Goal: Complete Application Form: Complete application form

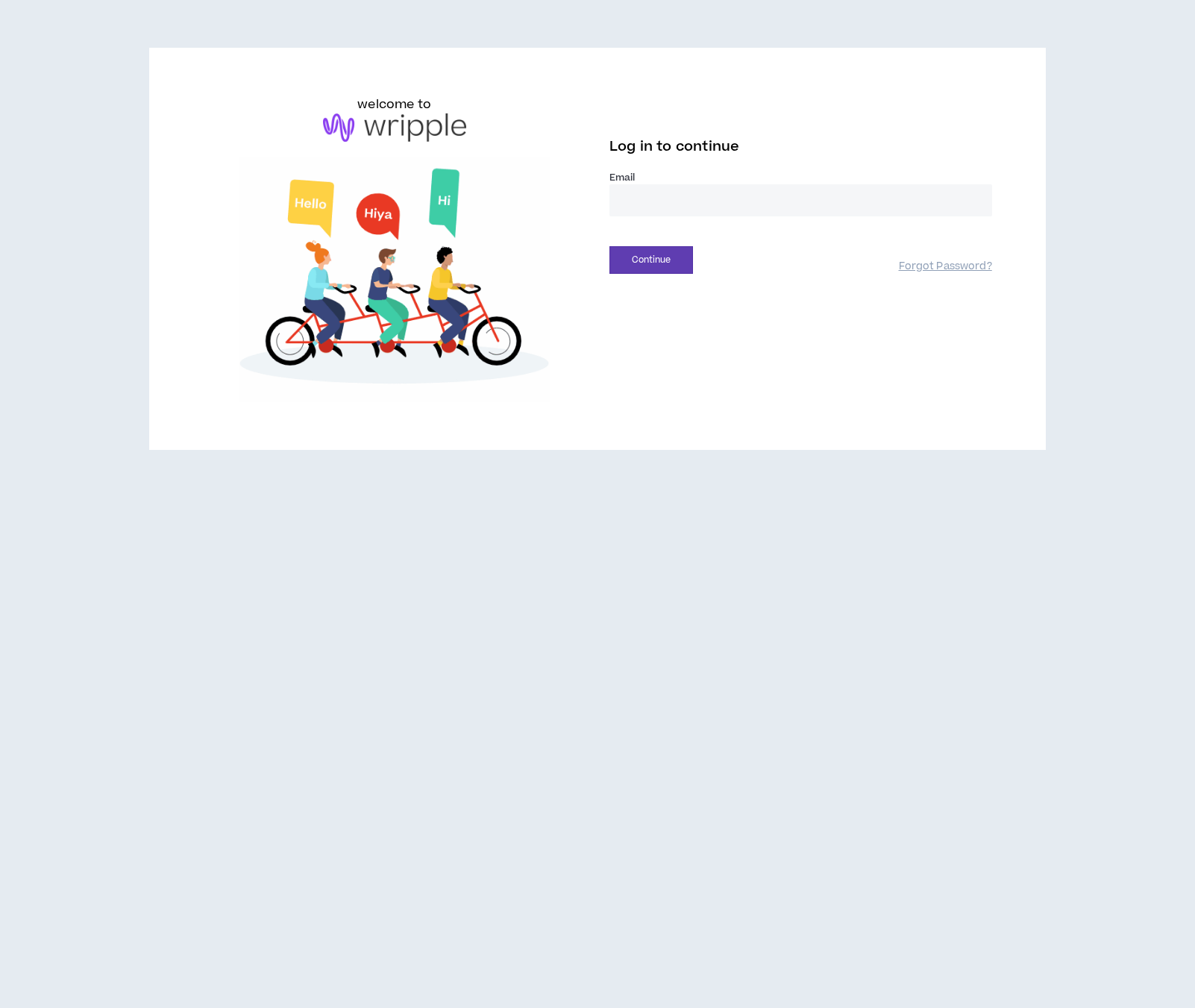
click at [657, 212] on input "email" at bounding box center [800, 200] width 383 height 32
type input "**********"
click at [609, 246] on button "Continue" at bounding box center [651, 259] width 84 height 28
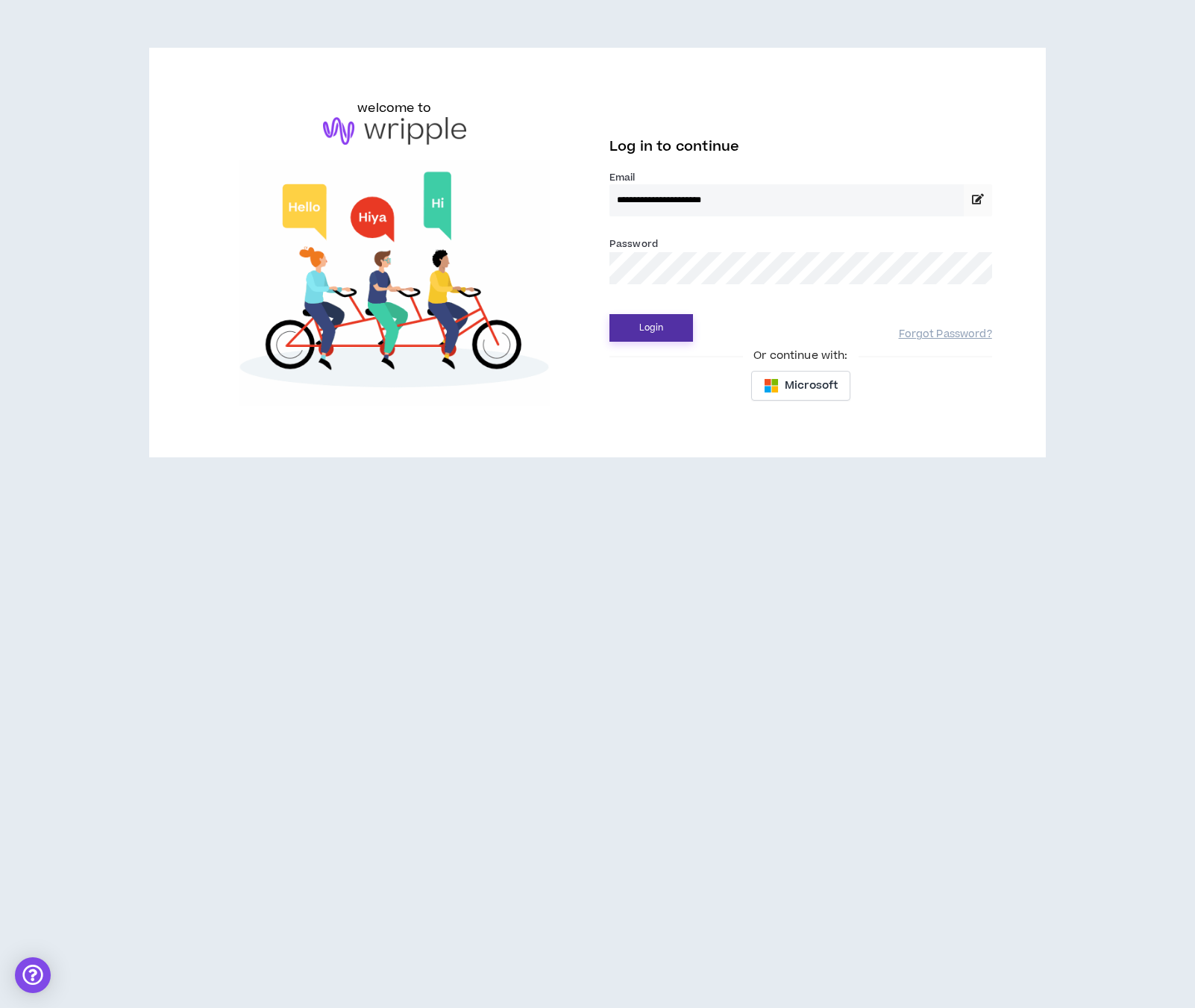
click at [642, 325] on button "Login" at bounding box center [651, 328] width 84 height 28
click at [742, 179] on label "Email *" at bounding box center [800, 178] width 383 height 13
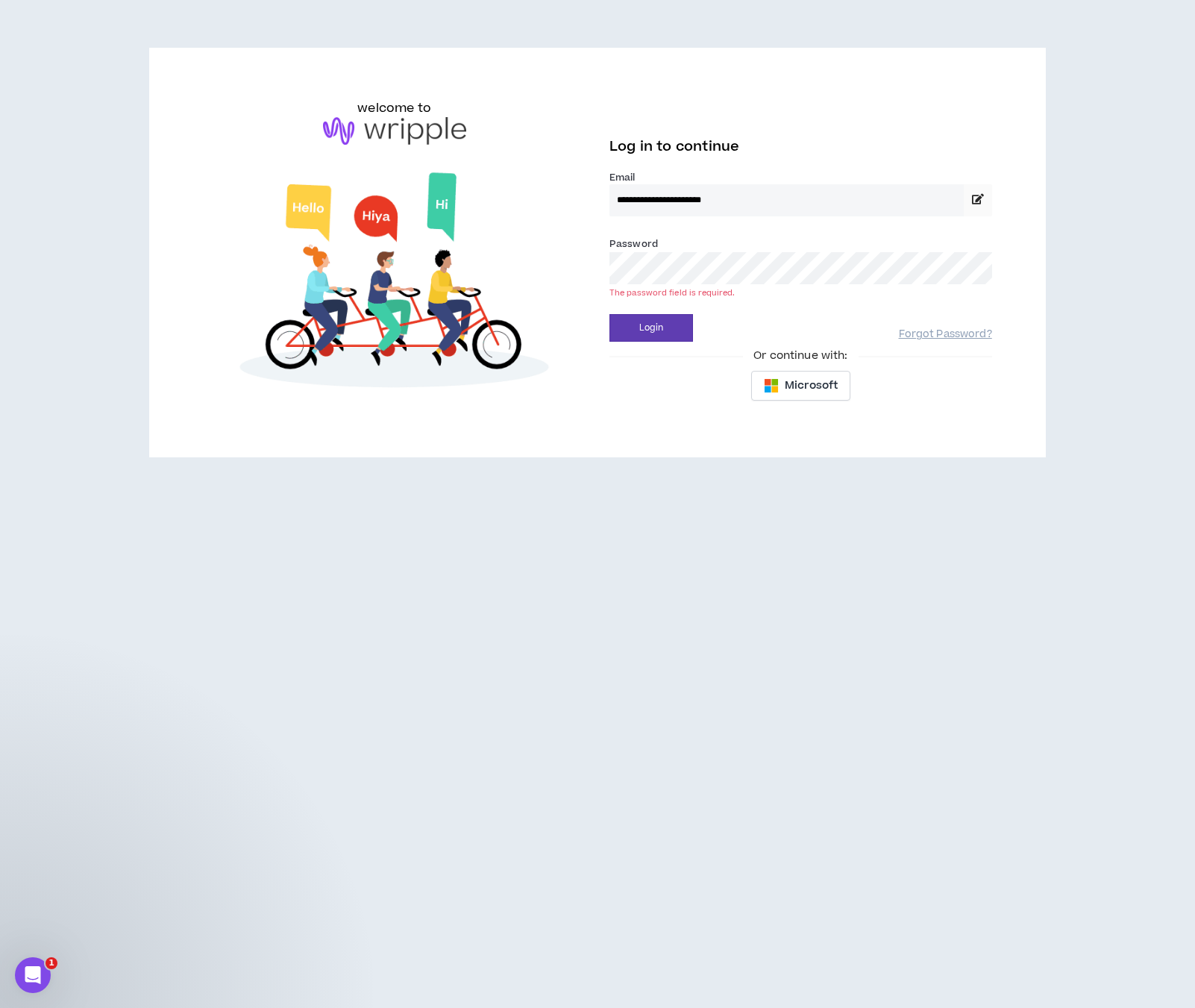
click at [406, 113] on h6 "welcome to" at bounding box center [394, 107] width 74 height 18
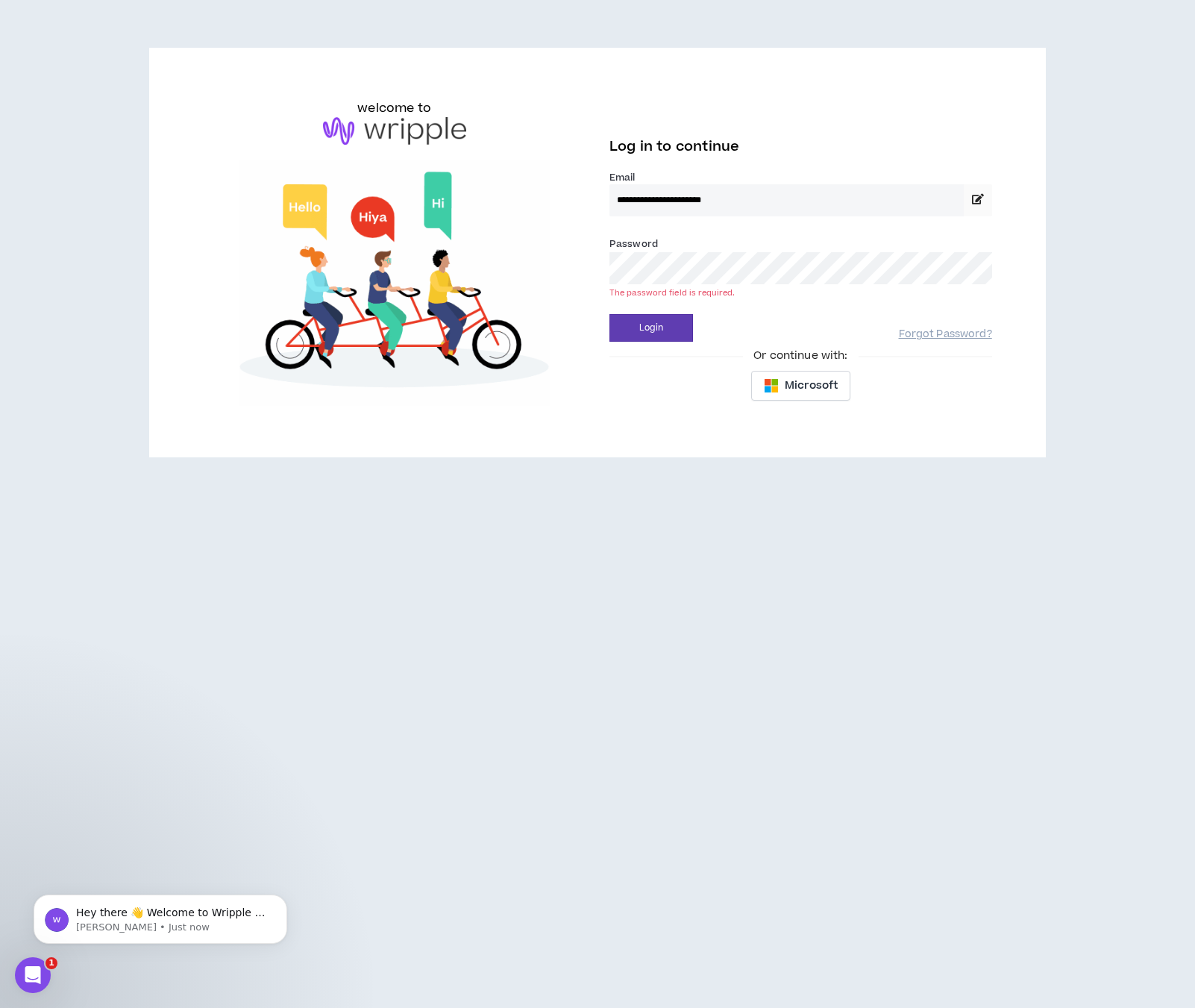
click at [405, 126] on img at bounding box center [394, 131] width 143 height 29
click at [806, 384] on span "Microsoft" at bounding box center [811, 385] width 53 height 16
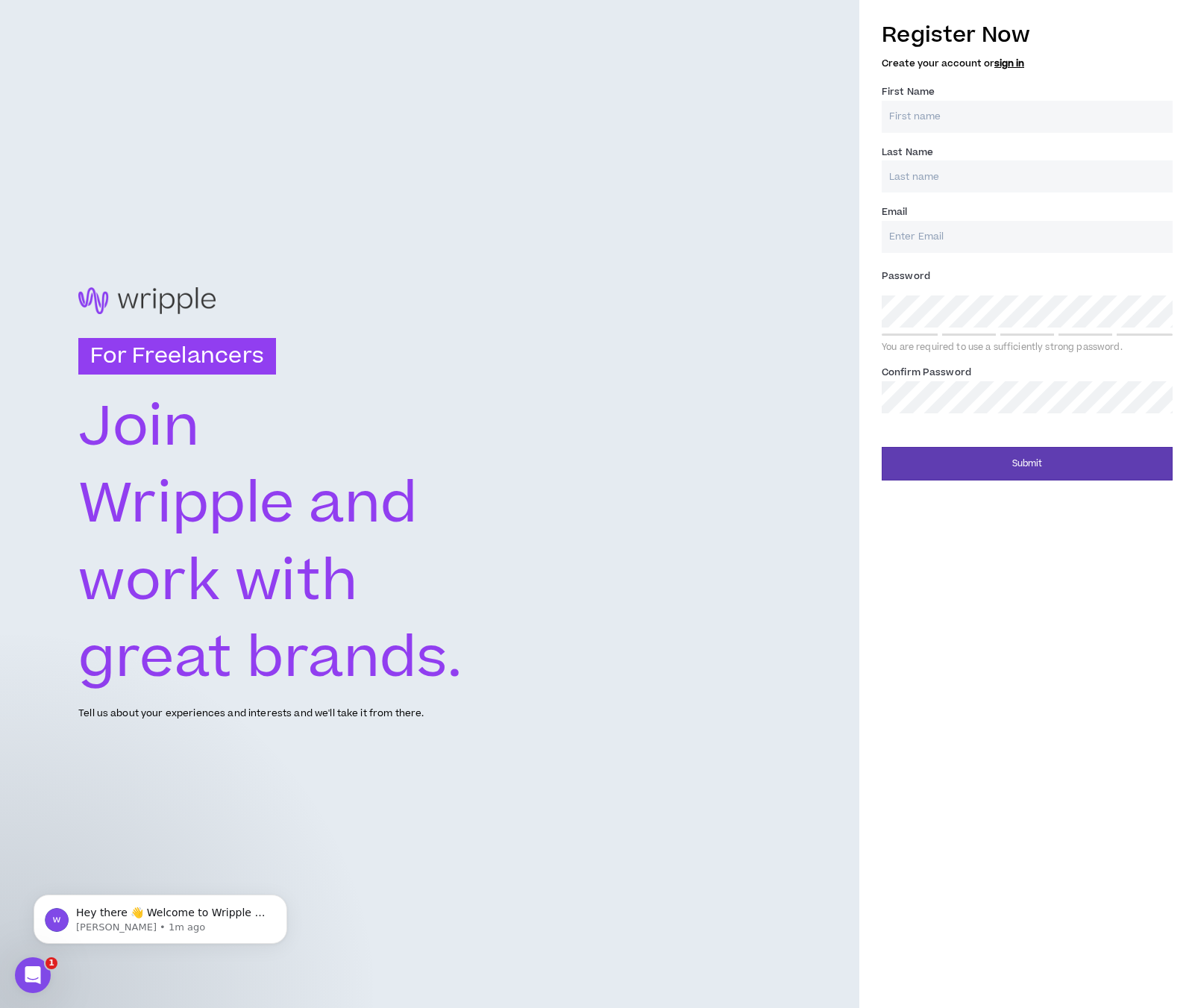
click at [932, 121] on input "First Name *" at bounding box center [1027, 117] width 291 height 32
type input "[PERSON_NAME]"
type input "s"
type input "[PERSON_NAME]"
type input "AndreasSteinman27@gmail.com"
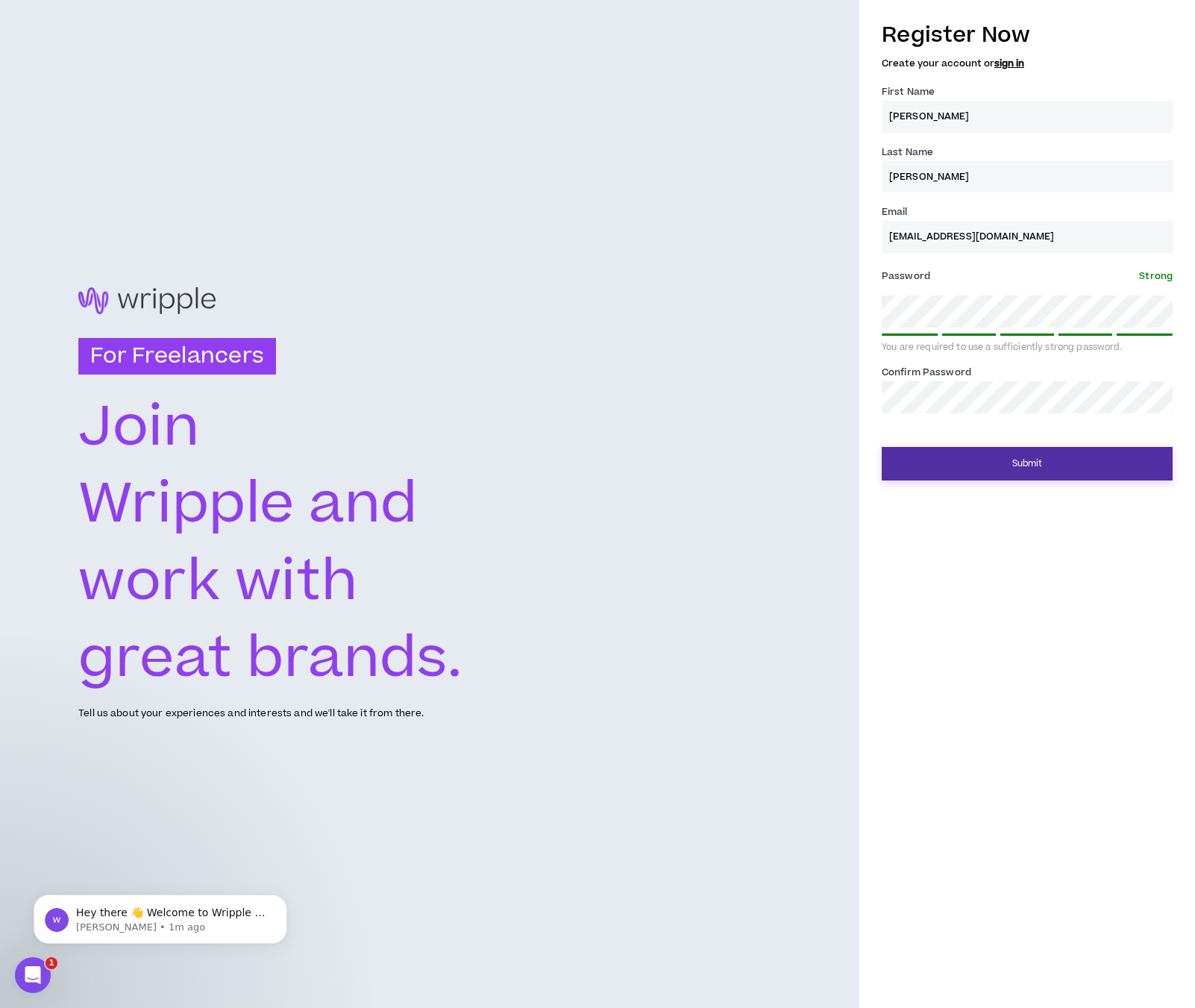
click at [1033, 456] on button "Submit" at bounding box center [1027, 463] width 291 height 33
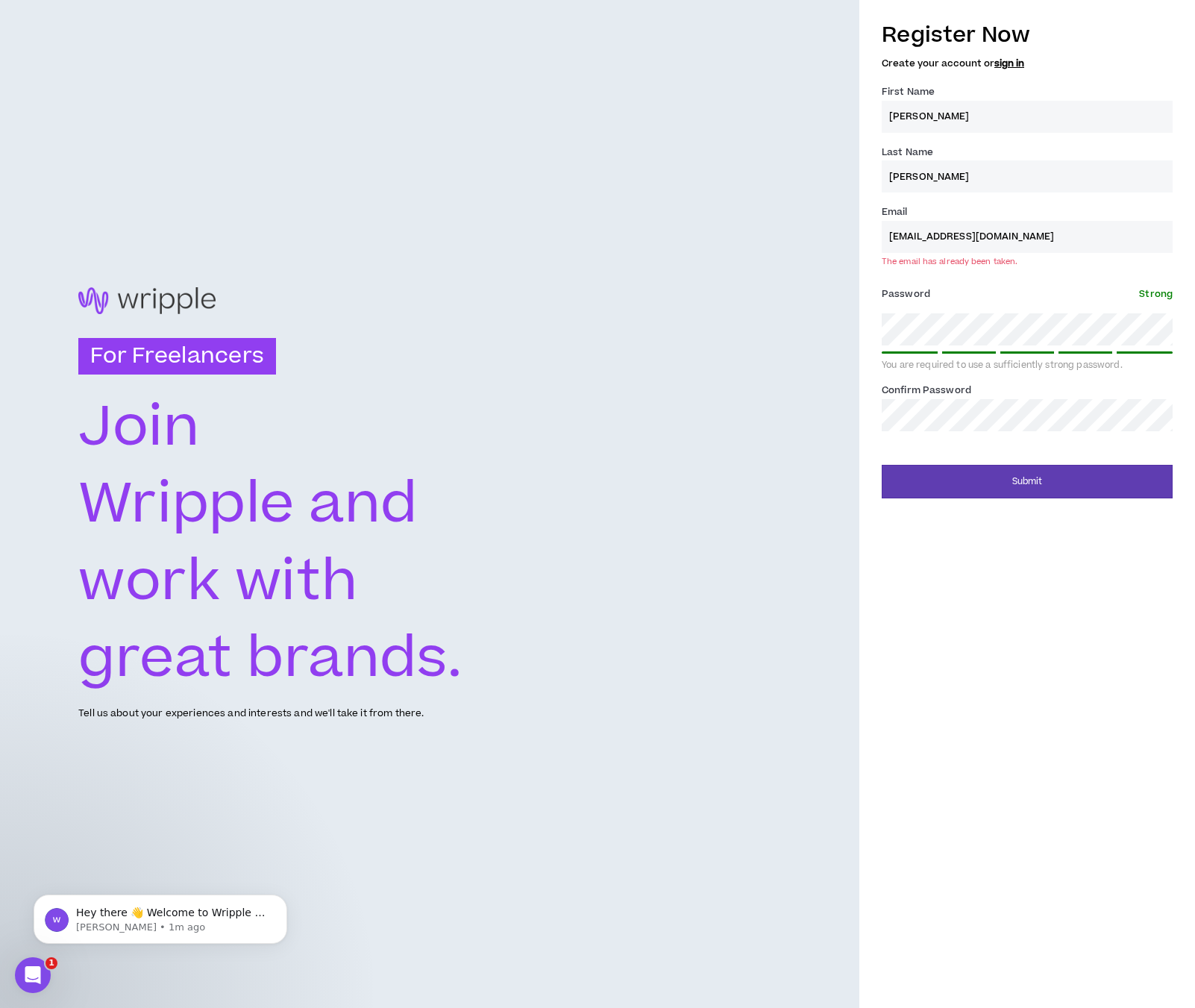
click at [1003, 54] on div "Register Now Create your account or sign in" at bounding box center [1027, 44] width 291 height 49
click at [1015, 68] on link "sign in" at bounding box center [1009, 64] width 29 height 13
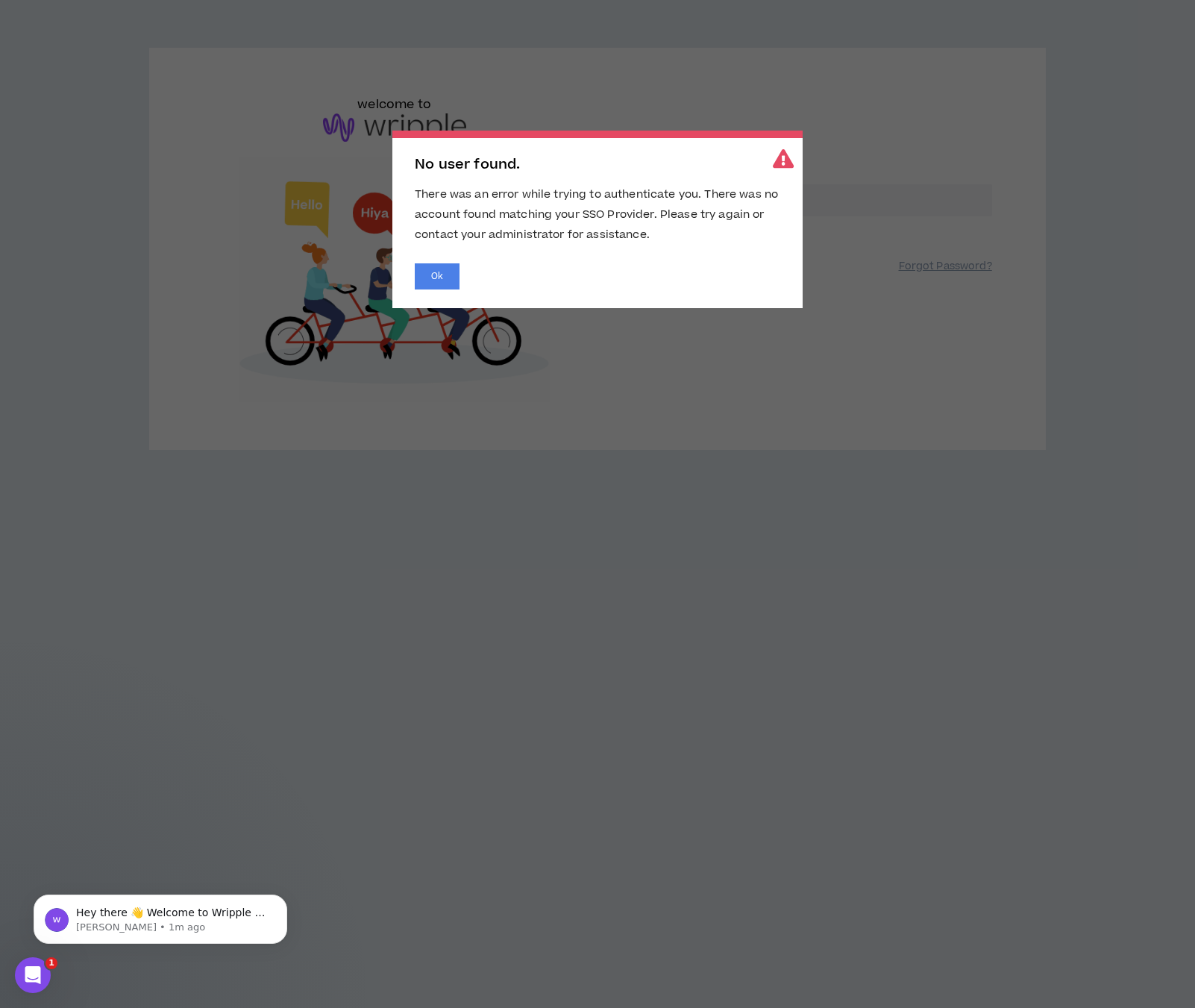
click at [460, 276] on div "Ok" at bounding box center [598, 276] width 366 height 26
drag, startPoint x: 446, startPoint y: 278, endPoint x: 453, endPoint y: 280, distance: 7.3
click at [448, 279] on button "Ok" at bounding box center [437, 276] width 45 height 26
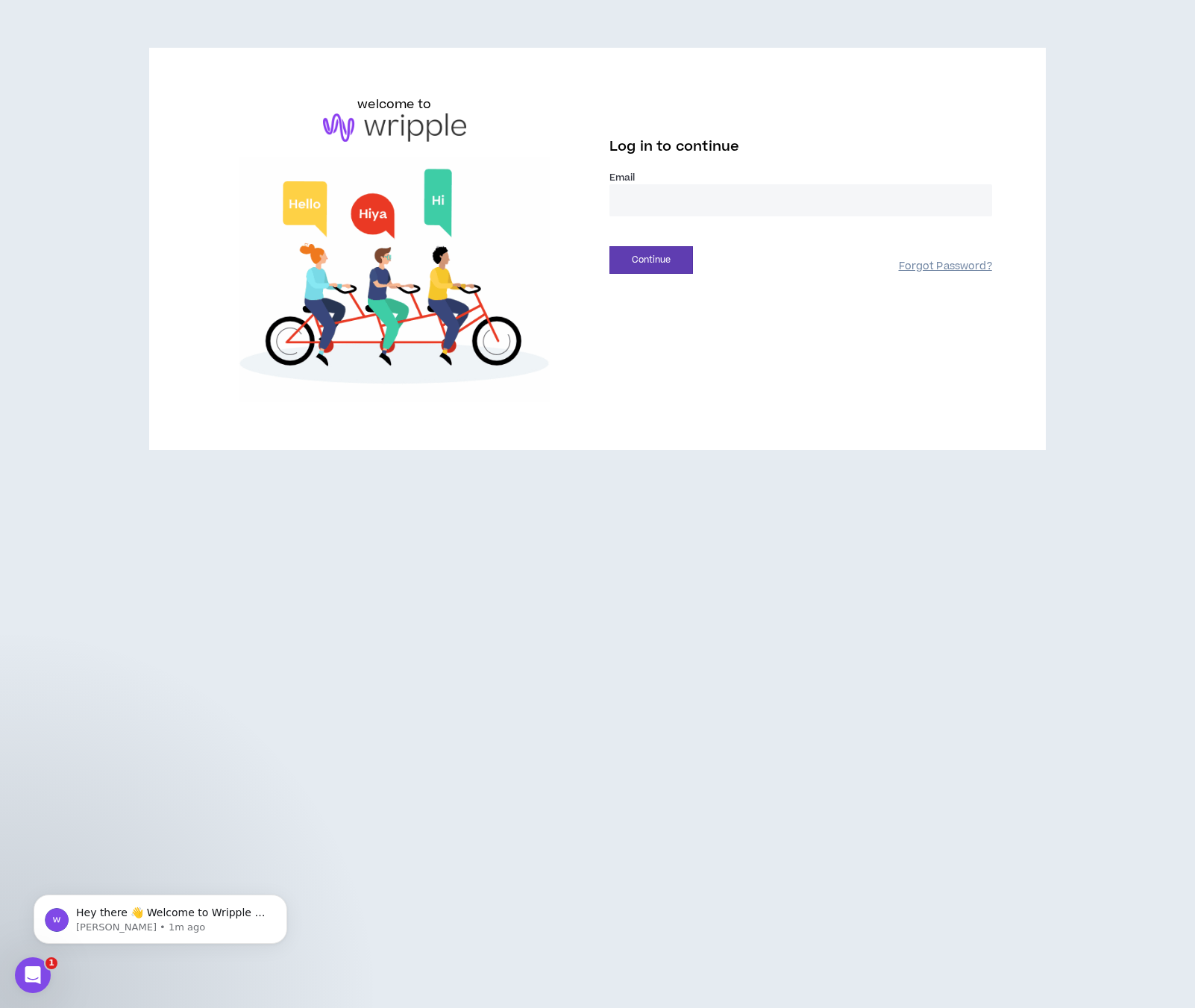
click at [952, 262] on link "Forgot Password?" at bounding box center [945, 266] width 93 height 14
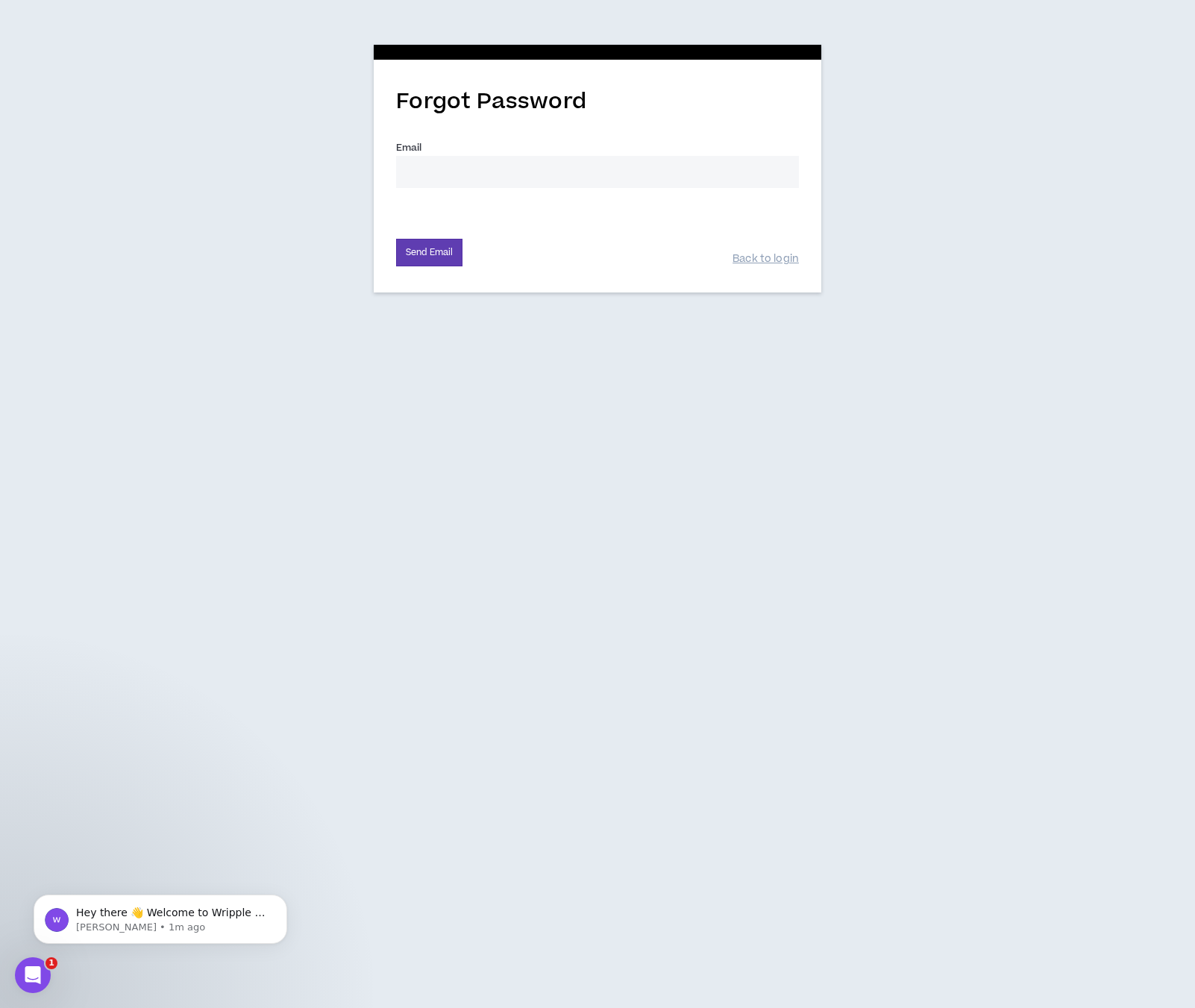
click at [635, 185] on input "Email *" at bounding box center [598, 172] width 403 height 32
type input "AndreasSteinman27@gmail.com"
click at [396, 238] on button "Send Email" at bounding box center [429, 252] width 66 height 28
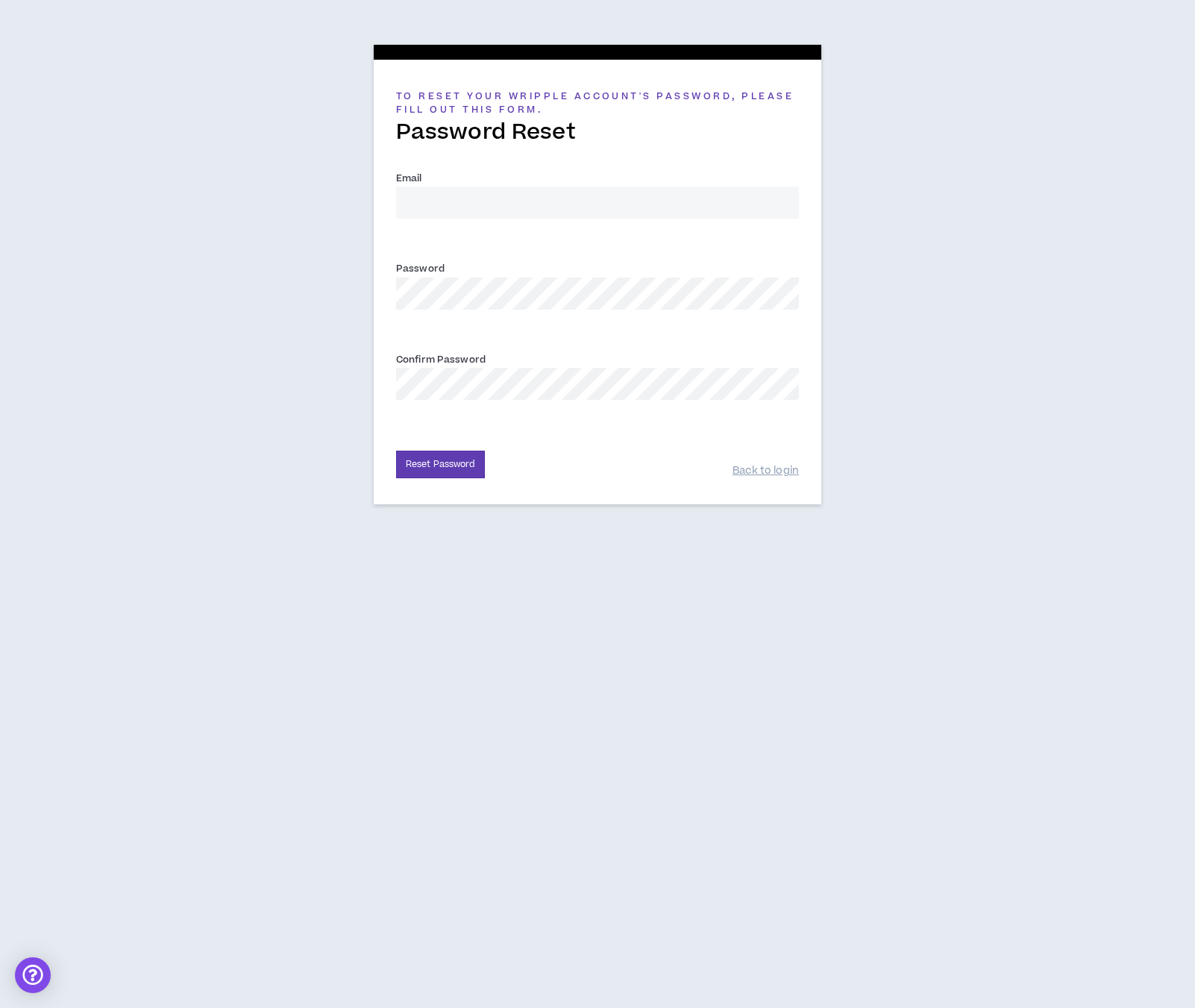
click at [426, 207] on input "Email *" at bounding box center [598, 202] width 403 height 32
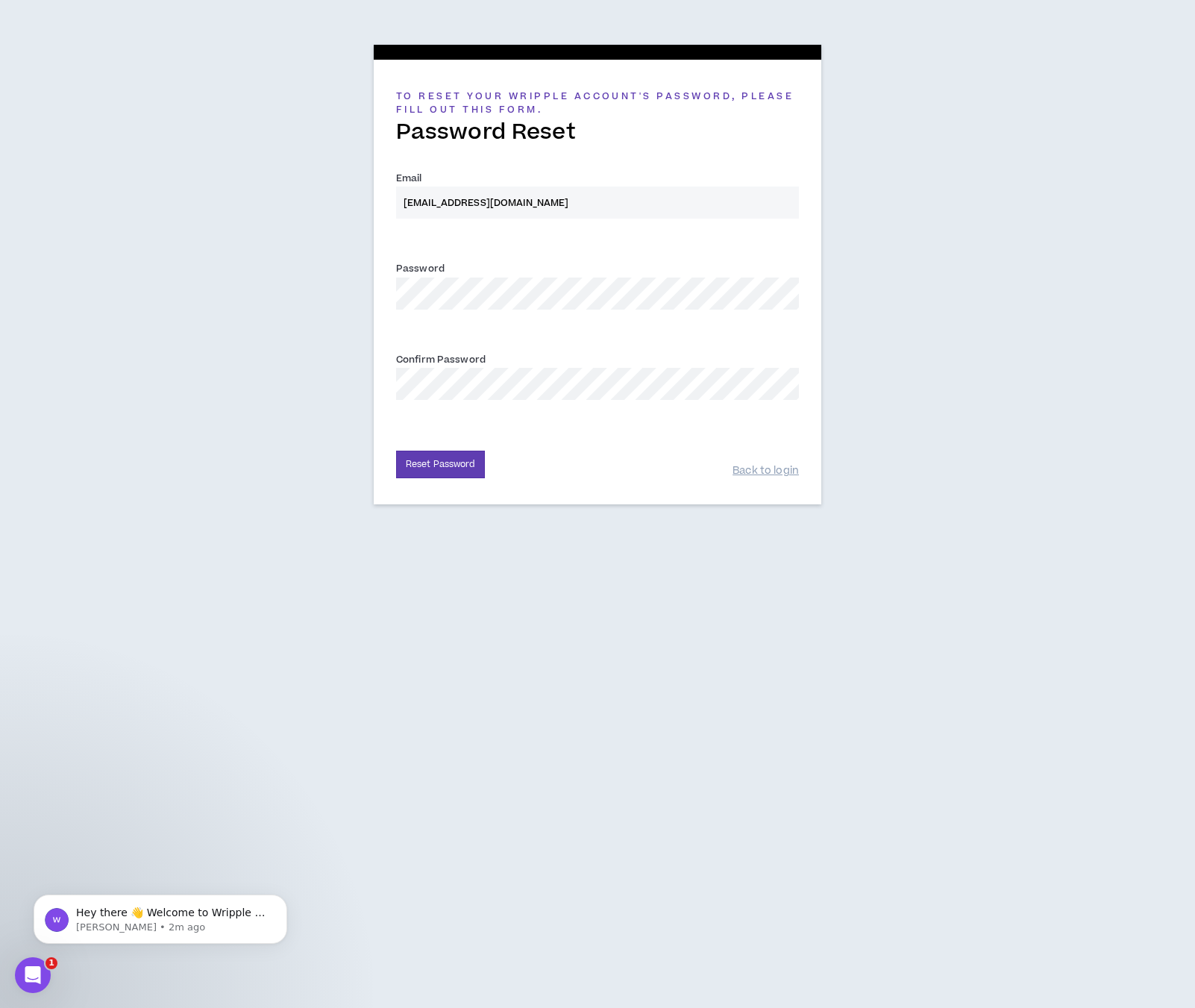
type input "[EMAIL_ADDRESS][DOMAIN_NAME]"
click at [449, 466] on button "Reset Password" at bounding box center [440, 464] width 88 height 28
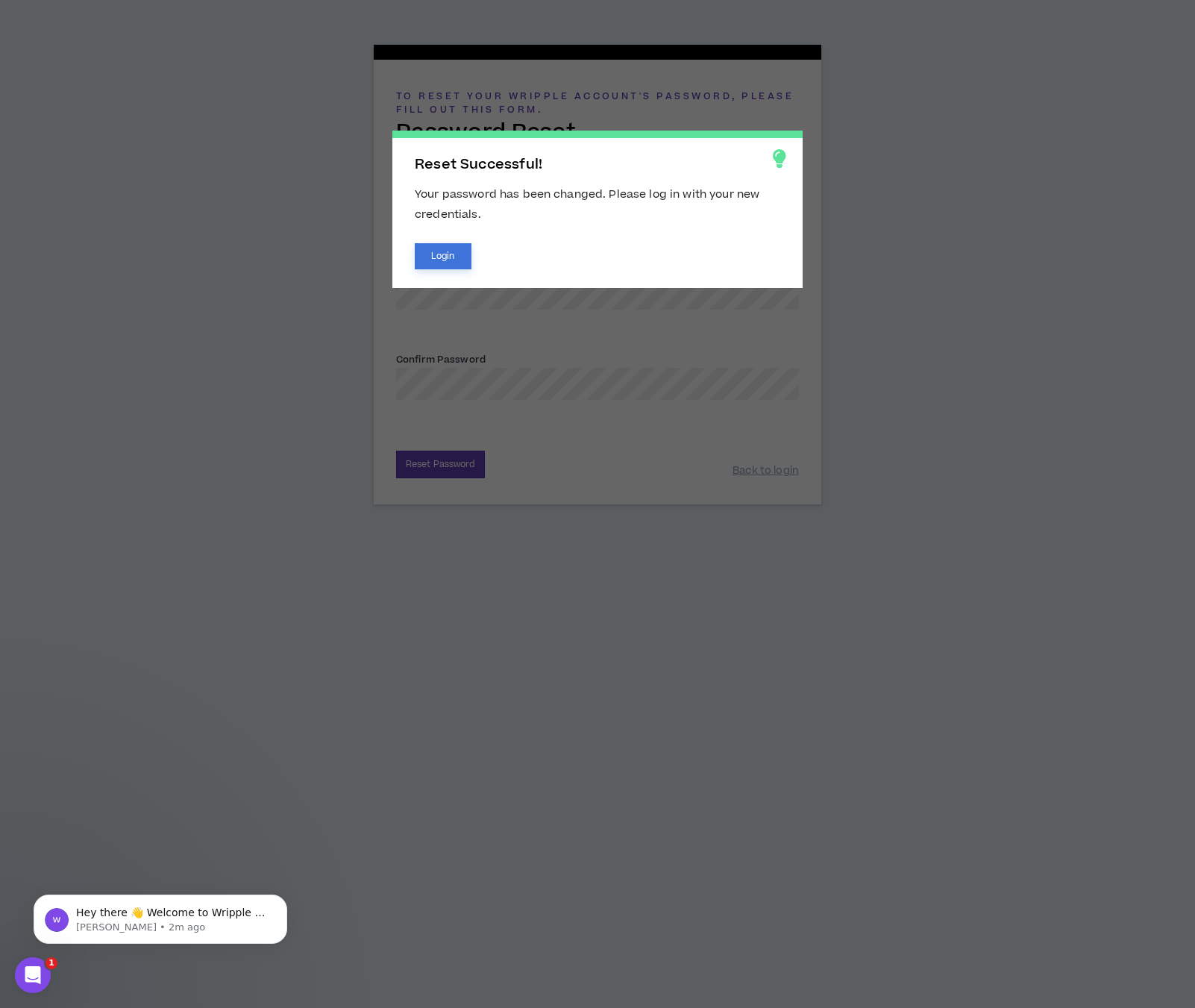
click at [449, 254] on button "Login" at bounding box center [444, 256] width 57 height 26
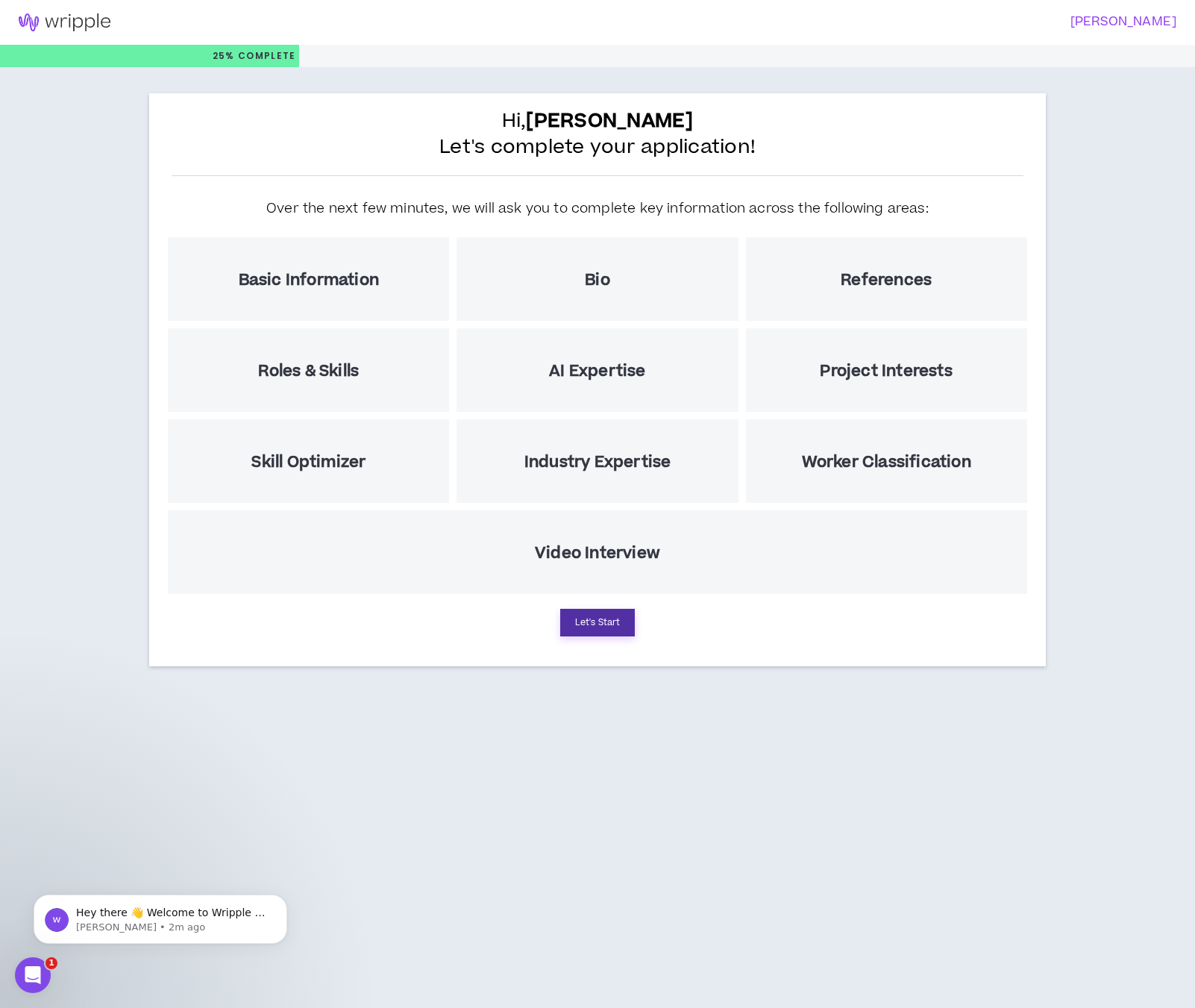
click at [614, 611] on button "Let's Start" at bounding box center [598, 622] width 75 height 28
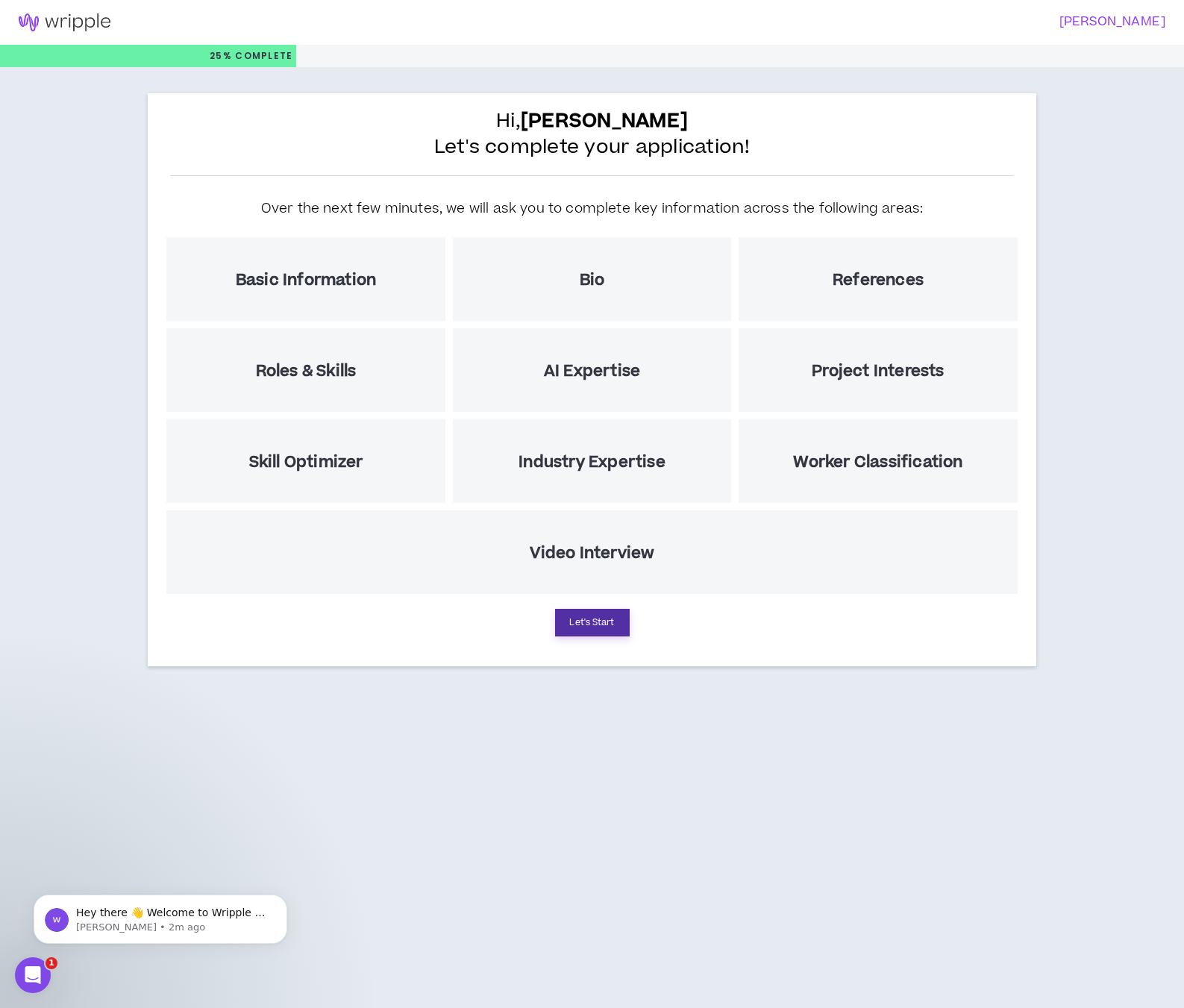
select select "US"
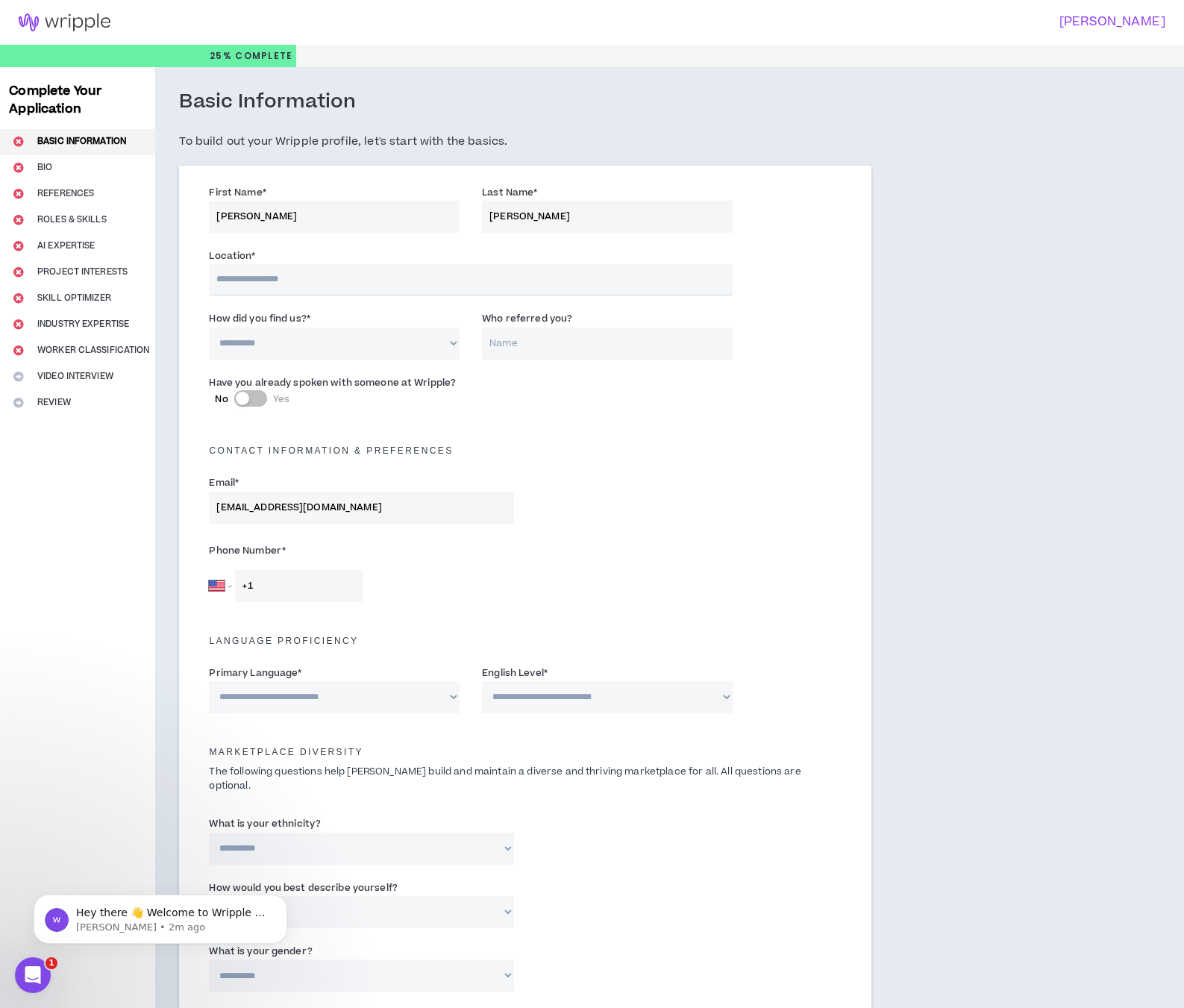
click at [376, 277] on input "text" at bounding box center [470, 279] width 524 height 31
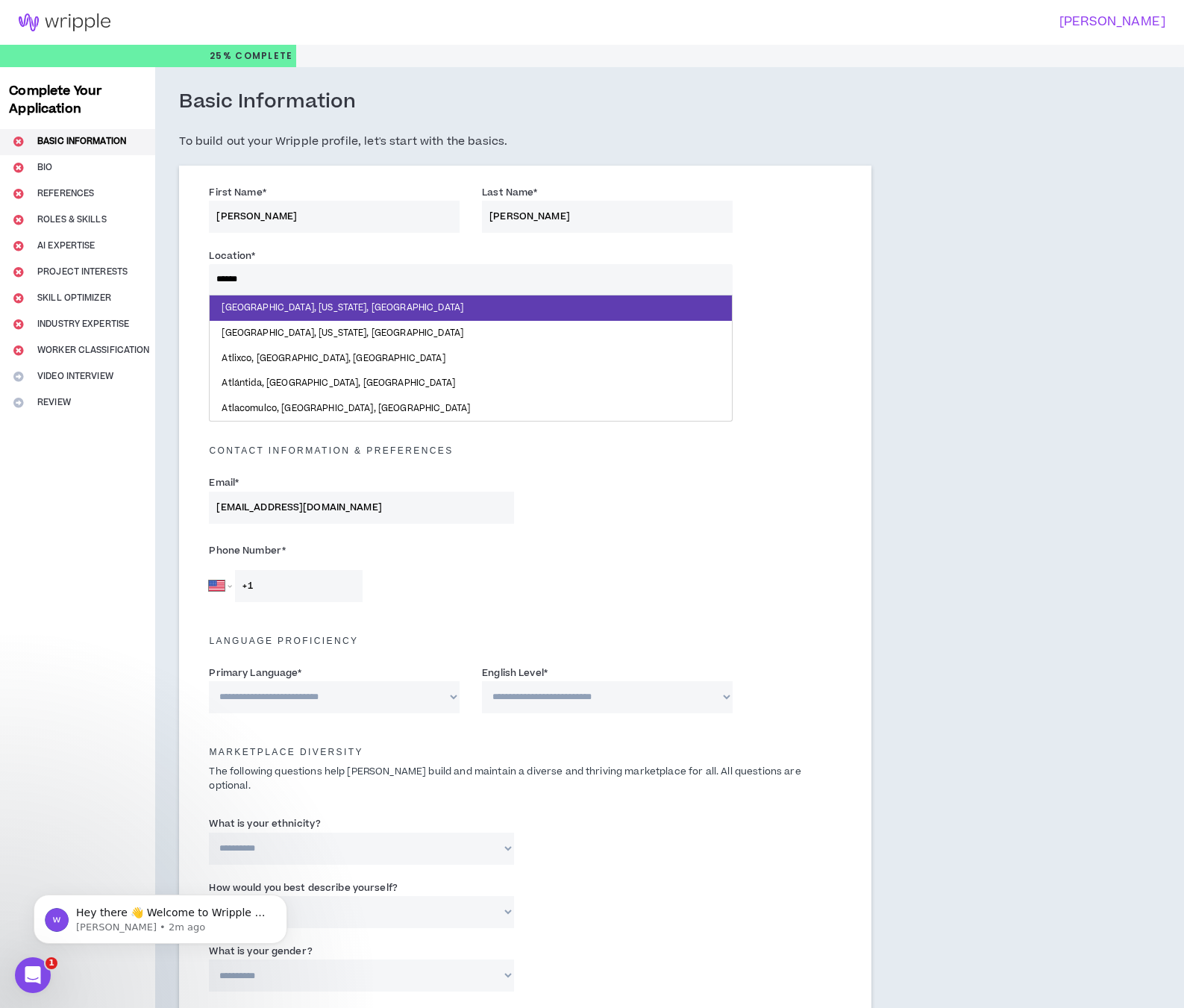
type input "*******"
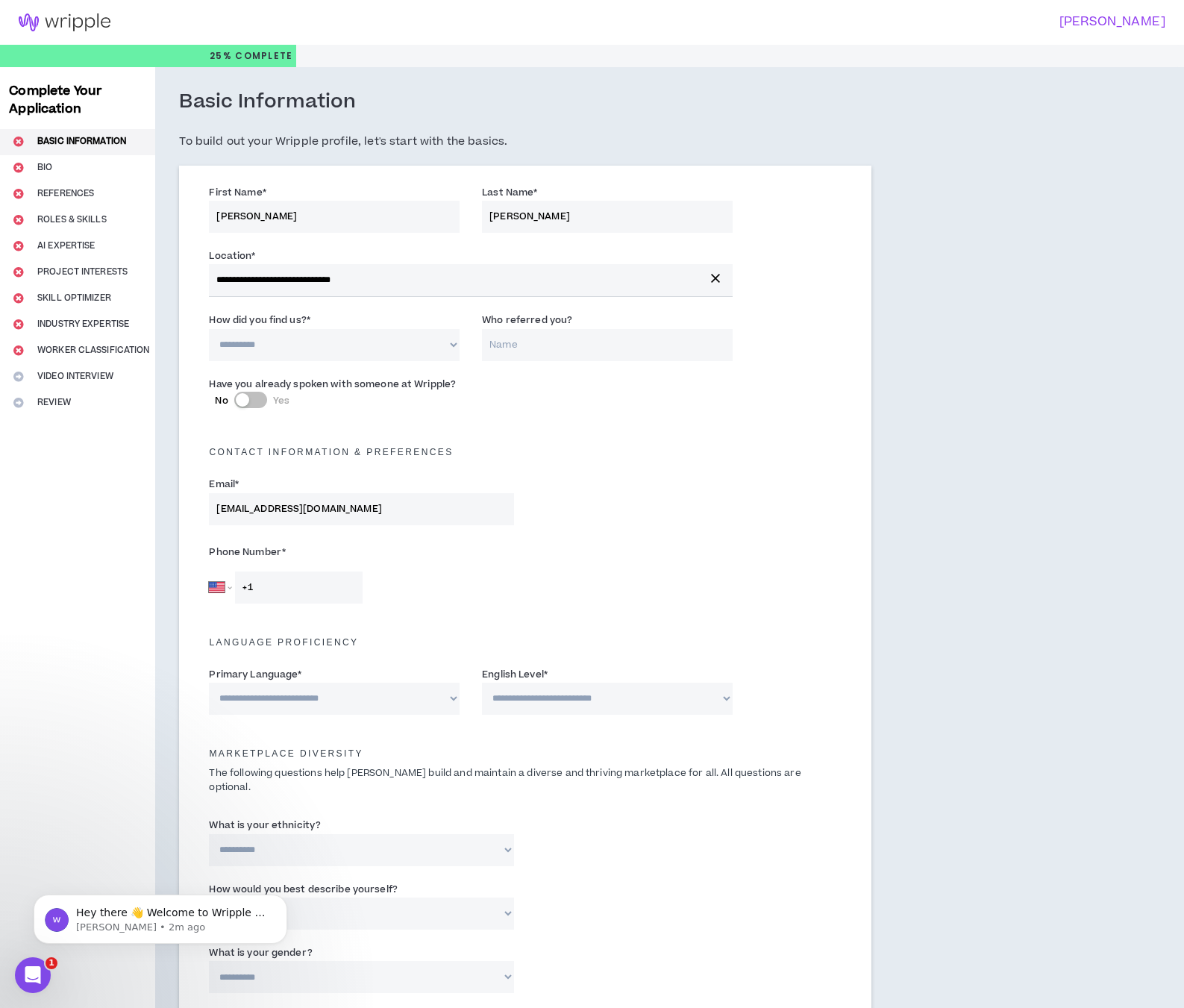
click at [370, 336] on select "**********" at bounding box center [334, 345] width 251 height 32
select select "*"
click at [209, 329] on select "**********" at bounding box center [334, 345] width 251 height 32
click at [578, 336] on input "Who referred you?" at bounding box center [607, 345] width 251 height 32
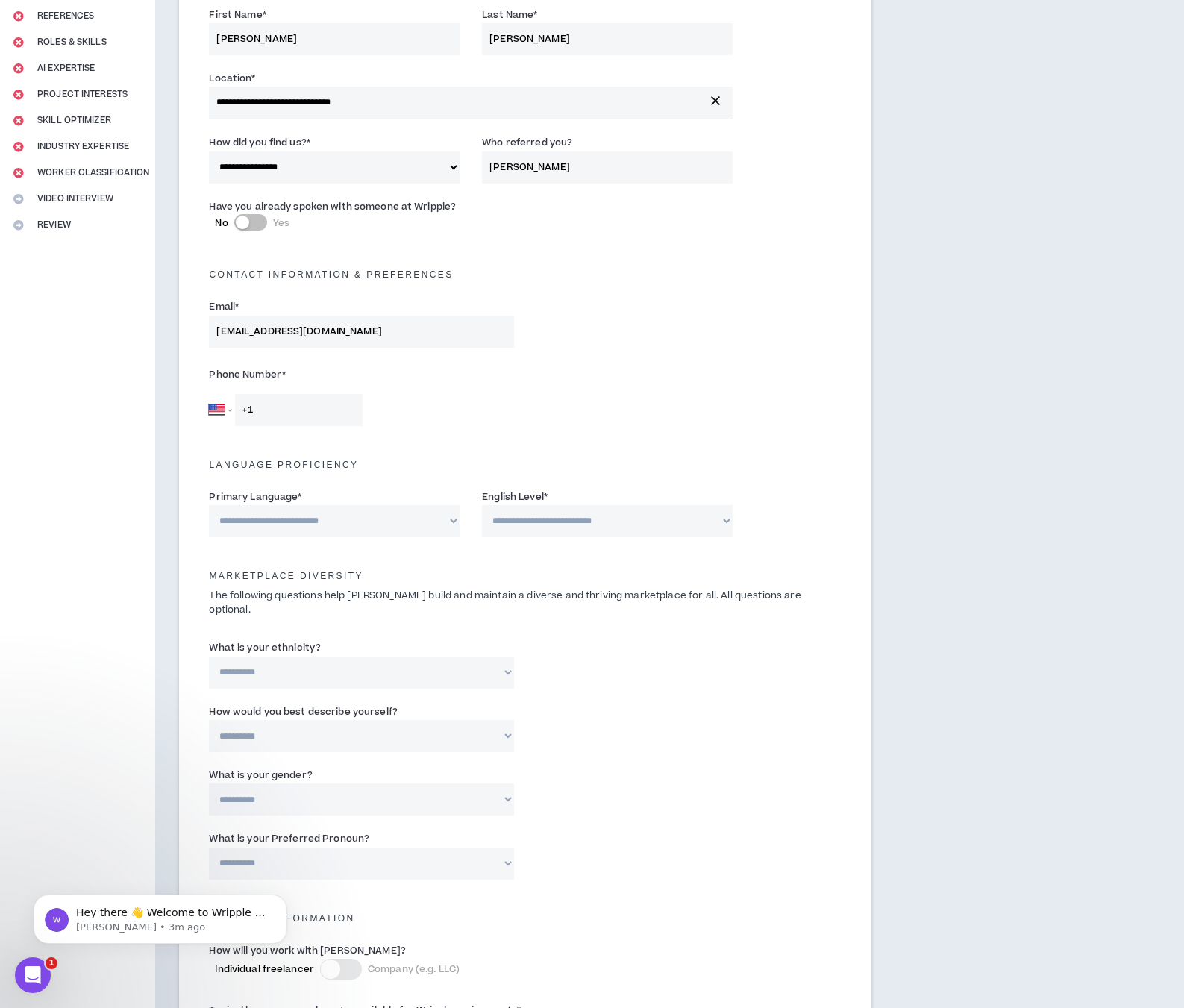
scroll to position [224, 0]
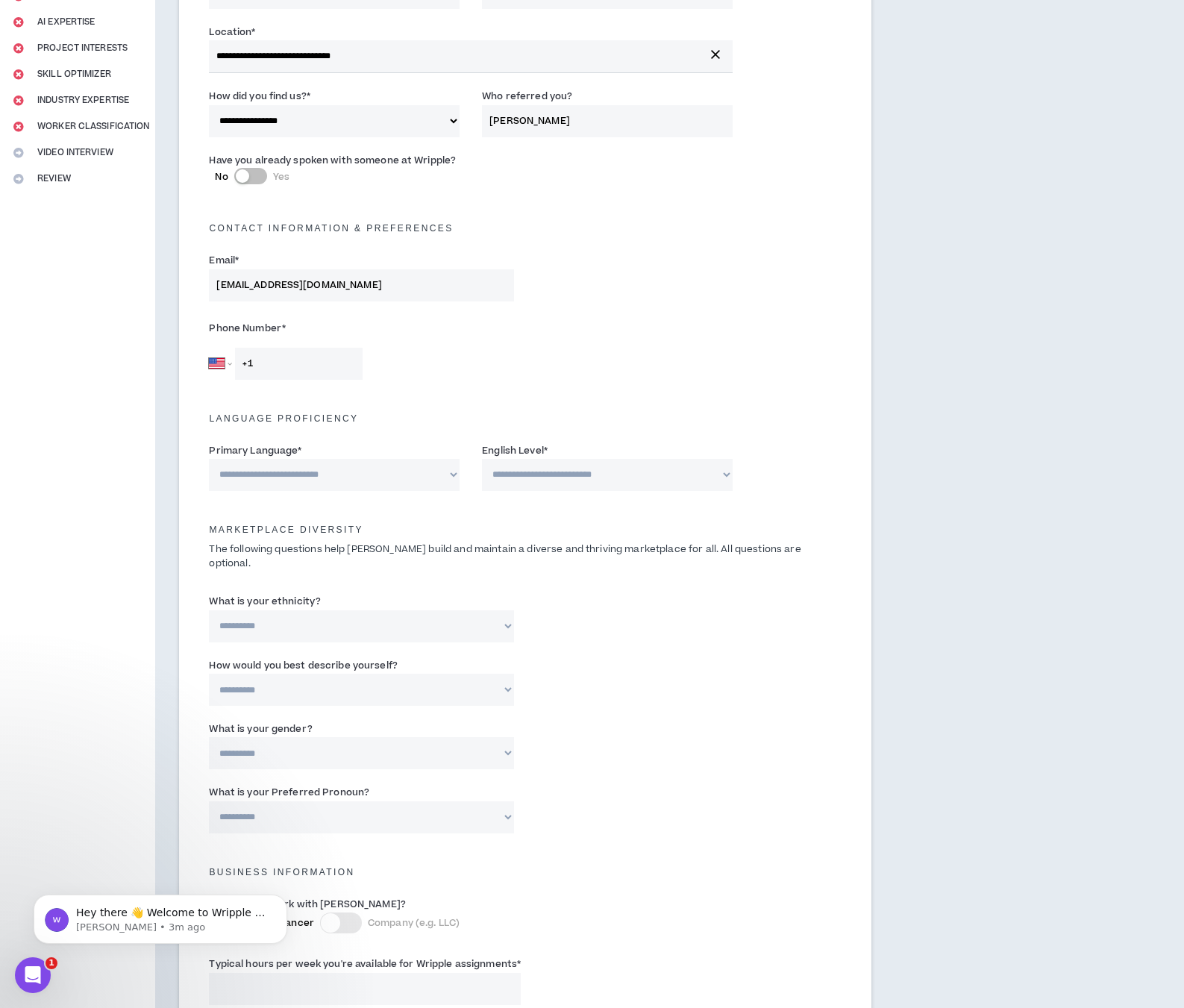
type input "[PERSON_NAME]"
click at [298, 373] on input "+1" at bounding box center [298, 364] width 127 height 32
type input "[PHONE_NUMBER]"
click at [354, 466] on select "**********" at bounding box center [334, 475] width 251 height 32
select select "*******"
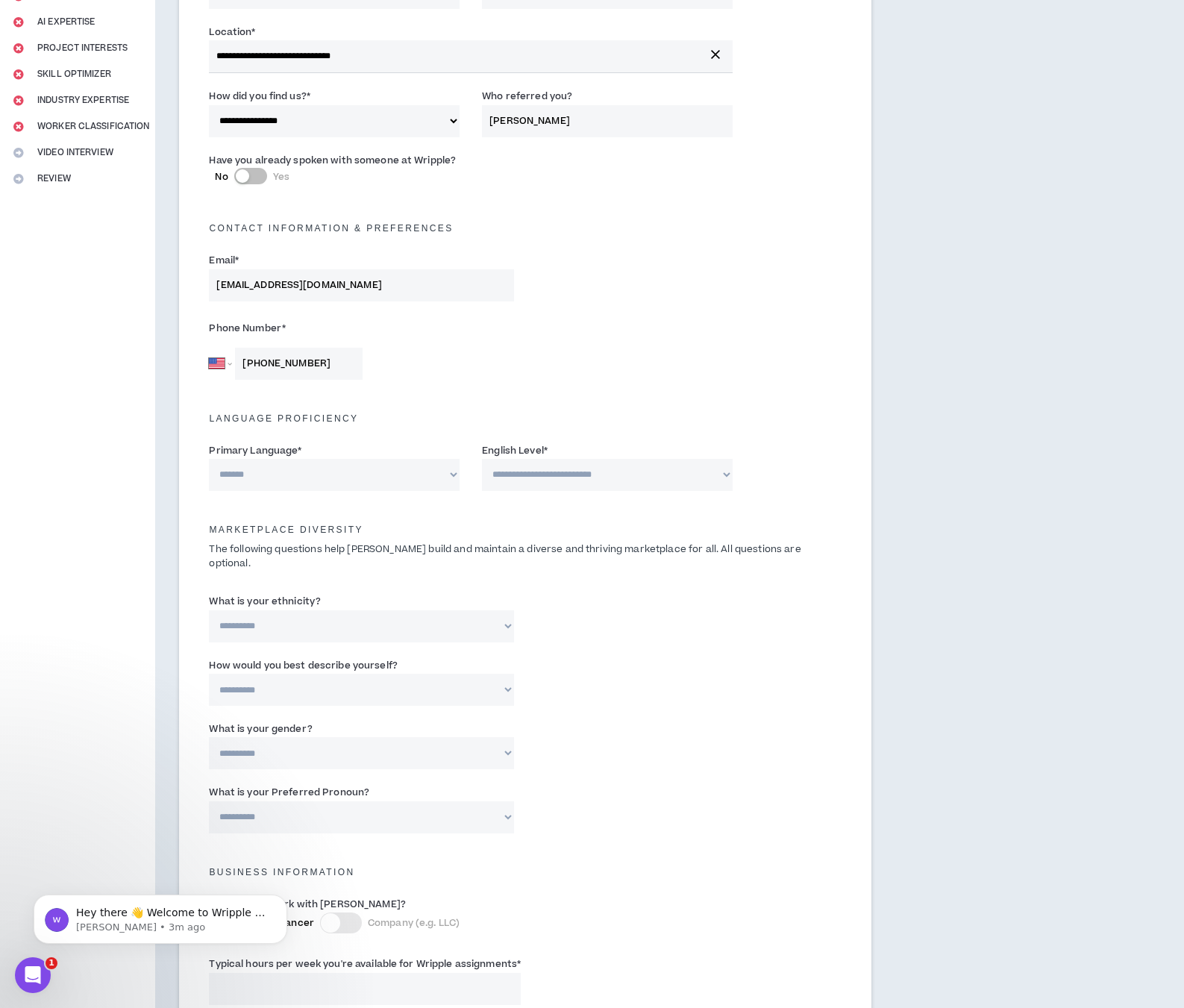
click at [209, 459] on select "**********" at bounding box center [334, 475] width 251 height 32
click at [529, 476] on select "**********" at bounding box center [607, 475] width 251 height 32
select select "*"
click at [482, 459] on select "**********" at bounding box center [607, 475] width 251 height 32
click at [428, 610] on select "**********" at bounding box center [361, 626] width 305 height 32
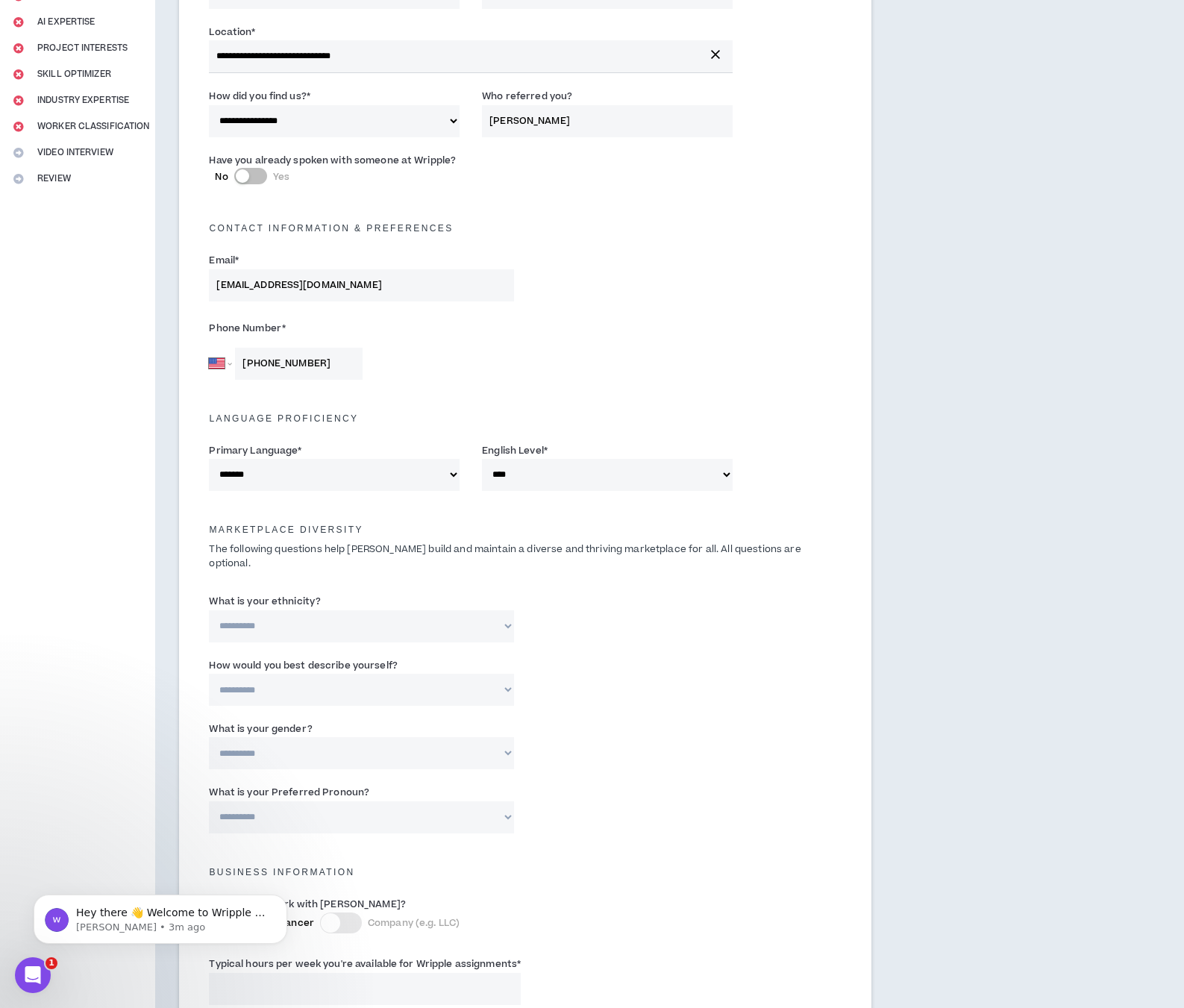
select select "**********"
click at [209, 610] on select "**********" at bounding box center [361, 626] width 305 height 32
click at [346, 678] on select "**********" at bounding box center [361, 690] width 305 height 32
select select "*****"
click at [209, 674] on select "**********" at bounding box center [361, 690] width 305 height 32
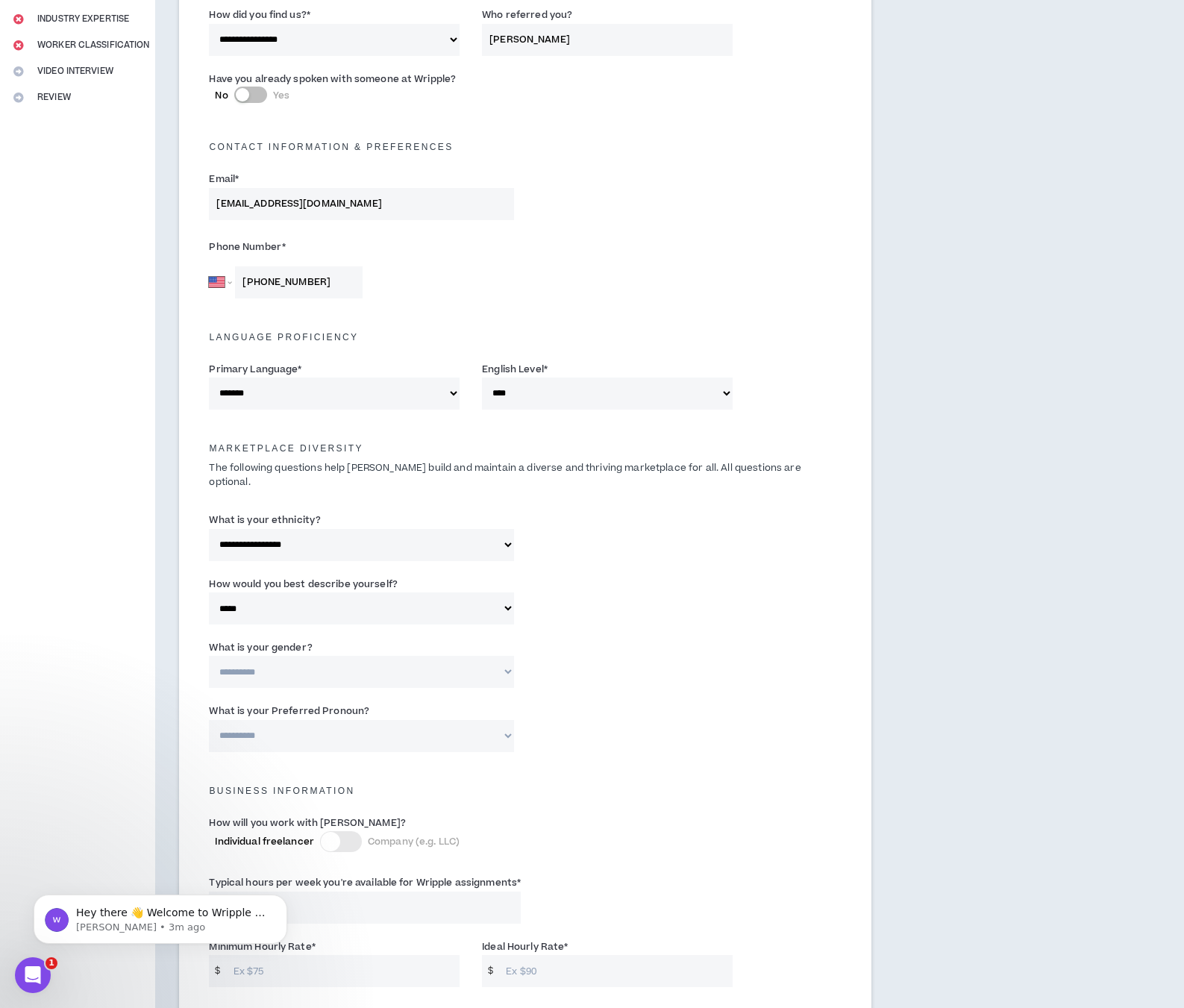
scroll to position [373, 0]
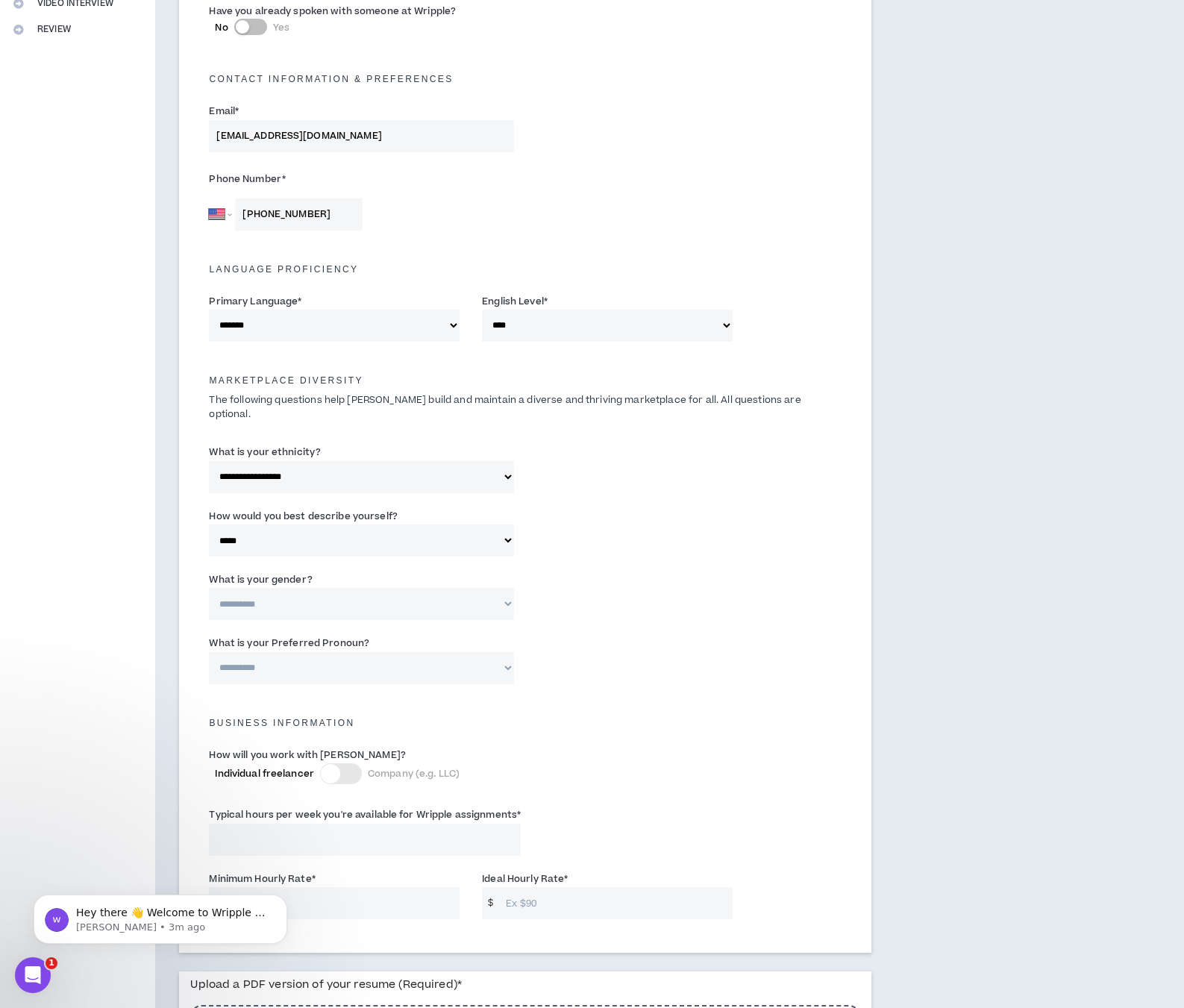
click at [314, 588] on select "**********" at bounding box center [361, 604] width 305 height 32
select select "***"
click at [209, 588] on select "**********" at bounding box center [361, 604] width 305 height 32
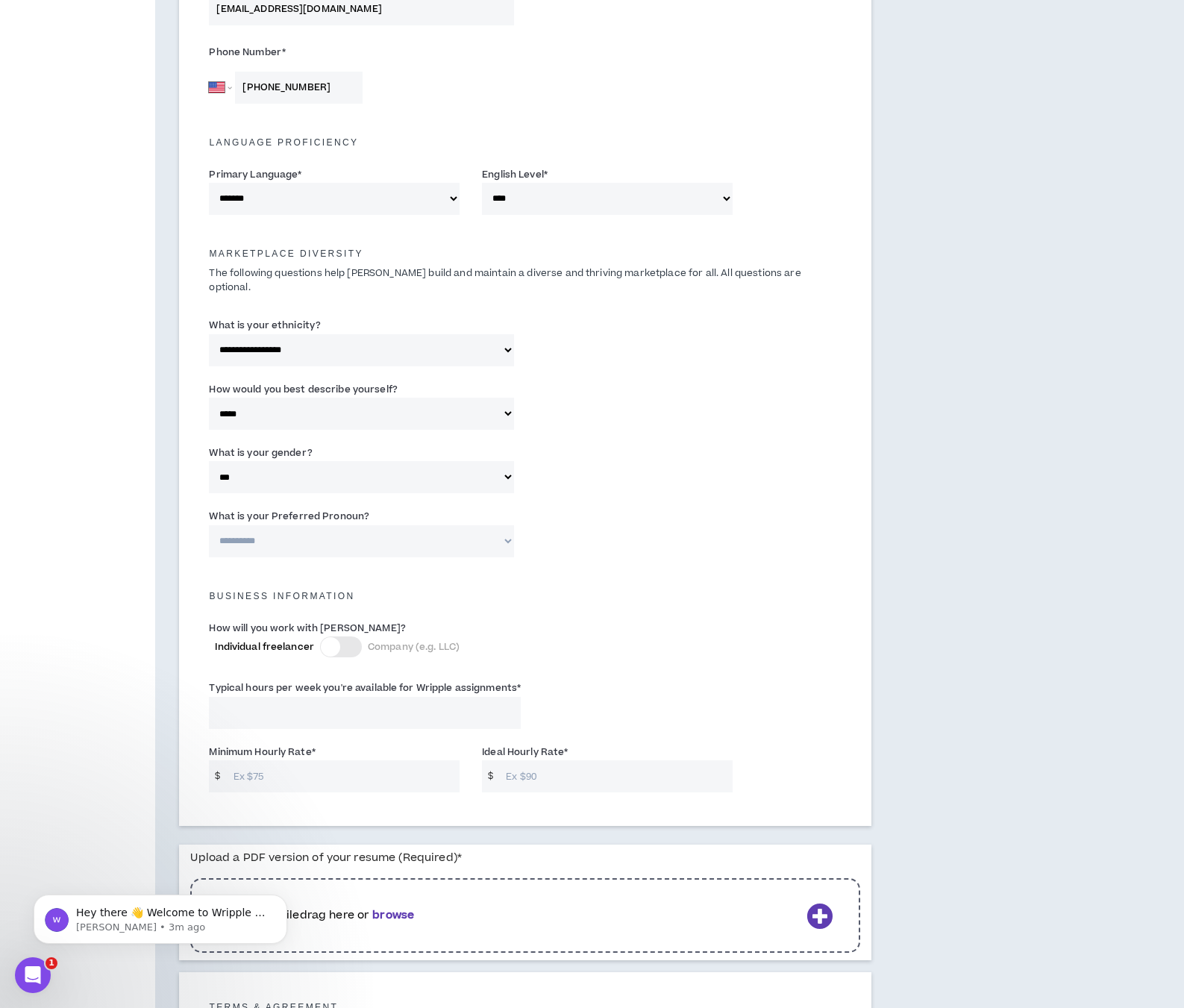
scroll to position [523, 0]
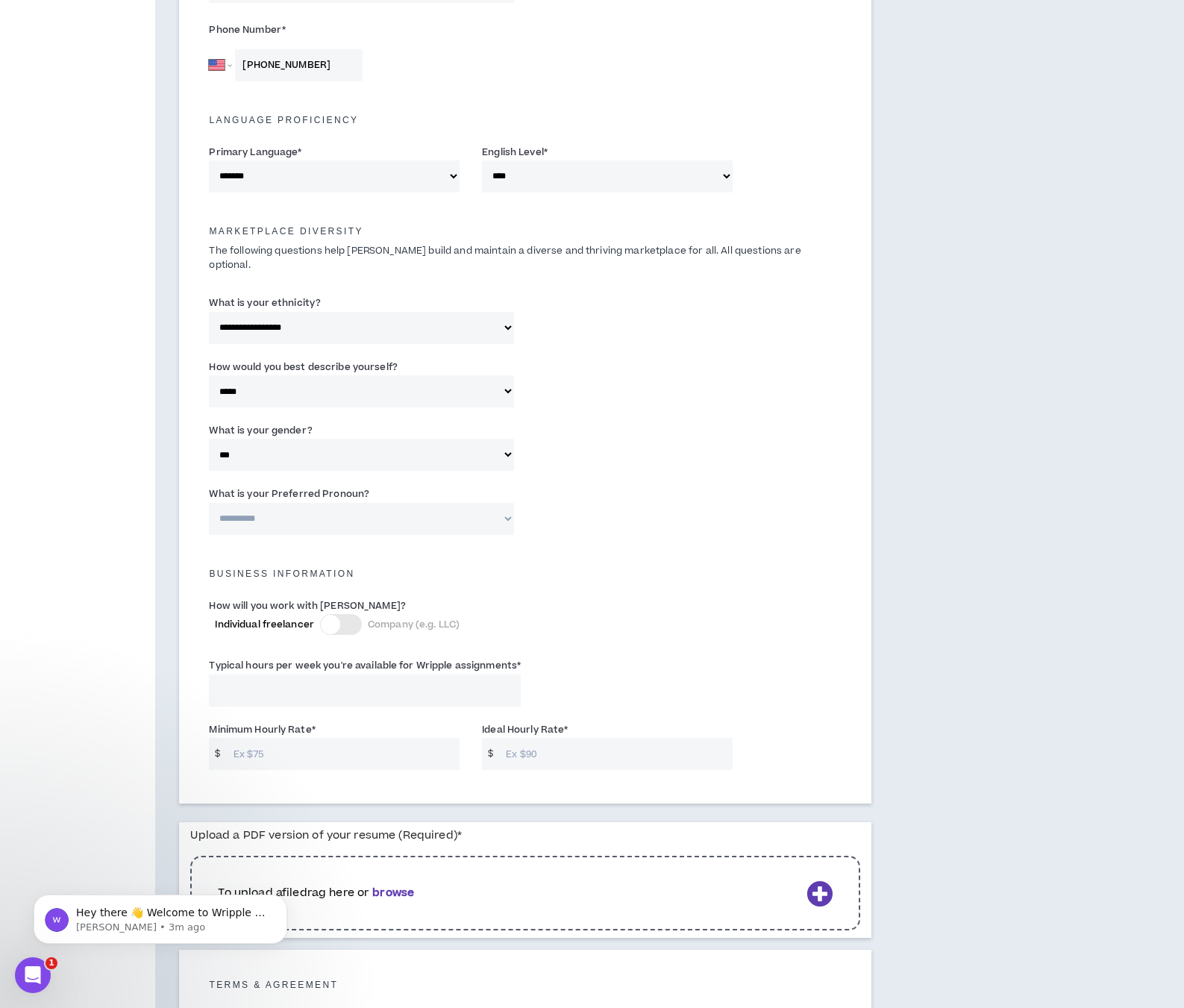
click at [347, 503] on select "**********" at bounding box center [361, 519] width 305 height 32
select select "**********"
click at [209, 503] on select "**********" at bounding box center [361, 519] width 305 height 32
click at [311, 689] on input "Typical hours per week you're available for Wripple assignments *" at bounding box center [365, 691] width 312 height 32
type input "20"
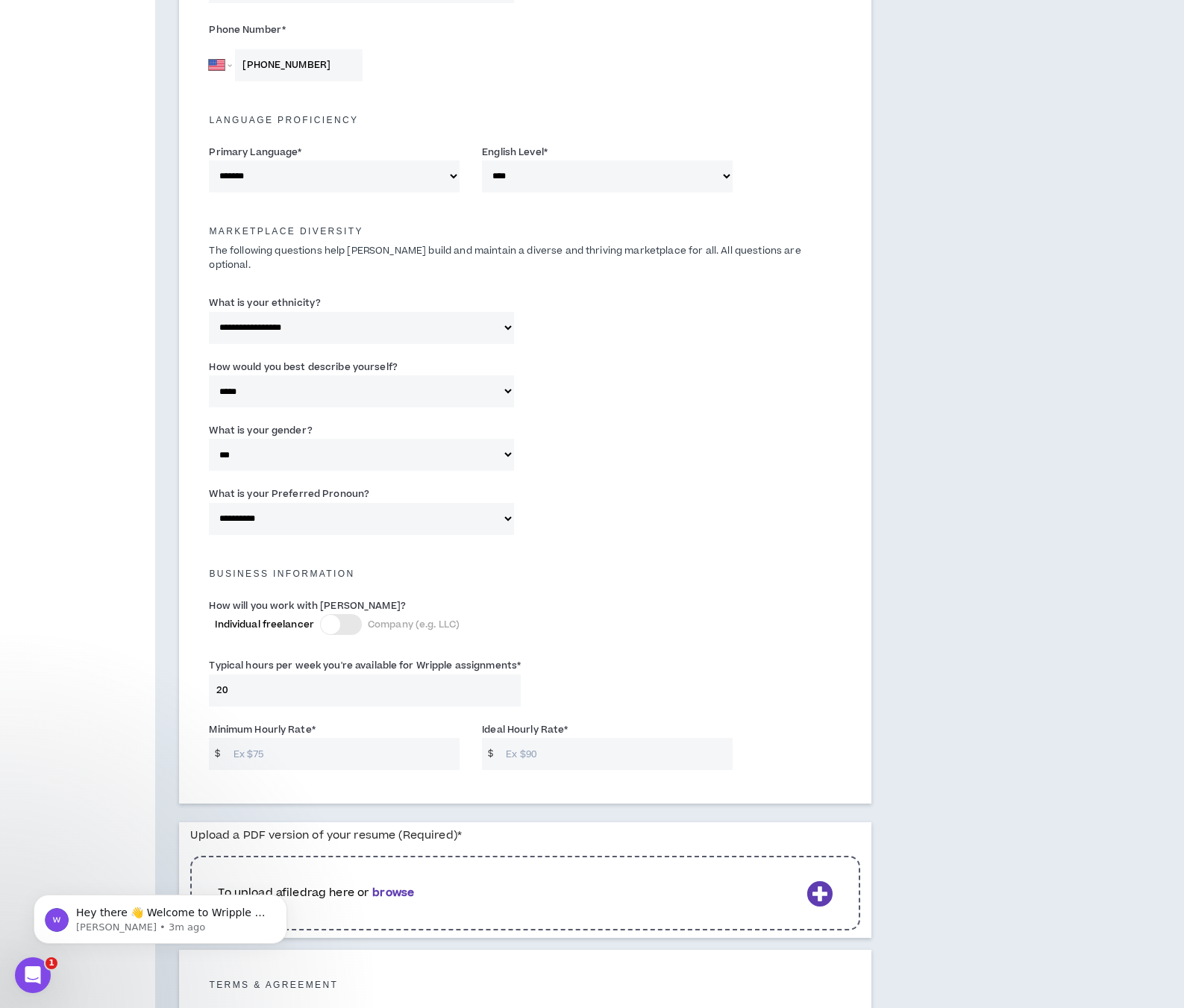
click at [321, 746] on input "Minimum Hourly Rate *" at bounding box center [343, 754] width 235 height 32
click at [587, 738] on input "Ideal Hourly Rate *" at bounding box center [615, 754] width 235 height 32
click at [244, 738] on input "100" at bounding box center [343, 754] width 235 height 32
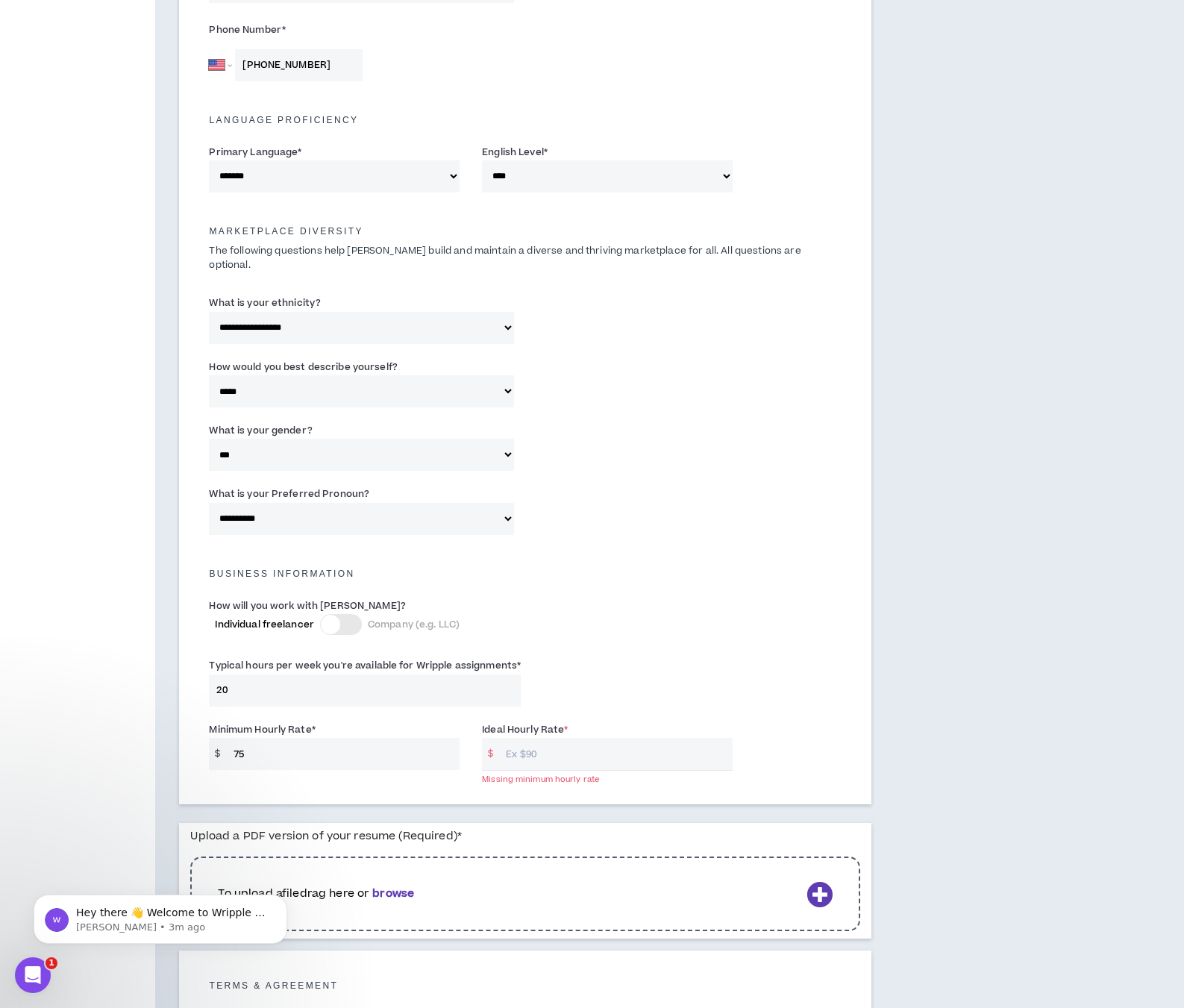
type input "75"
click at [528, 738] on input "Ideal Hourly Rate *" at bounding box center [615, 754] width 235 height 32
type input "120"
click at [682, 568] on h5 "Business Information" at bounding box center [525, 573] width 655 height 10
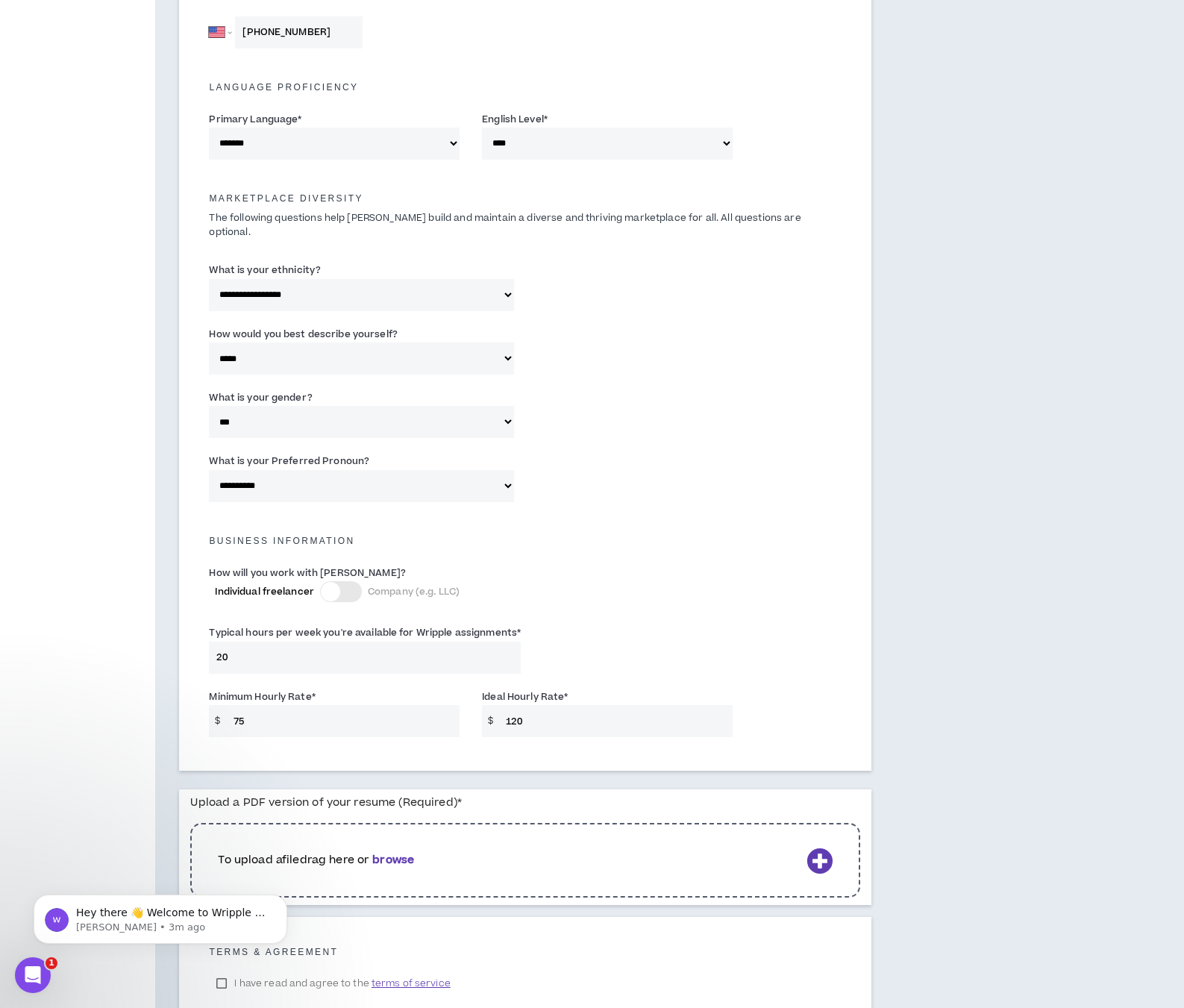
scroll to position [654, 0]
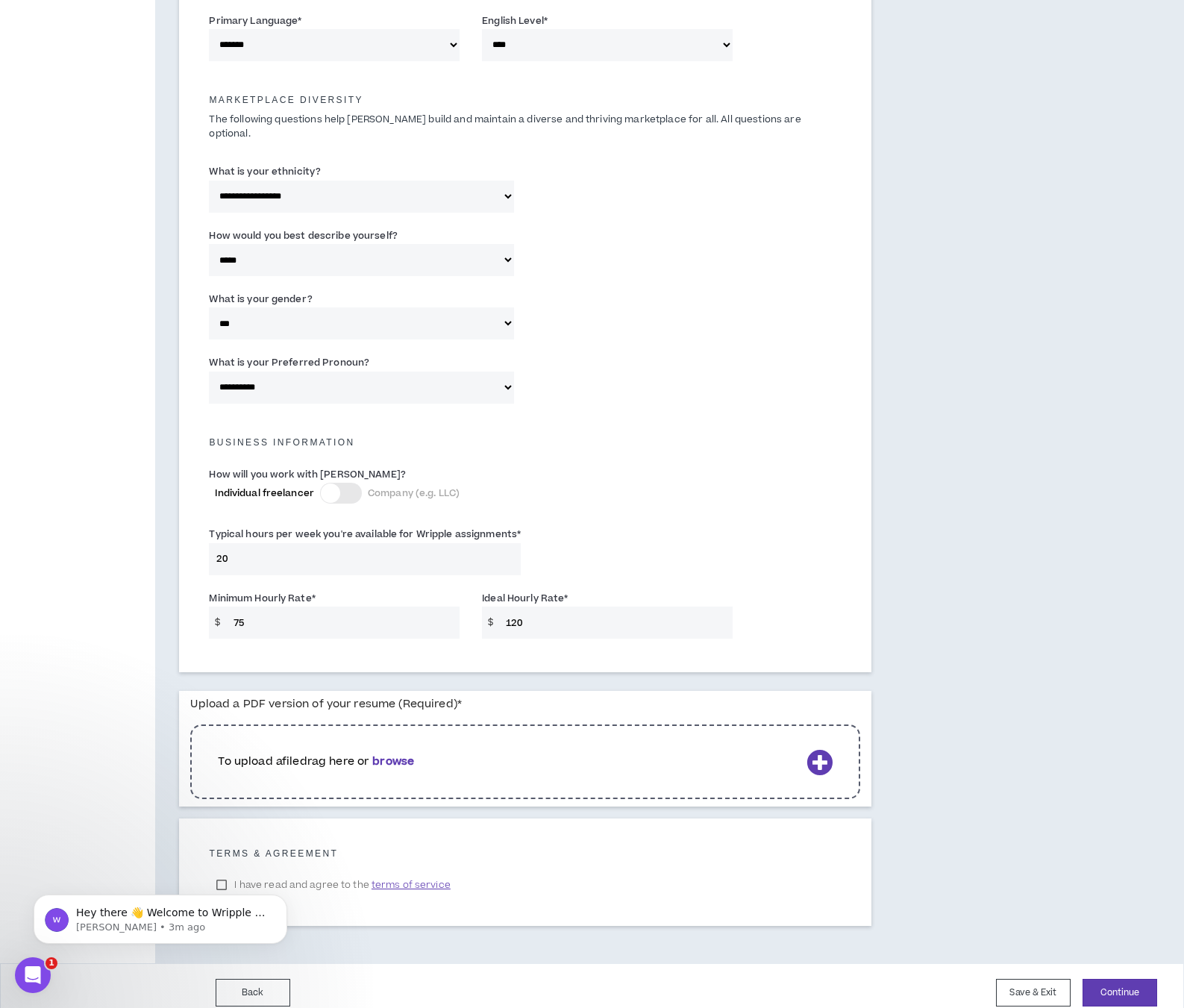
click at [822, 749] on icon at bounding box center [819, 761] width 26 height 26
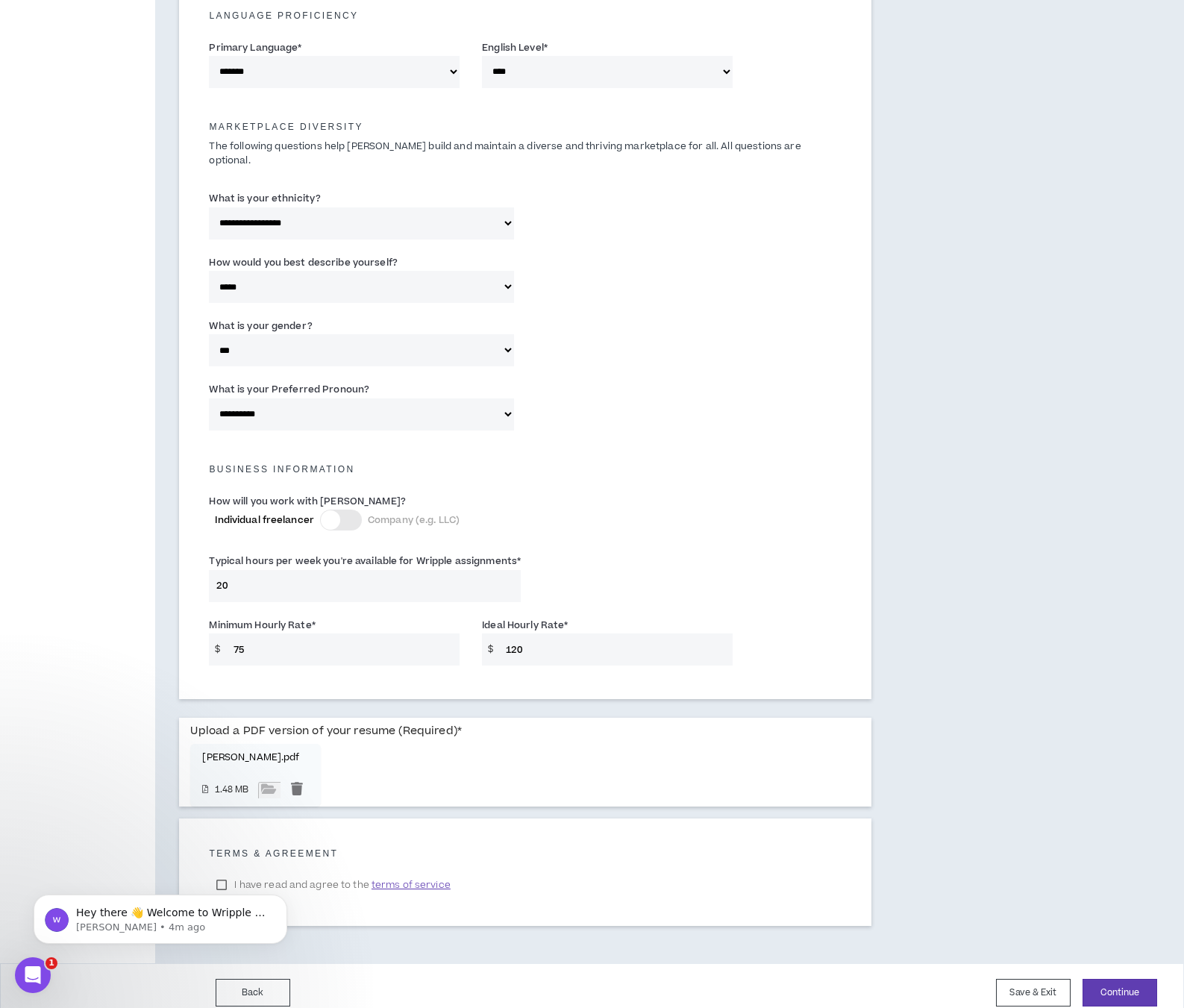
click at [224, 866] on html "Hey there 👋 Welcome to Wripple 🙌 Take a look around! If you have any questions,…" at bounding box center [161, 915] width 298 height 105
click at [223, 869] on body "Hey there 👋 Welcome to Wripple 🙌 Take a look around! If you have any questions,…" at bounding box center [160, 915] width 286 height 92
click at [201, 865] on div "Hey there 👋 Welcome to Wripple 🙌 Take a look around! If you have any questions,…" at bounding box center [160, 850] width 275 height 186
click at [87, 915] on p "Hey there 👋 Welcome to Wripple 🙌 Take a look around! If you have any questions,…" at bounding box center [172, 913] width 193 height 15
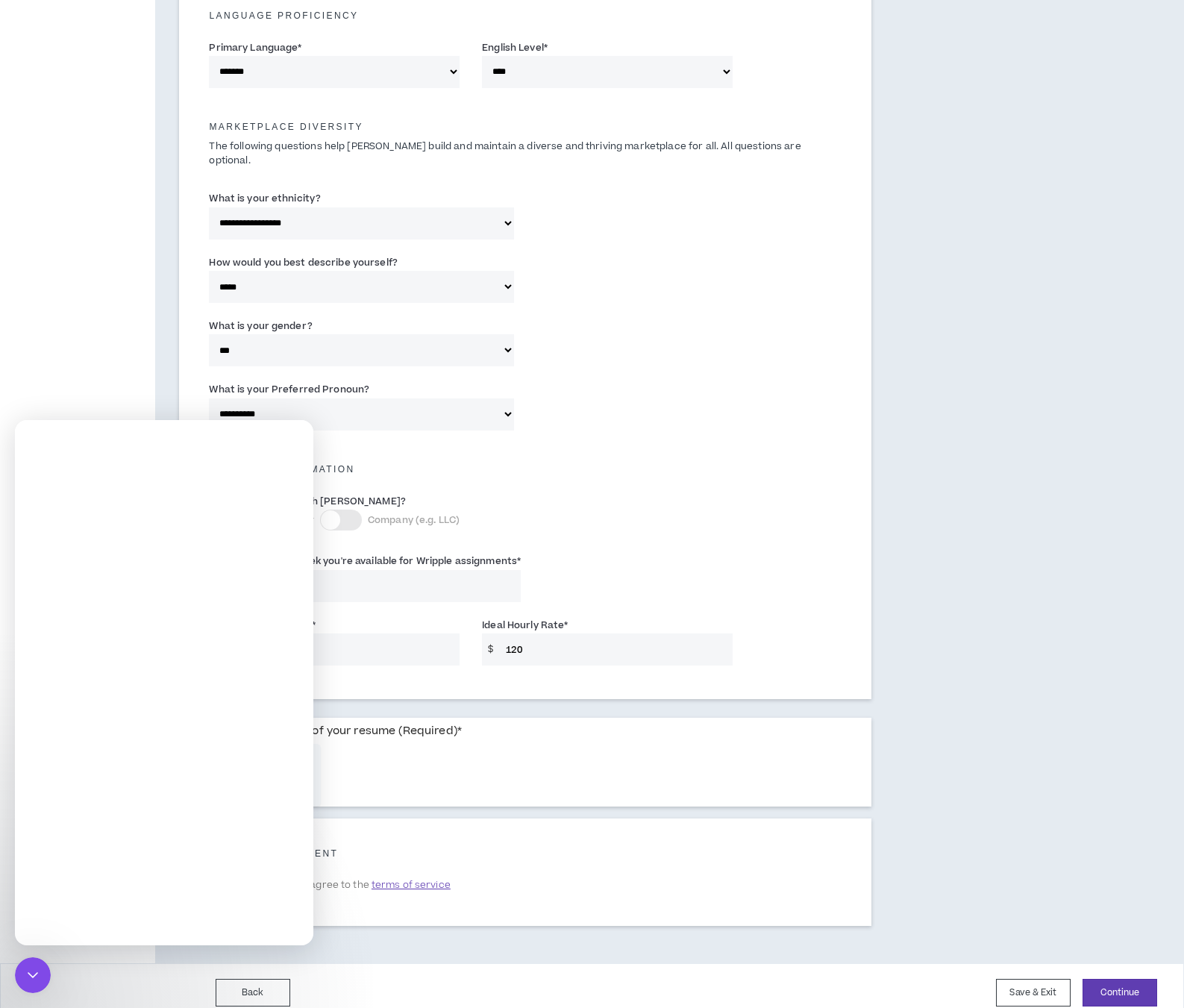
scroll to position [0, 0]
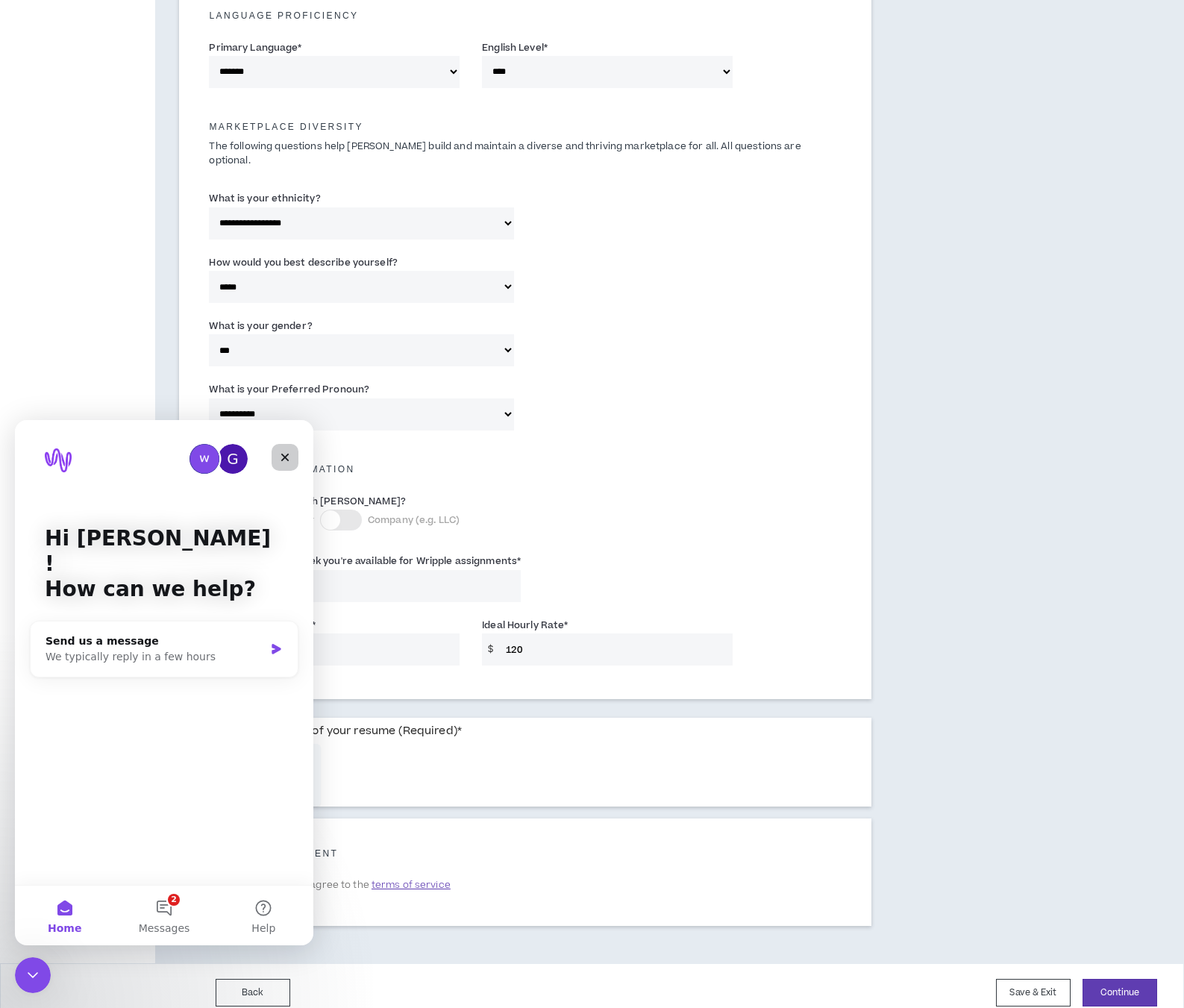
click at [284, 453] on icon "Close" at bounding box center [285, 457] width 12 height 12
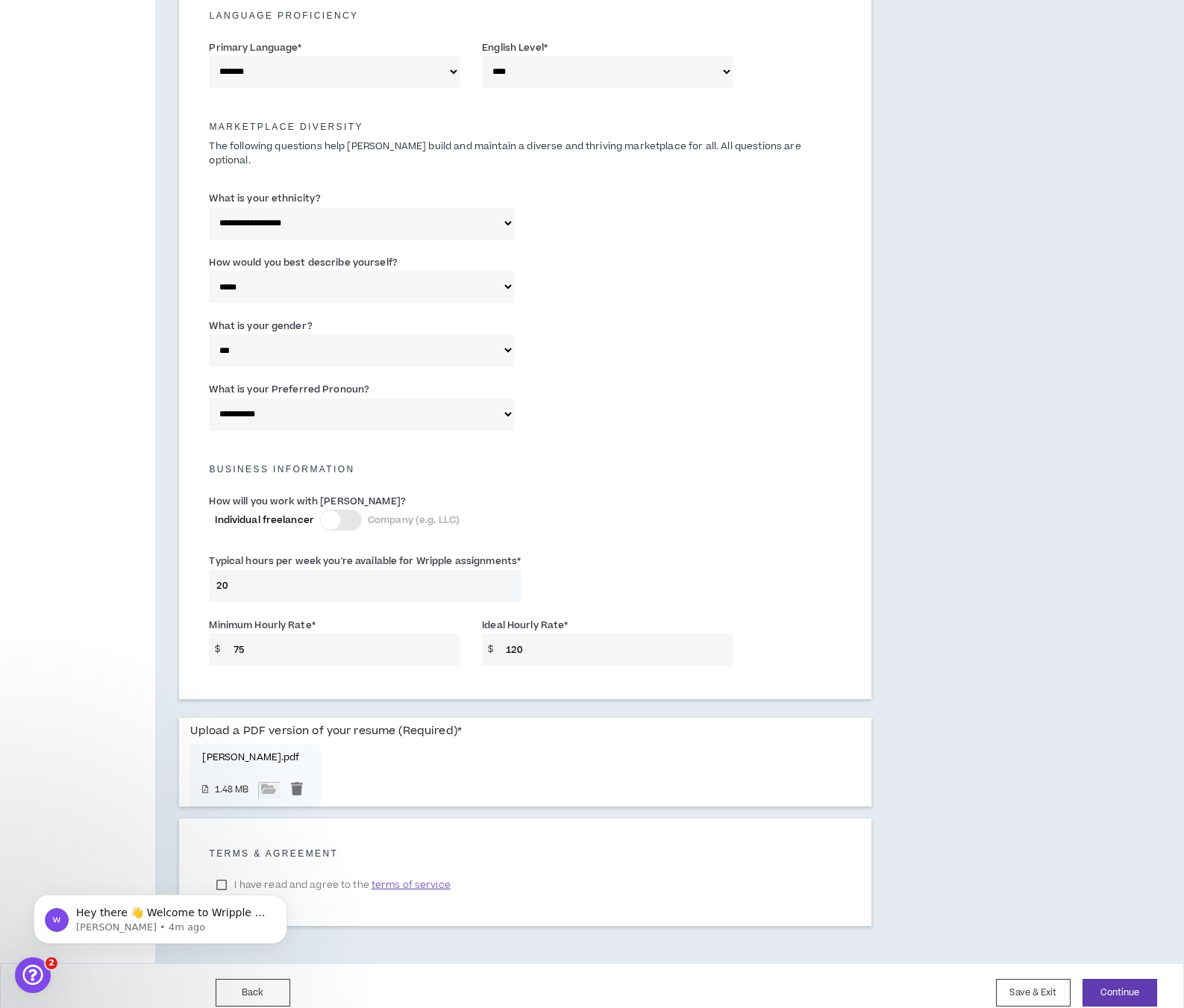
click at [221, 867] on html "Hey there 👋 Welcome to Wripple 🙌 Take a look around! If you have any questions,…" at bounding box center [161, 915] width 298 height 105
click at [582, 916] on div "**********" at bounding box center [525, 201] width 740 height 1522
click at [625, 873] on div "I have read and agree to the terms of service" at bounding box center [525, 884] width 633 height 23
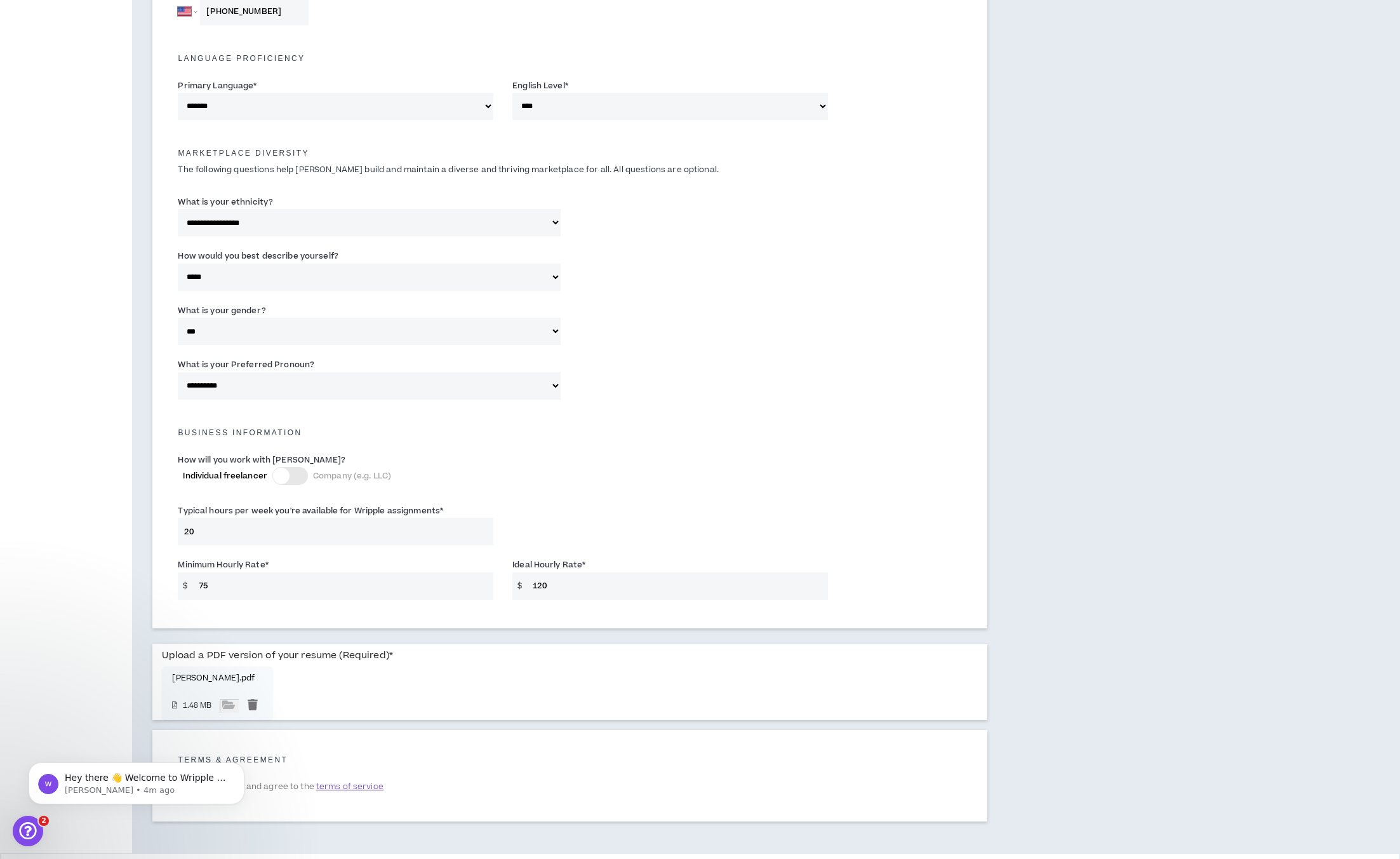
scroll to position [533, 0]
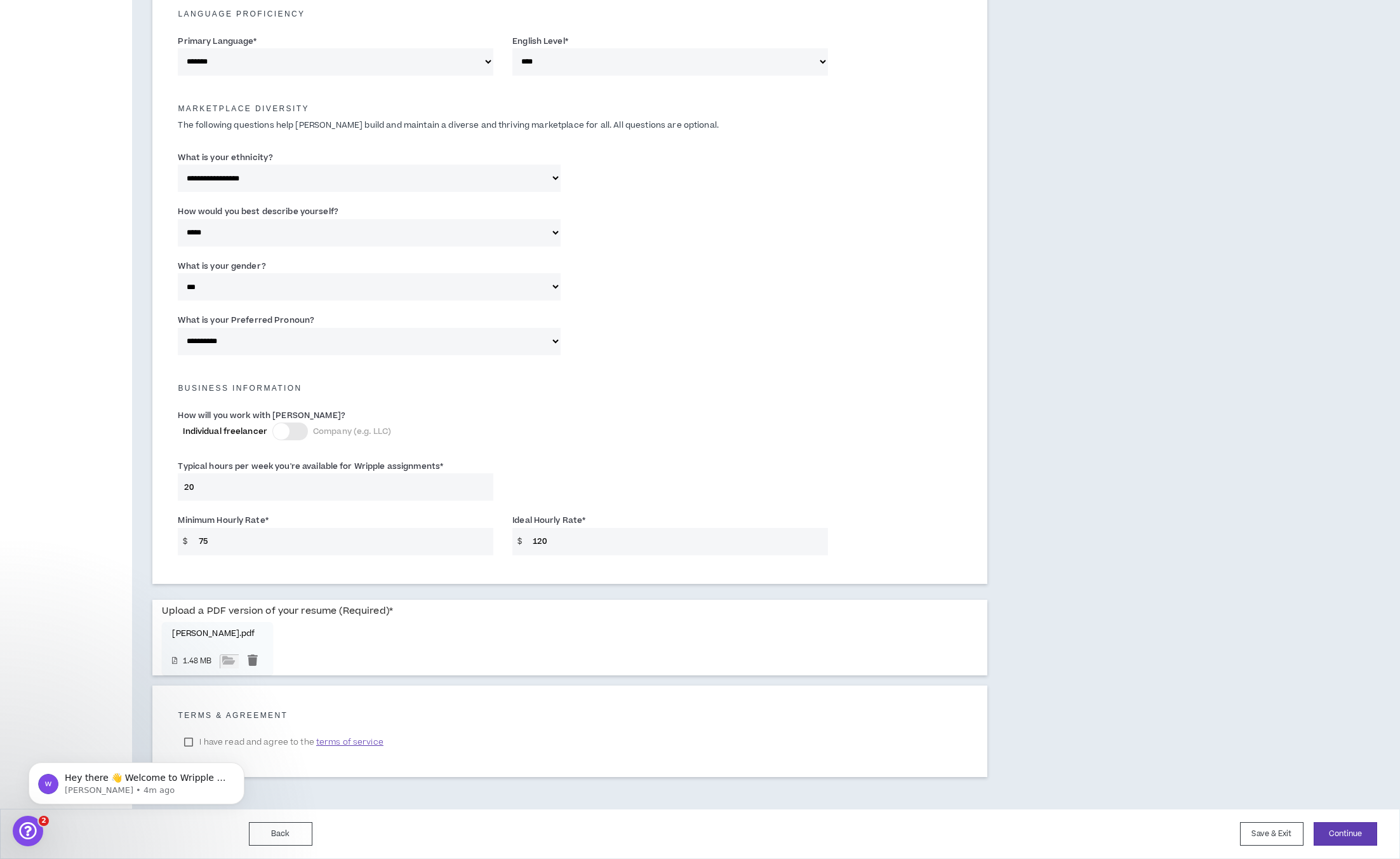
click at [184, 743] on div "Hey there 👋 Welcome to Wripple 🙌 Take a look around! If you have any questions,…" at bounding box center [136, 725] width 234 height 159
click at [188, 743] on div "Hey there 👋 Welcome to Wripple 🙌 Take a look around! If you have any questions,…" at bounding box center [136, 725] width 234 height 159
click at [349, 737] on span "terms of service" at bounding box center [349, 742] width 67 height 13
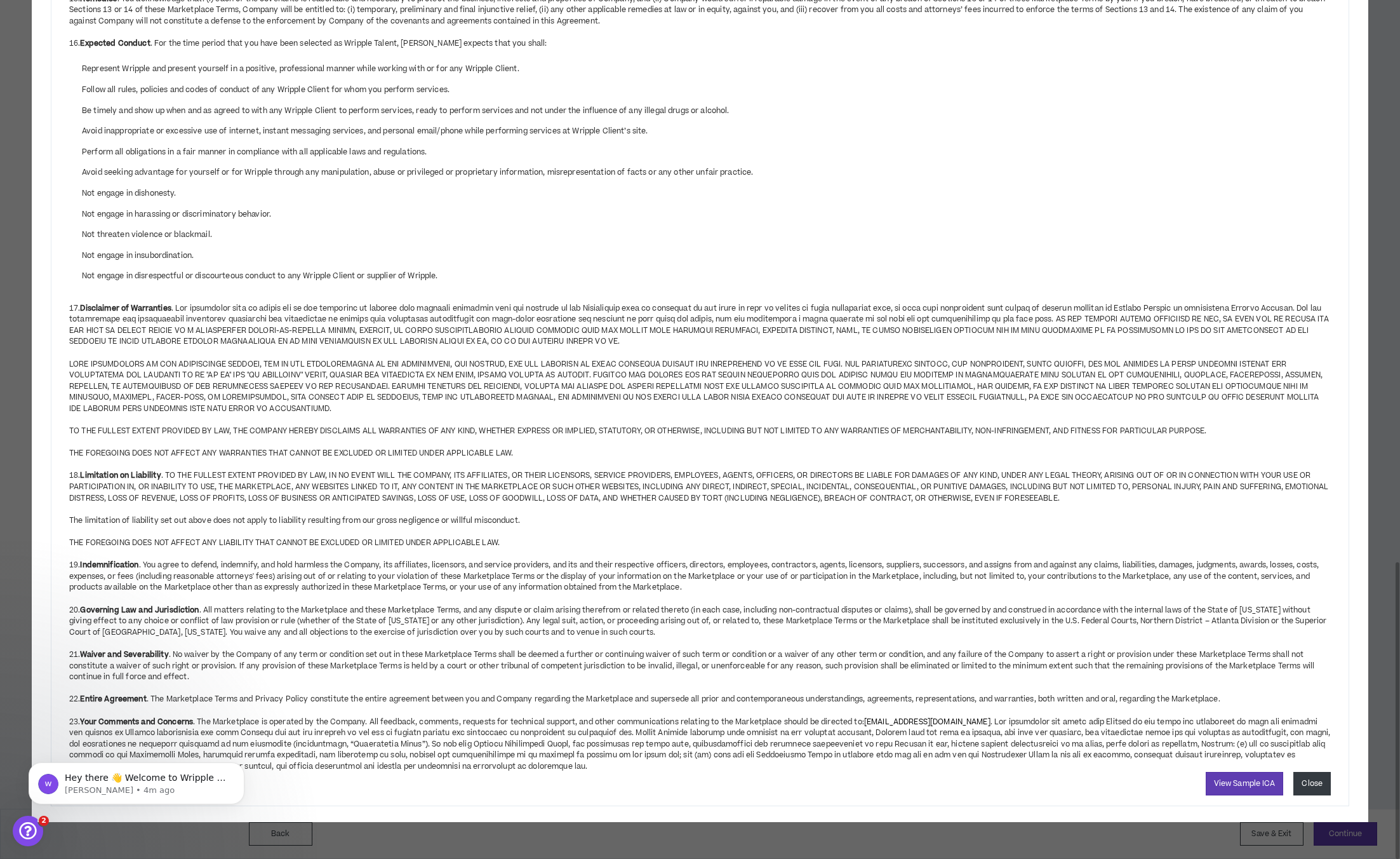
click at [1017, 795] on button "Close" at bounding box center [1312, 783] width 37 height 23
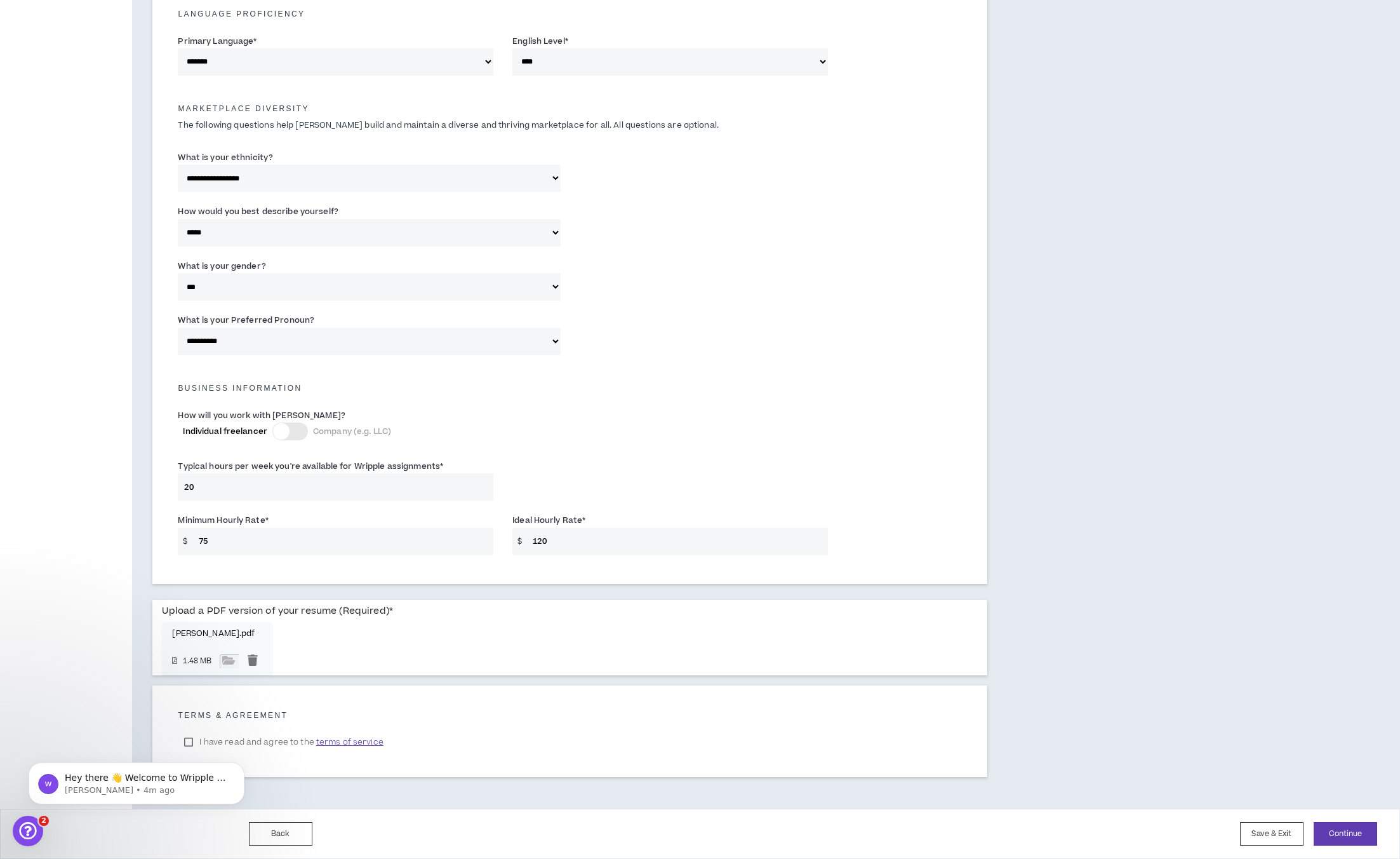
click at [191, 740] on div "Hey there 👋 Welcome to Wripple 🙌 Take a look around! If you have any questions,…" at bounding box center [136, 725] width 234 height 159
click at [190, 740] on div "Hey there 👋 Welcome to Wripple 🙌 Take a look around! If you have any questions,…" at bounding box center [136, 725] width 234 height 159
click at [192, 740] on div "Hey there 👋 Welcome to Wripple 🙌 Take a look around! If you have any questions,…" at bounding box center [136, 725] width 234 height 159
click at [223, 743] on div "Hey there 👋 Welcome to Wripple 🙌 Take a look around! If you have any questions,…" at bounding box center [136, 725] width 234 height 159
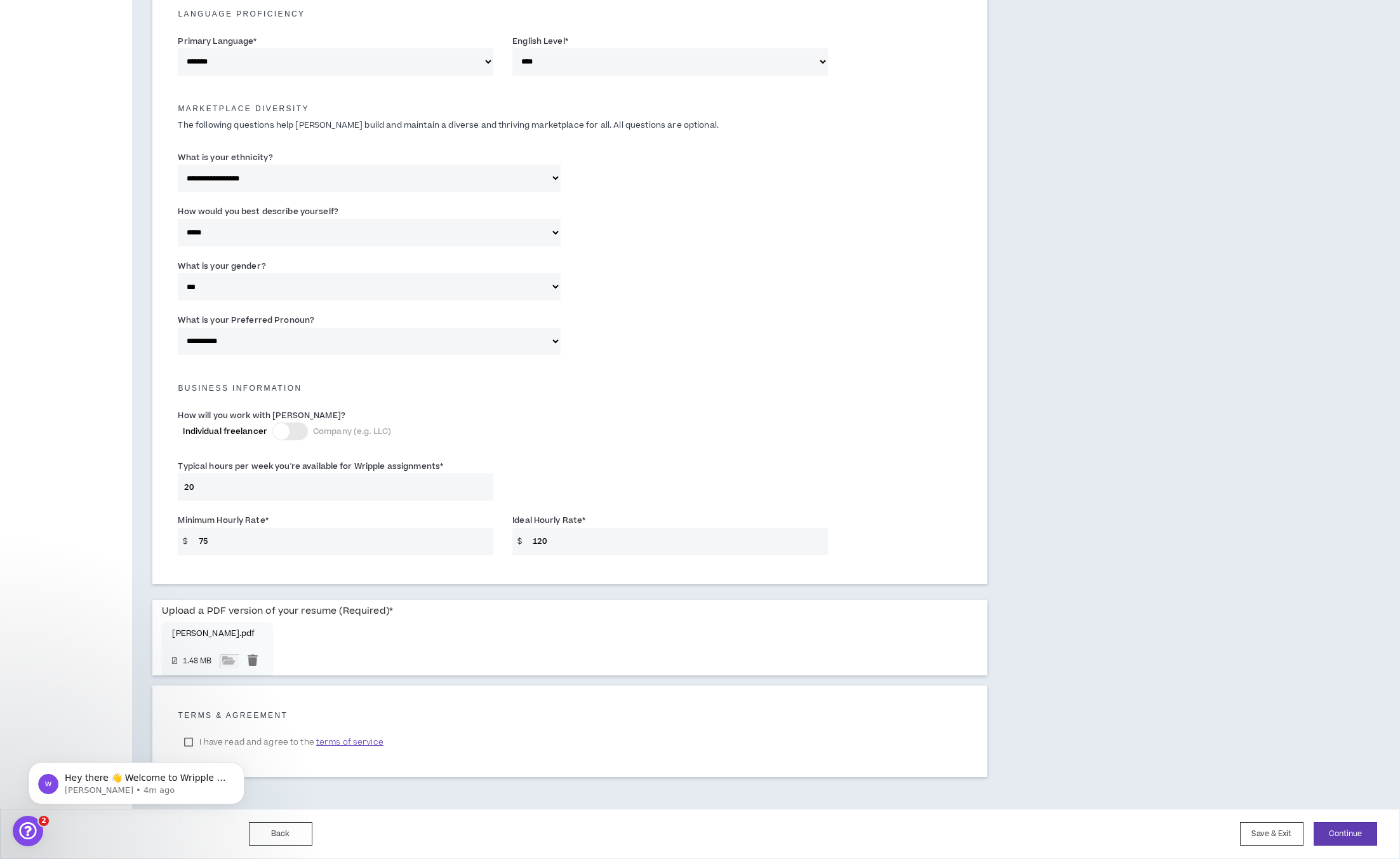
drag, startPoint x: 235, startPoint y: 742, endPoint x: 245, endPoint y: 738, distance: 10.8
click at [243, 738] on div "Hey there 👋 Welcome to Wripple 🙌 Take a look around! If you have any questions,…" at bounding box center [136, 725] width 234 height 159
drag, startPoint x: 256, startPoint y: 770, endPoint x: 259, endPoint y: 740, distance: 30.1
click at [256, 747] on body "Hey there 👋 Welcome to Wripple 🙌 Take a look around! If you have any questions,…" at bounding box center [136, 779] width 243 height 78
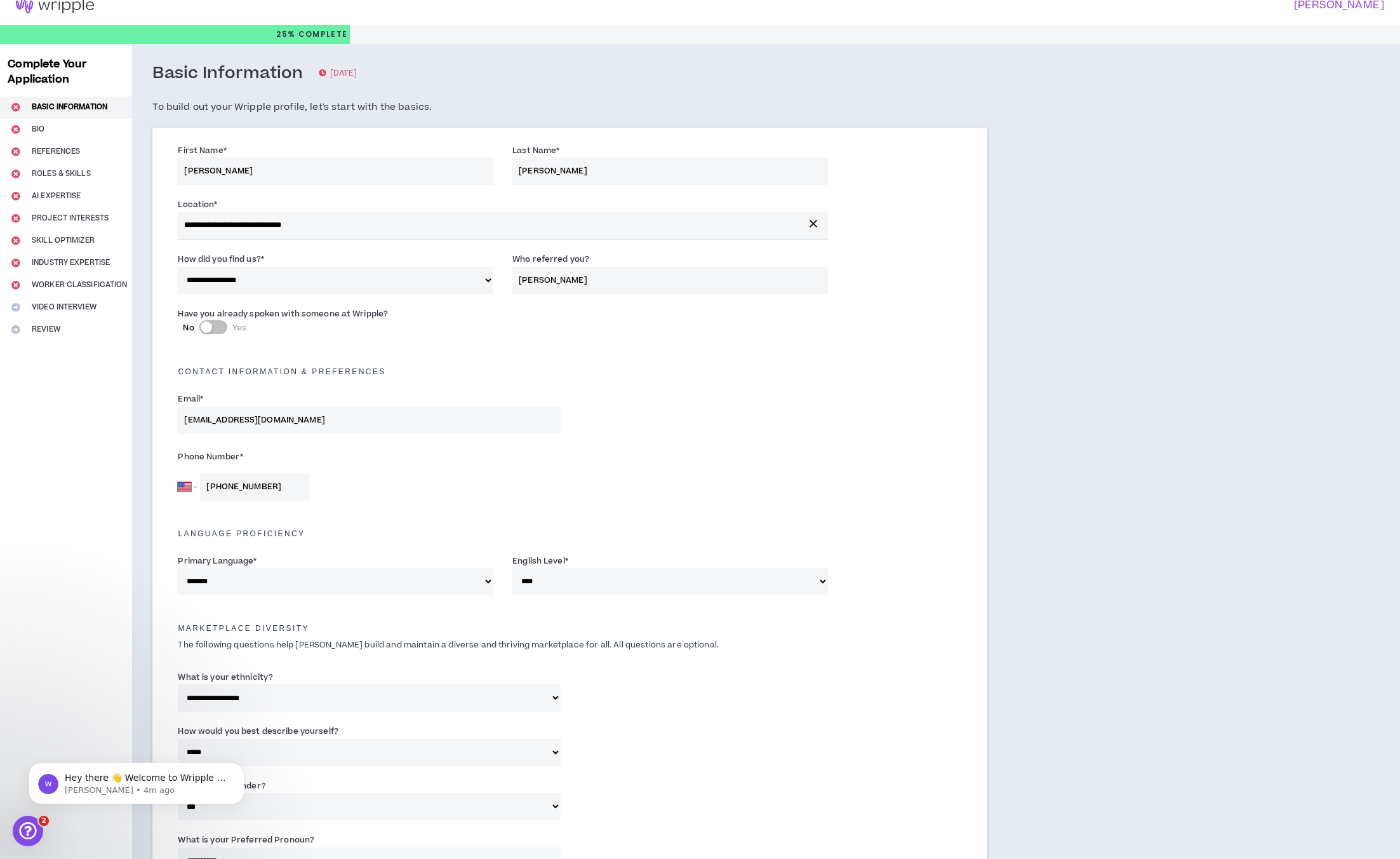
scroll to position [0, 0]
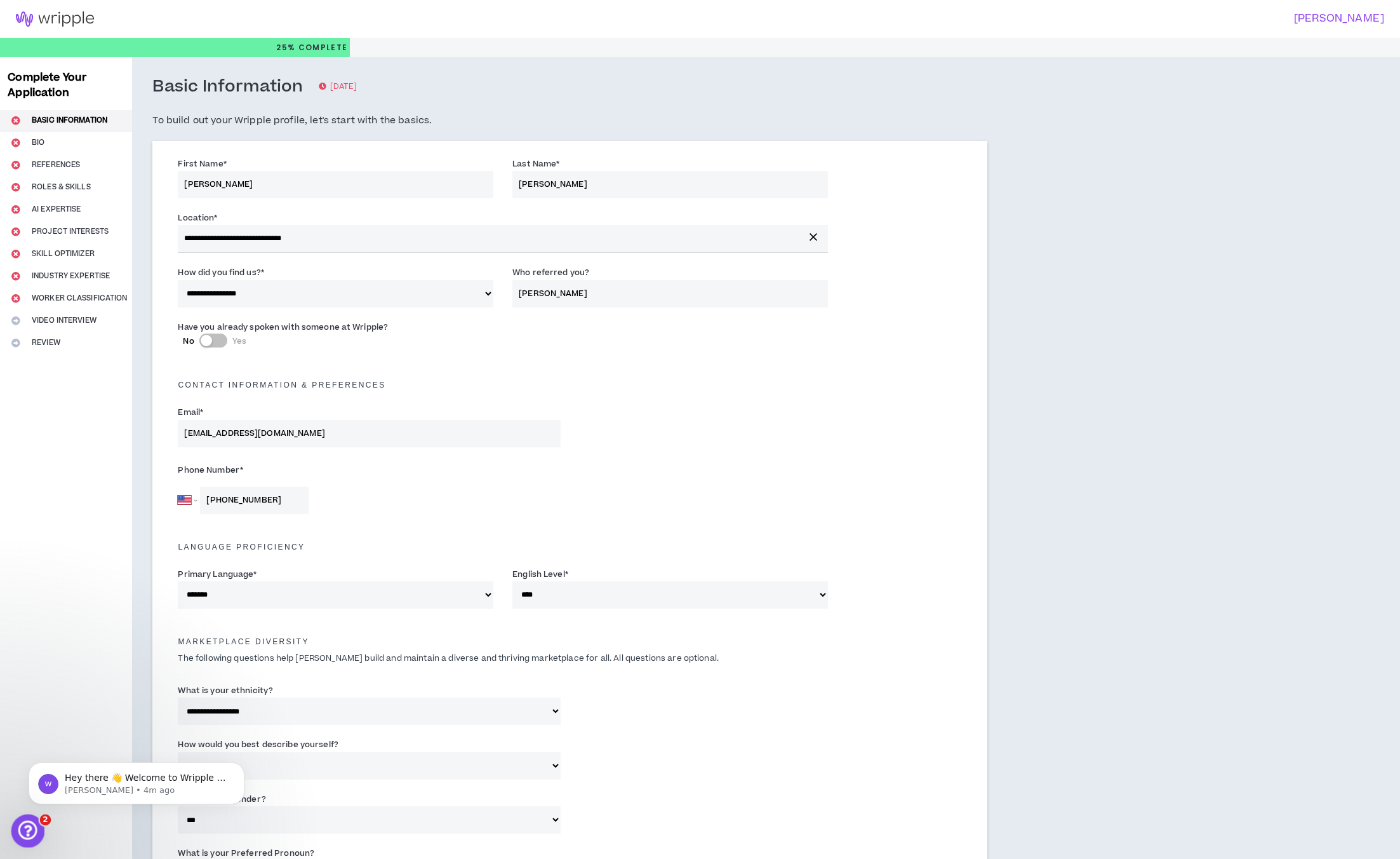
click at [23, 824] on icon "Open Intercom Messenger" at bounding box center [27, 829] width 21 height 21
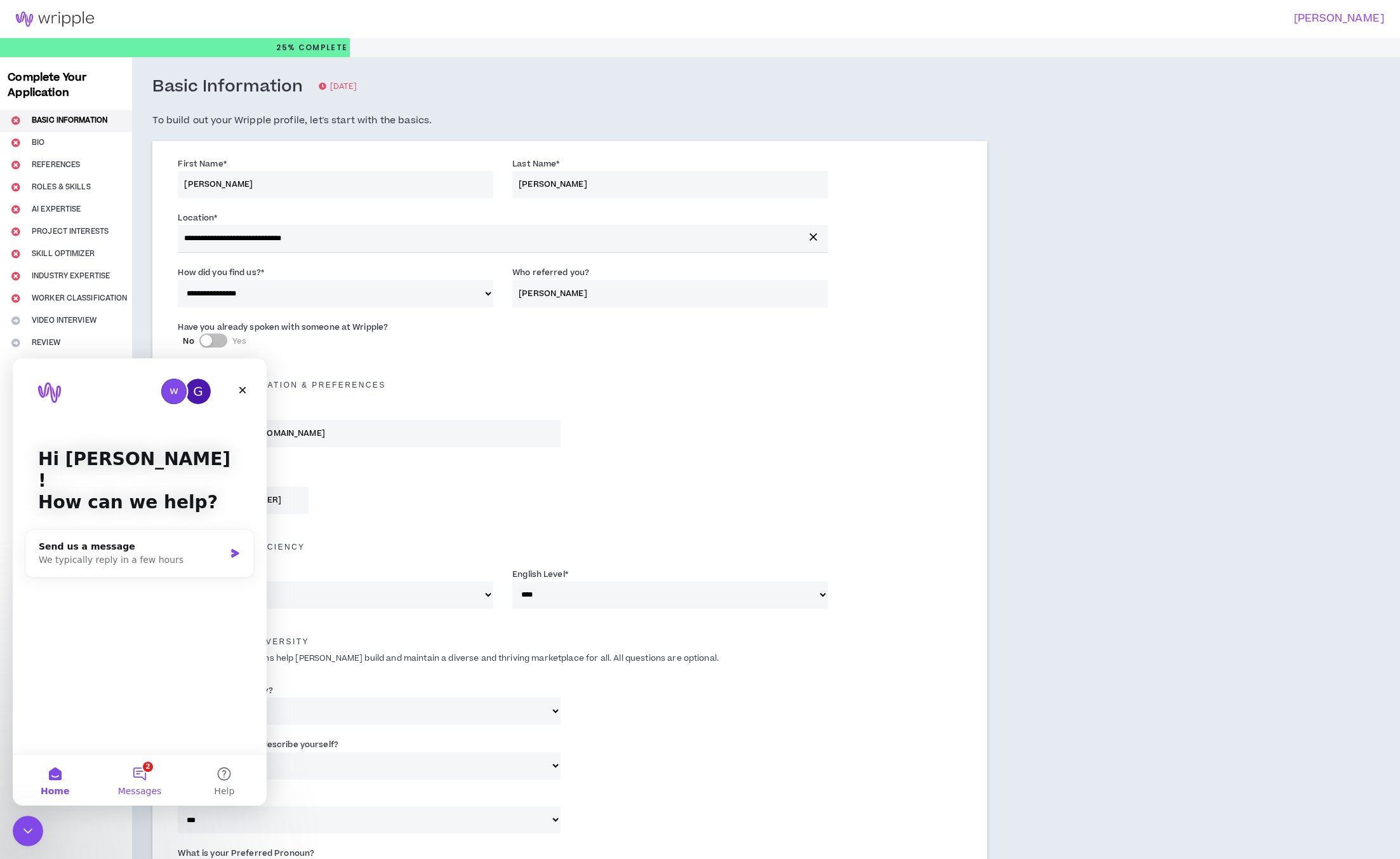
click at [148, 770] on button "2 Messages" at bounding box center [139, 780] width 84 height 51
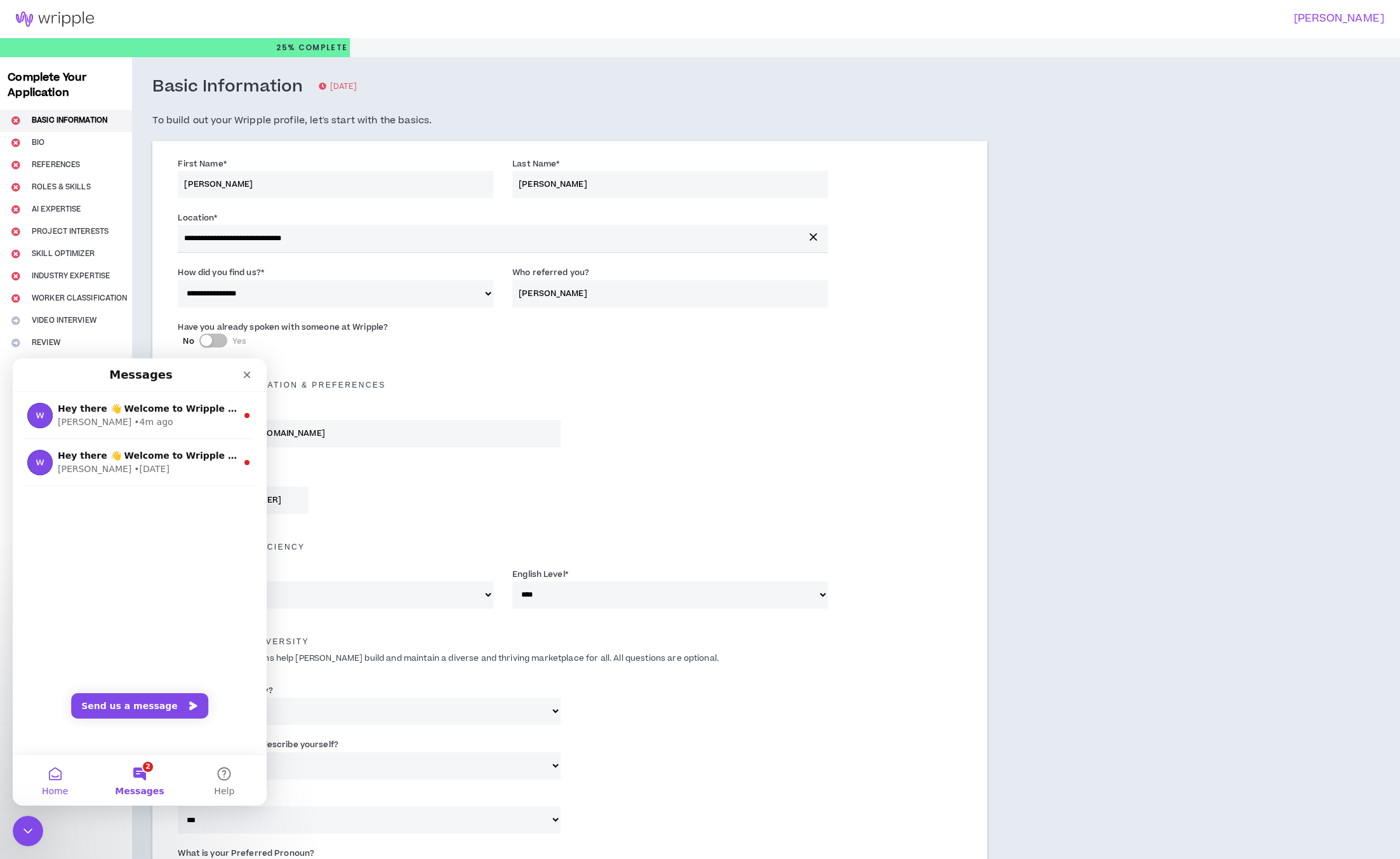
click at [45, 781] on button "Home" at bounding box center [55, 780] width 84 height 51
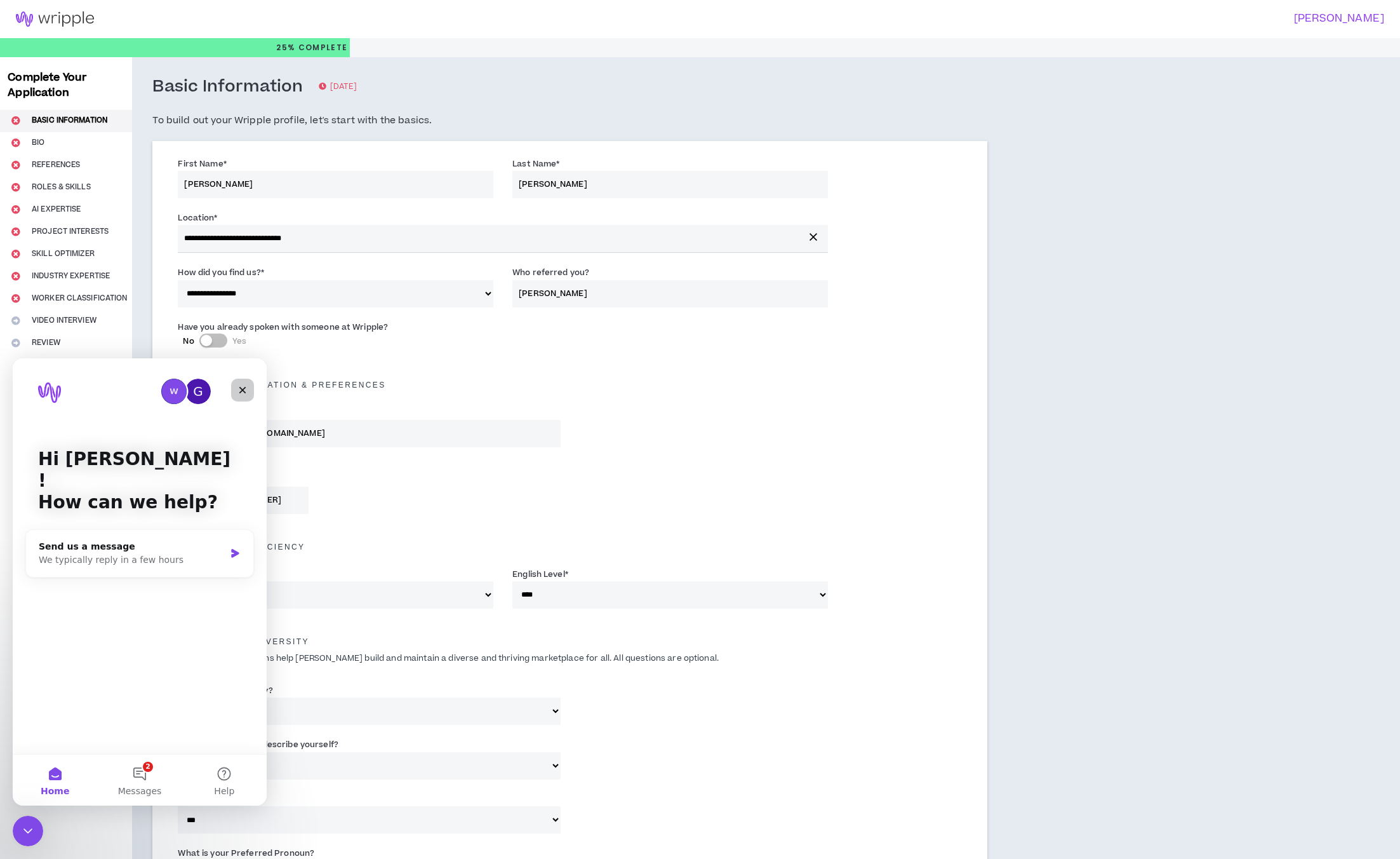
drag, startPoint x: 253, startPoint y: 749, endPoint x: 241, endPoint y: 388, distance: 361.2
click at [241, 388] on icon "Close" at bounding box center [243, 390] width 7 height 7
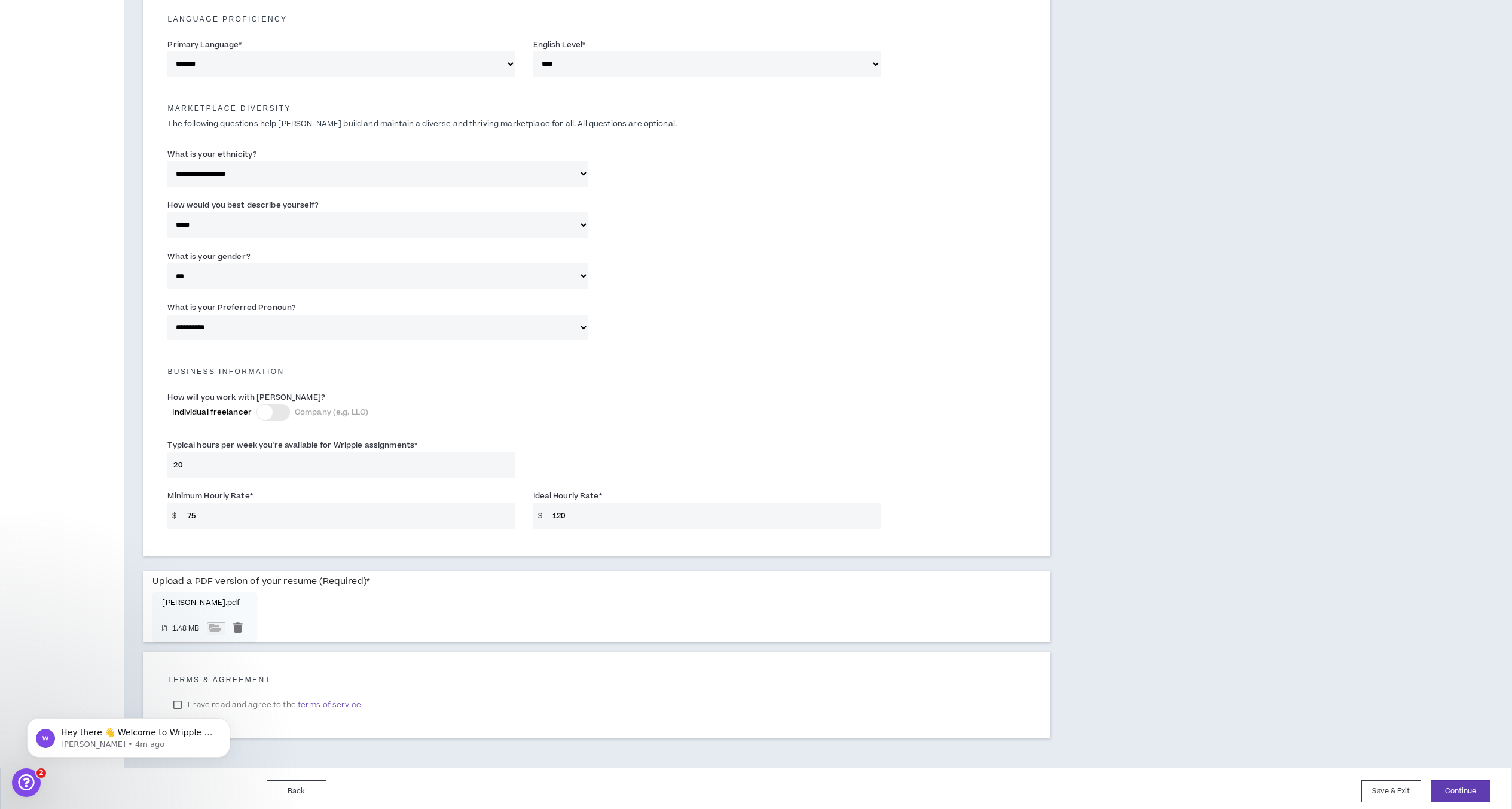
scroll to position [502, 0]
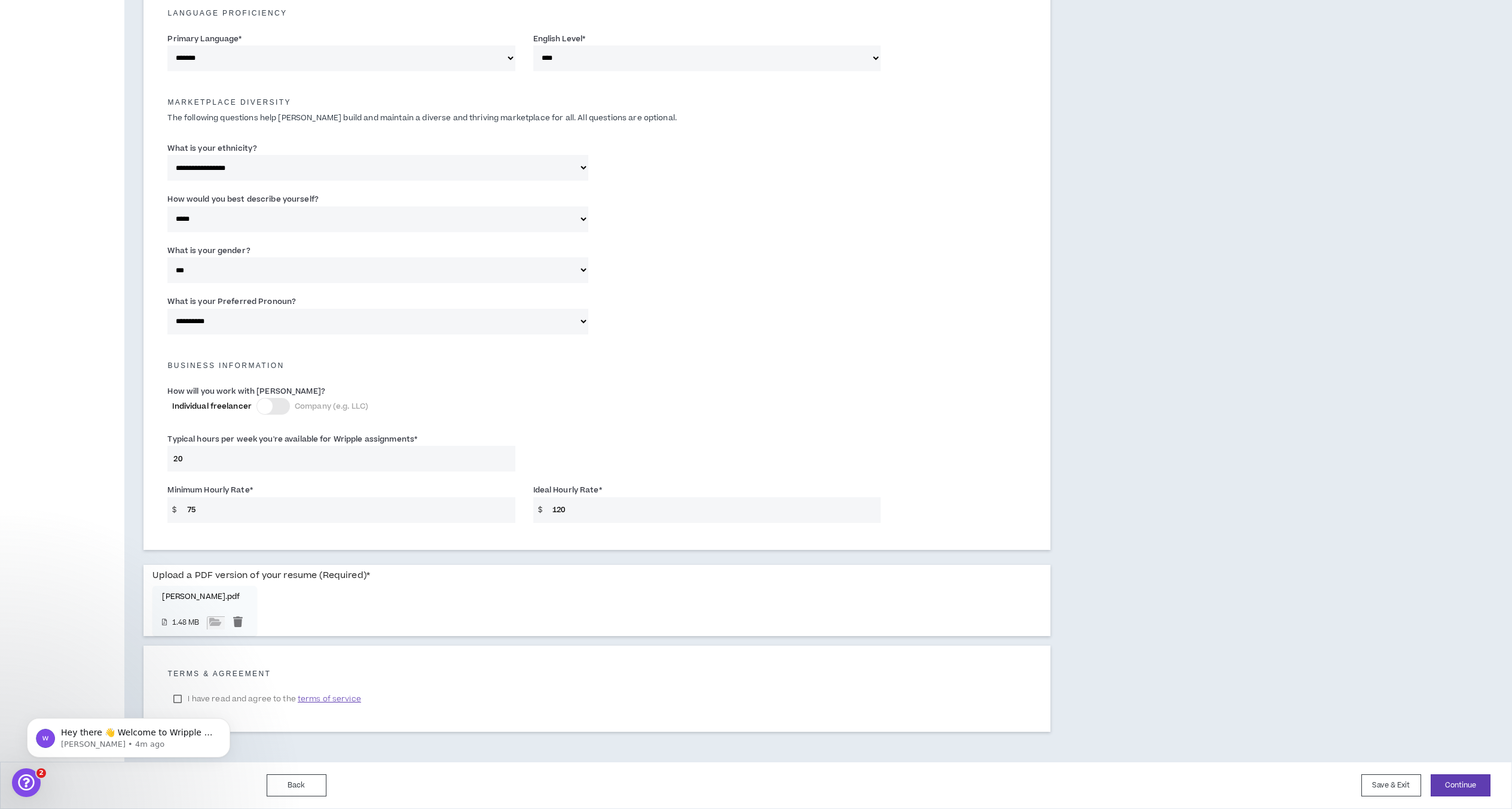
click at [173, 697] on body "Hey there 👋 Welcome to Wripple 🙌 Take a look around! If you have any questions,…" at bounding box center [128, 734] width 229 height 74
click at [177, 697] on body "Hey there 👋 Welcome to Wripple 🙌 Take a look around! If you have any questions,…" at bounding box center [128, 734] width 229 height 74
click at [177, 699] on body "Hey there 👋 Welcome to Wripple 🙌 Take a look around! If you have any questions,…" at bounding box center [128, 734] width 229 height 74
click at [181, 699] on body "Hey there 👋 Welcome to Wripple 🙌 Take a look around! If you have any questions,…" at bounding box center [128, 734] width 229 height 74
click at [327, 697] on span "terms of service" at bounding box center [329, 699] width 63 height 12
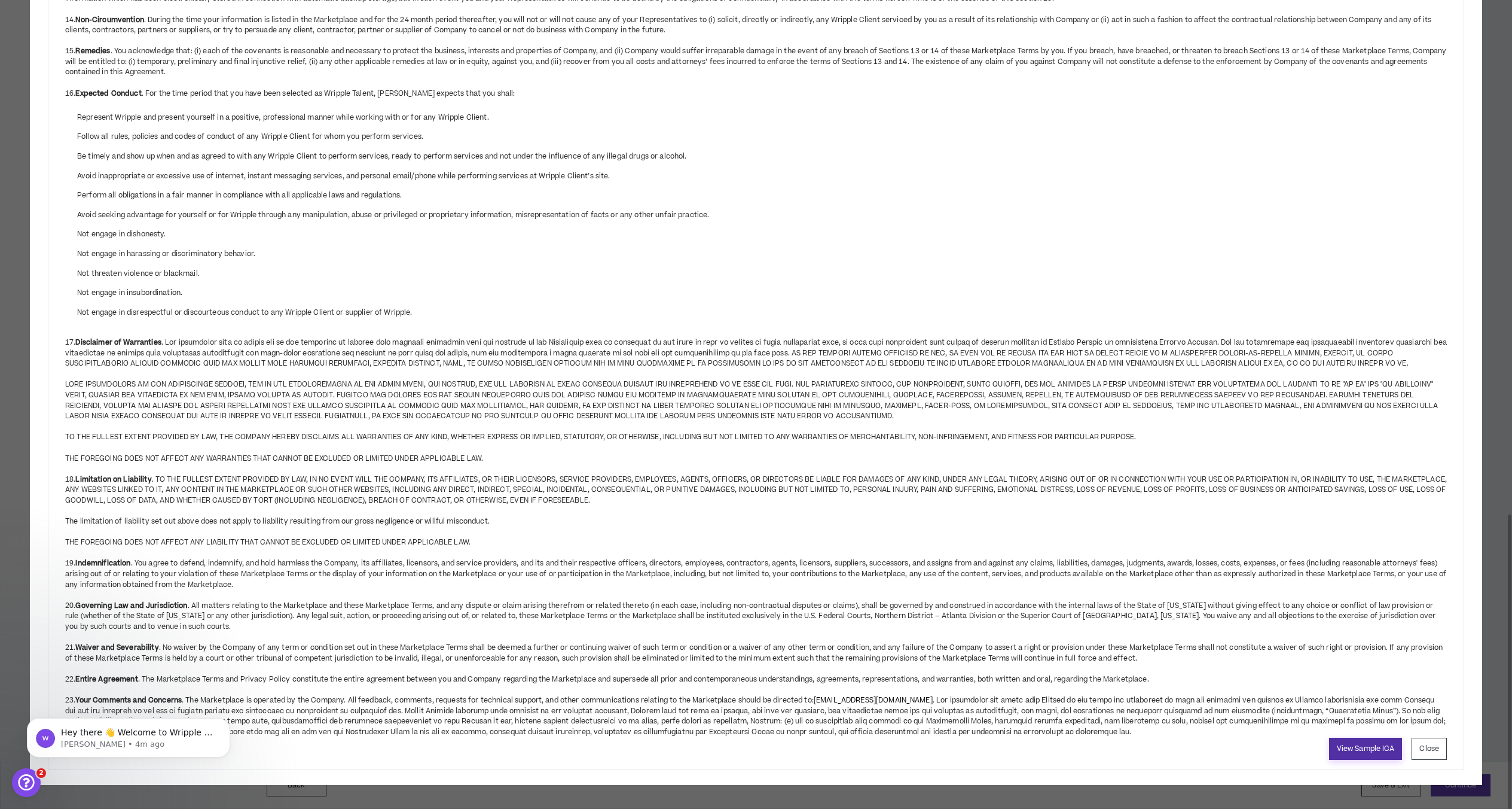
click at [957, 749] on link "View Sample ICA" at bounding box center [1365, 748] width 74 height 22
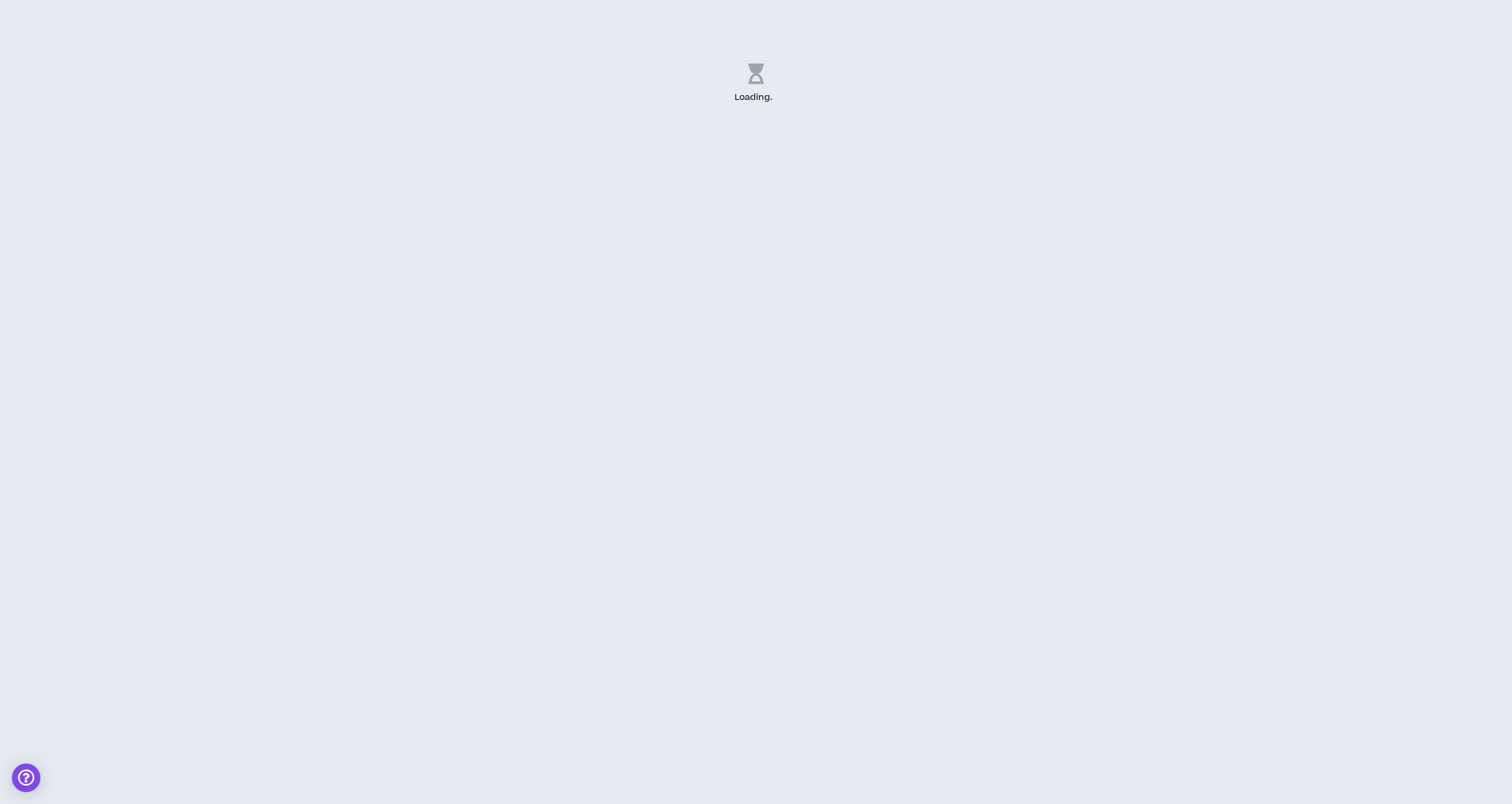
select select "US"
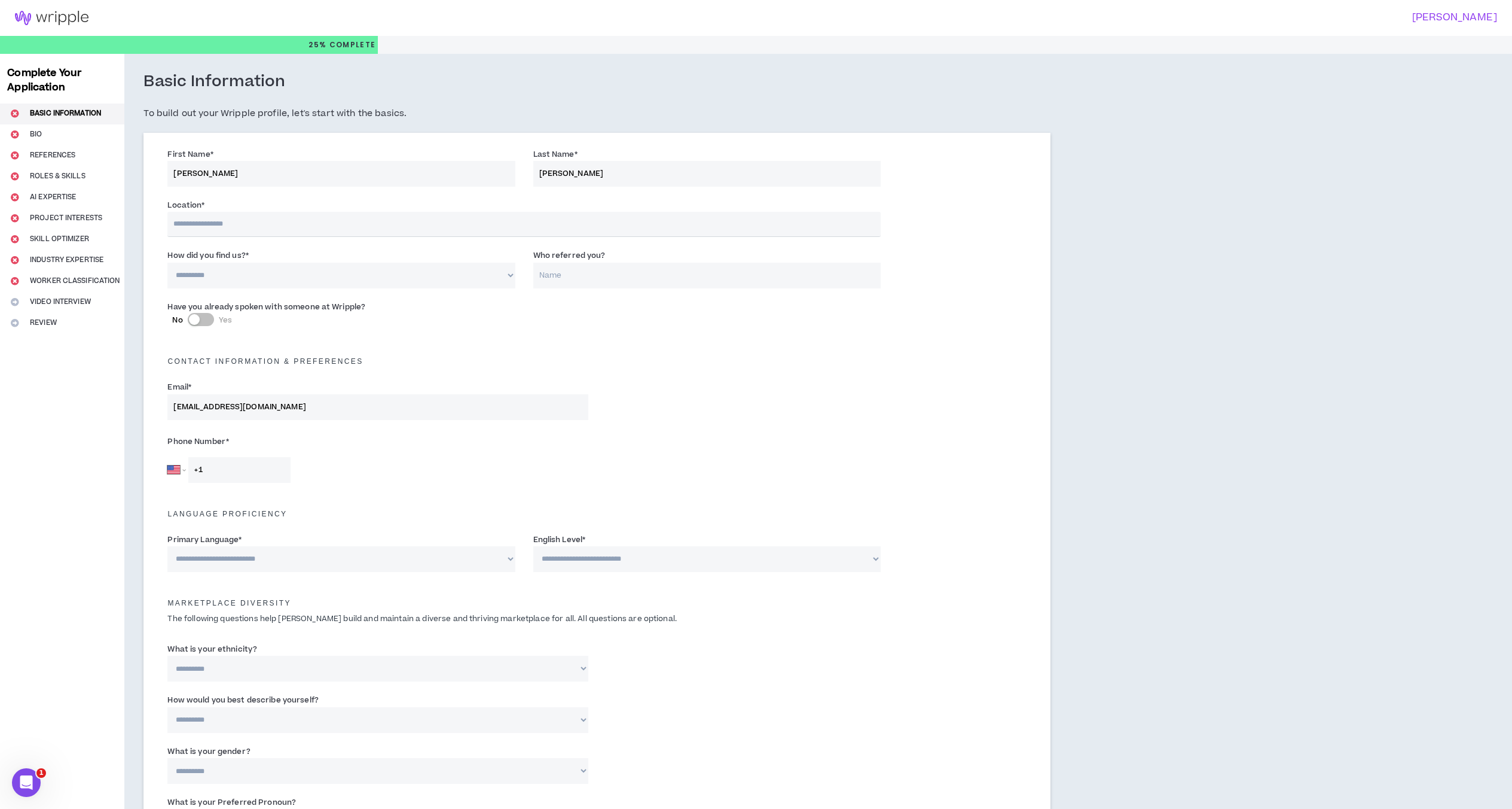
click at [253, 222] on input "text" at bounding box center [524, 224] width 713 height 25
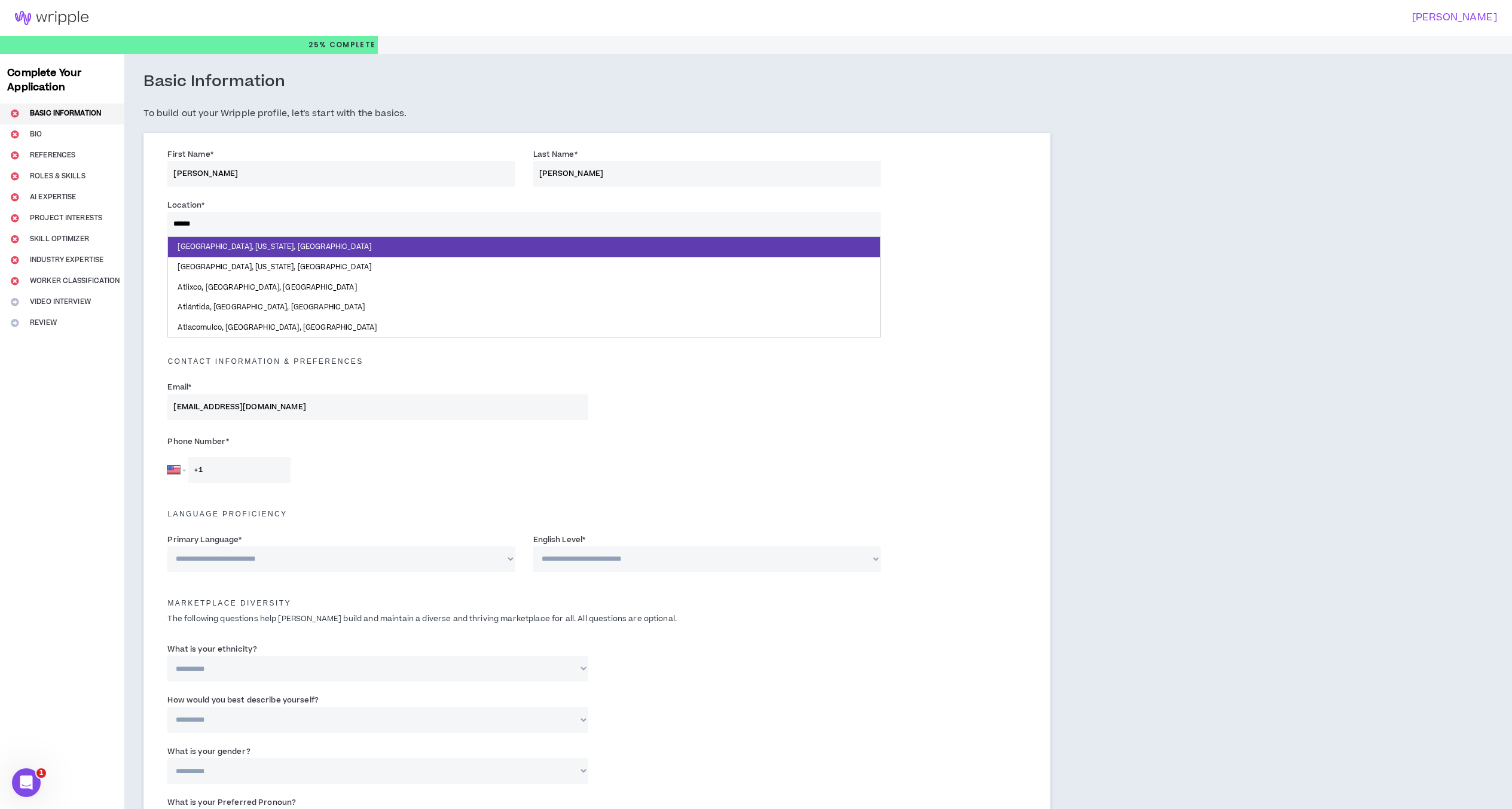
type input "*******"
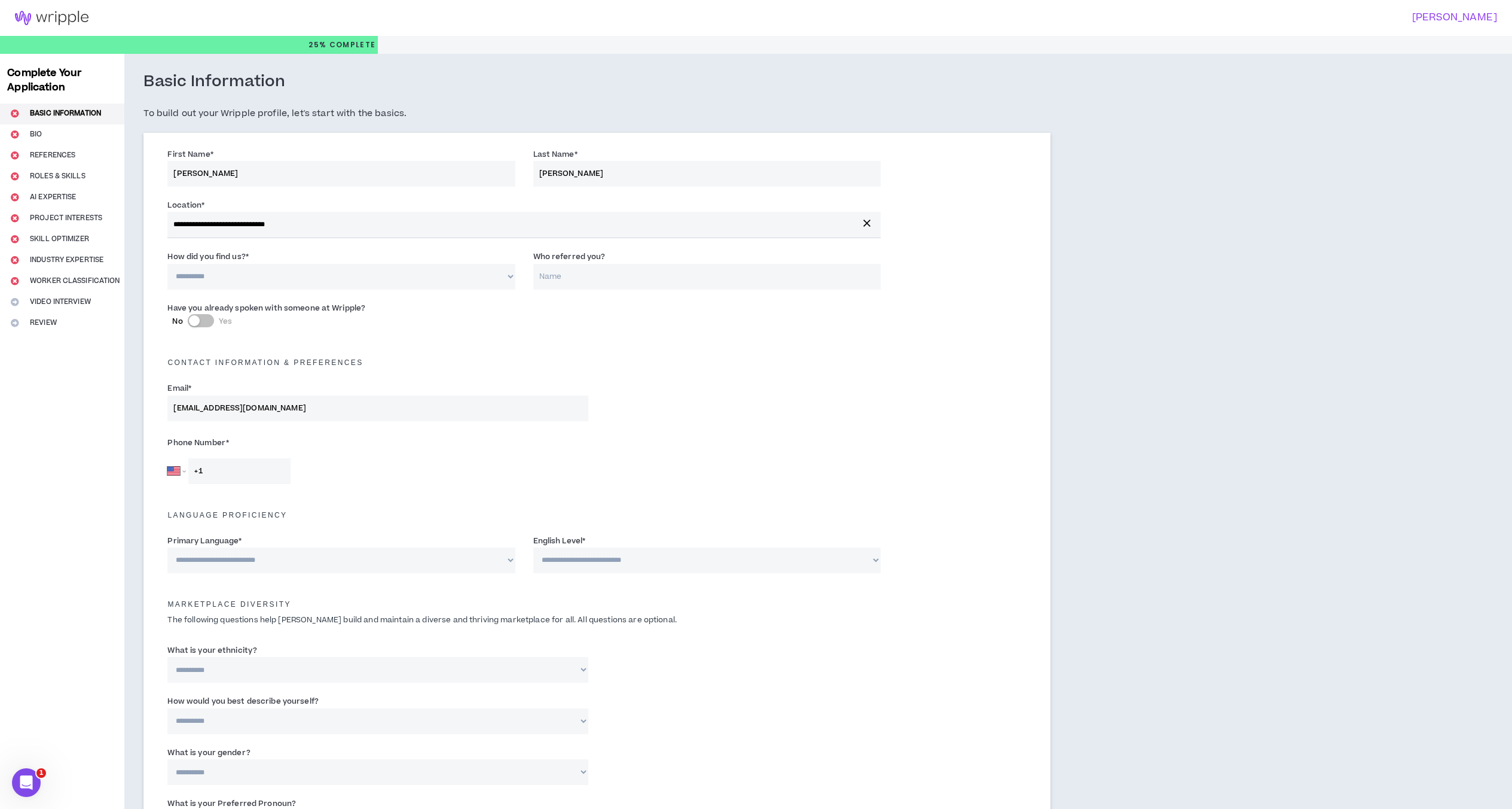
click at [247, 274] on select "**********" at bounding box center [341, 277] width 347 height 26
select select "*"
click at [167, 264] on select "**********" at bounding box center [341, 277] width 347 height 26
click at [638, 282] on input "Who referred you?" at bounding box center [707, 277] width 347 height 26
type input "[PERSON_NAME]"
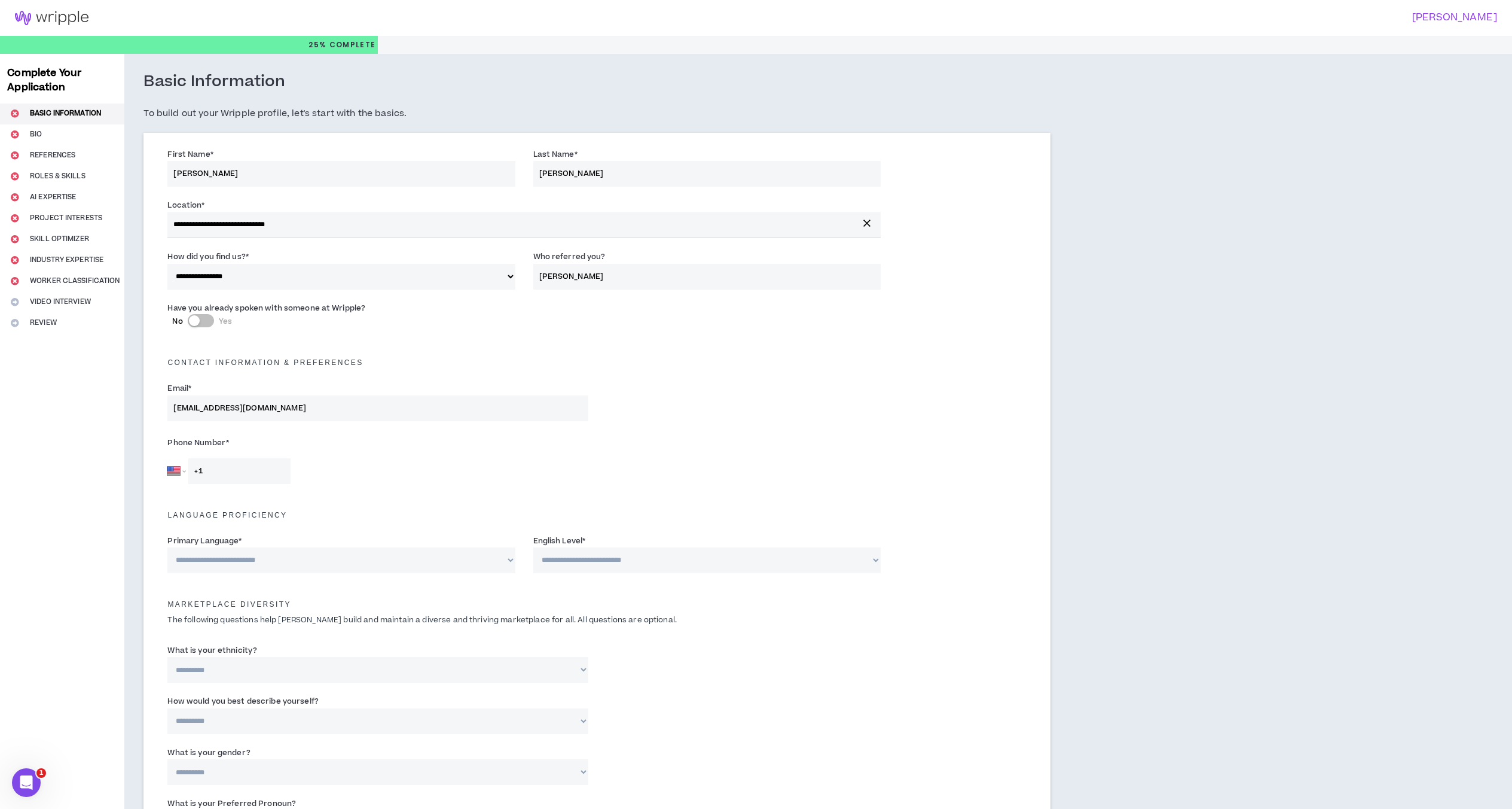
click at [258, 469] on input "+1" at bounding box center [239, 471] width 102 height 26
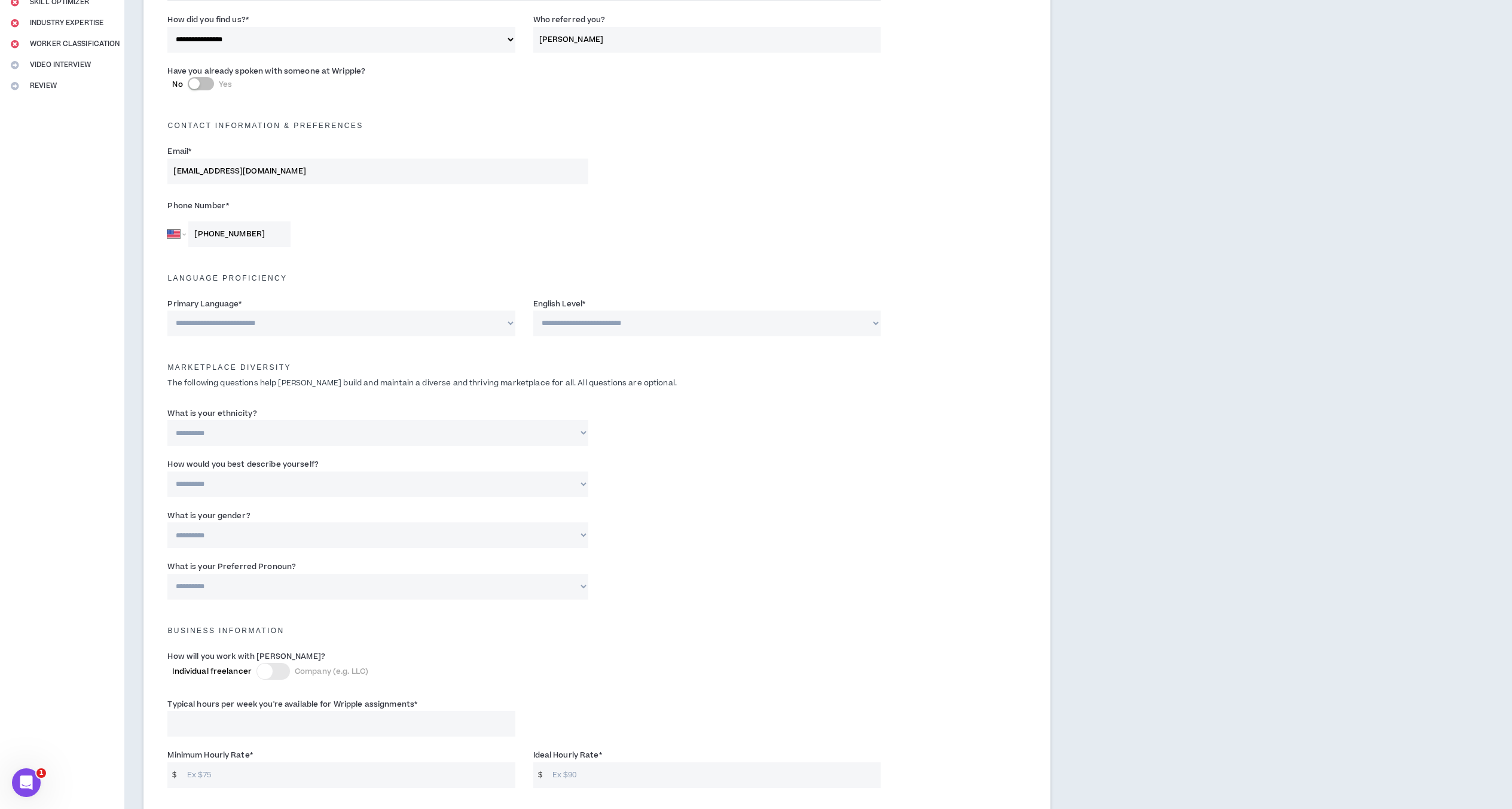
scroll to position [239, 0]
type input "[PHONE_NUMBER]"
click at [419, 318] on select "**********" at bounding box center [341, 321] width 347 height 26
select select "*******"
click at [167, 308] on select "**********" at bounding box center [341, 321] width 347 height 26
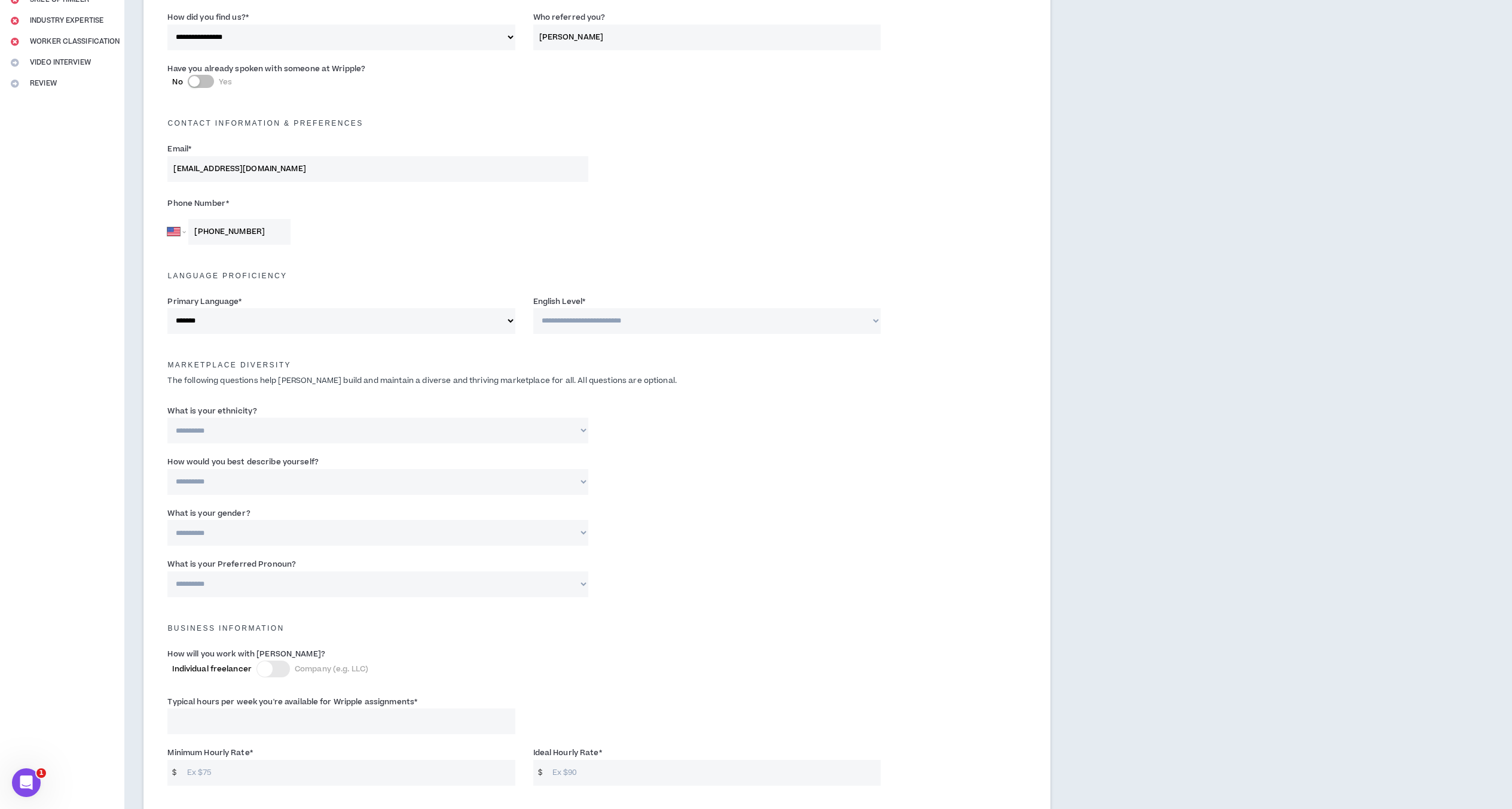
click at [565, 319] on select "**********" at bounding box center [707, 321] width 347 height 26
select select "*"
click at [533, 308] on select "**********" at bounding box center [707, 321] width 347 height 26
click at [348, 423] on select "**********" at bounding box center [378, 430] width 420 height 26
select select "**********"
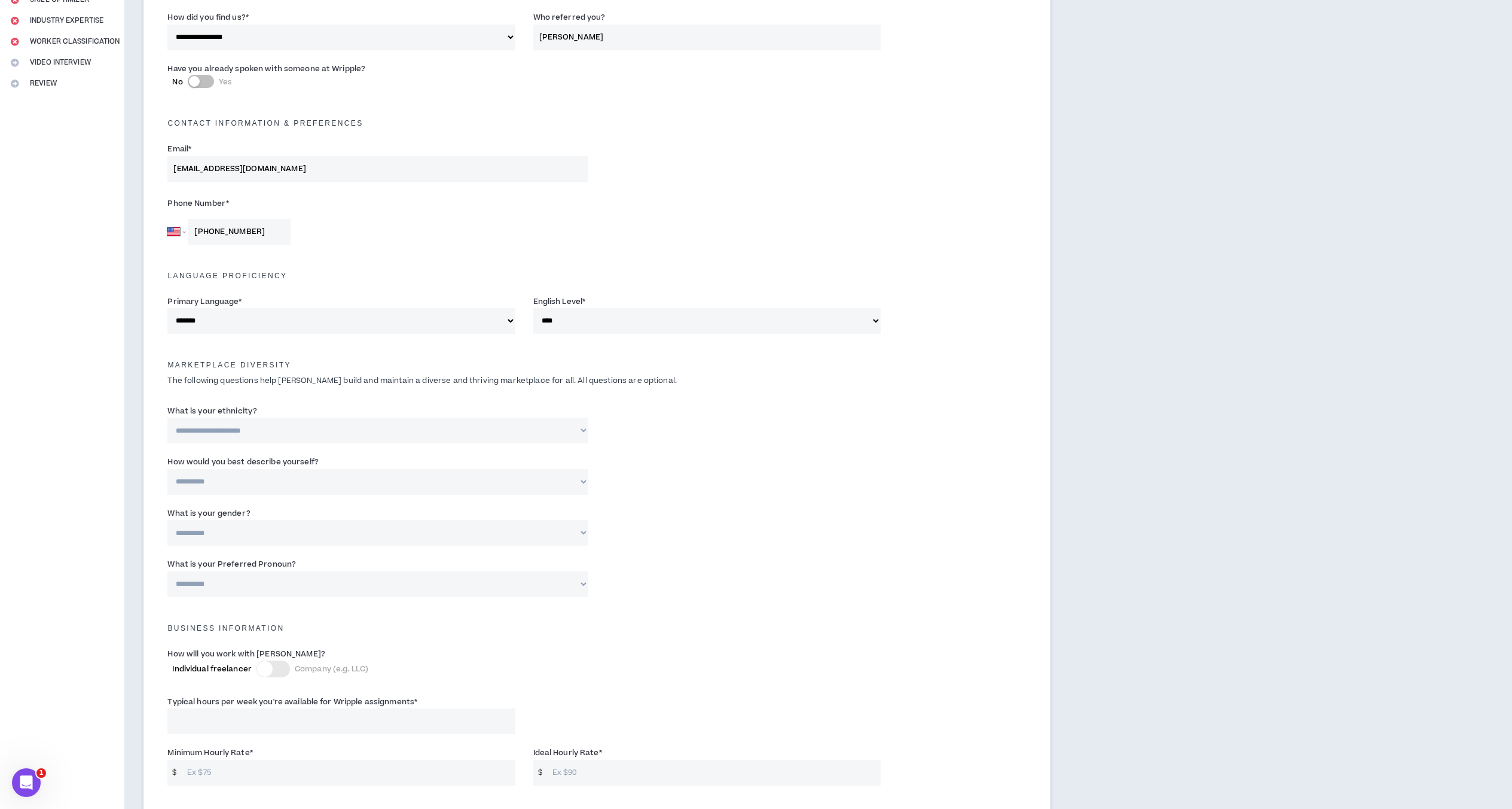
click at [167, 417] on select "**********" at bounding box center [378, 430] width 420 height 26
click at [321, 488] on select "**********" at bounding box center [378, 482] width 420 height 26
click at [167, 469] on select "**********" at bounding box center [378, 482] width 420 height 26
drag, startPoint x: 266, startPoint y: 484, endPoint x: 264, endPoint y: 494, distance: 10.2
click at [266, 485] on select "**********" at bounding box center [378, 482] width 420 height 26
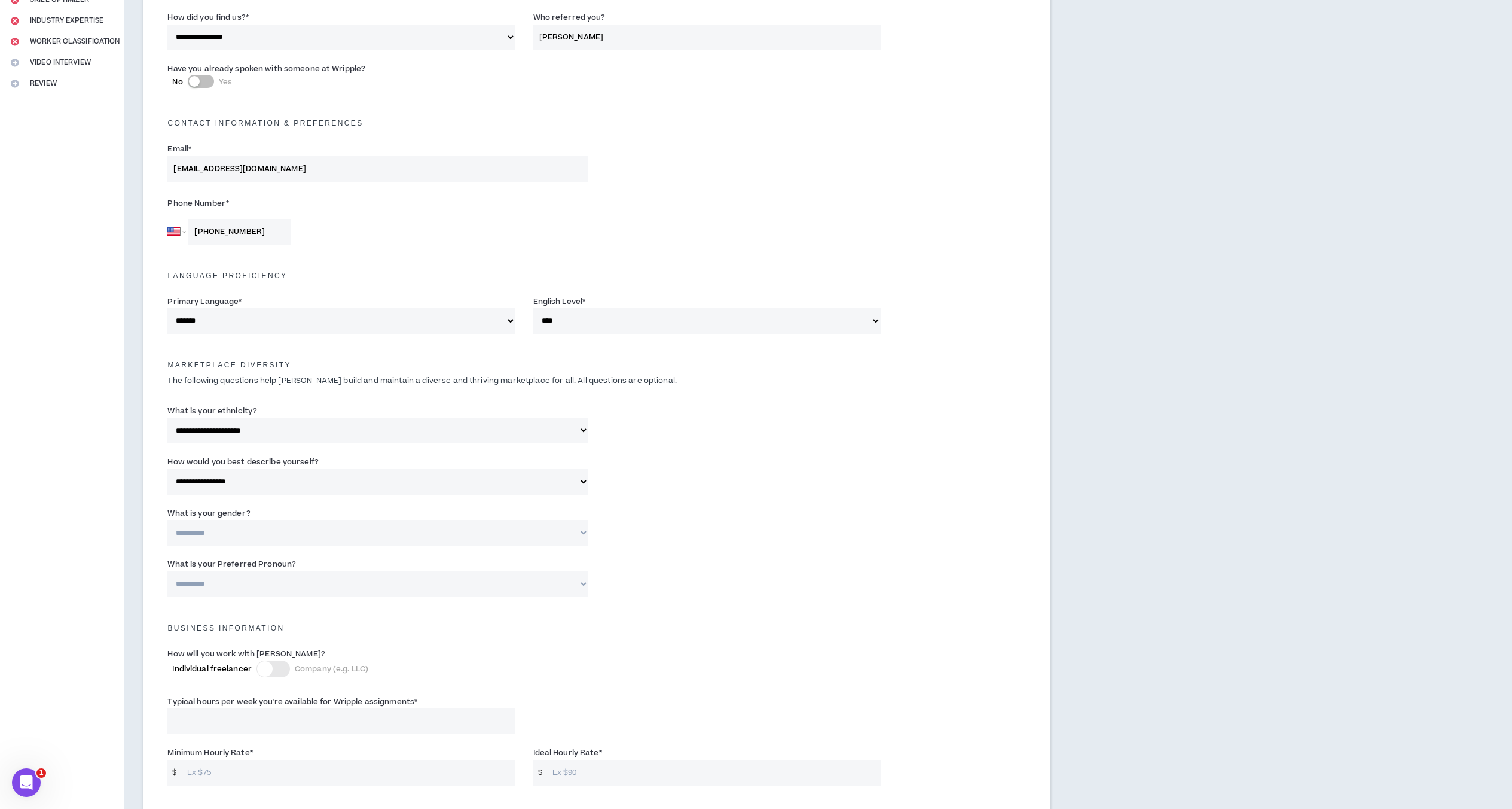
select select "*****"
click at [167, 469] on select "**********" at bounding box center [378, 482] width 420 height 26
click at [224, 523] on select "**********" at bounding box center [378, 532] width 420 height 26
click at [616, 560] on div "**********" at bounding box center [597, 580] width 877 height 51
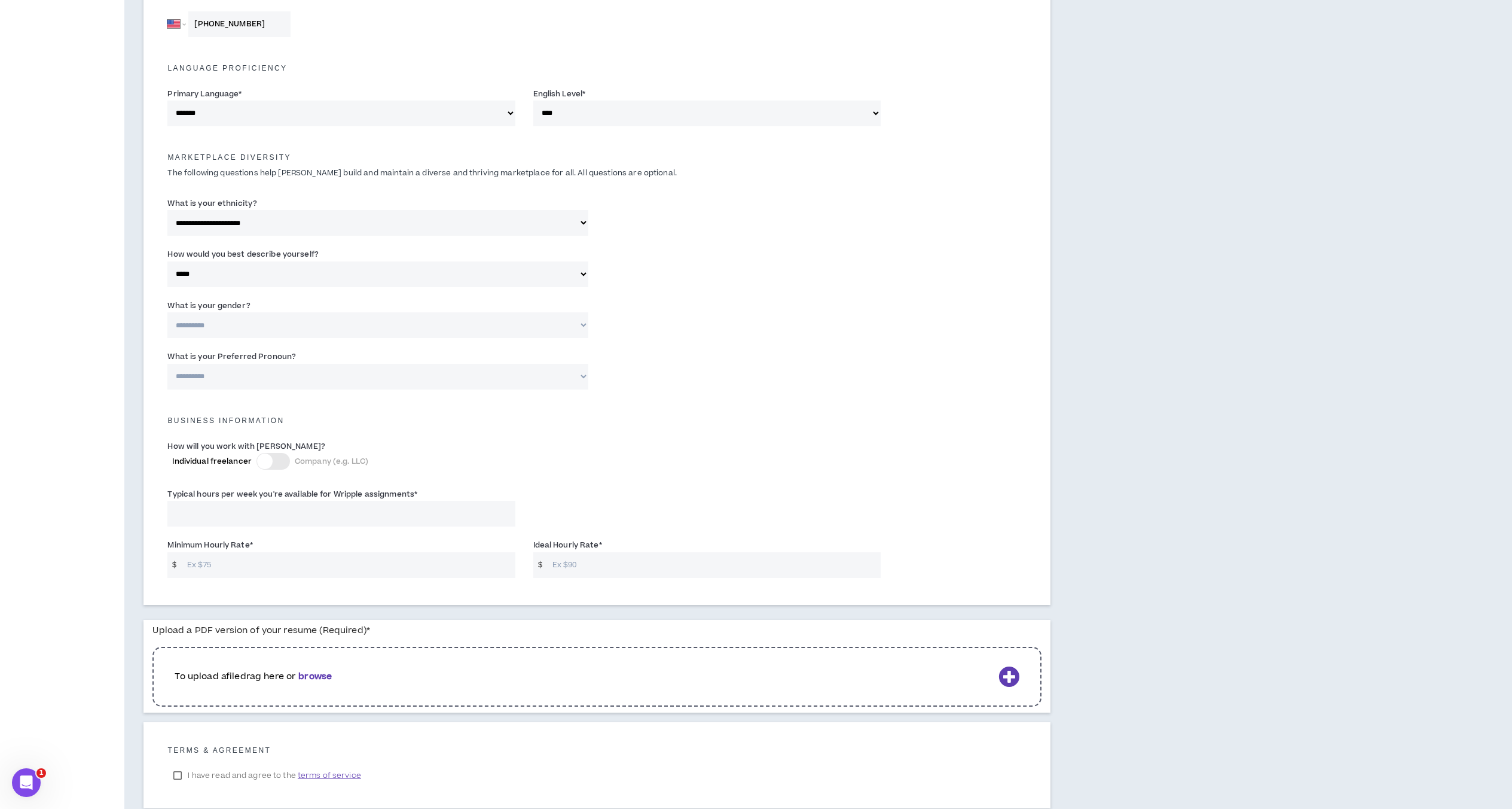
scroll to position [419, 0]
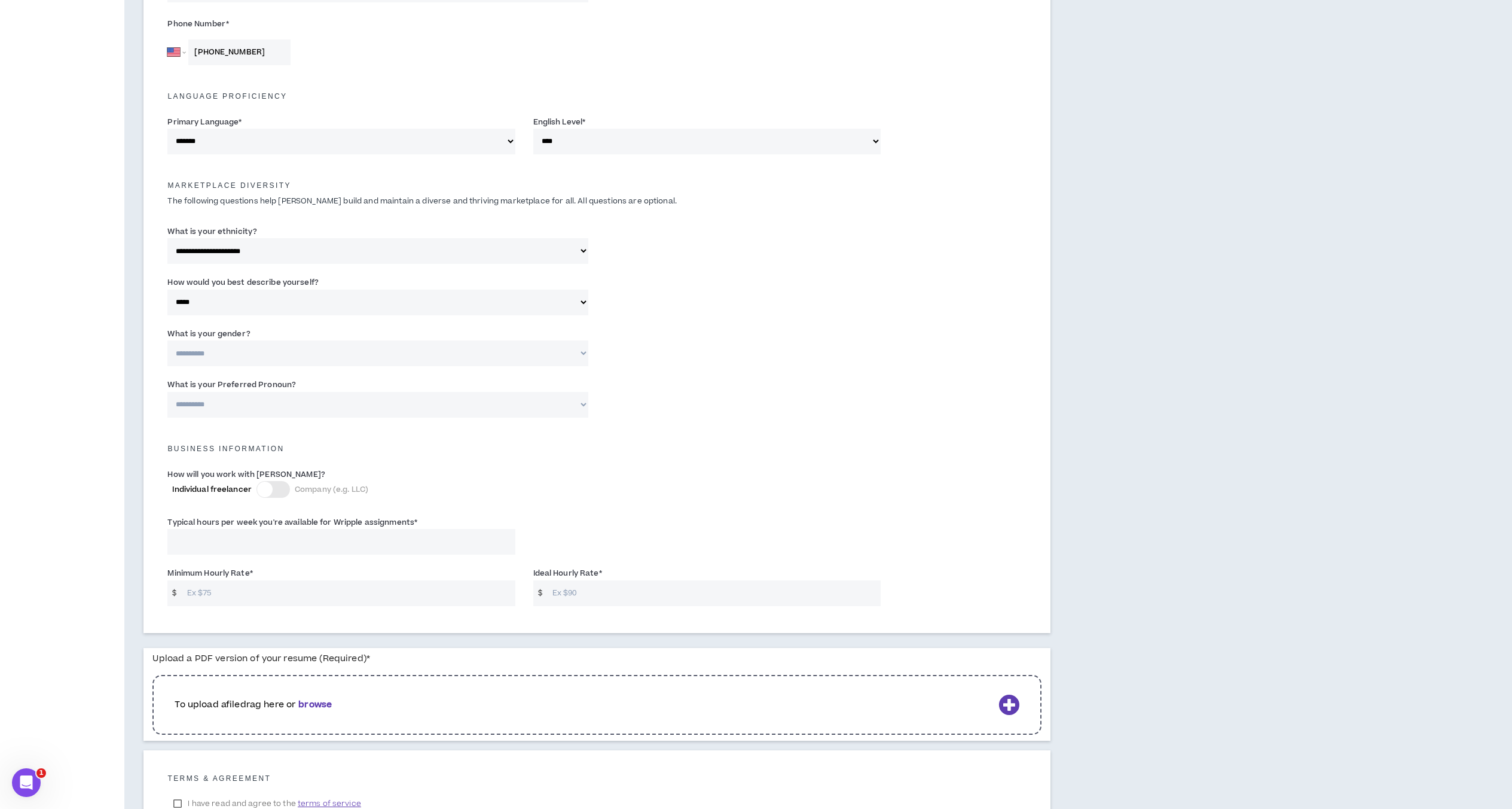
click at [269, 542] on input "Typical hours per week you're available for Wripple assignments *" at bounding box center [341, 542] width 347 height 26
type input "25"
click at [218, 584] on input "Minimum Hourly Rate *" at bounding box center [348, 593] width 334 height 26
type input "80"
click at [725, 588] on input "Ideal Hourly Rate *" at bounding box center [713, 593] width 334 height 26
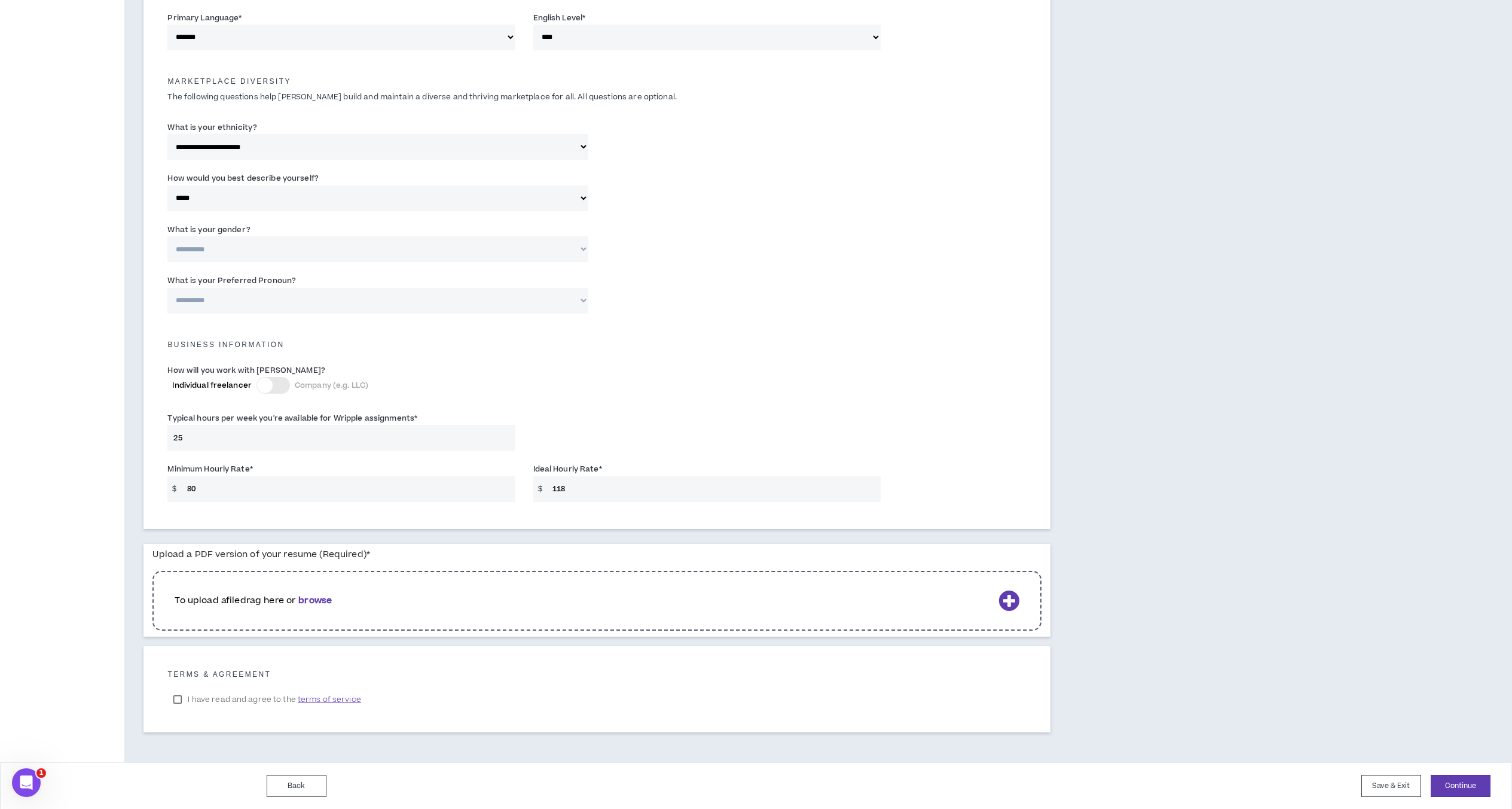
scroll to position [523, 0]
type input "118"
click at [177, 695] on label "I have read and agree to the terms of service" at bounding box center [266, 699] width 199 height 18
click at [313, 596] on b "browse" at bounding box center [315, 600] width 33 height 12
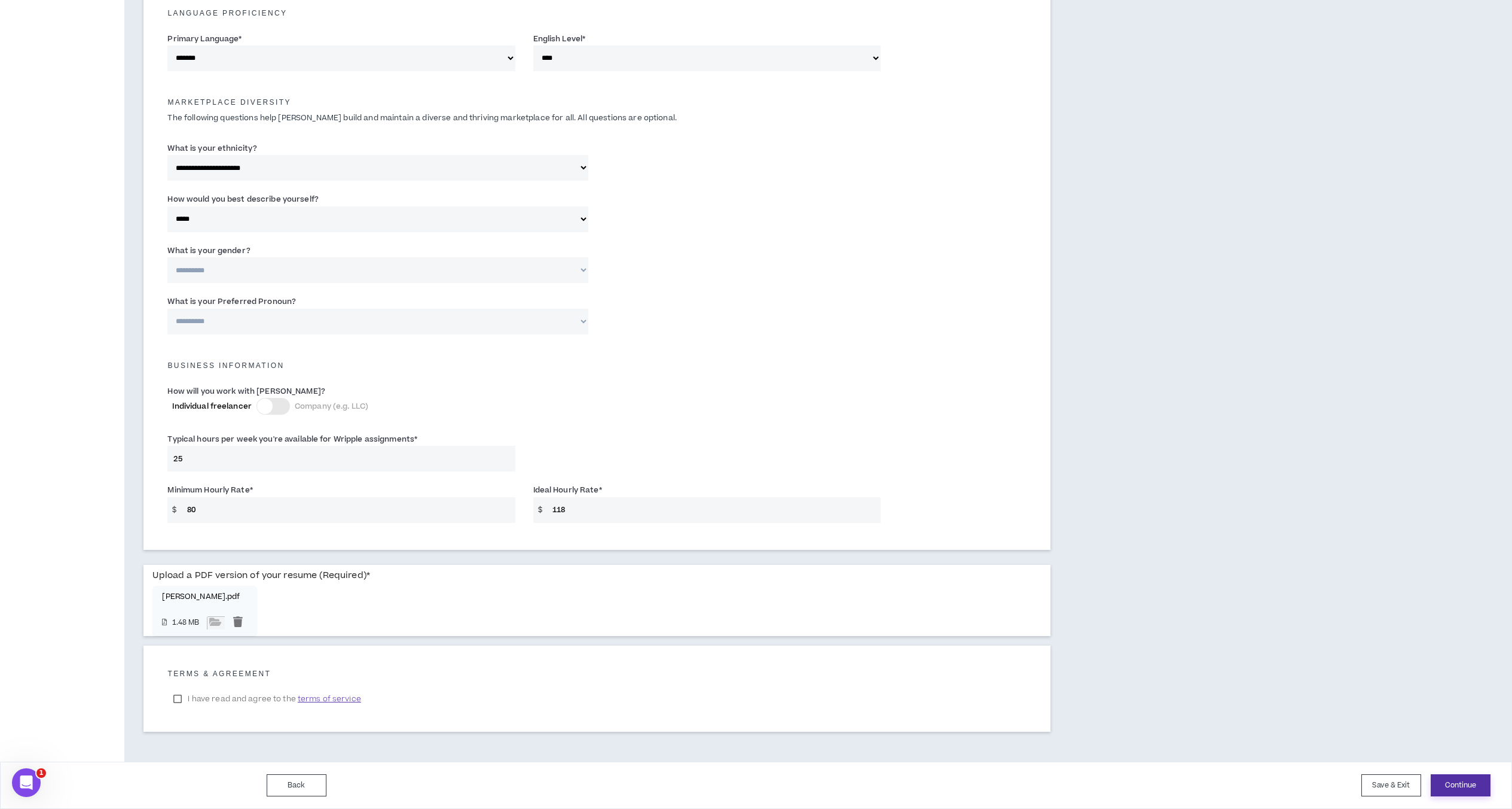
click at [1150, 776] on button "Continue" at bounding box center [1460, 785] width 60 height 22
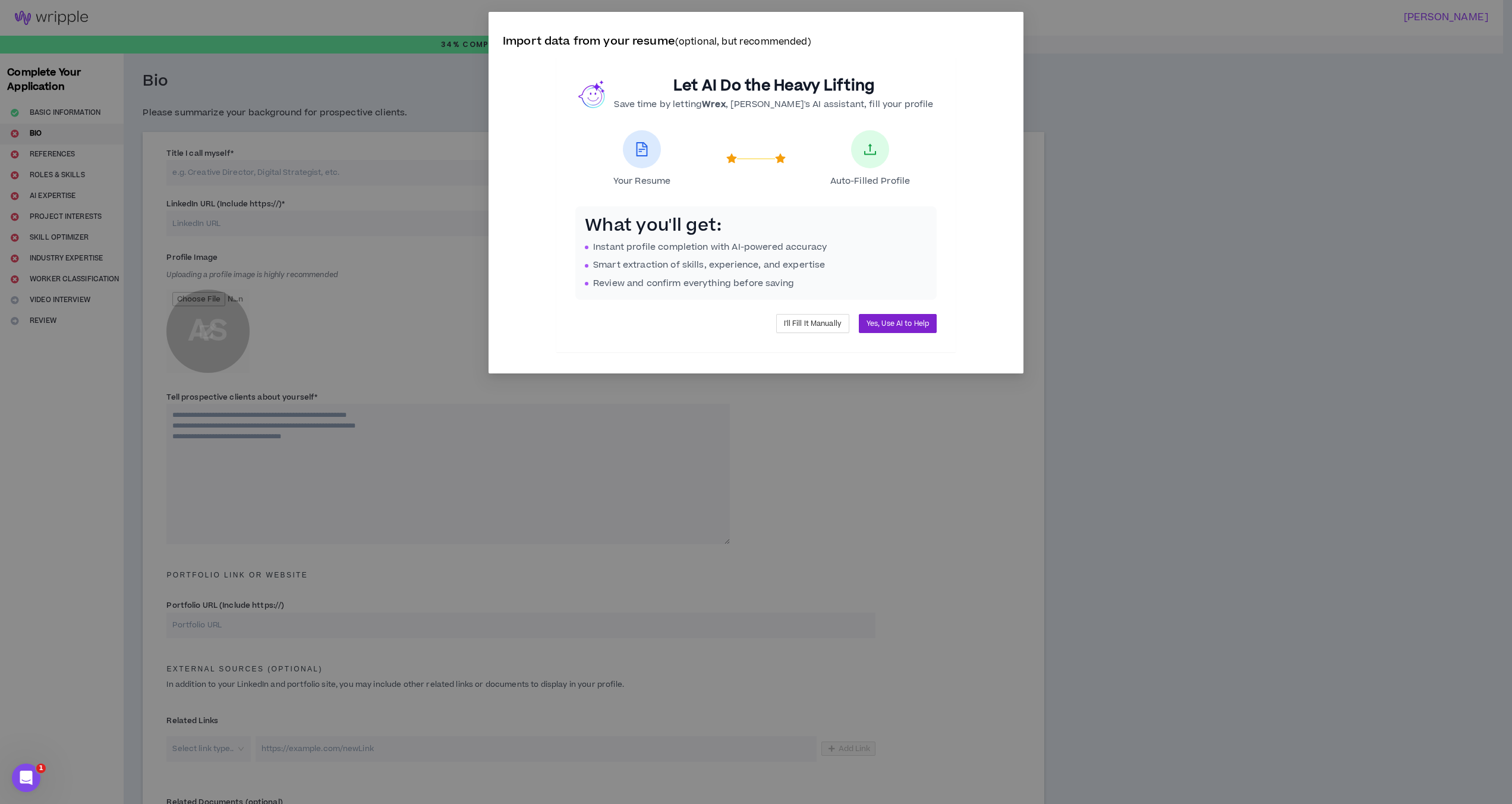
click at [884, 316] on button "Yes, Use AI to Help" at bounding box center [898, 323] width 78 height 19
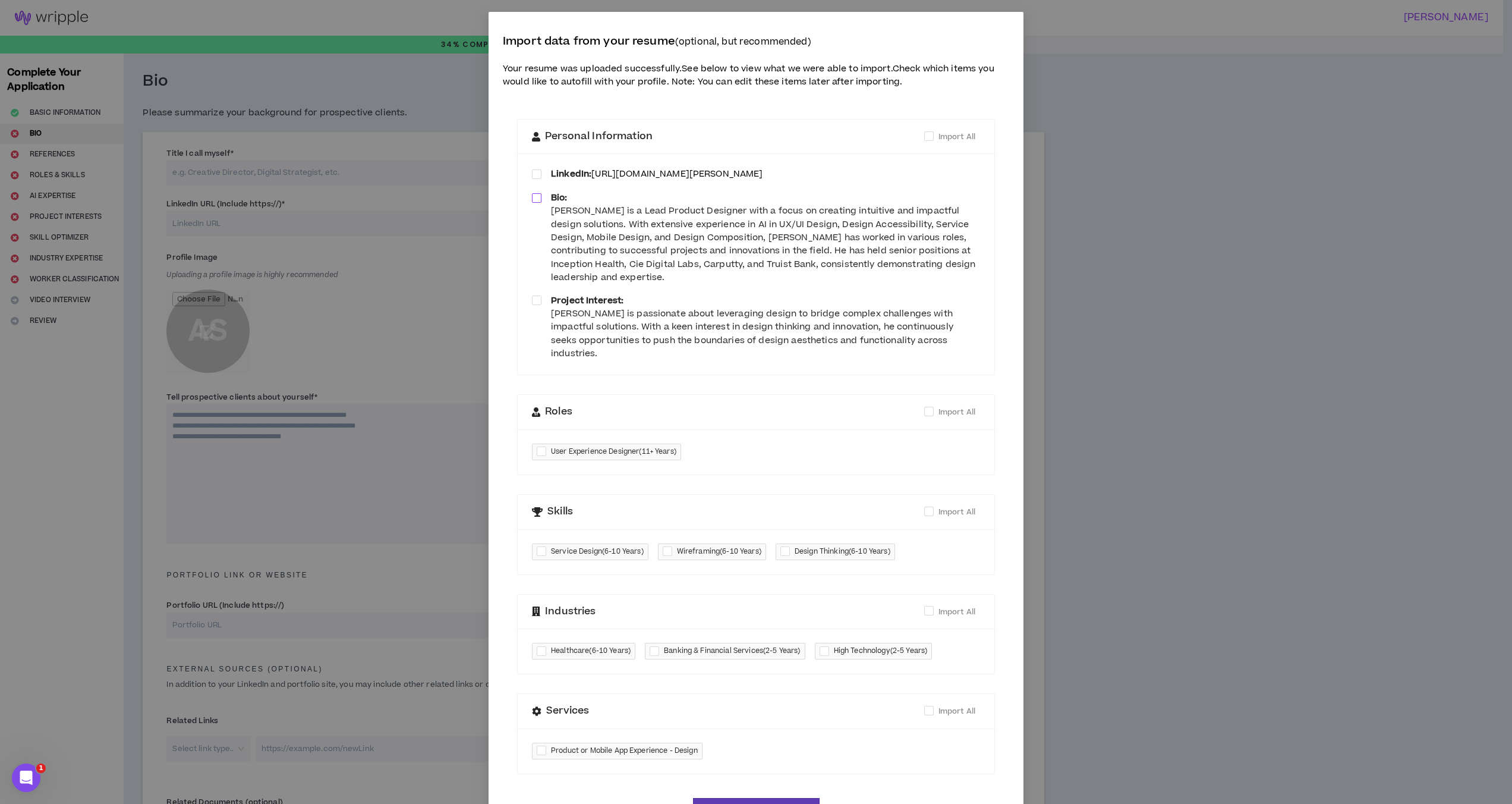
click at [532, 201] on span at bounding box center [537, 198] width 10 height 10
click at [533, 301] on span at bounding box center [537, 300] width 10 height 10
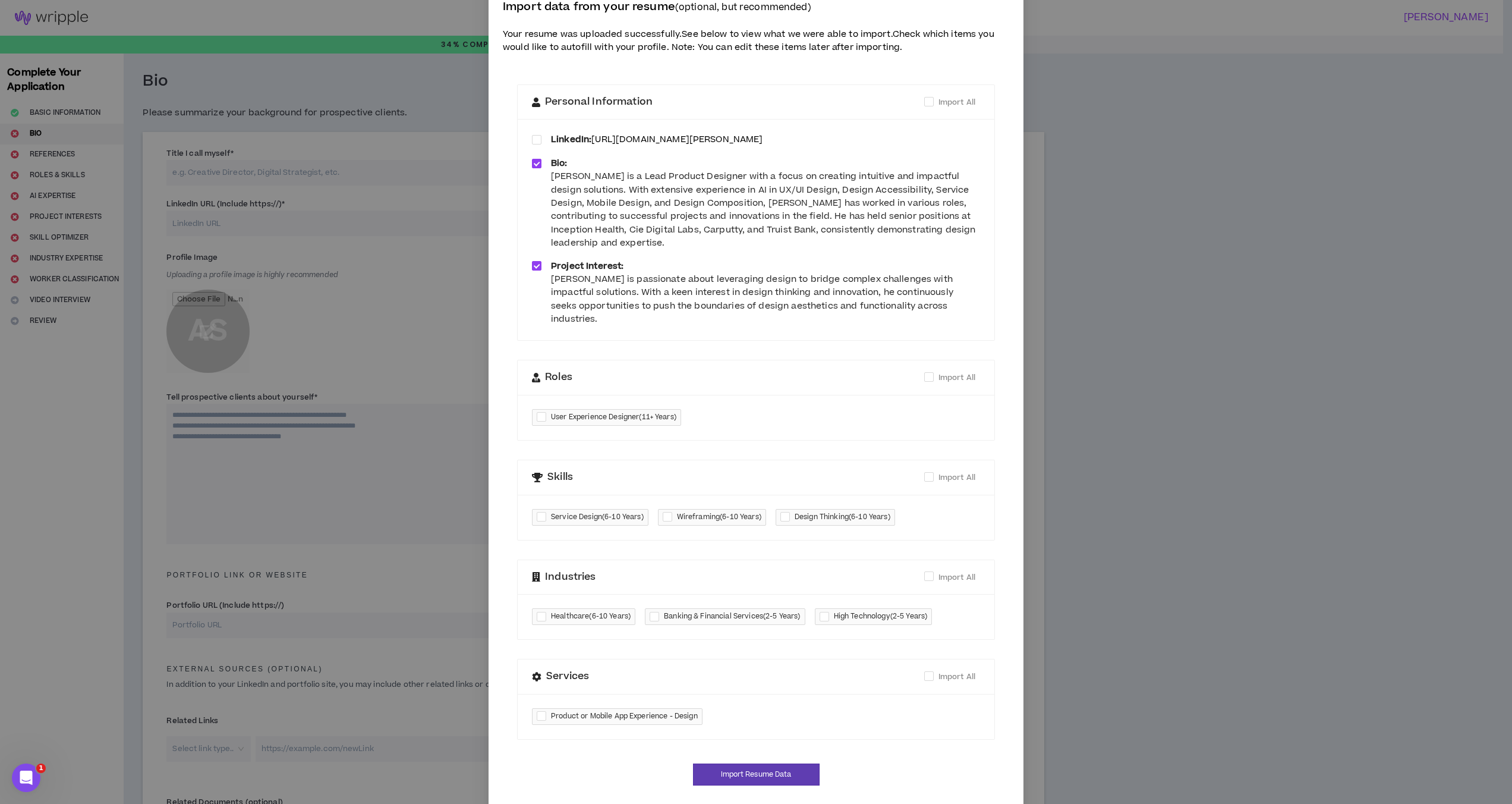
scroll to position [38, 0]
click at [537, 407] on div at bounding box center [544, 414] width 14 height 14
checkbox input "****"
click at [953, 469] on span "Import All" at bounding box center [957, 474] width 37 height 11
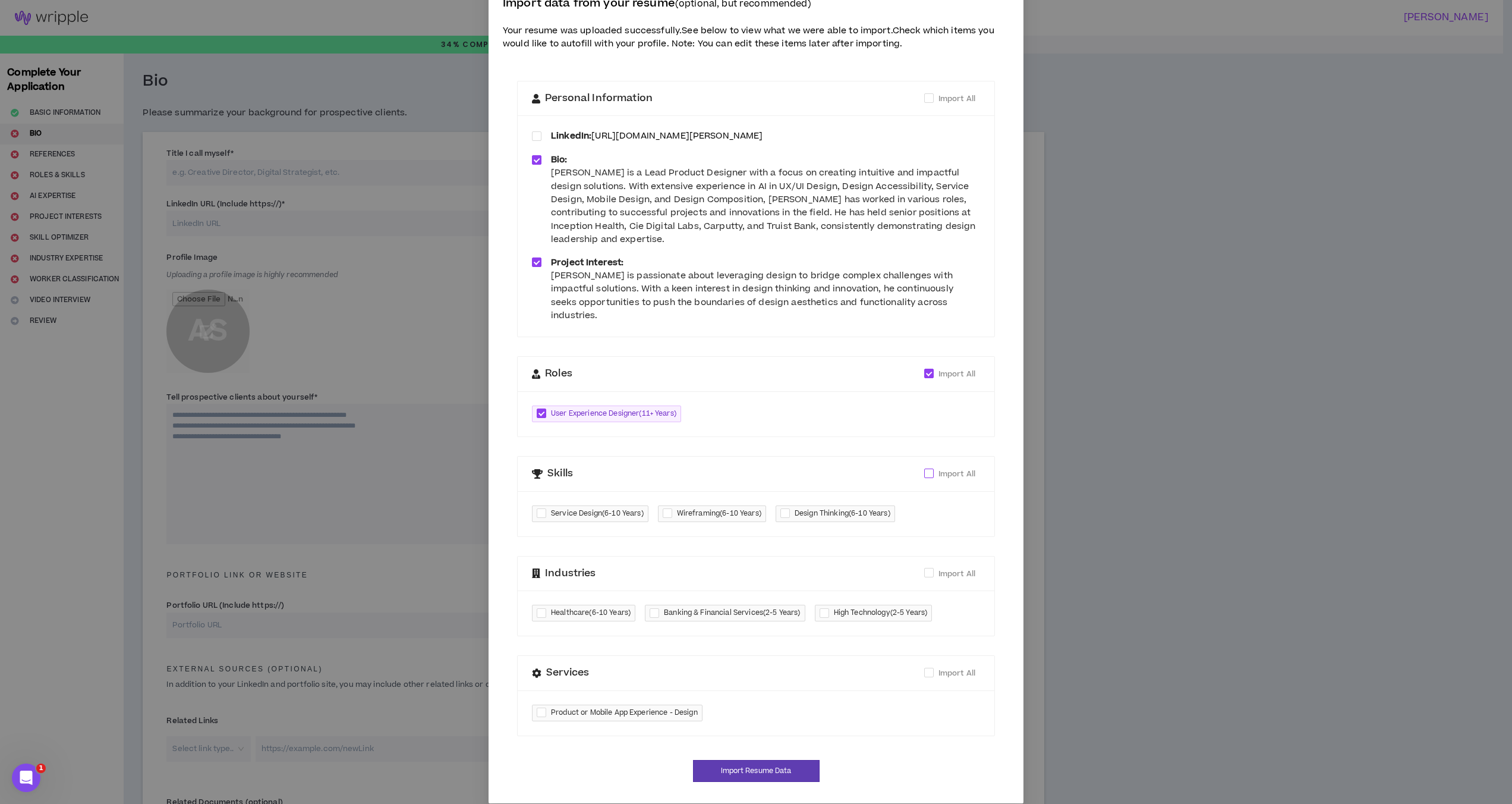
checkbox input "****"
click at [945, 567] on span "Import All" at bounding box center [956, 573] width 46 height 13
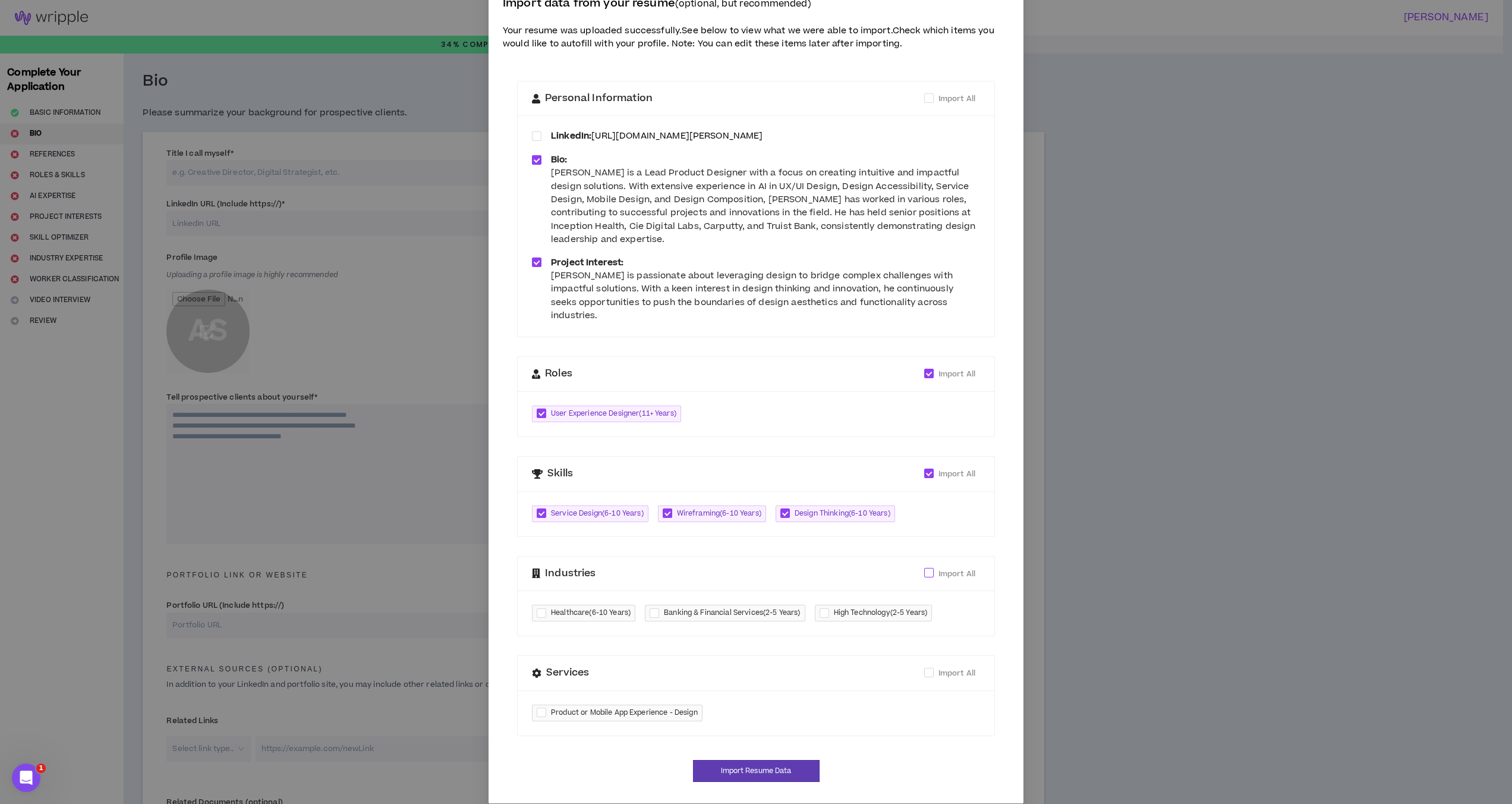
checkbox input "****"
click at [952, 668] on span "Import All" at bounding box center [957, 673] width 37 height 11
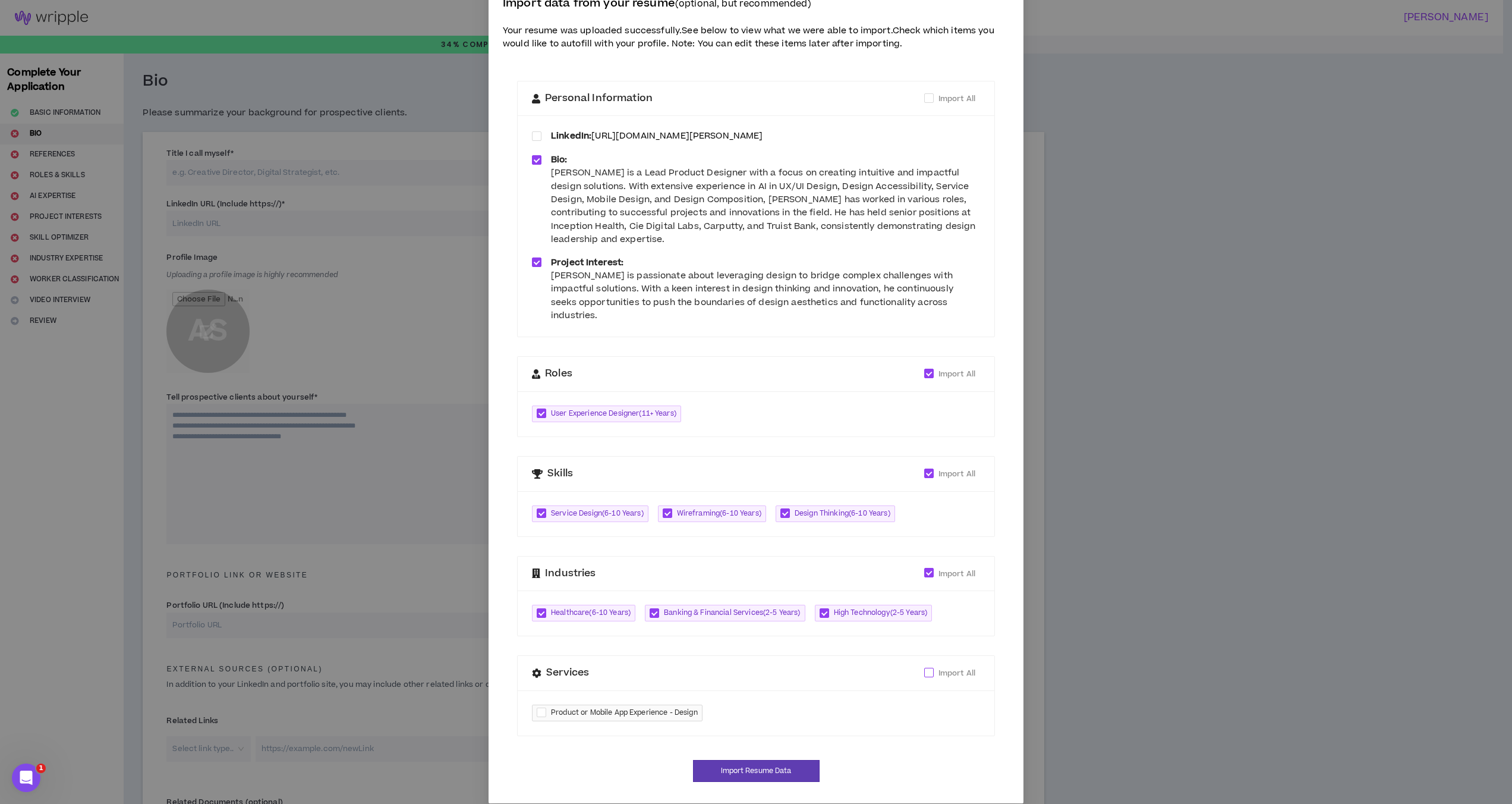
checkbox input "****"
click at [778, 759] on button "Import Resume Data" at bounding box center [756, 770] width 126 height 22
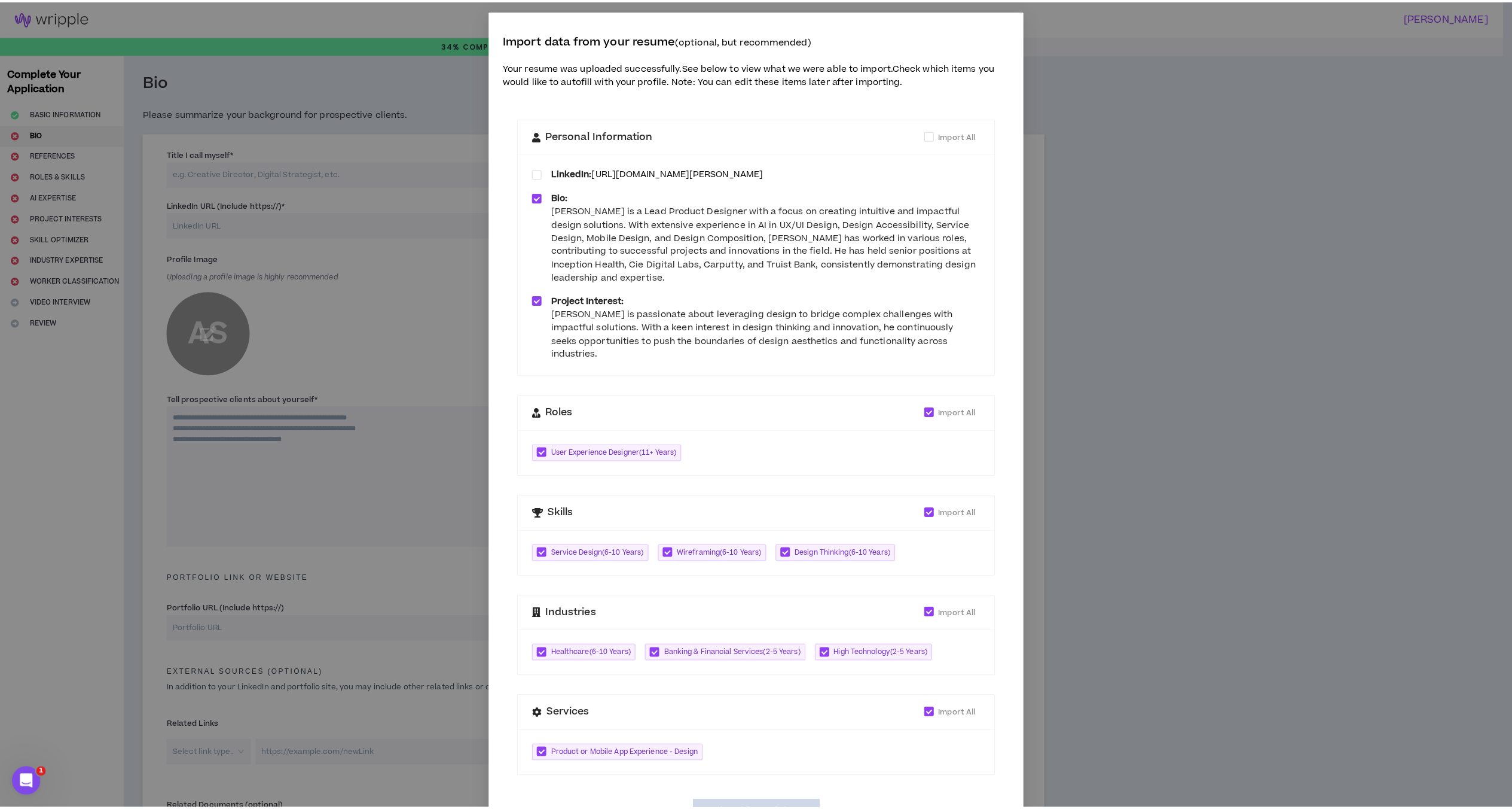
scroll to position [0, 0]
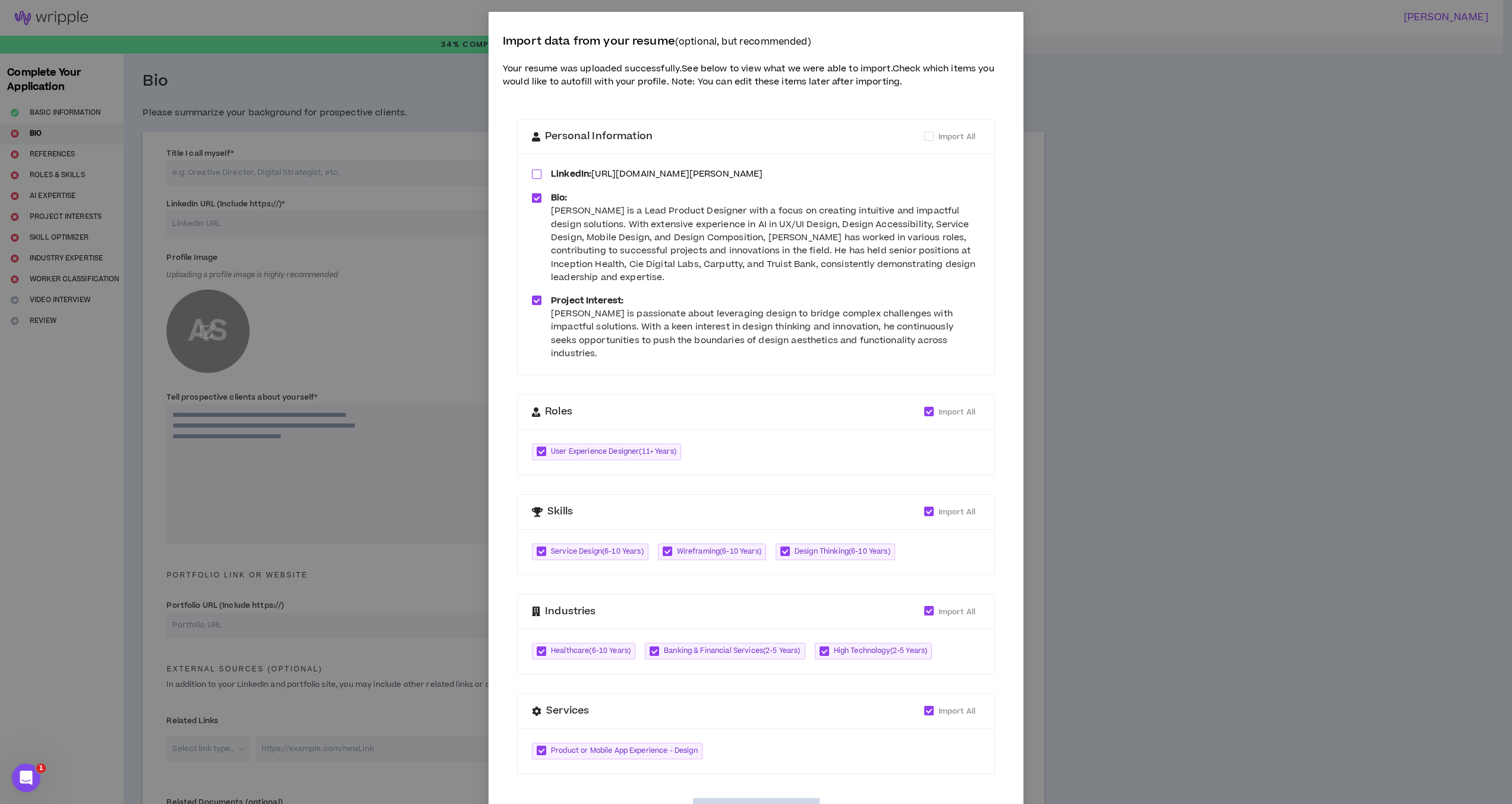
click at [535, 173] on span at bounding box center [537, 174] width 10 height 10
type textarea "**********"
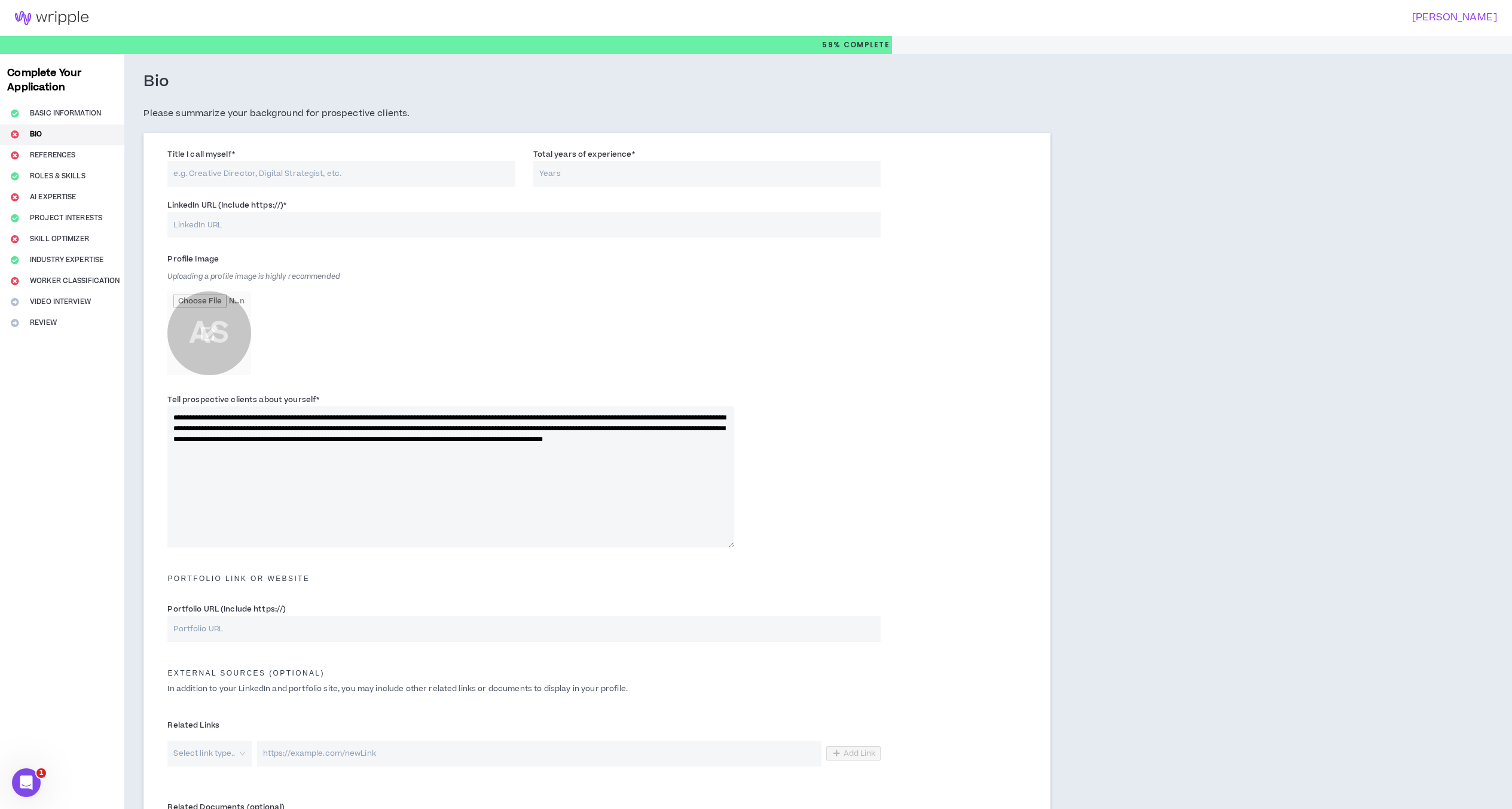
click at [258, 183] on input "Title I call myself *" at bounding box center [341, 174] width 347 height 26
click at [458, 174] on input "Title I call myself *" at bounding box center [341, 174] width 347 height 26
type input "Senior Product Designer"
click at [570, 171] on input "Total years of experience *" at bounding box center [707, 174] width 347 height 26
type input "10"
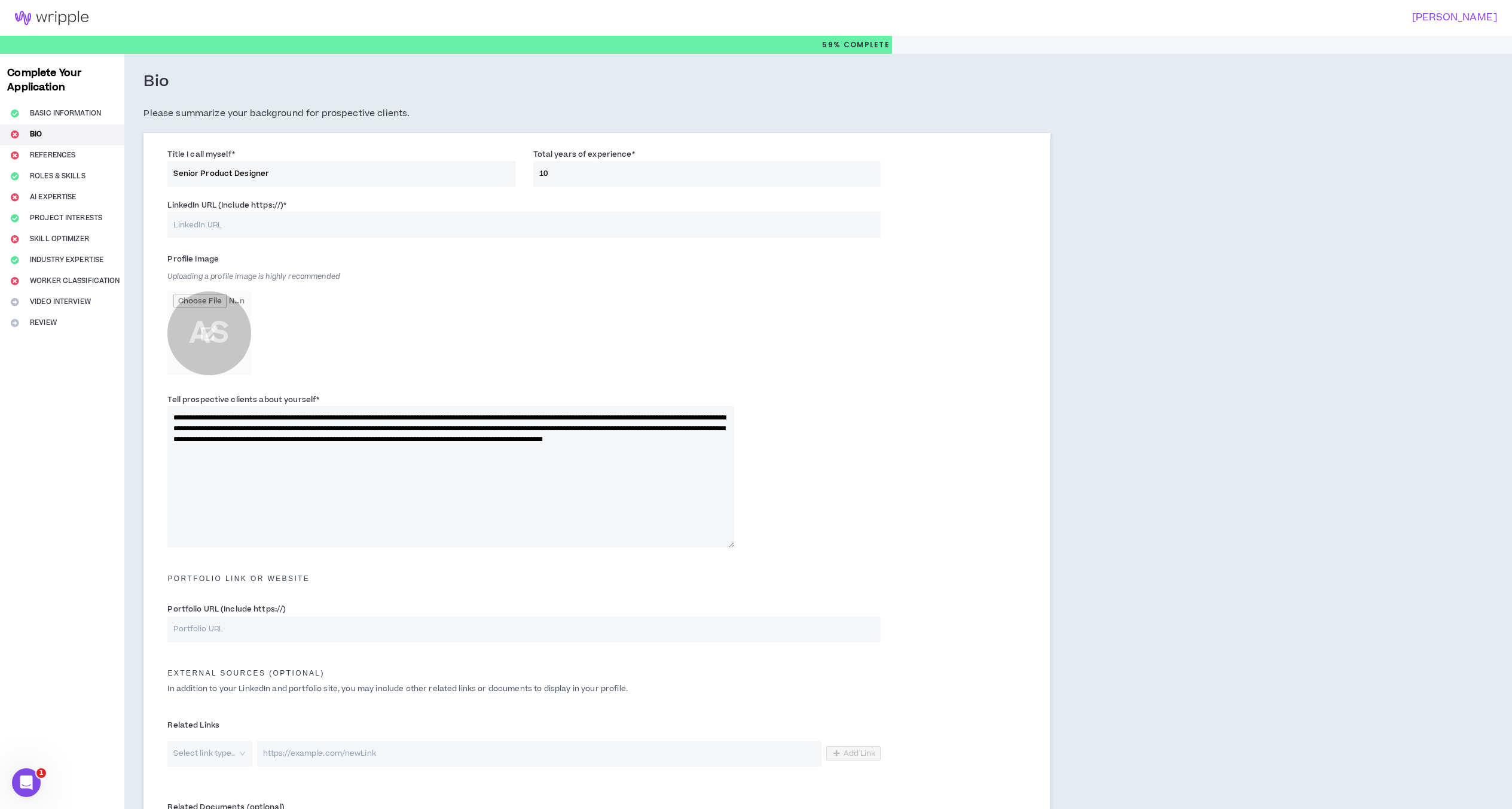
click at [360, 219] on input "LinkedIn URL (Include https://) *" at bounding box center [524, 225] width 713 height 26
paste input "[URL][DOMAIN_NAME][PERSON_NAME]"
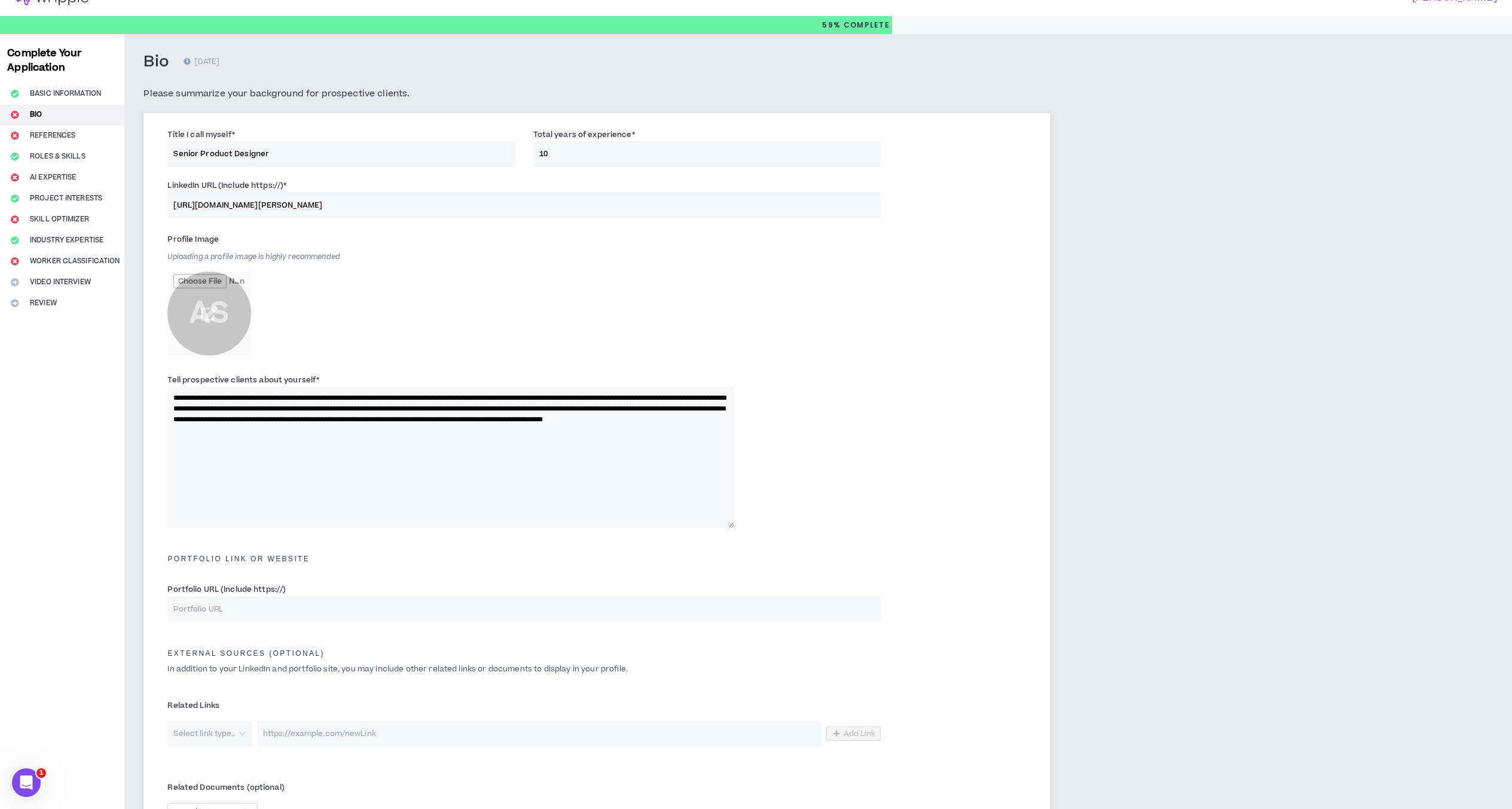
scroll to position [120, 0]
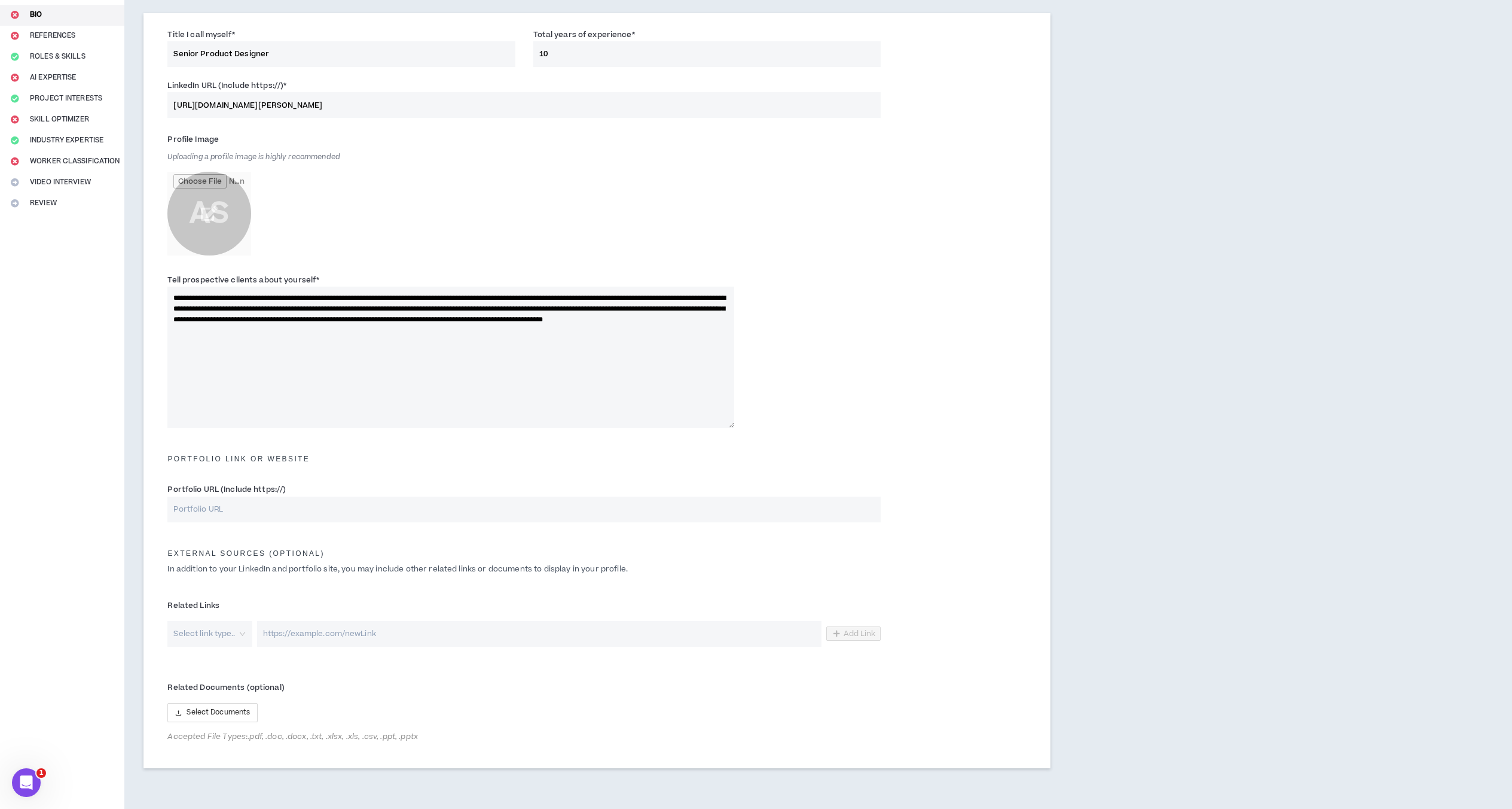
type input "[URL][DOMAIN_NAME][PERSON_NAME]"
click at [394, 500] on input "Portfolio URL (Include https://)" at bounding box center [524, 510] width 713 height 26
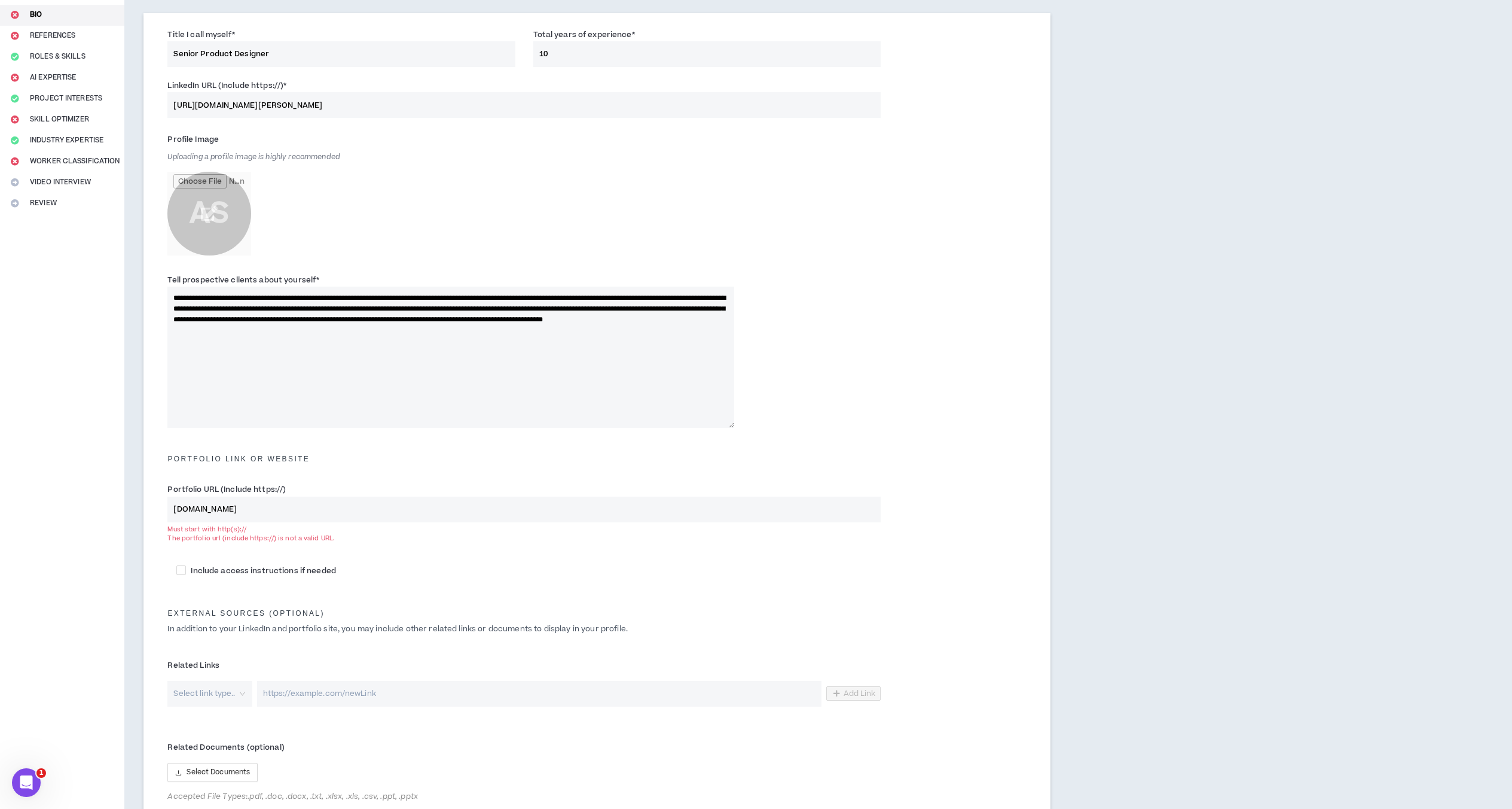
click at [174, 504] on input "[DOMAIN_NAME]" at bounding box center [524, 510] width 713 height 26
drag, startPoint x: 254, startPoint y: 486, endPoint x: 282, endPoint y: 491, distance: 28.4
click at [282, 491] on label "Portfolio URL (Include https://)" at bounding box center [226, 489] width 118 height 19
copy label "https://"
click at [175, 509] on input "[DOMAIN_NAME]" at bounding box center [524, 510] width 713 height 26
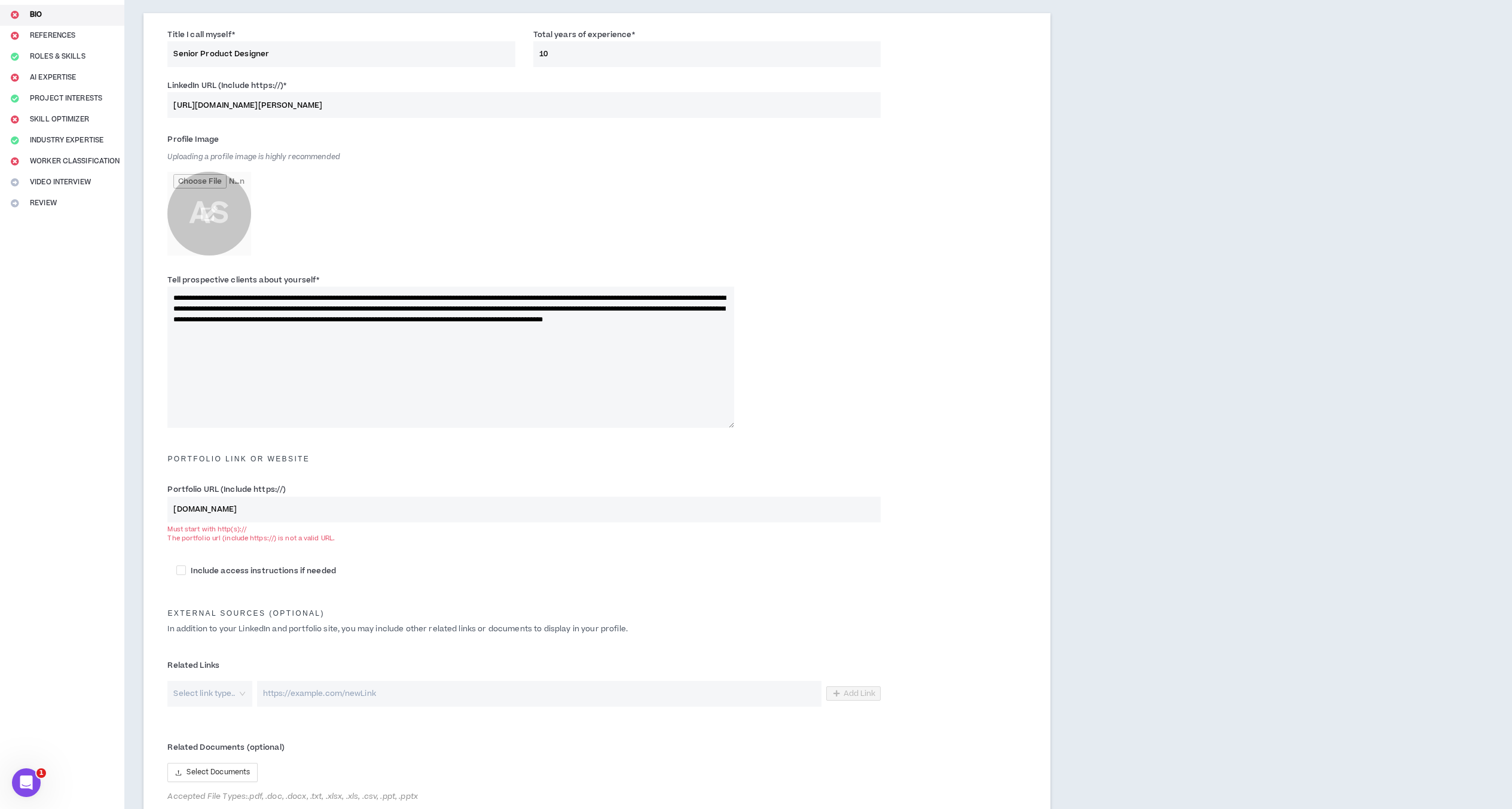
paste input "https://"
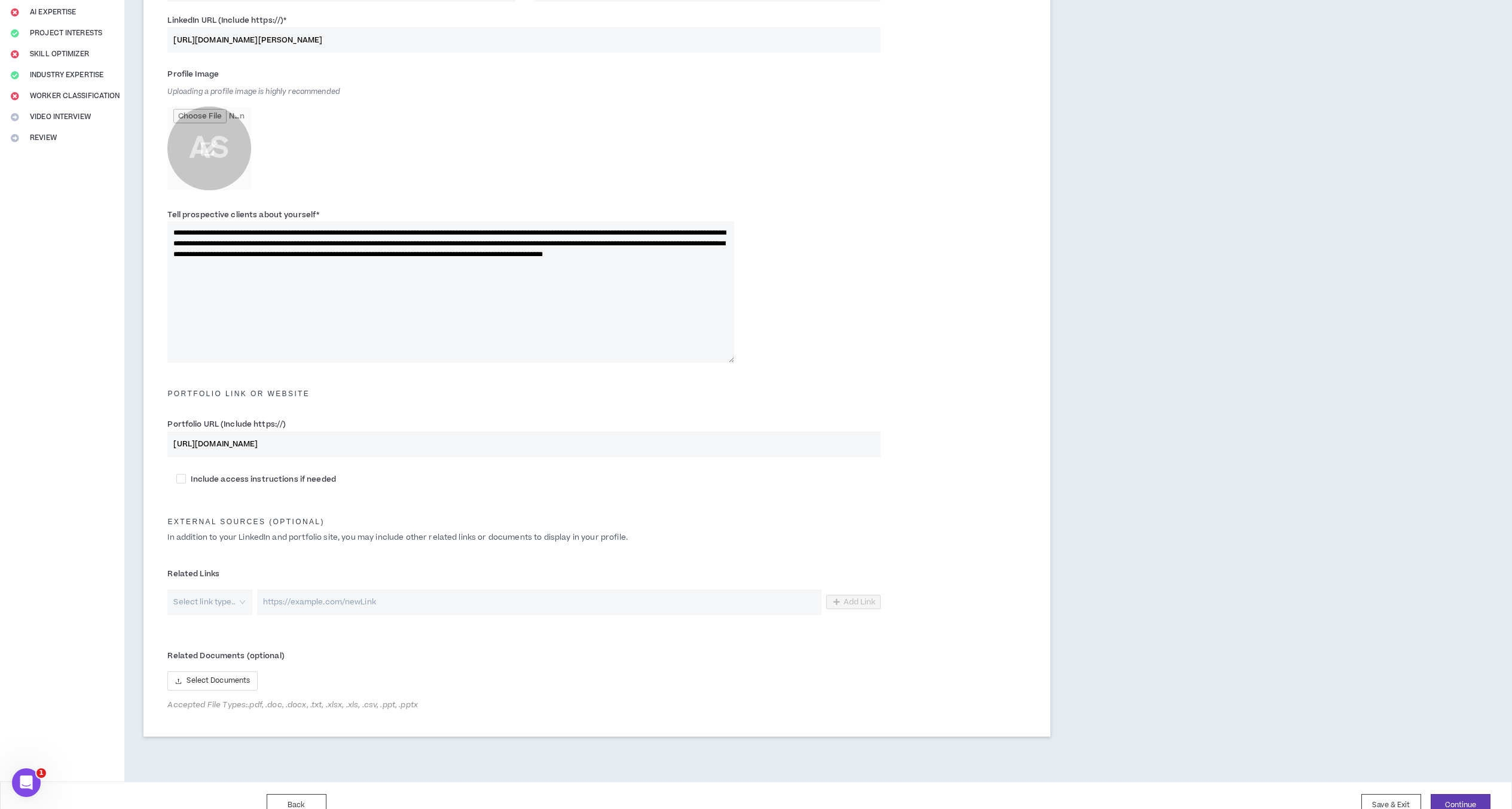
scroll to position [205, 0]
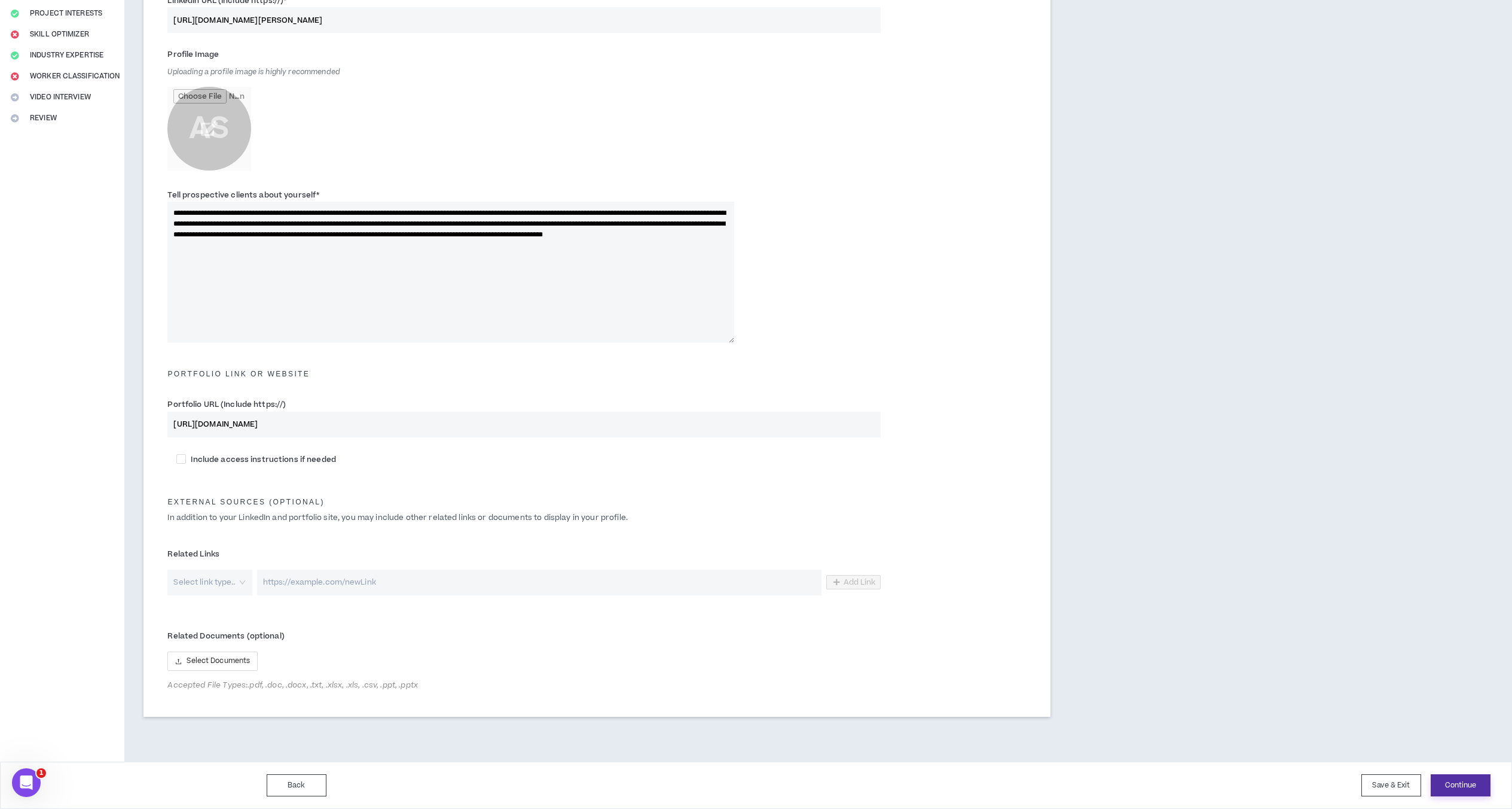
type input "[URL][DOMAIN_NAME]"
click at [1150, 778] on button "Continue" at bounding box center [1460, 785] width 60 height 22
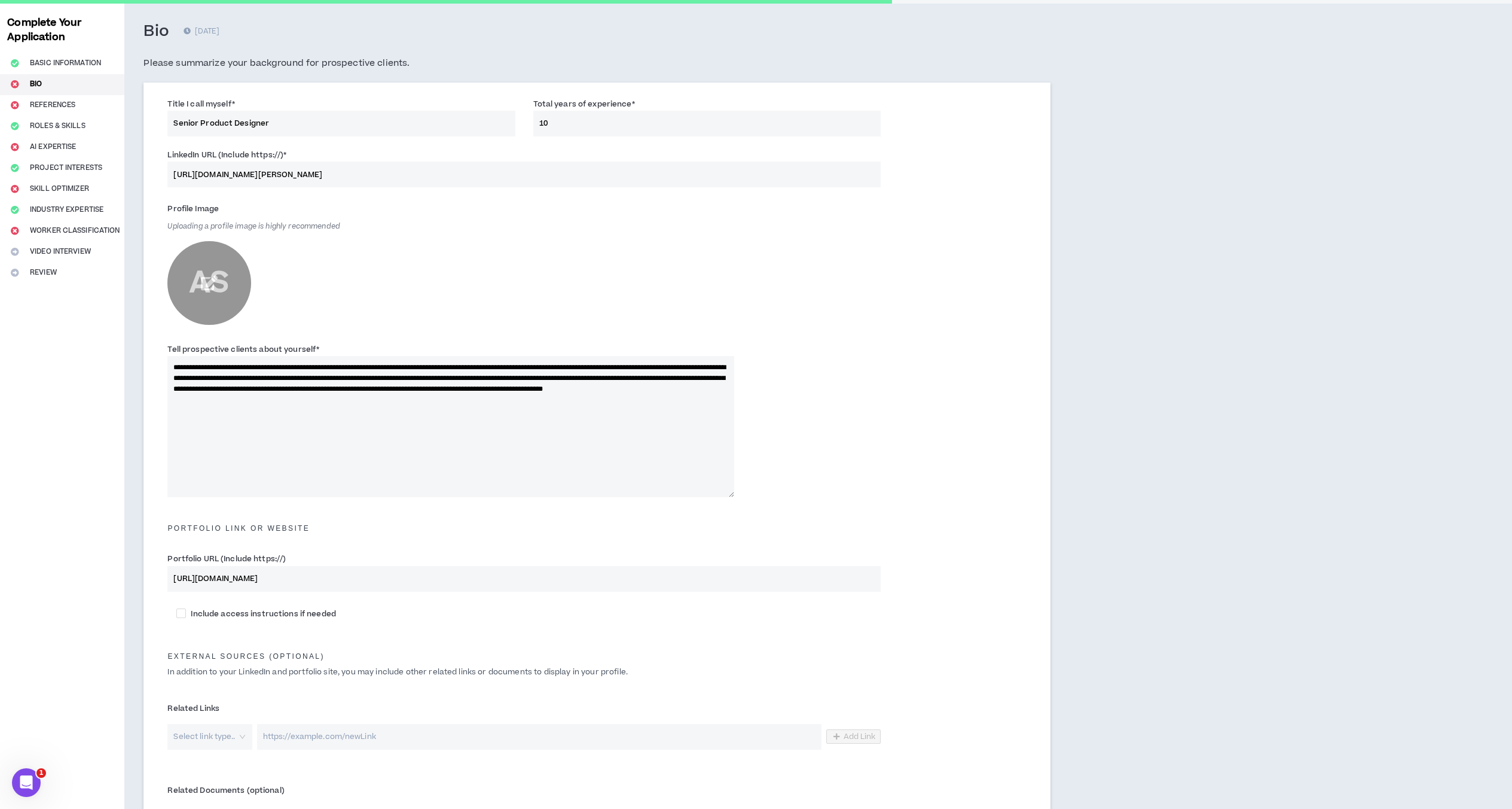
scroll to position [0, 0]
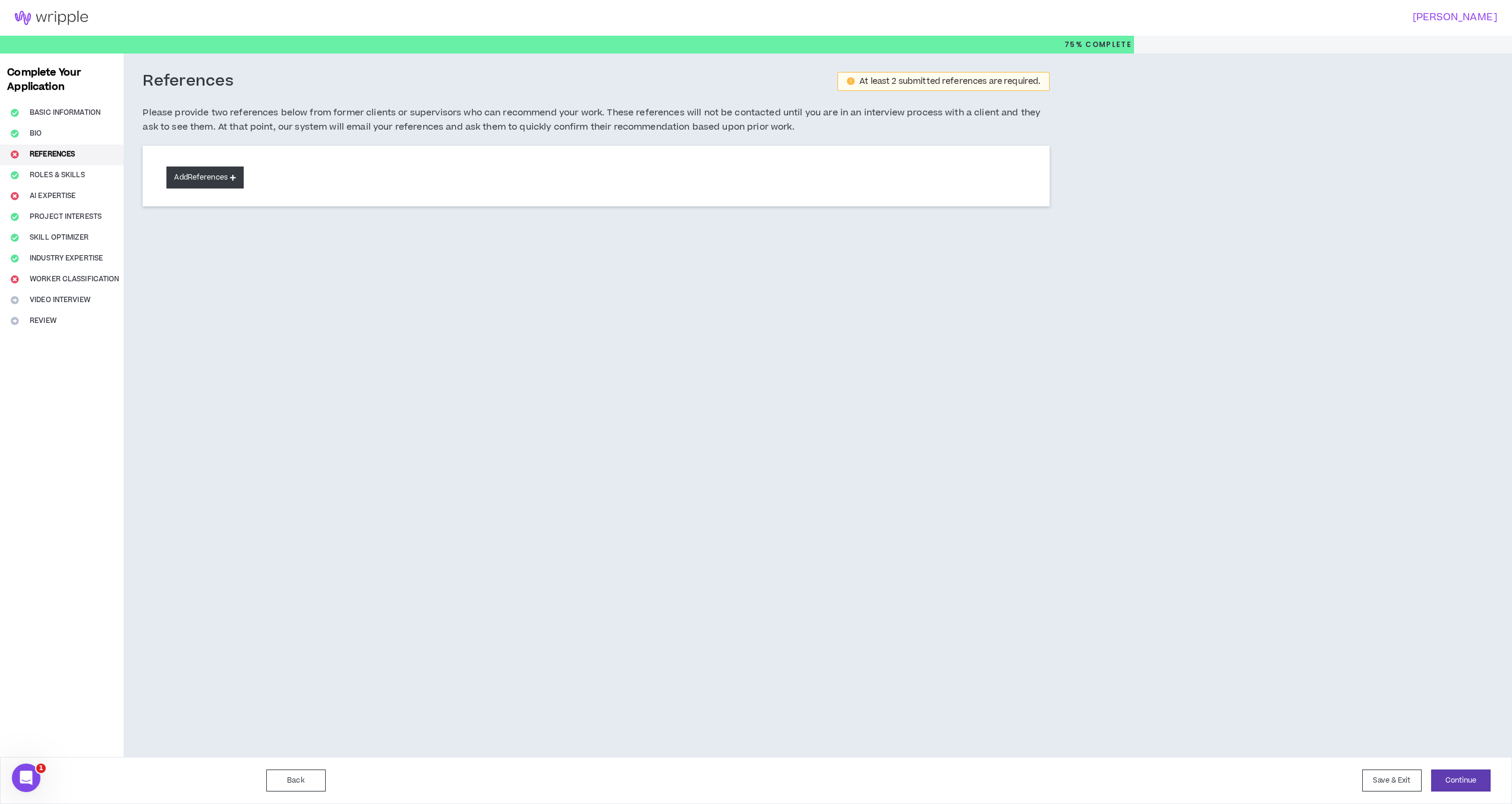
click at [203, 174] on button "Add References" at bounding box center [205, 177] width 77 height 22
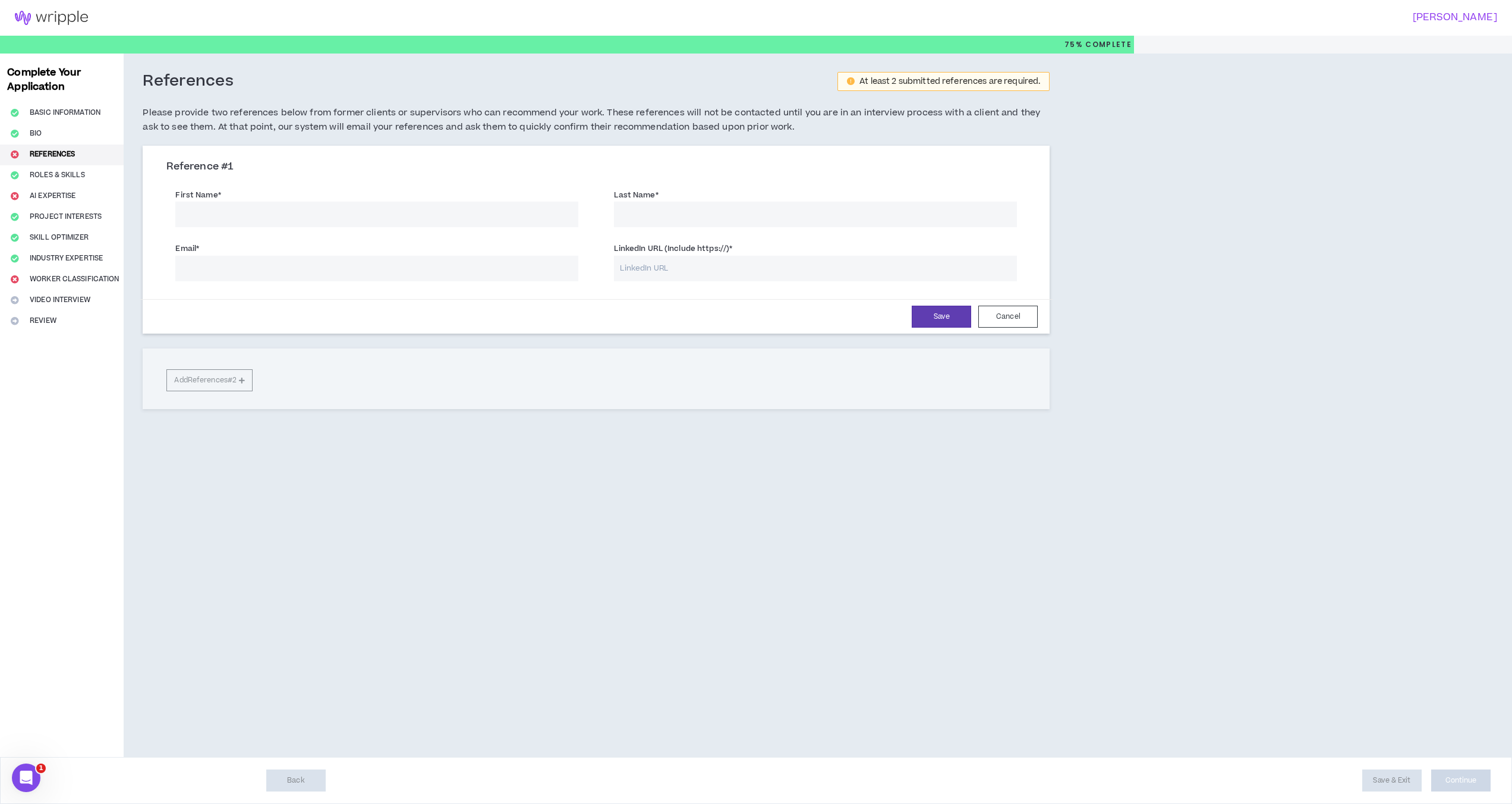
click at [260, 215] on input "First Name *" at bounding box center [377, 214] width 403 height 26
type input "Will"
type input "[PERSON_NAME]"
click at [80, 276] on div "Complete Your Application Basic Information Bio References Roles & Skills AI Ex…" at bounding box center [61, 405] width 123 height 703
click at [1015, 311] on button "Cancel" at bounding box center [1008, 316] width 60 height 22
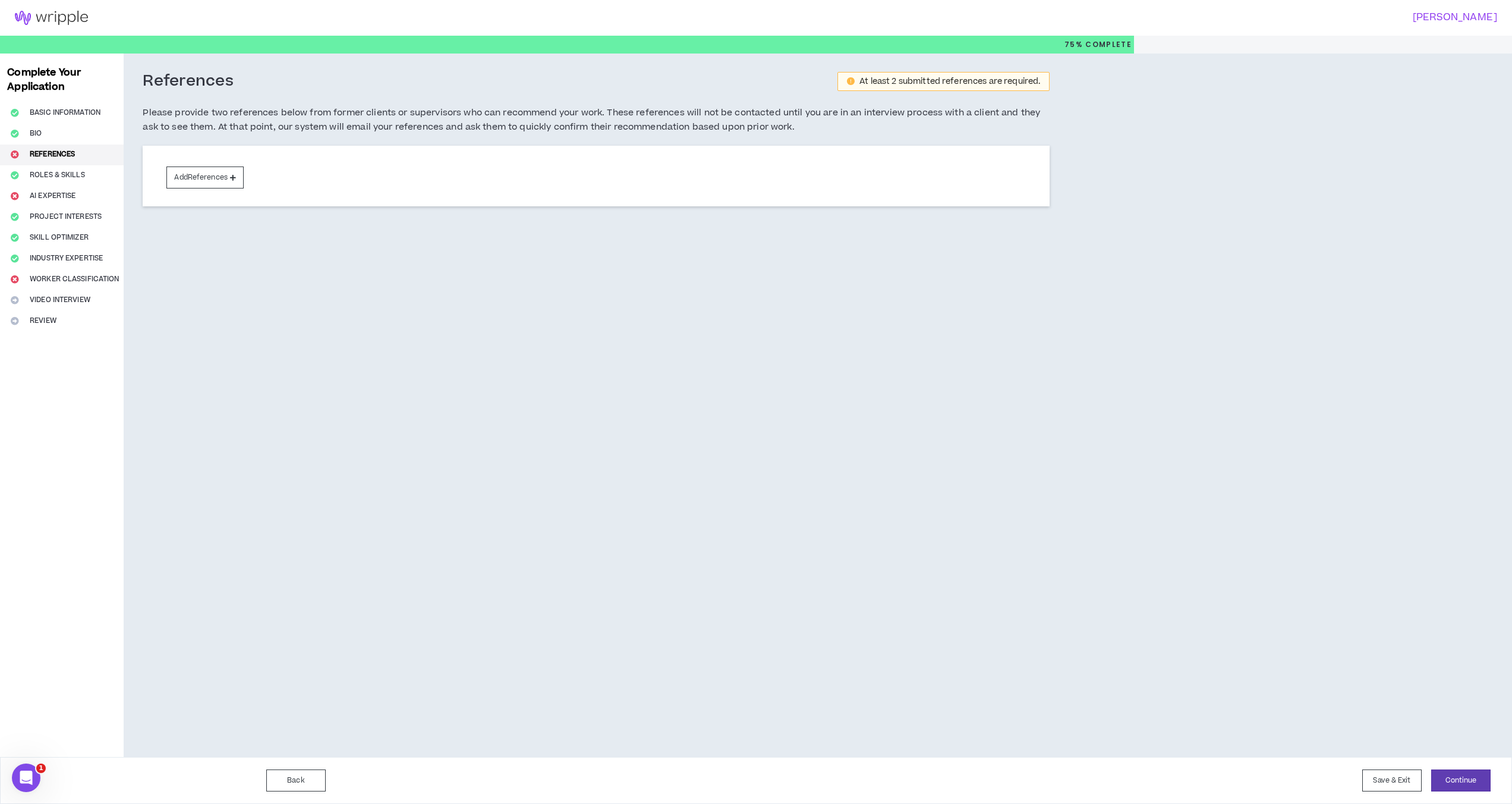
click at [70, 275] on div "Complete Your Application Basic Information Bio References Roles & Skills AI Ex…" at bounding box center [61, 405] width 123 height 703
click at [87, 281] on div "Complete Your Application Basic Information Bio References Roles & Skills AI Ex…" at bounding box center [61, 405] width 123 height 703
click at [1144, 778] on button "Continue" at bounding box center [1461, 780] width 60 height 22
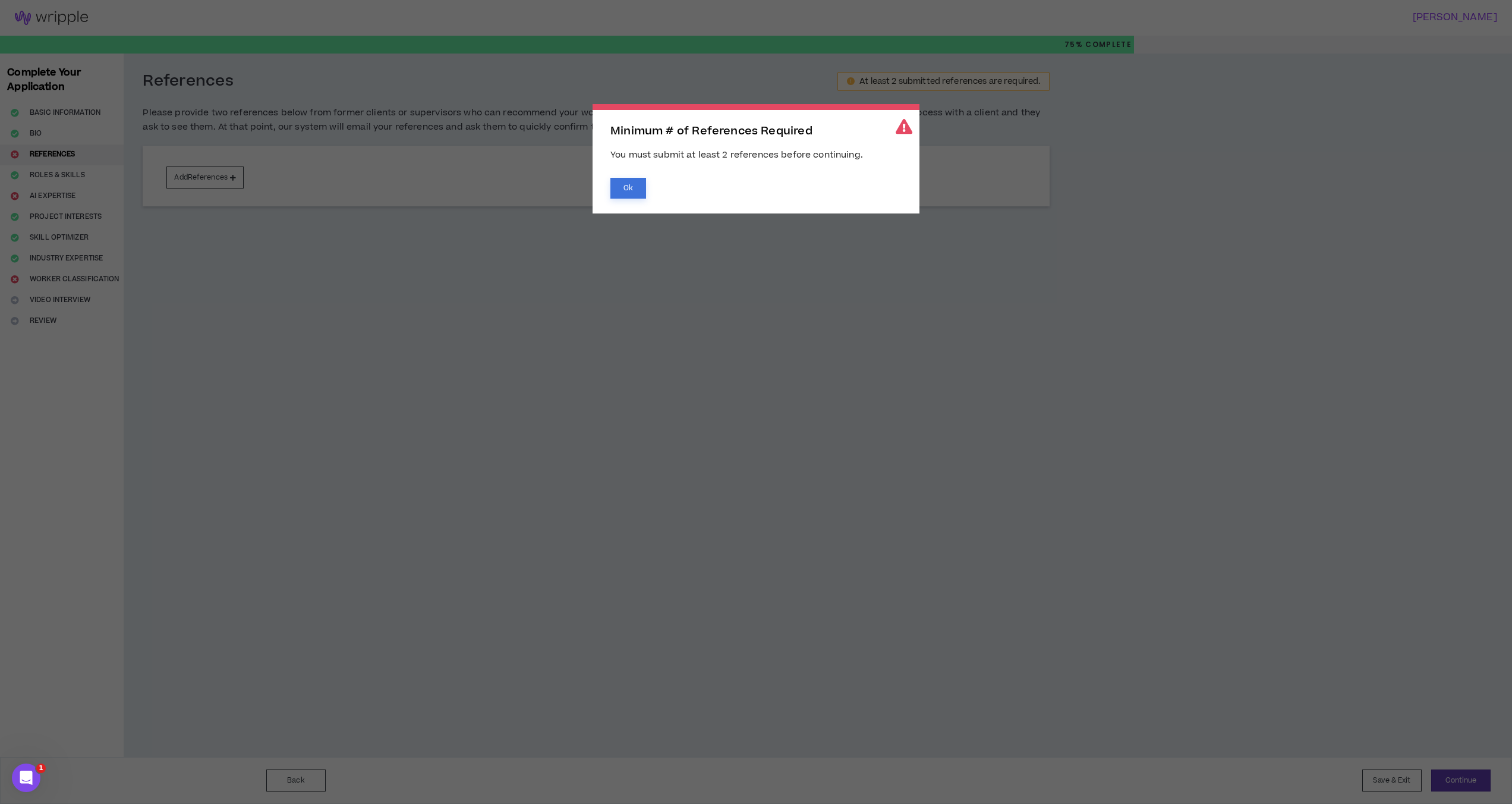
click at [628, 188] on button "Ok" at bounding box center [628, 188] width 36 height 20
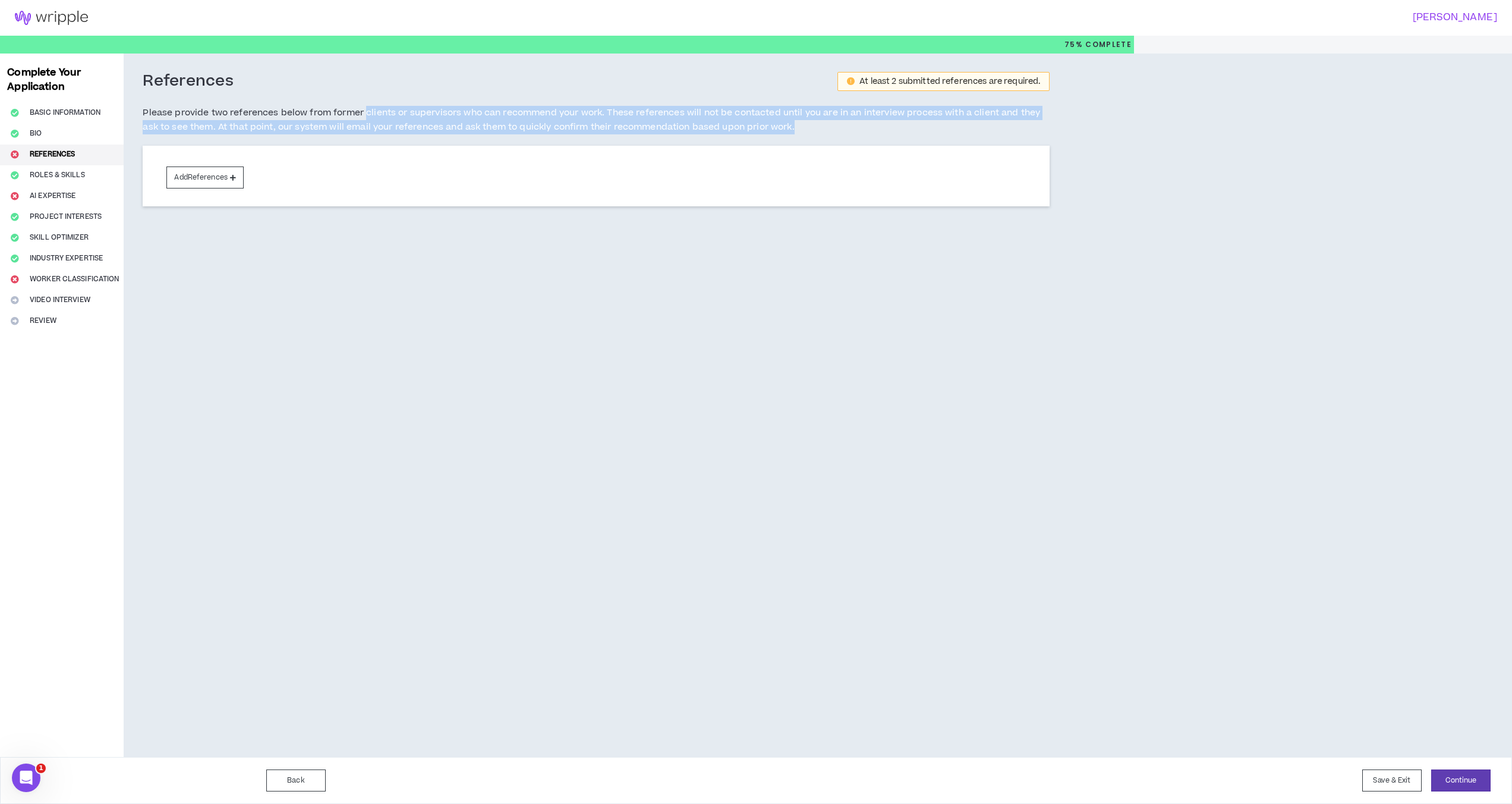
drag, startPoint x: 366, startPoint y: 109, endPoint x: 842, endPoint y: 128, distance: 476.4
click at [842, 128] on h5 "Please provide two references below from former clients or supervisors who can …" at bounding box center [596, 120] width 907 height 29
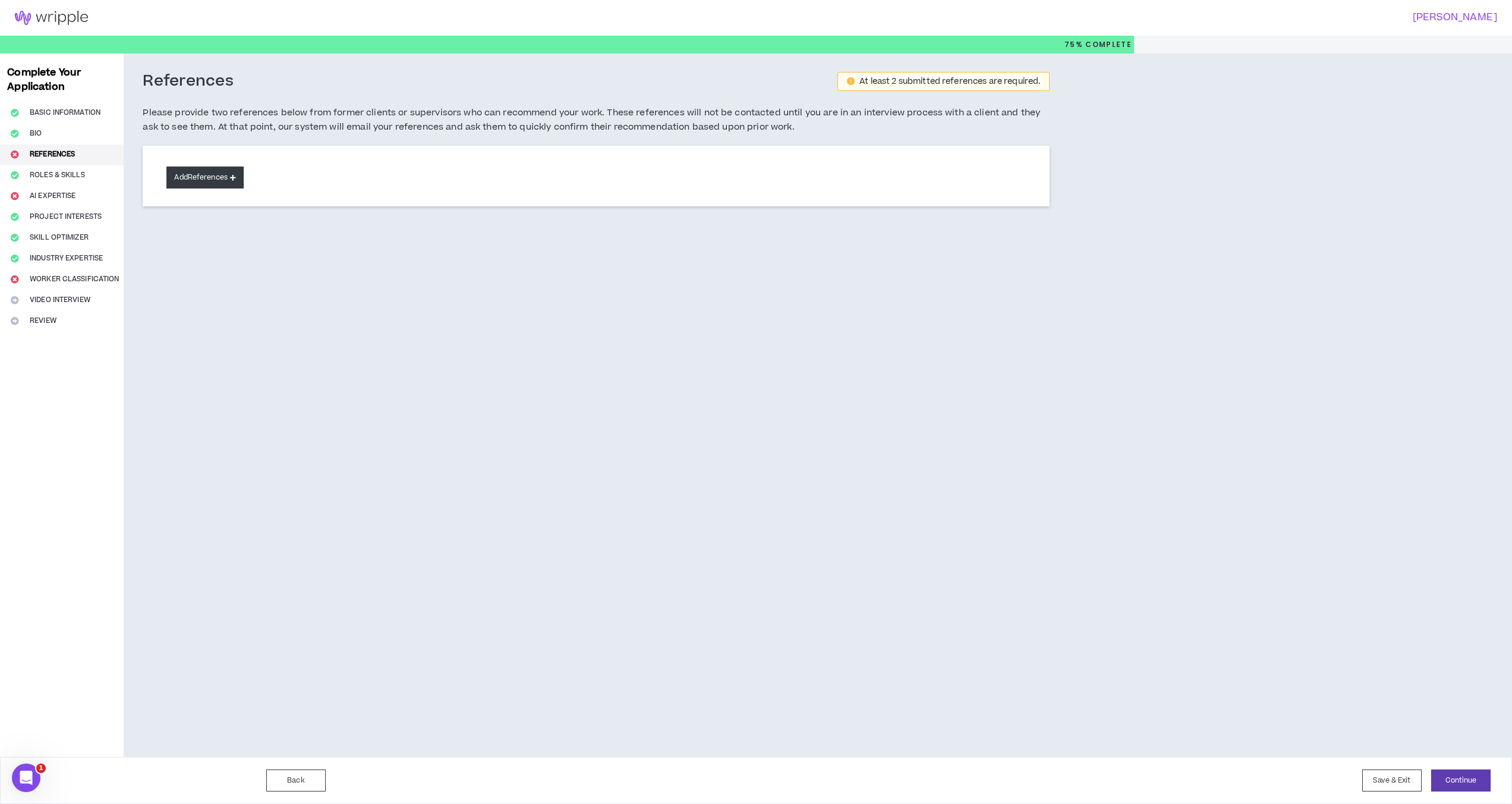
click at [219, 172] on button "Add References" at bounding box center [205, 177] width 77 height 22
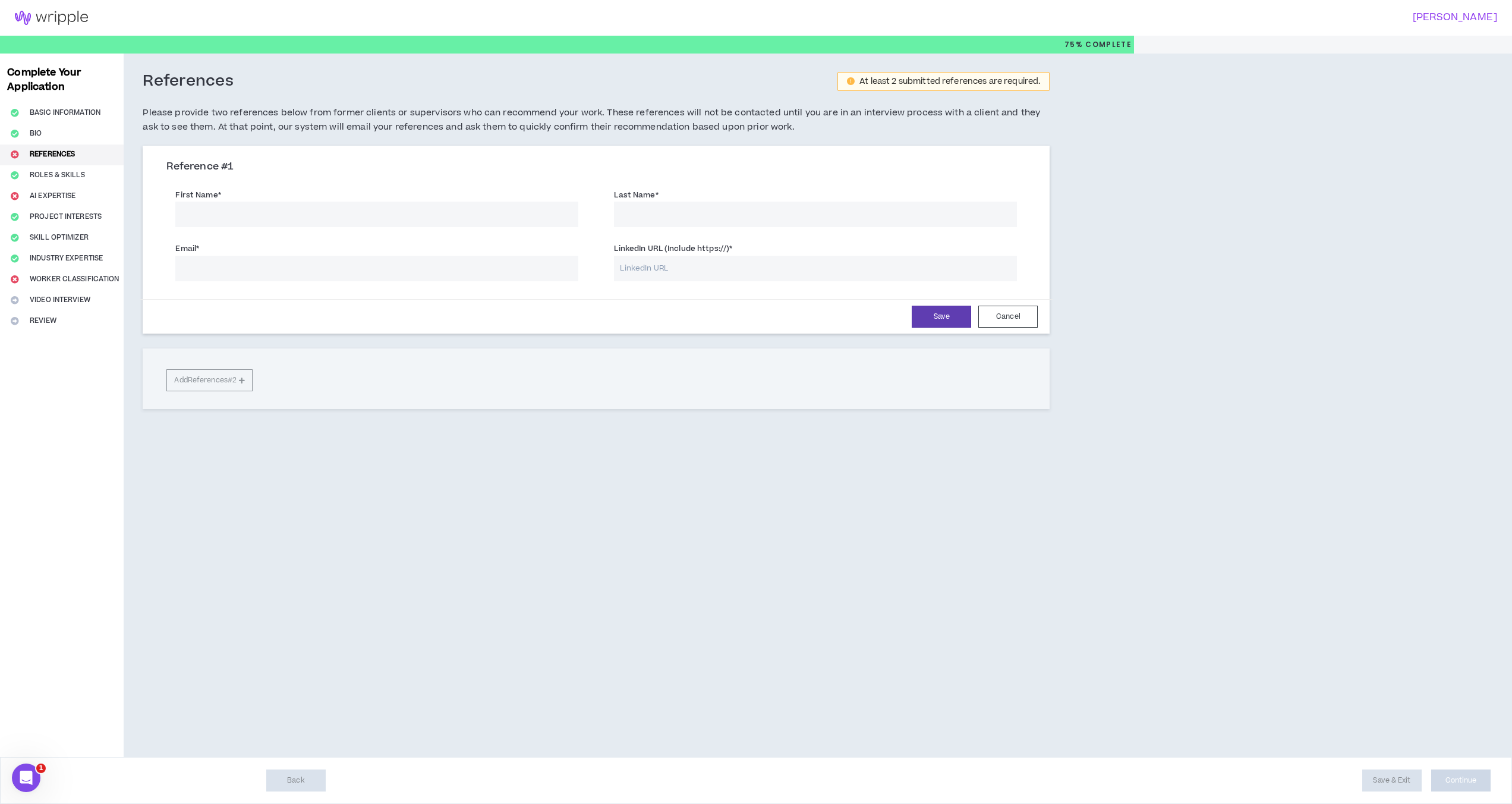
drag, startPoint x: 239, startPoint y: 212, endPoint x: 238, endPoint y: 219, distance: 7.1
click at [239, 212] on input "First Name *" at bounding box center [377, 214] width 403 height 26
type input "Will"
type input "[PERSON_NAME]"
click at [241, 270] on input "Email *" at bounding box center [377, 269] width 403 height 26
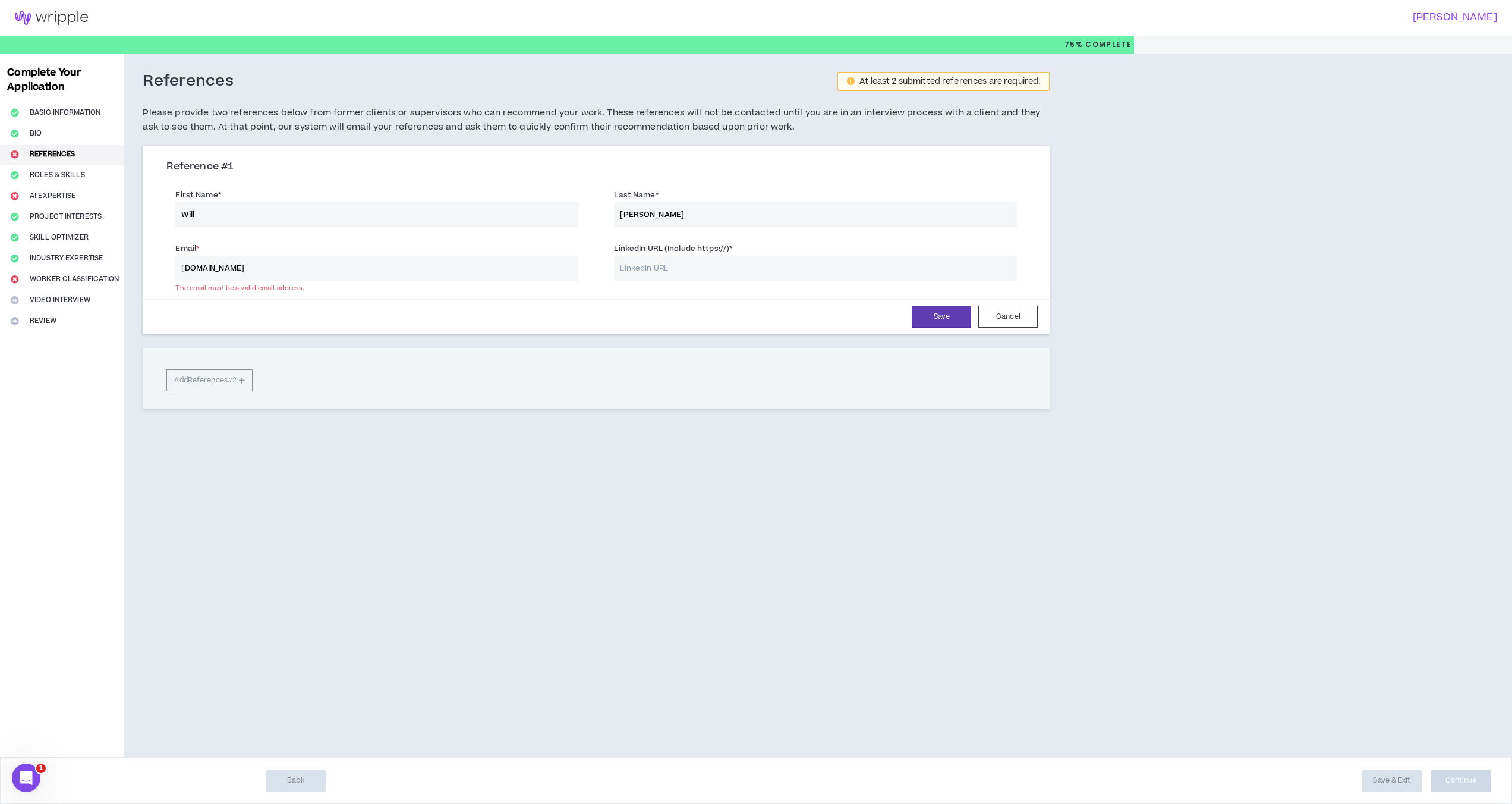
type input "[DOMAIN_NAME]"
click at [644, 266] on input "LinkedIn URL (Include https://) *" at bounding box center [815, 269] width 403 height 26
paste input "[URL][DOMAIN_NAME][PERSON_NAME]"
type input "[URL][DOMAIN_NAME][PERSON_NAME]"
click at [929, 323] on button "Save" at bounding box center [941, 316] width 60 height 22
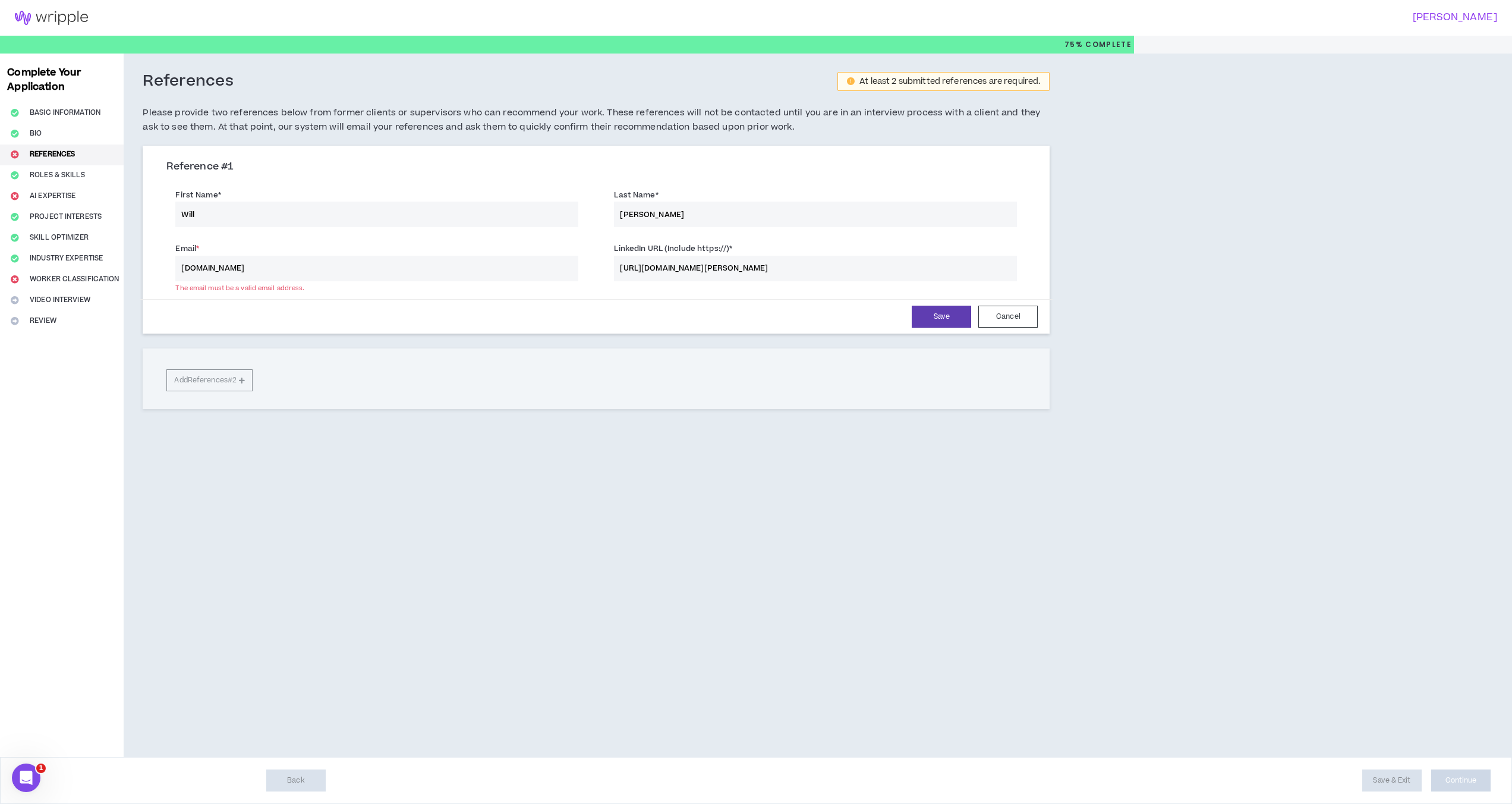
click at [182, 269] on input "[DOMAIN_NAME]" at bounding box center [377, 269] width 403 height 26
click at [220, 269] on input "[DOMAIN_NAME]" at bounding box center [377, 269] width 403 height 26
click at [213, 267] on input "[DOMAIN_NAME]" at bounding box center [377, 269] width 403 height 26
click at [216, 265] on input "[DOMAIN_NAME]" at bounding box center [377, 269] width 403 height 26
type input "[EMAIL_ADDRESS][DOMAIN_NAME]"
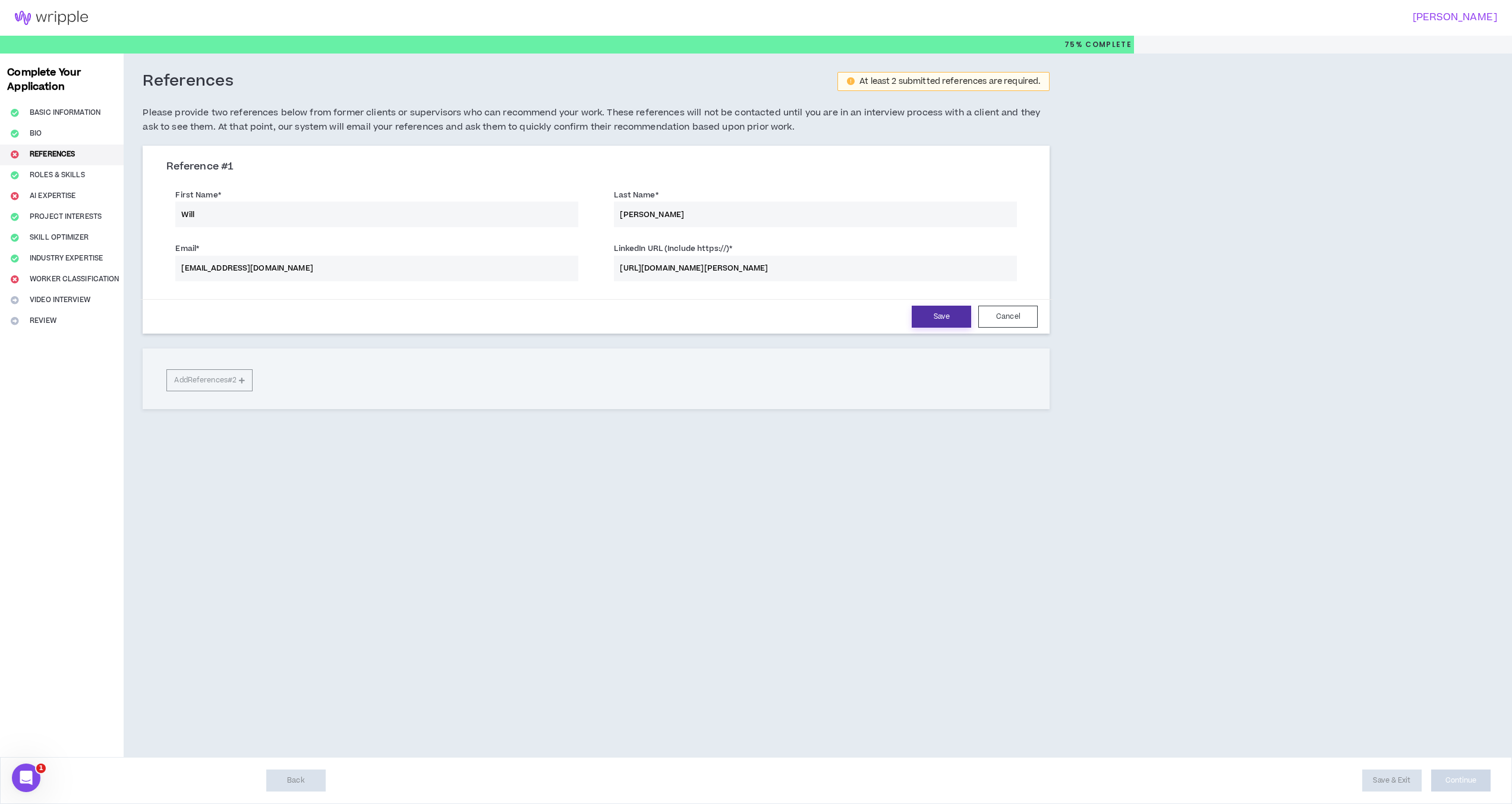
click at [951, 318] on button "Save" at bounding box center [941, 316] width 60 height 22
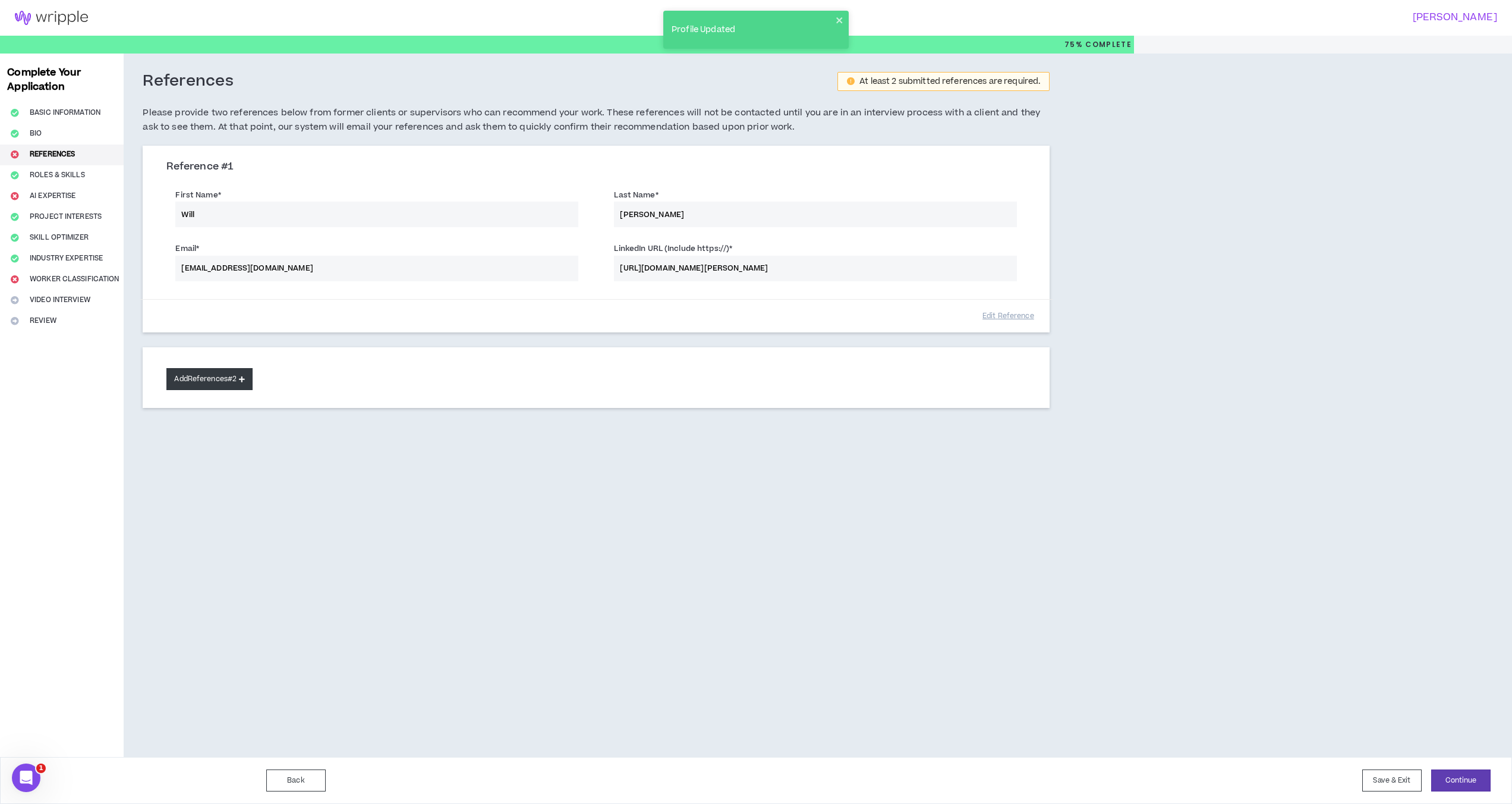
click at [234, 383] on button "Add References #2" at bounding box center [210, 379] width 86 height 22
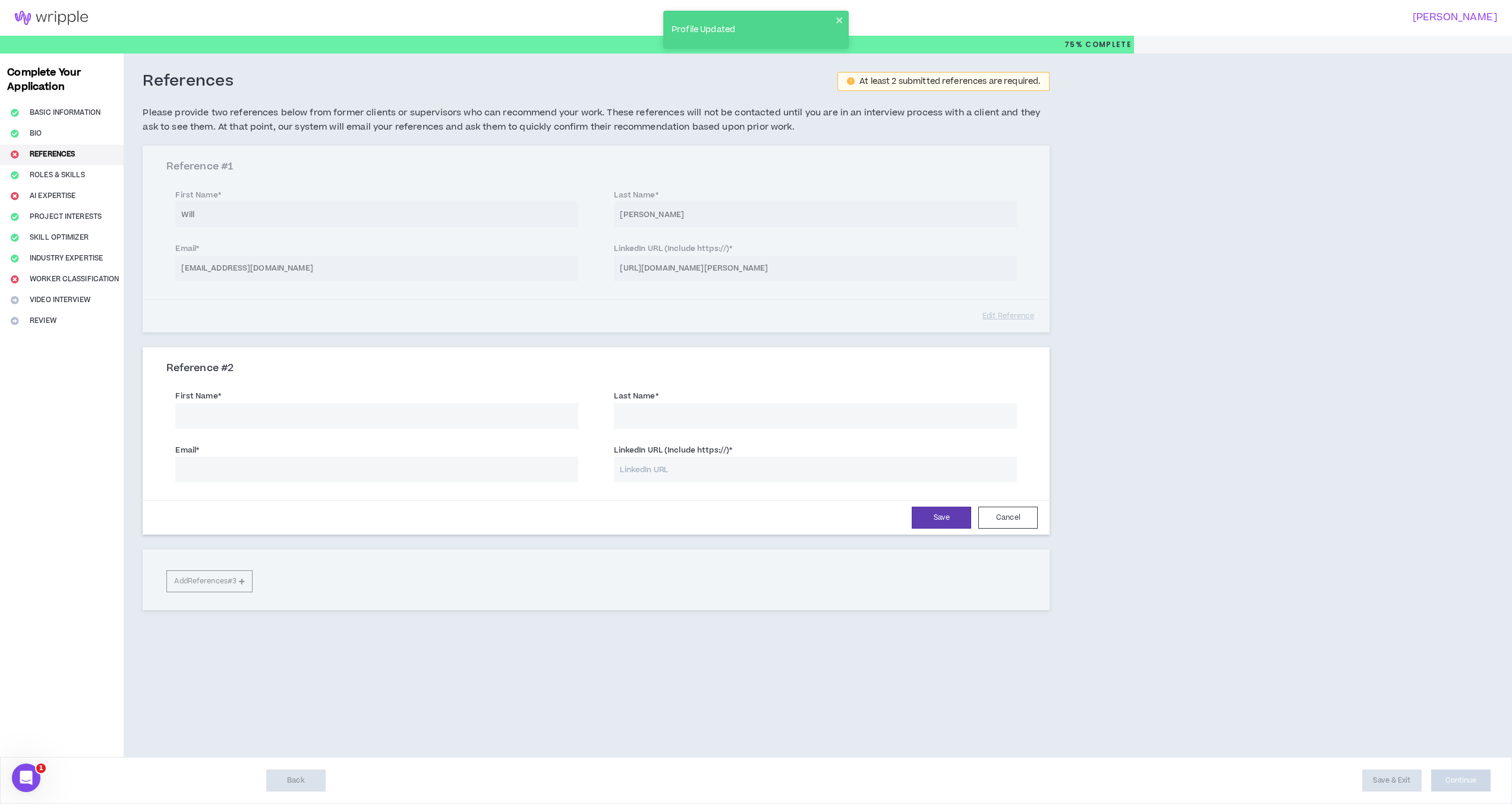
click at [253, 411] on input "First Name *" at bounding box center [377, 416] width 403 height 26
type input "[PERSON_NAME]"
click at [254, 475] on input "Email *" at bounding box center [377, 469] width 403 height 26
type input "[EMAIL_ADDRESS][DOMAIN_NAME]"
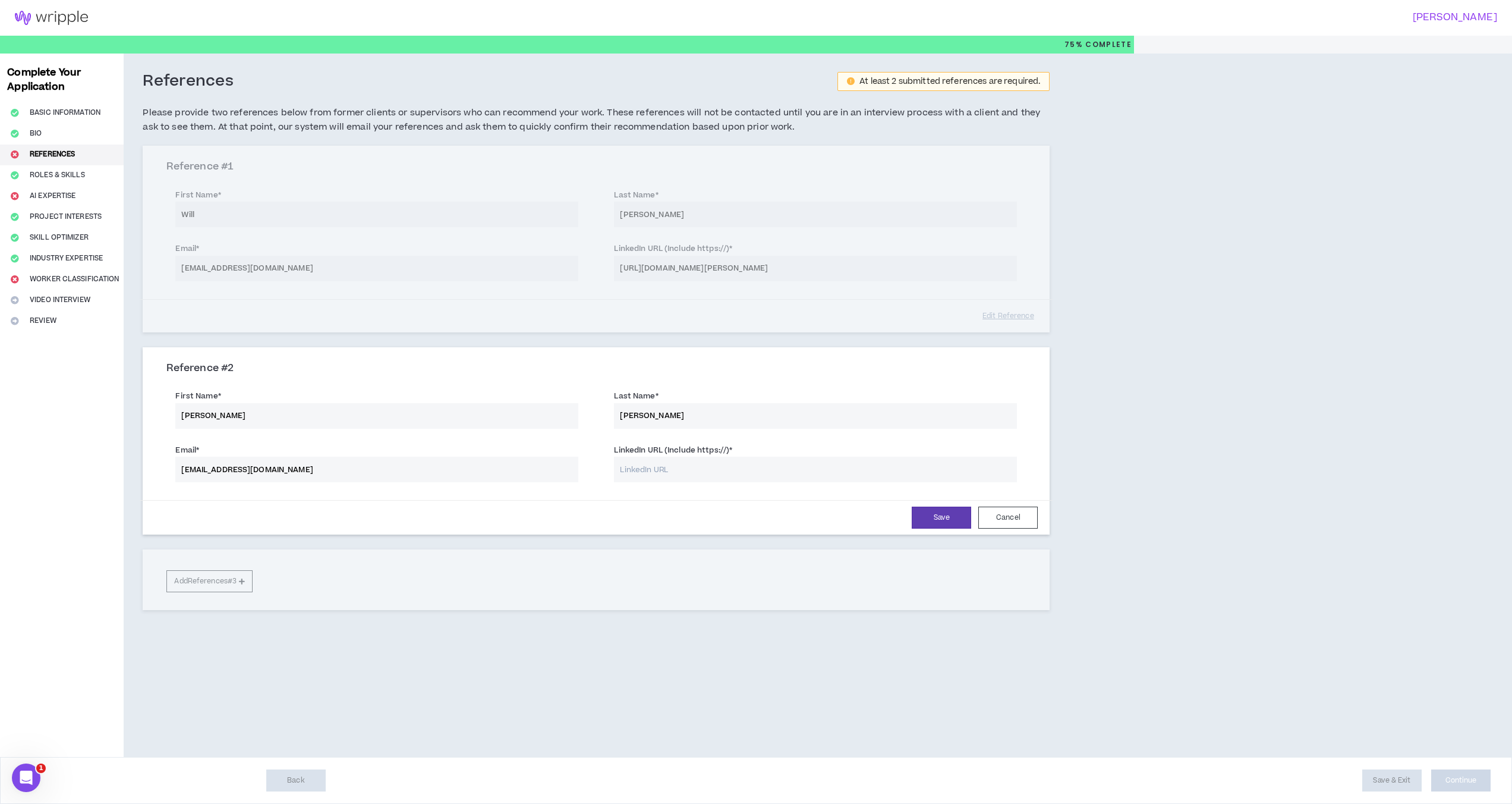
click at [647, 472] on input "LinkedIn URL (Include https://) *" at bounding box center [815, 469] width 403 height 26
click at [656, 464] on input "LinkedIn URL (Include https://) *" at bounding box center [815, 469] width 403 height 26
paste input "[URL][DOMAIN_NAME][PERSON_NAME]"
type input "[URL][DOMAIN_NAME][PERSON_NAME]"
click at [943, 517] on button "Save" at bounding box center [941, 517] width 60 height 22
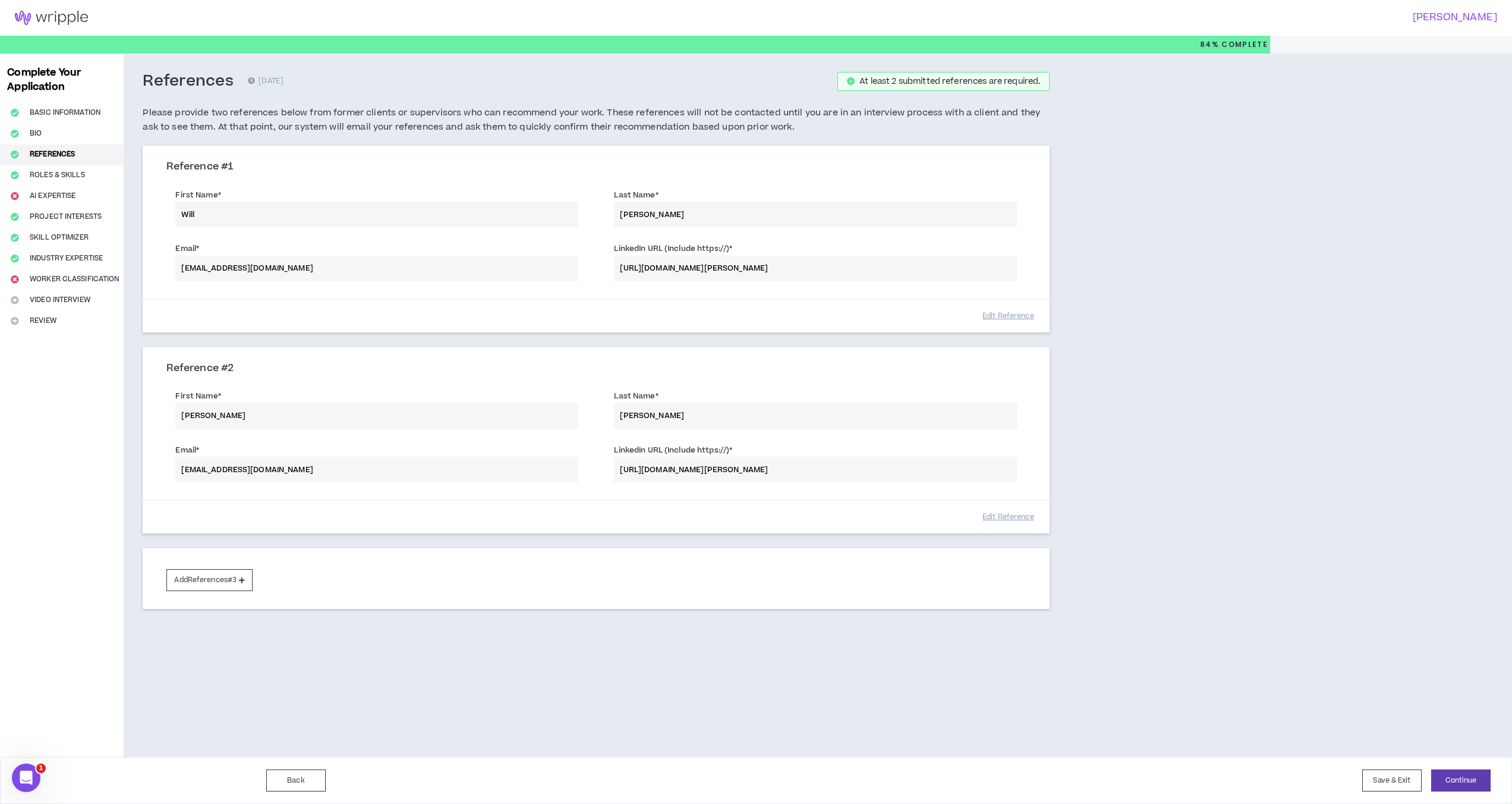
click at [58, 197] on div "Complete Your Application Basic Information Bio References Roles & Skills AI Ex…" at bounding box center [61, 405] width 123 height 703
click at [1144, 778] on button "Continue" at bounding box center [1461, 780] width 60 height 22
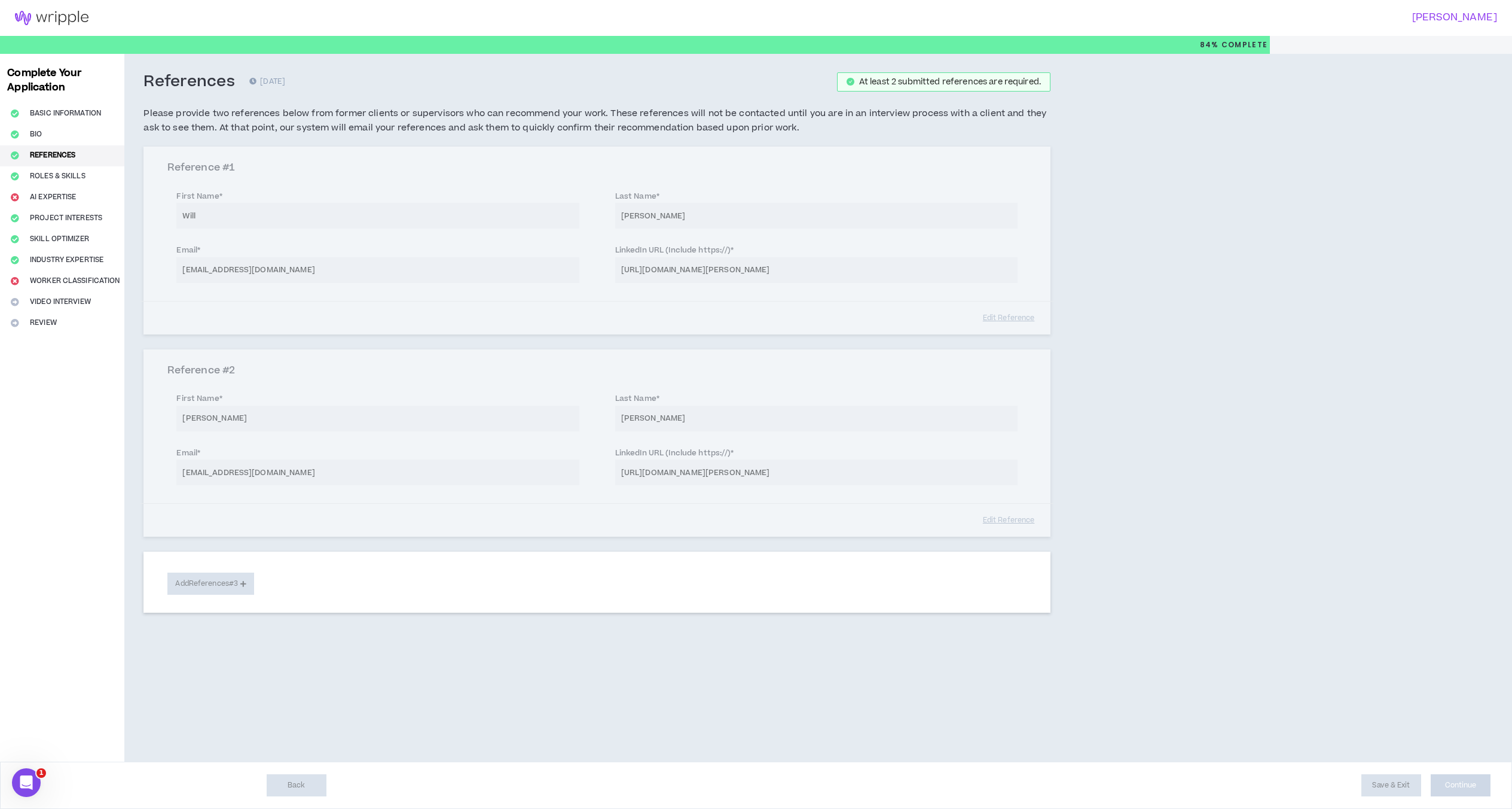
select select "***"
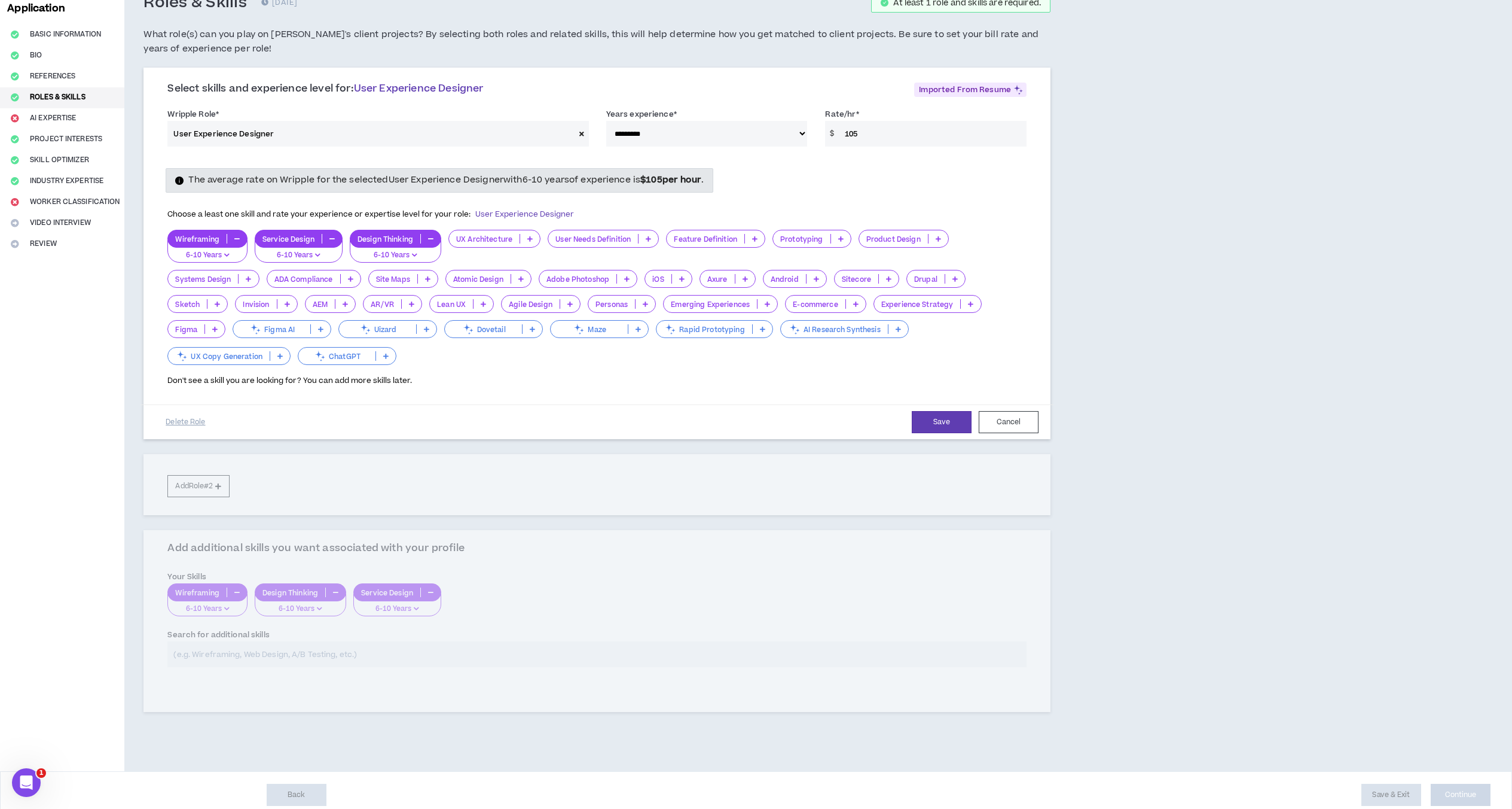
scroll to position [88, 0]
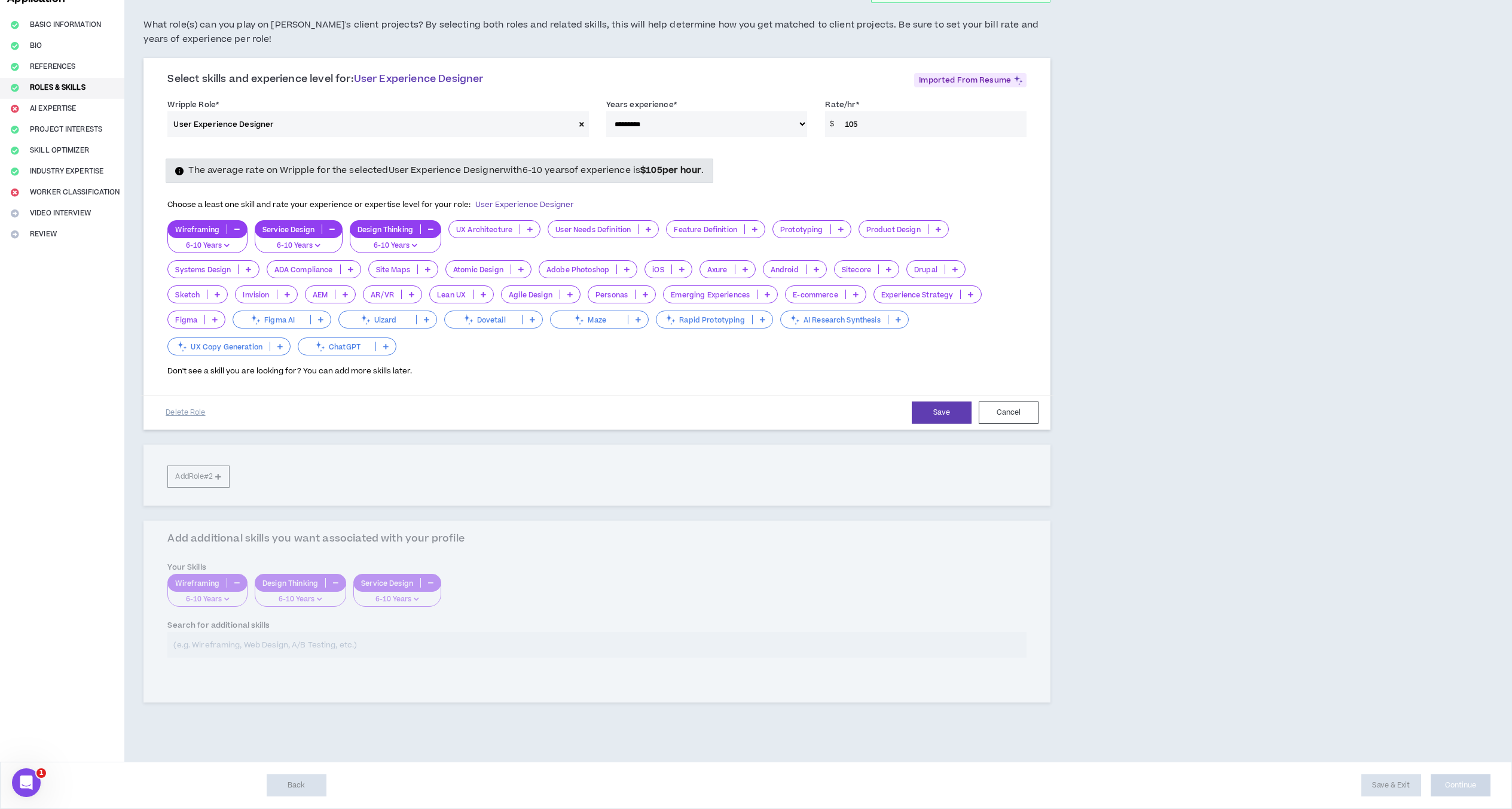
click at [57, 103] on div "Complete Your Application Basic Information Bio References Roles & Skills AI Ex…" at bounding box center [62, 363] width 124 height 796
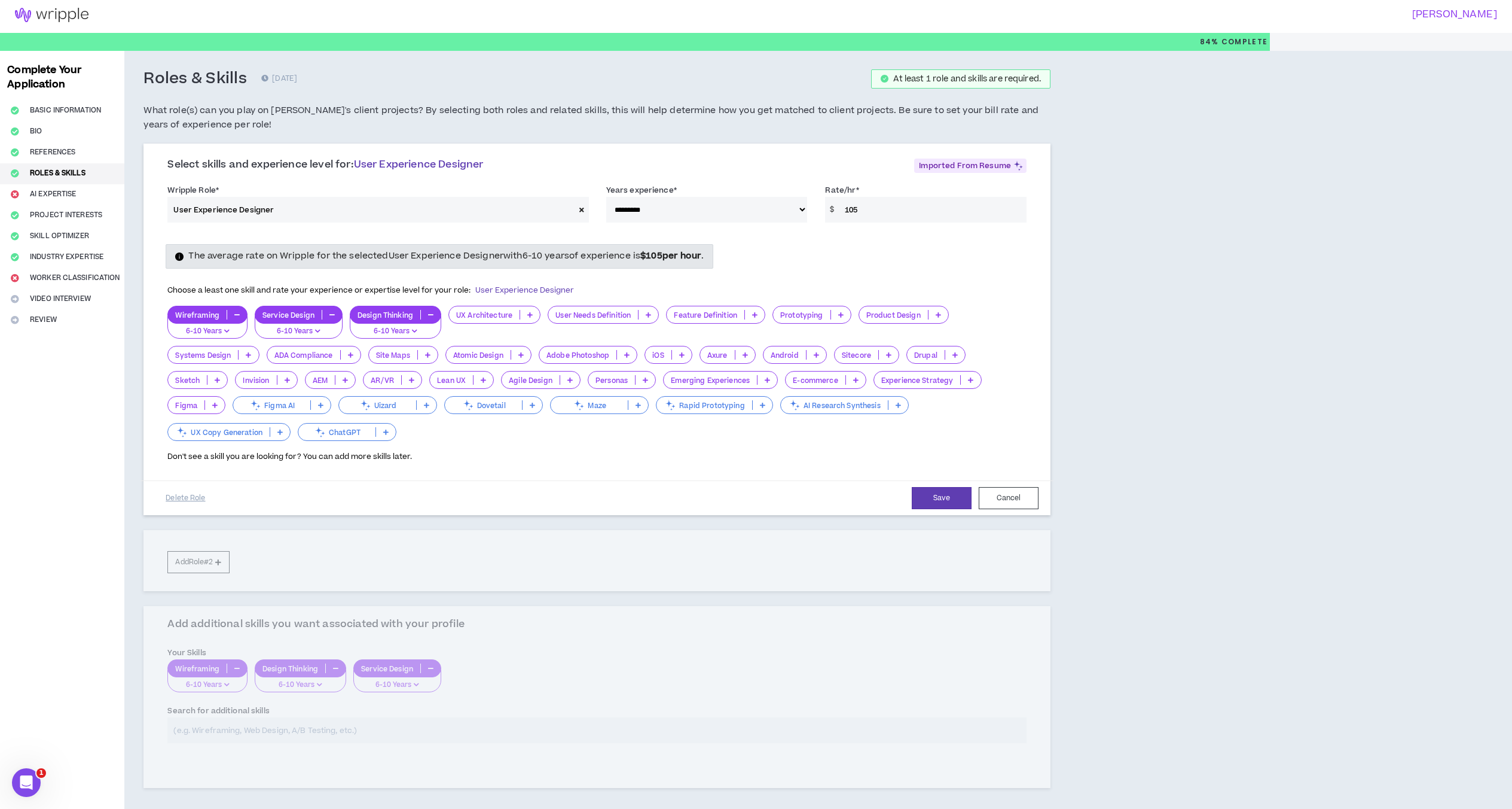
scroll to position [0, 0]
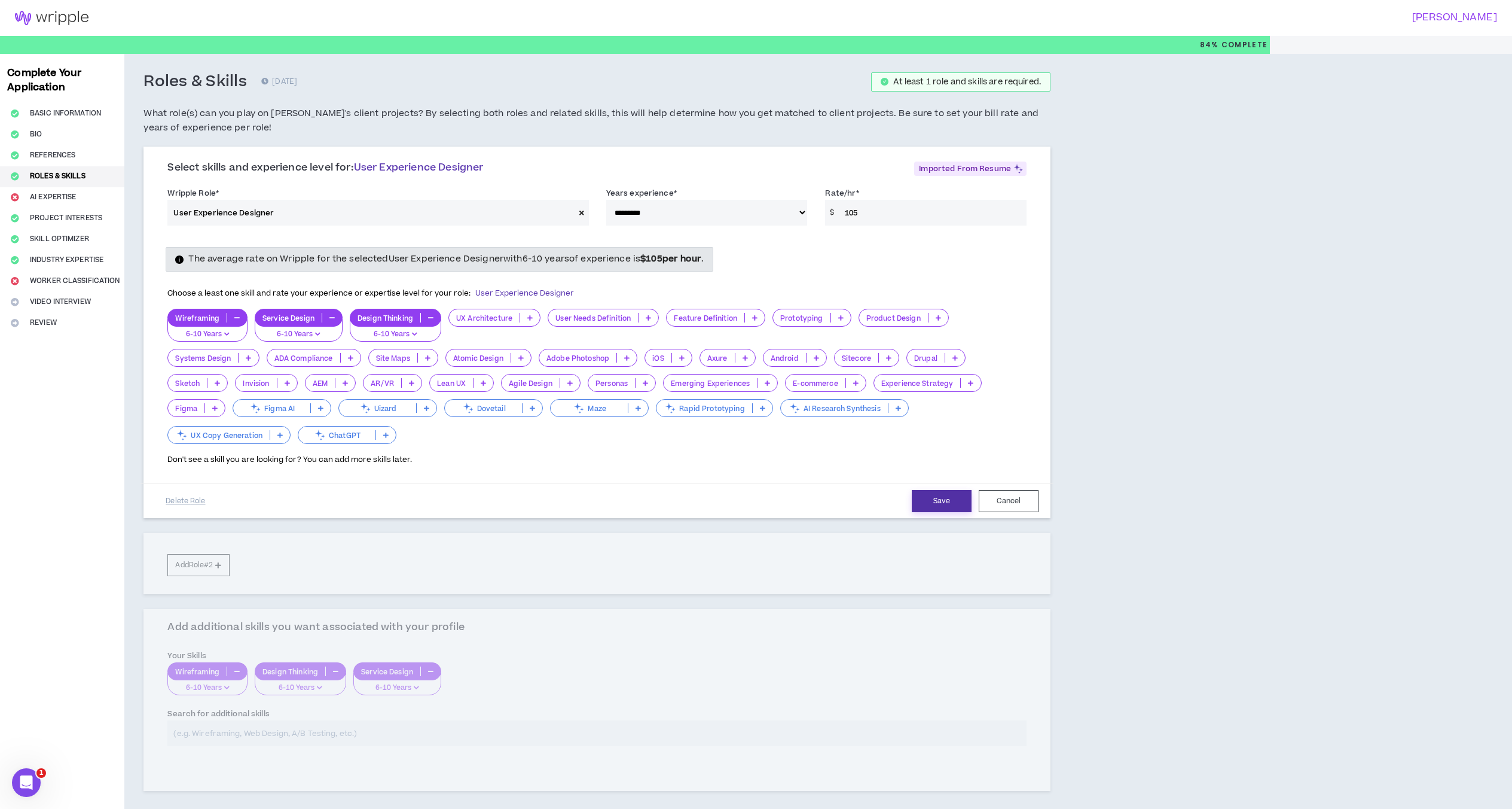
click at [943, 491] on button "Save" at bounding box center [941, 500] width 60 height 22
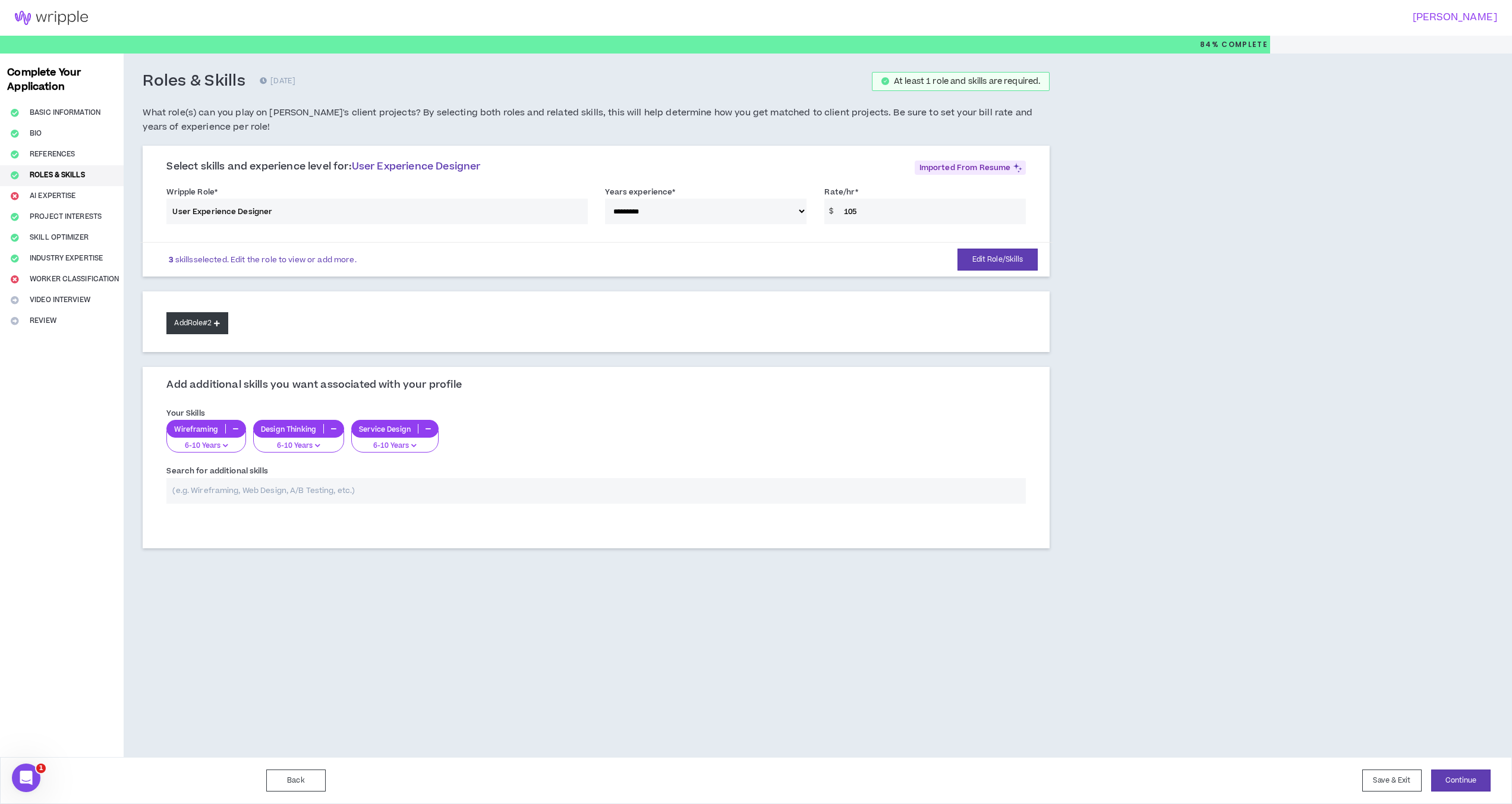
click at [201, 328] on button "Add Role #2" at bounding box center [197, 323] width 61 height 22
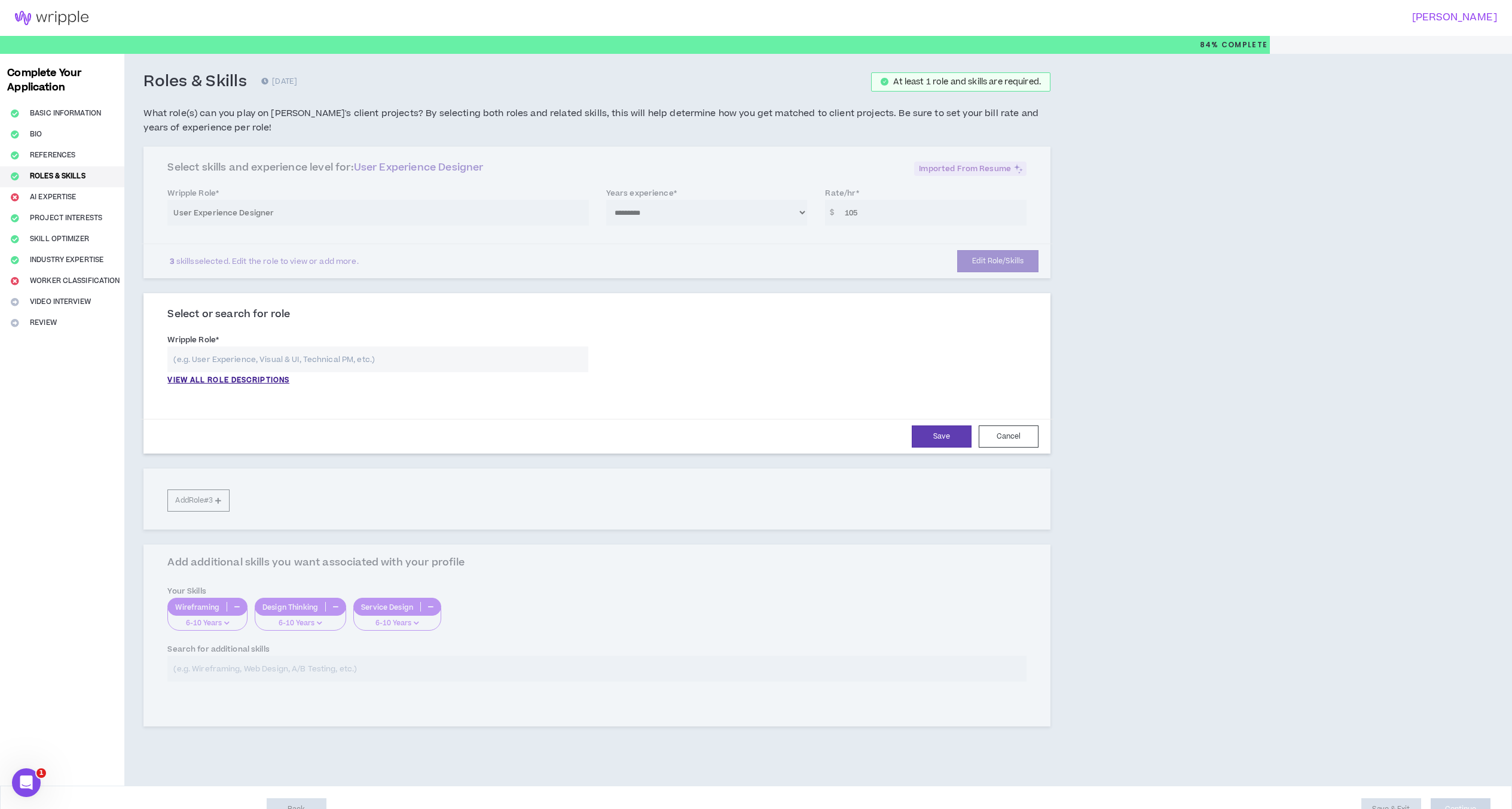
click at [226, 353] on input "text" at bounding box center [378, 360] width 420 height 26
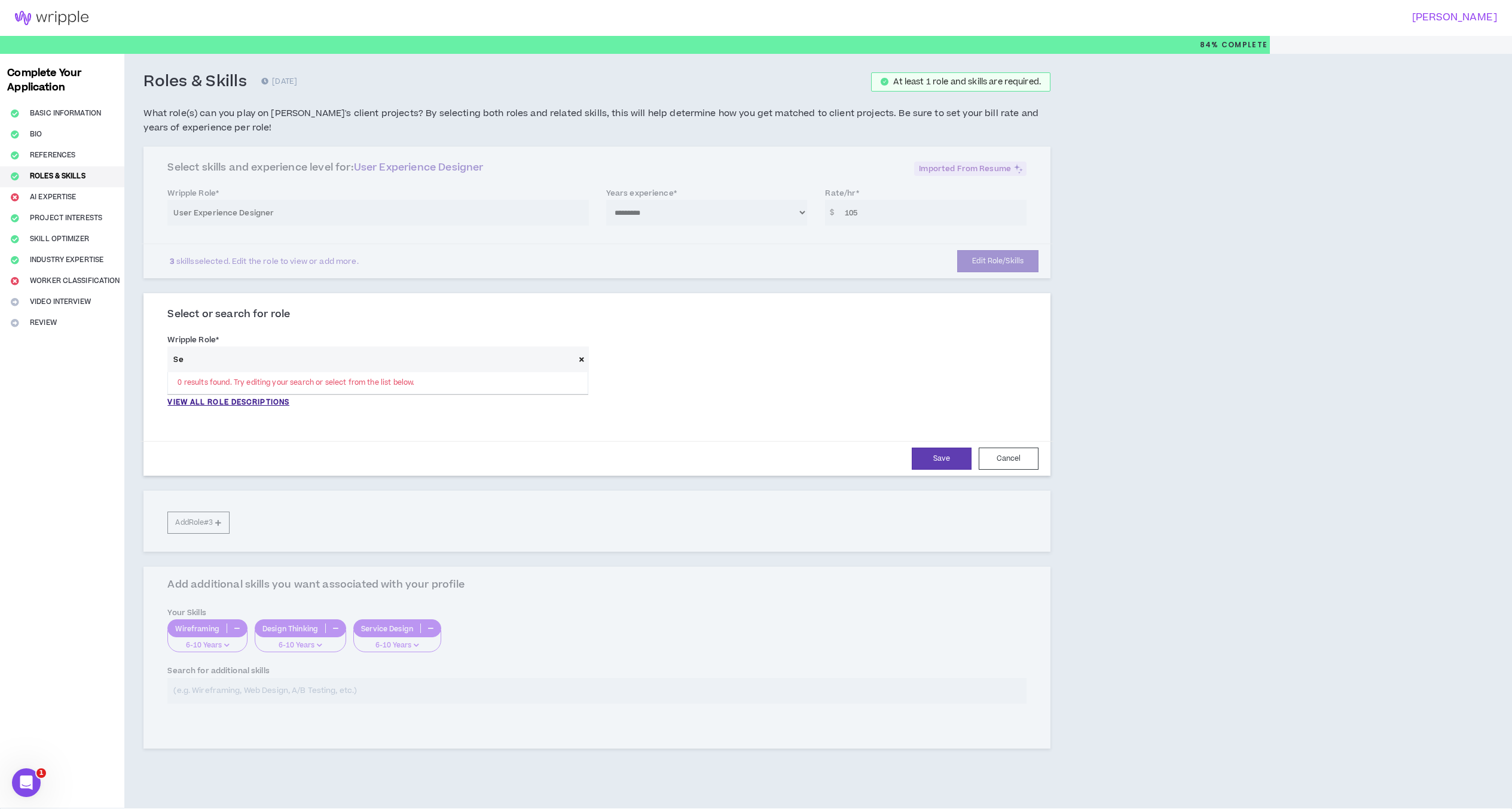
type input "S"
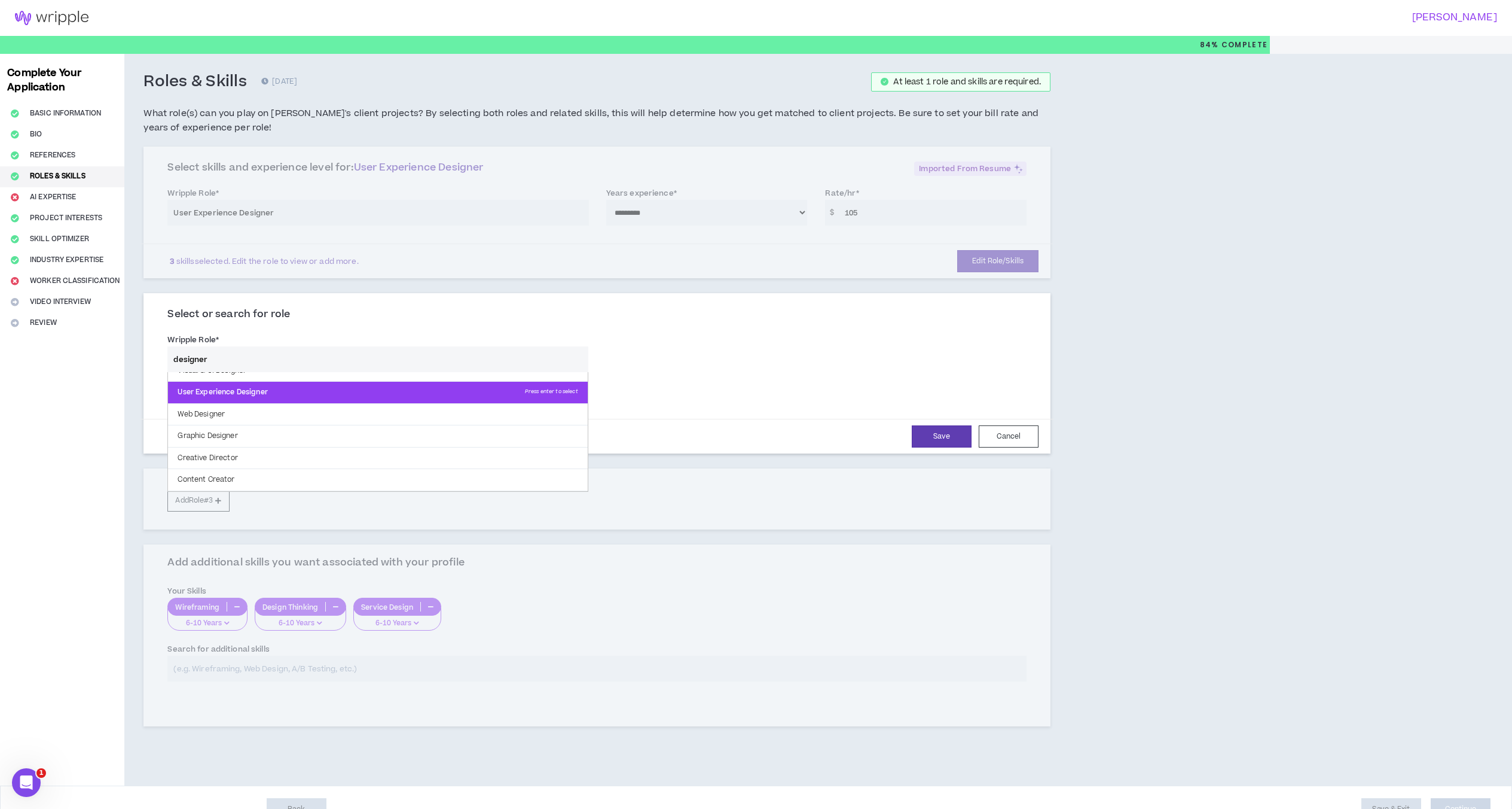
scroll to position [60, 0]
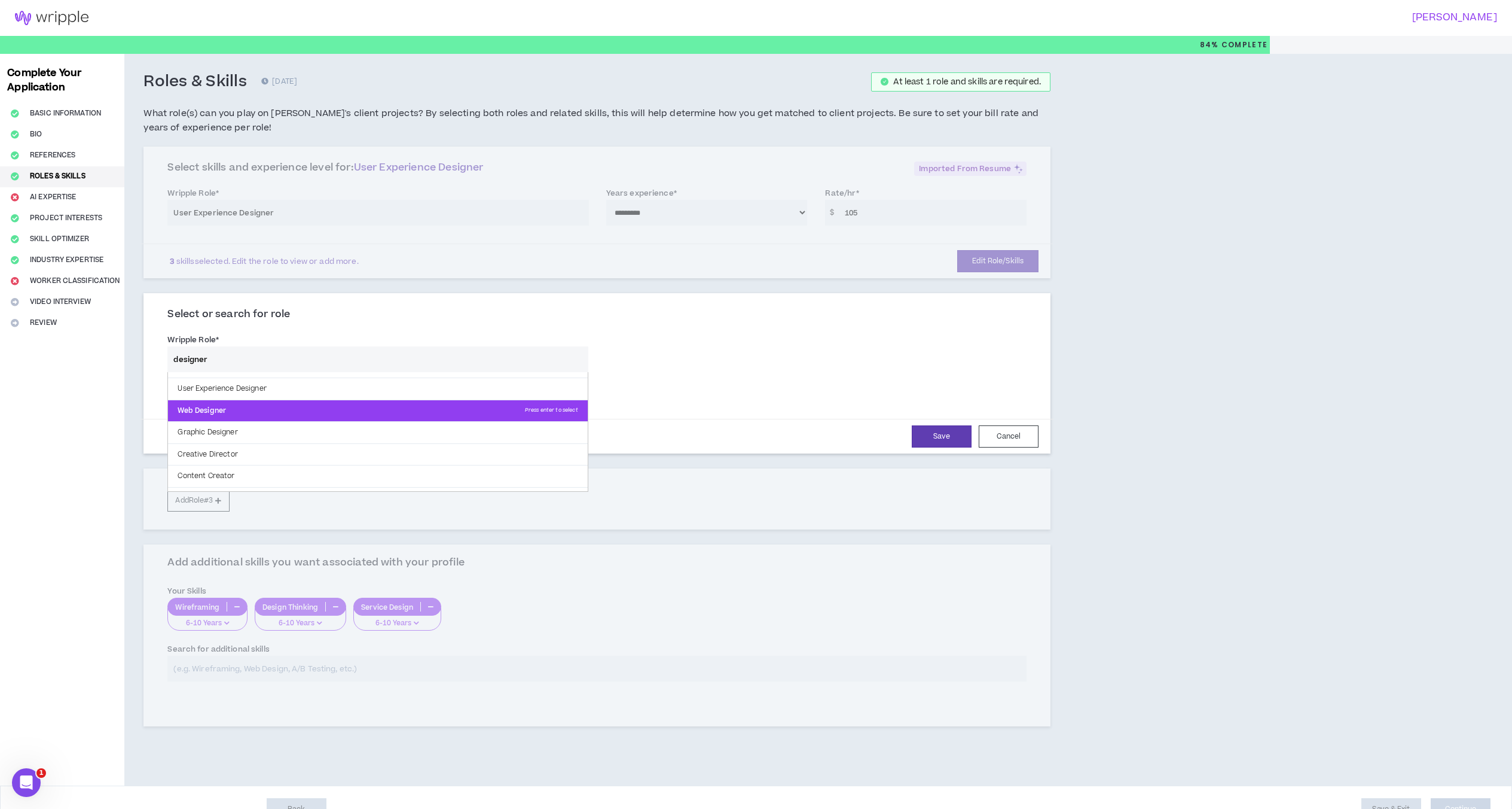
click at [299, 411] on p "Web Designer Press enter to select" at bounding box center [378, 411] width 419 height 21
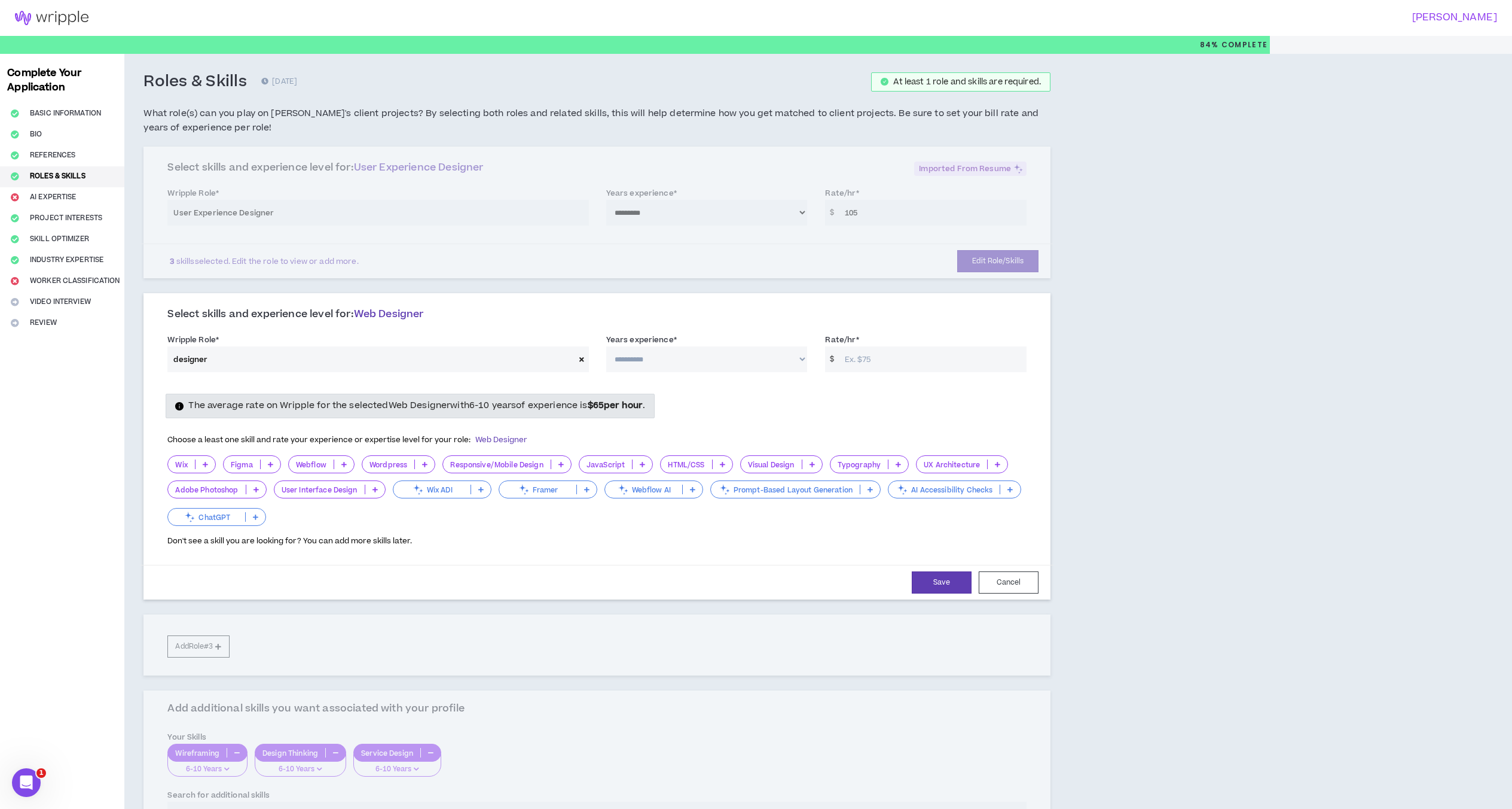
type input "Web Designer"
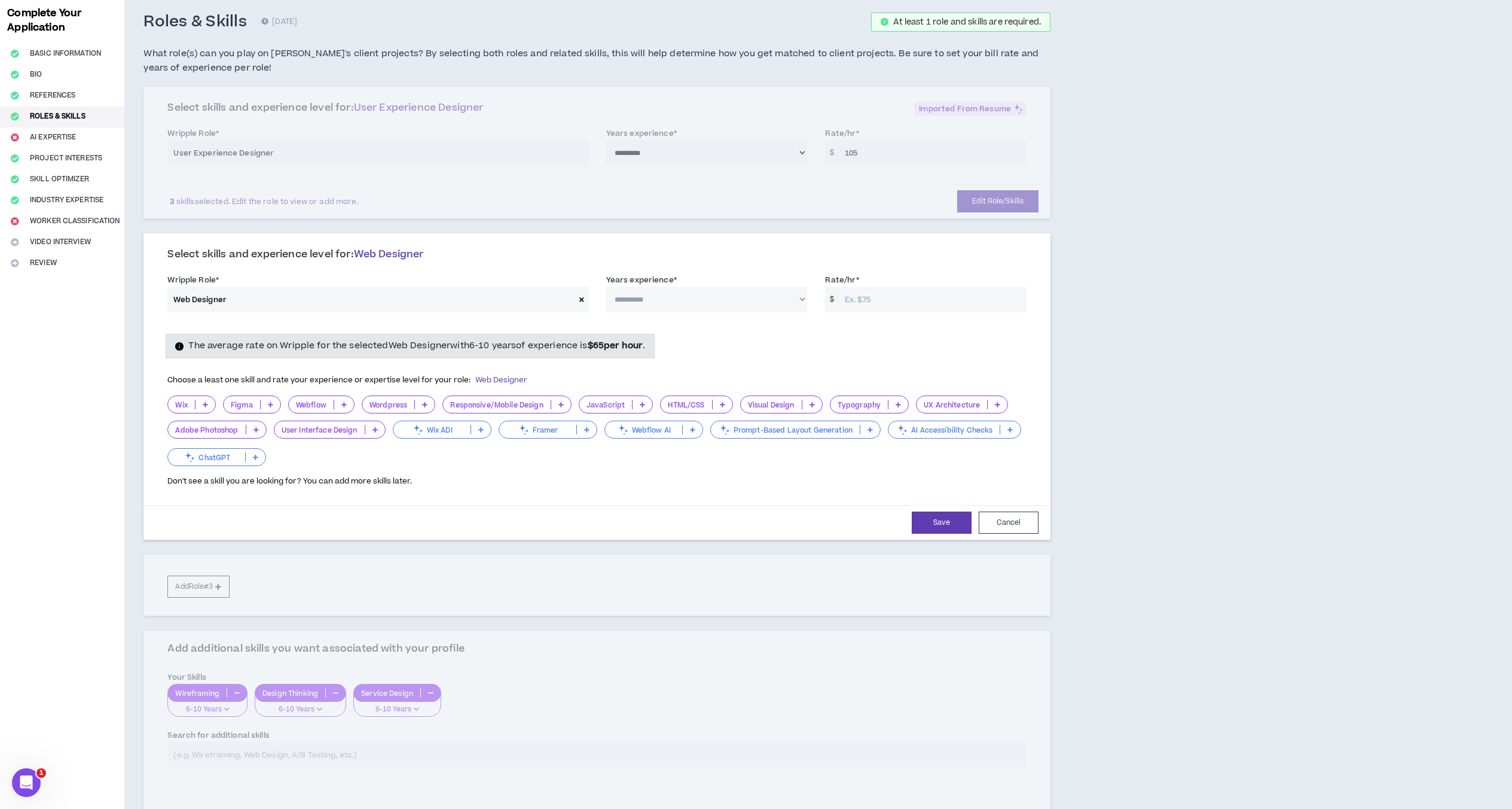
click at [240, 403] on p "Figma" at bounding box center [242, 404] width 37 height 9
click at [260, 464] on span "6-10 Years" at bounding box center [252, 462] width 43 height 13
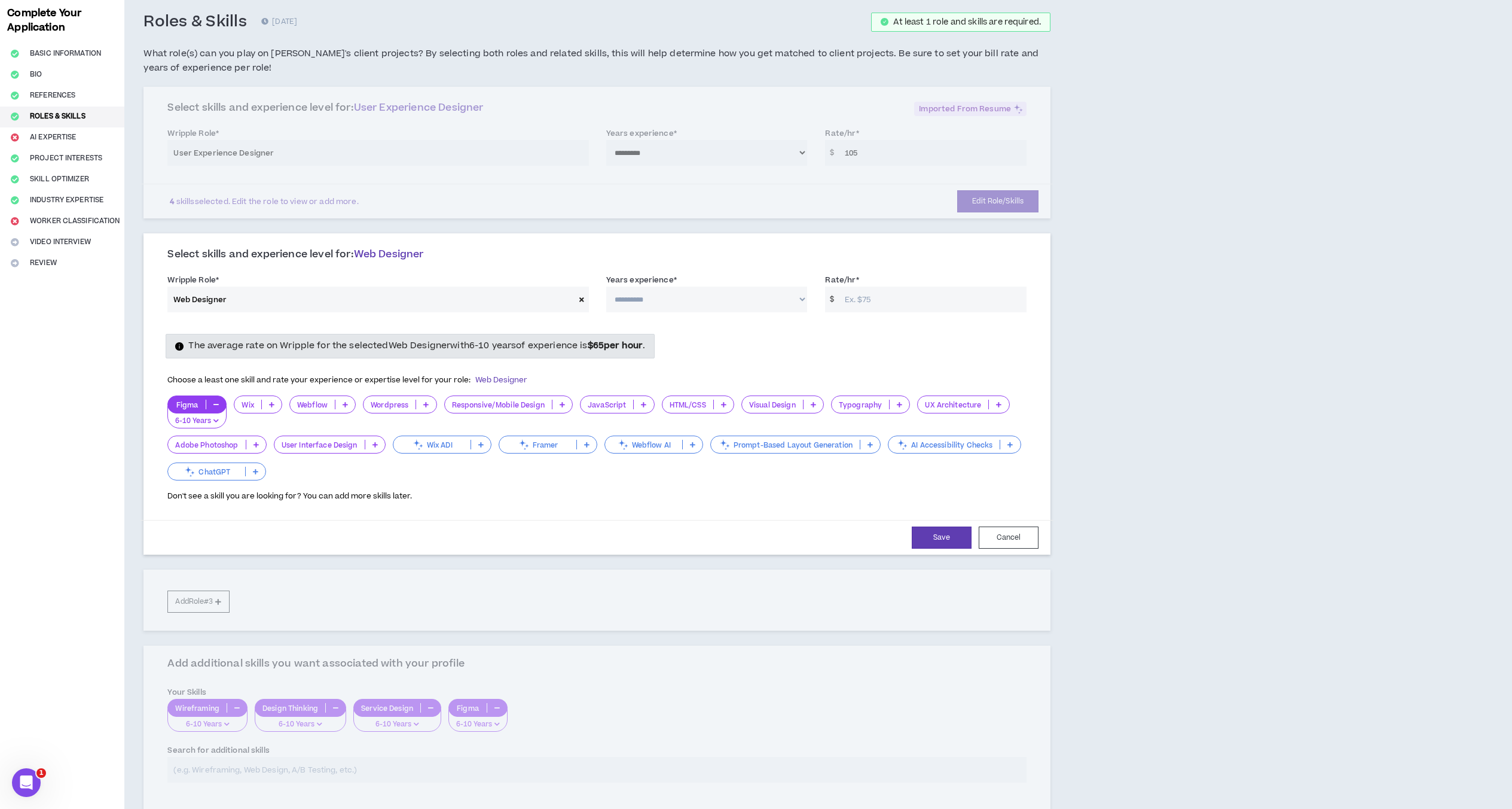
click at [321, 405] on p "Webflow" at bounding box center [312, 404] width 45 height 9
click at [324, 443] on span "2-5 Years" at bounding box center [323, 443] width 52 height 13
click at [509, 408] on p "Responsive/Mobile Design" at bounding box center [497, 404] width 107 height 9
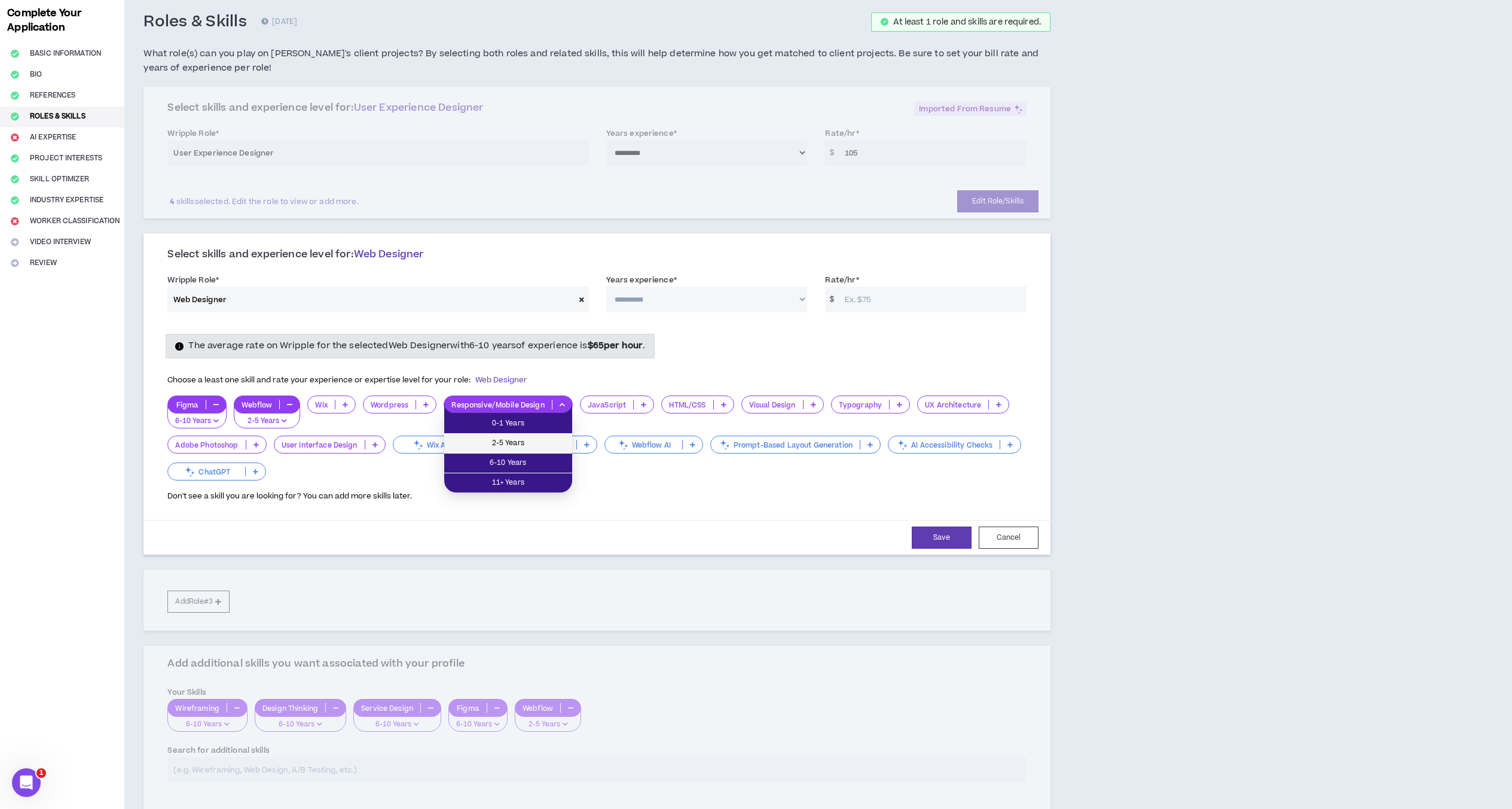
click at [517, 446] on span "2-5 Years" at bounding box center [508, 443] width 113 height 13
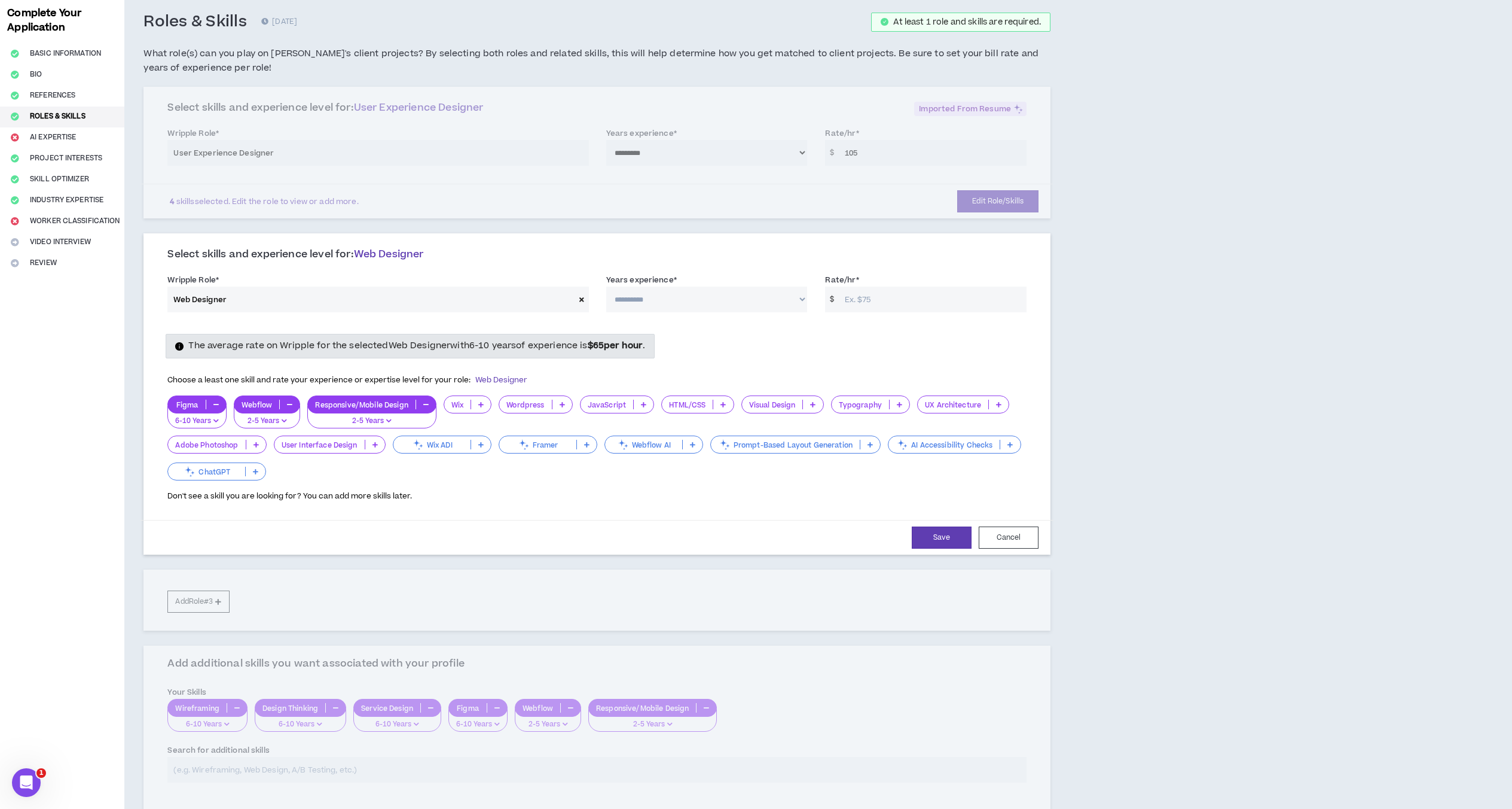
click at [451, 448] on p "Wix ADI" at bounding box center [432, 445] width 77 height 9
click at [480, 481] on span "Functional/Applying" at bounding box center [442, 482] width 84 height 13
click at [808, 446] on p "Prompt-Based Layout Generation" at bounding box center [778, 445] width 148 height 9
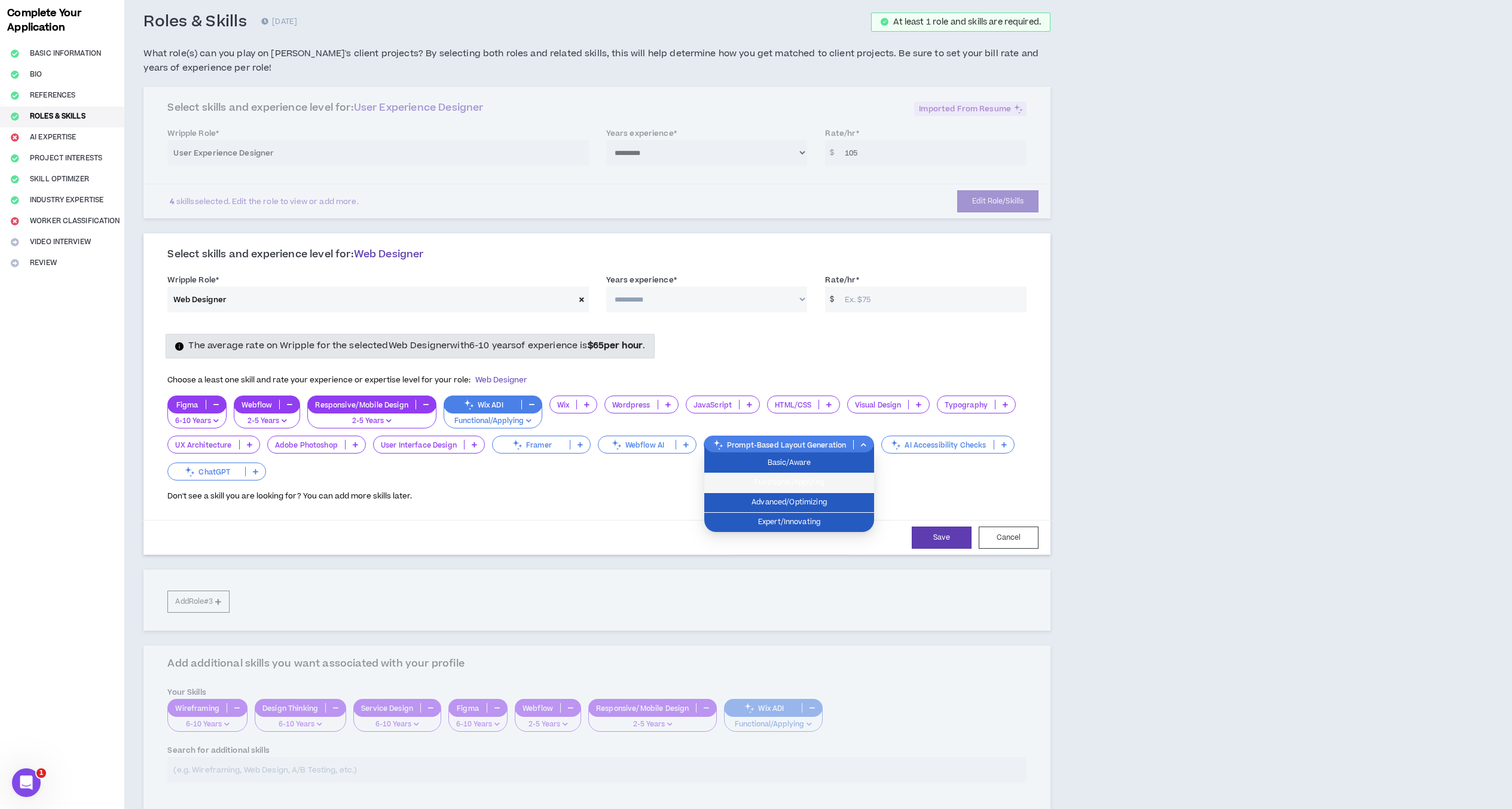
click at [824, 485] on span "Functional/Applying" at bounding box center [789, 482] width 155 height 13
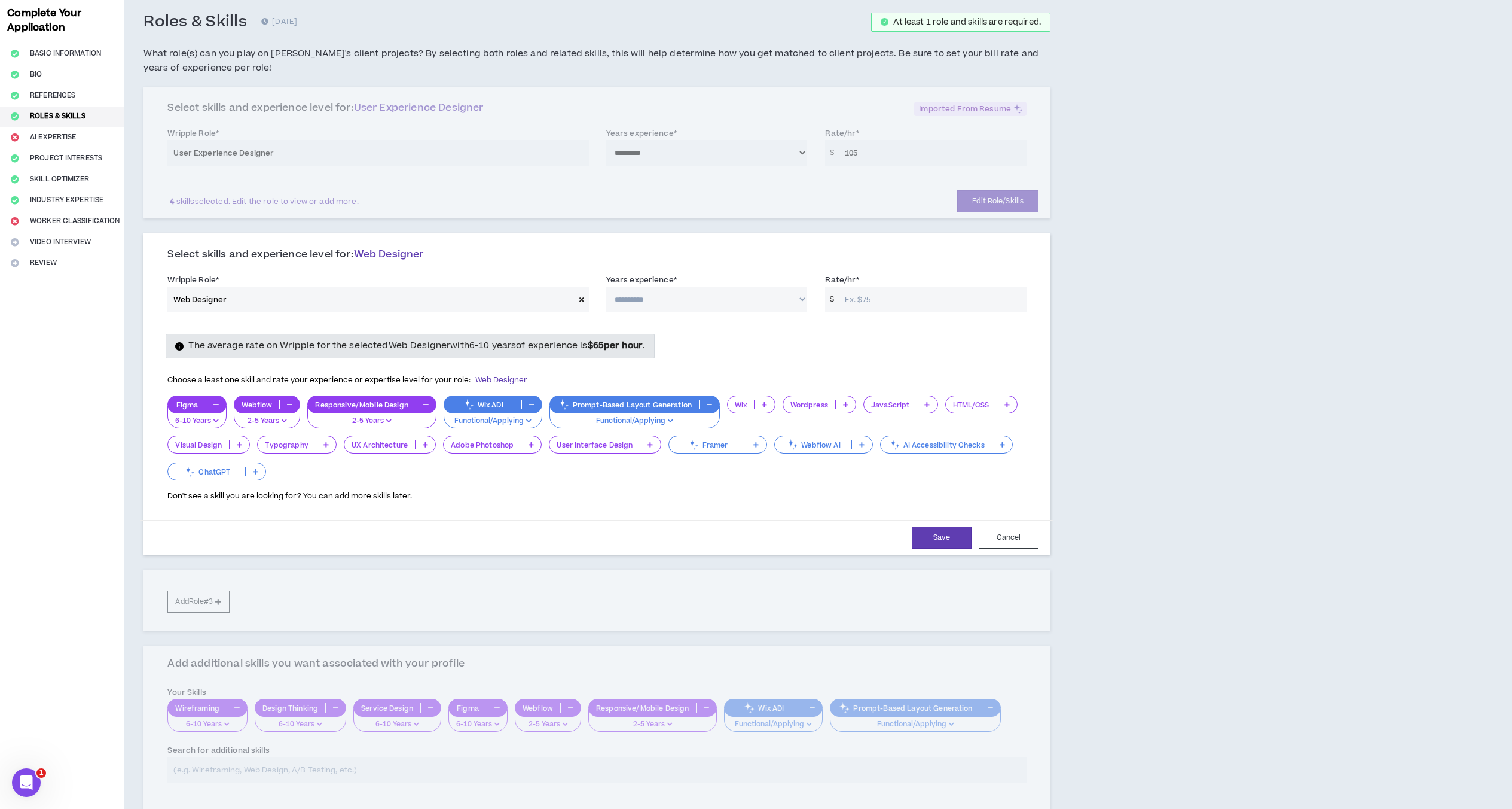
click at [214, 463] on div "ChatGPT" at bounding box center [217, 472] width 99 height 18
click at [219, 526] on span "Advanced/Optimizing" at bounding box center [217, 529] width 84 height 13
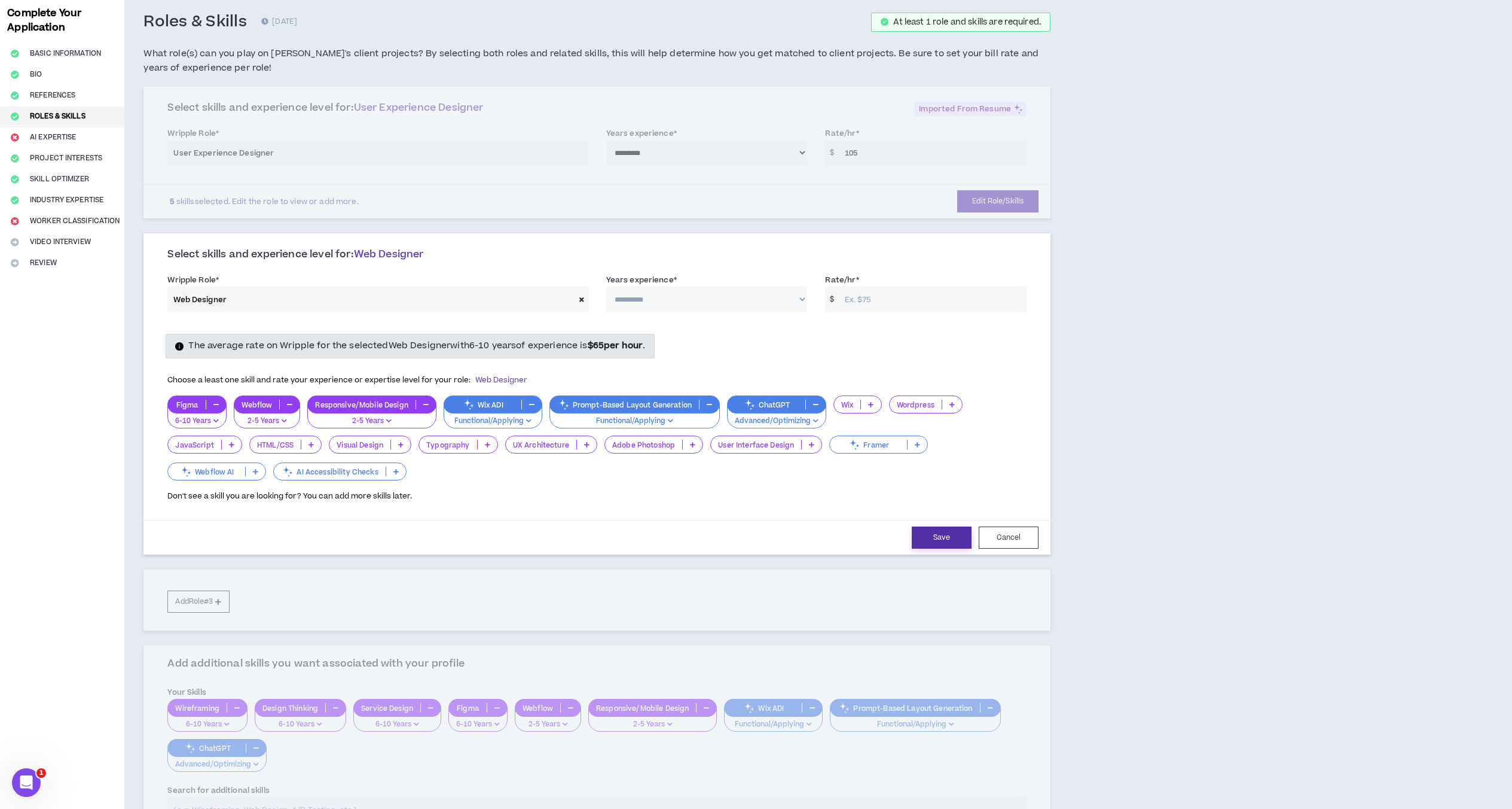
click at [938, 543] on button "Save" at bounding box center [941, 537] width 60 height 22
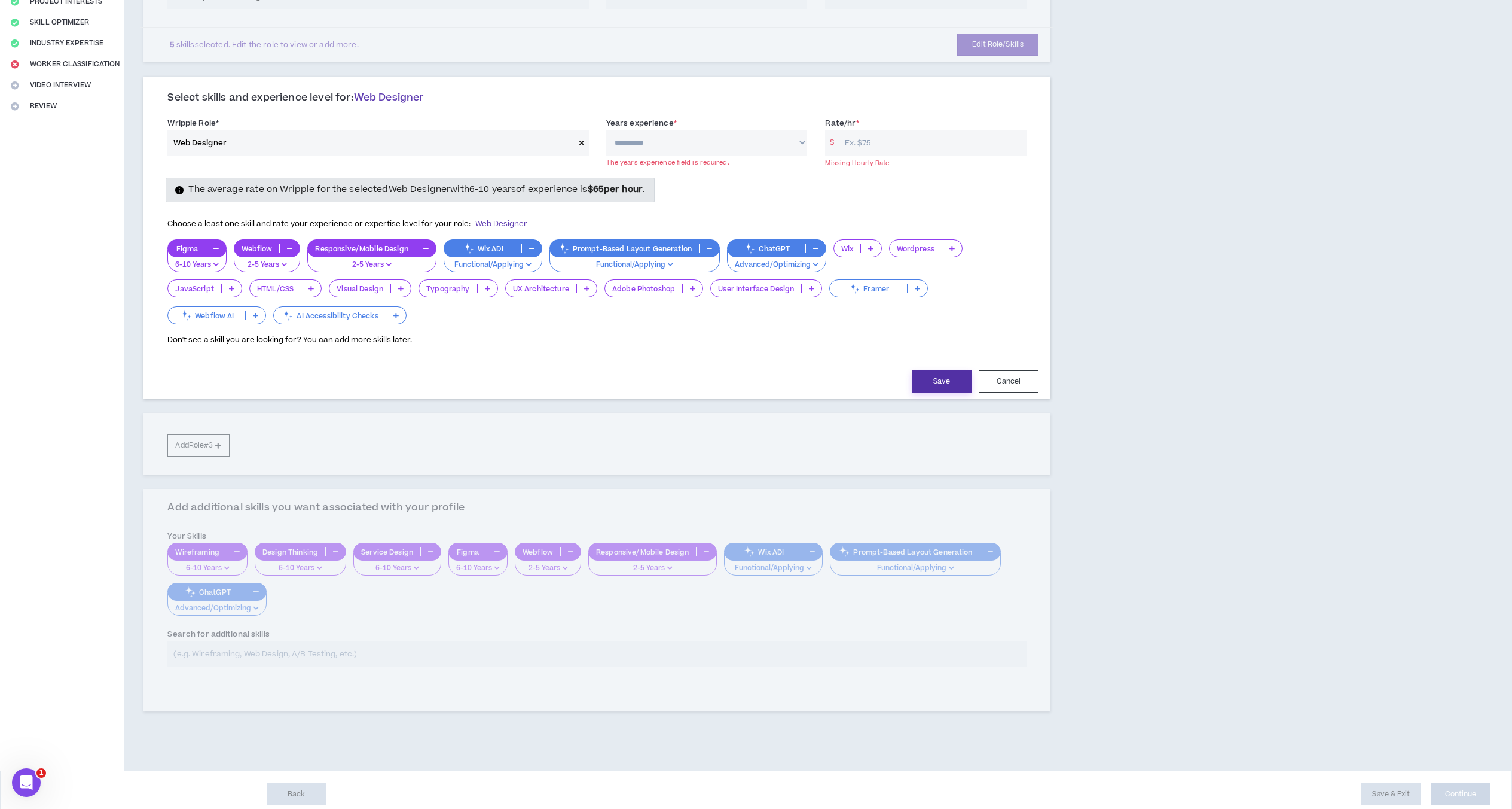
scroll to position [225, 0]
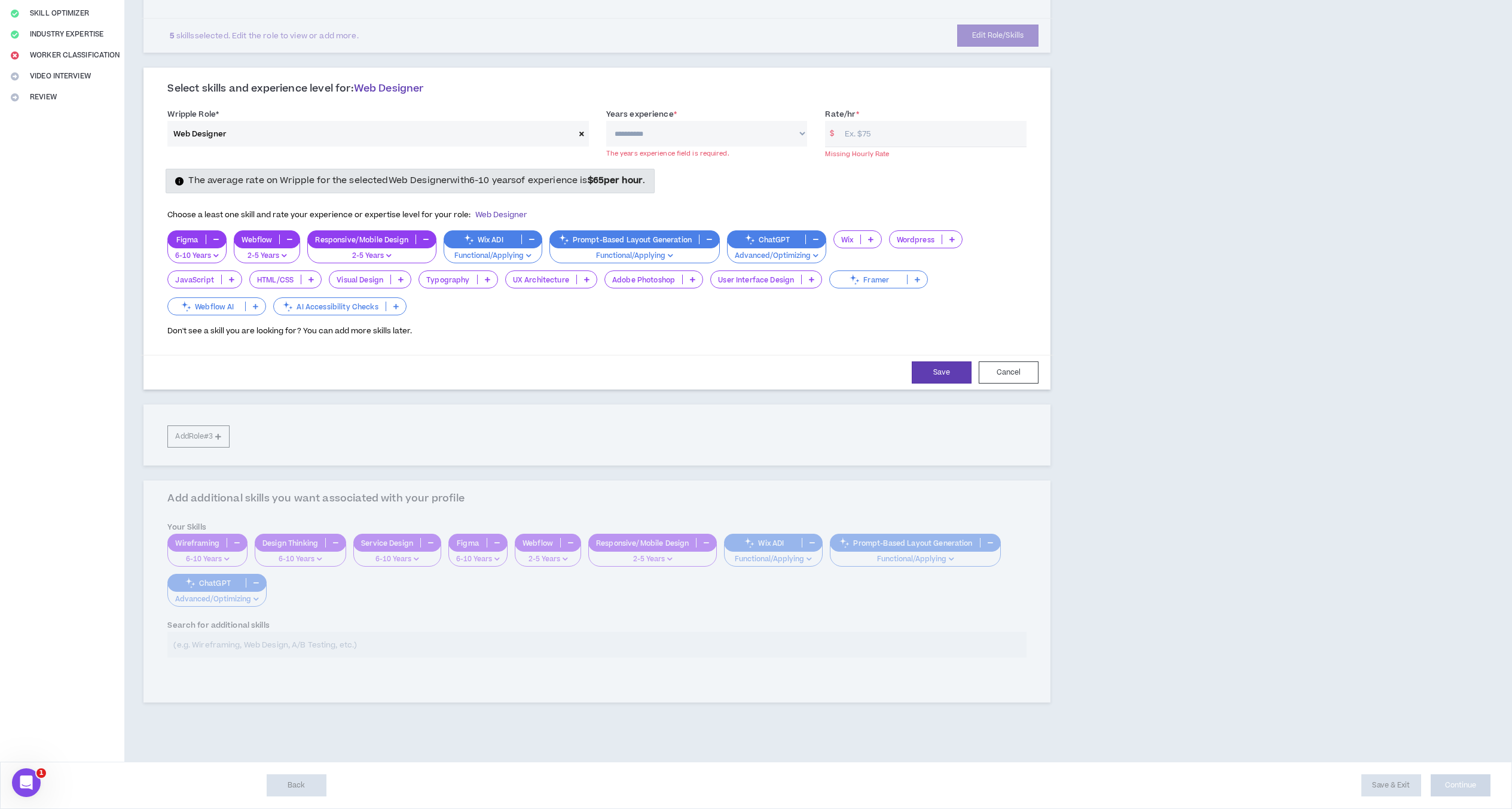
click at [663, 135] on select "**********" at bounding box center [707, 134] width 202 height 26
select select "**"
click at [606, 121] on select "**********" at bounding box center [707, 134] width 202 height 26
click at [869, 140] on input "Rate/hr *" at bounding box center [933, 134] width 188 height 26
type input "90"
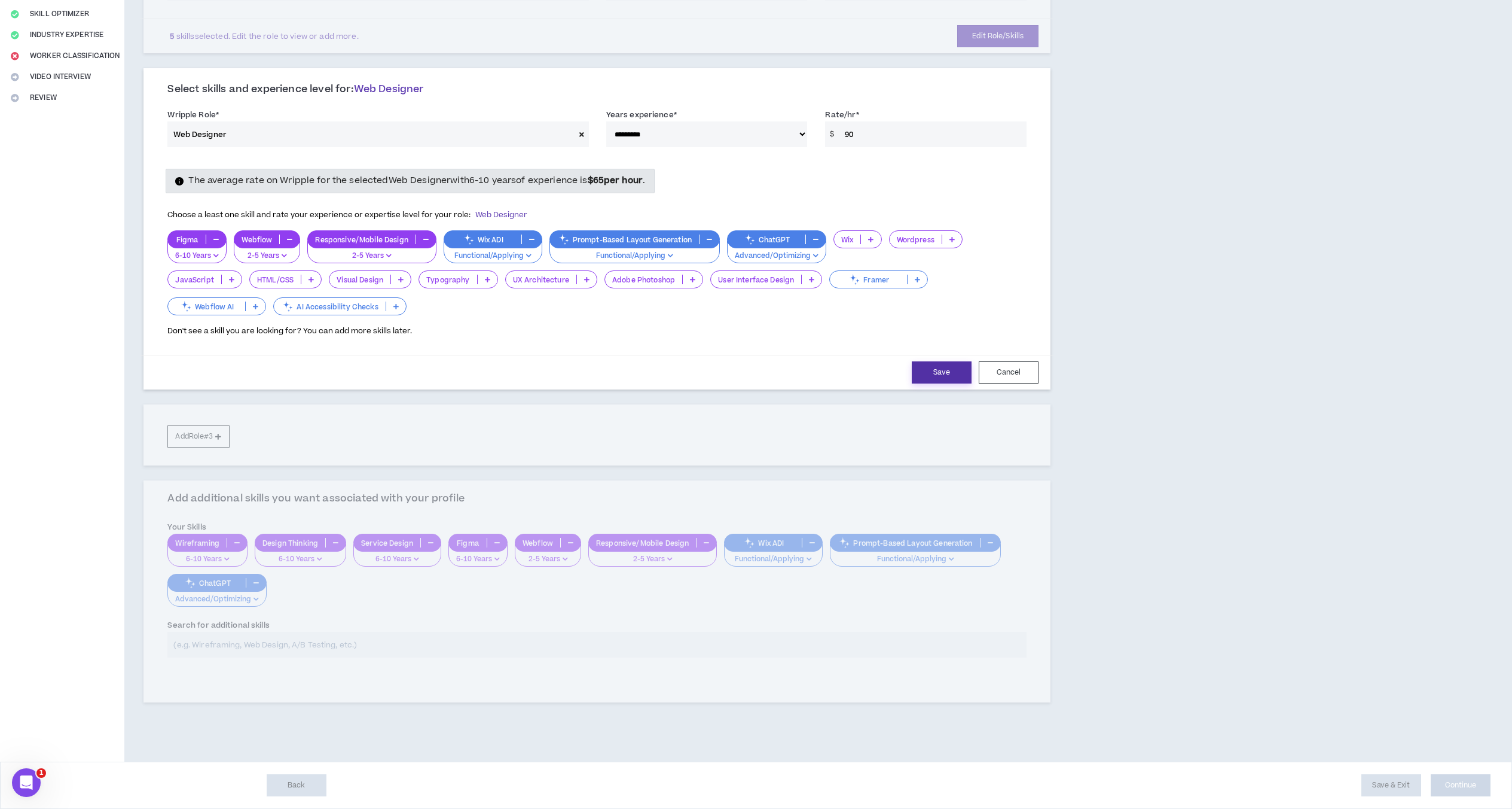
click at [930, 369] on button "Save" at bounding box center [941, 372] width 60 height 22
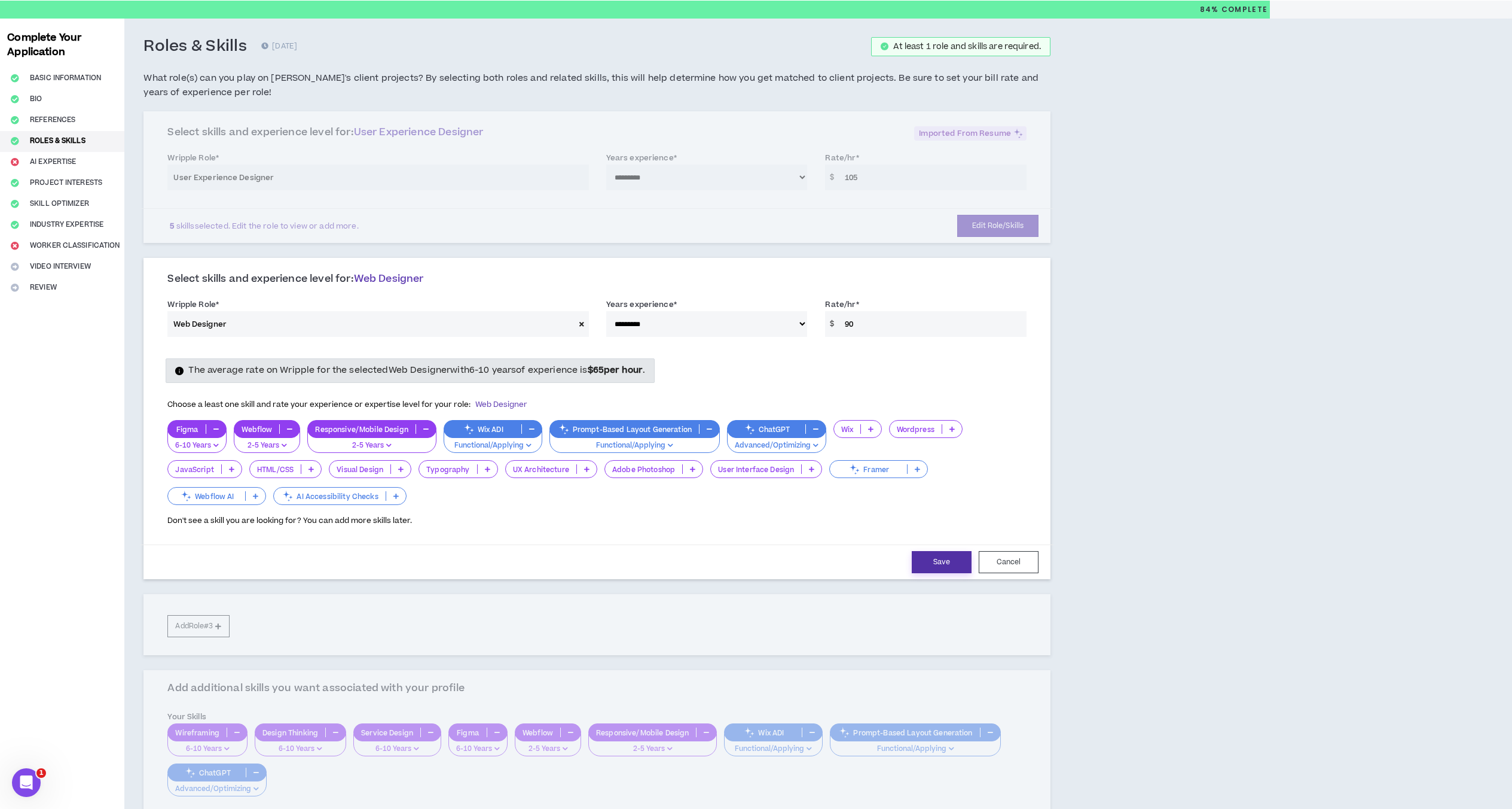
select select "**"
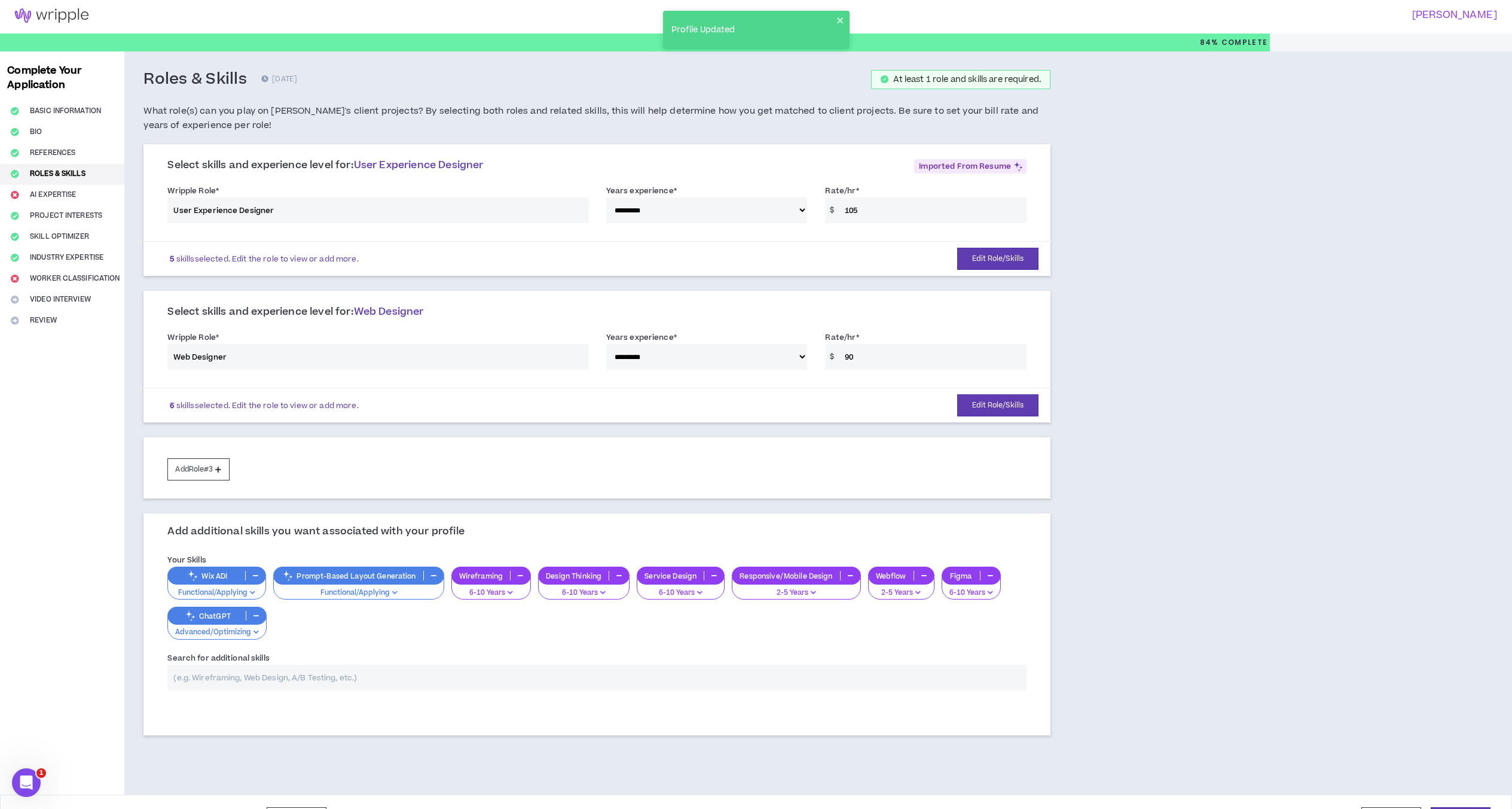
scroll to position [0, 0]
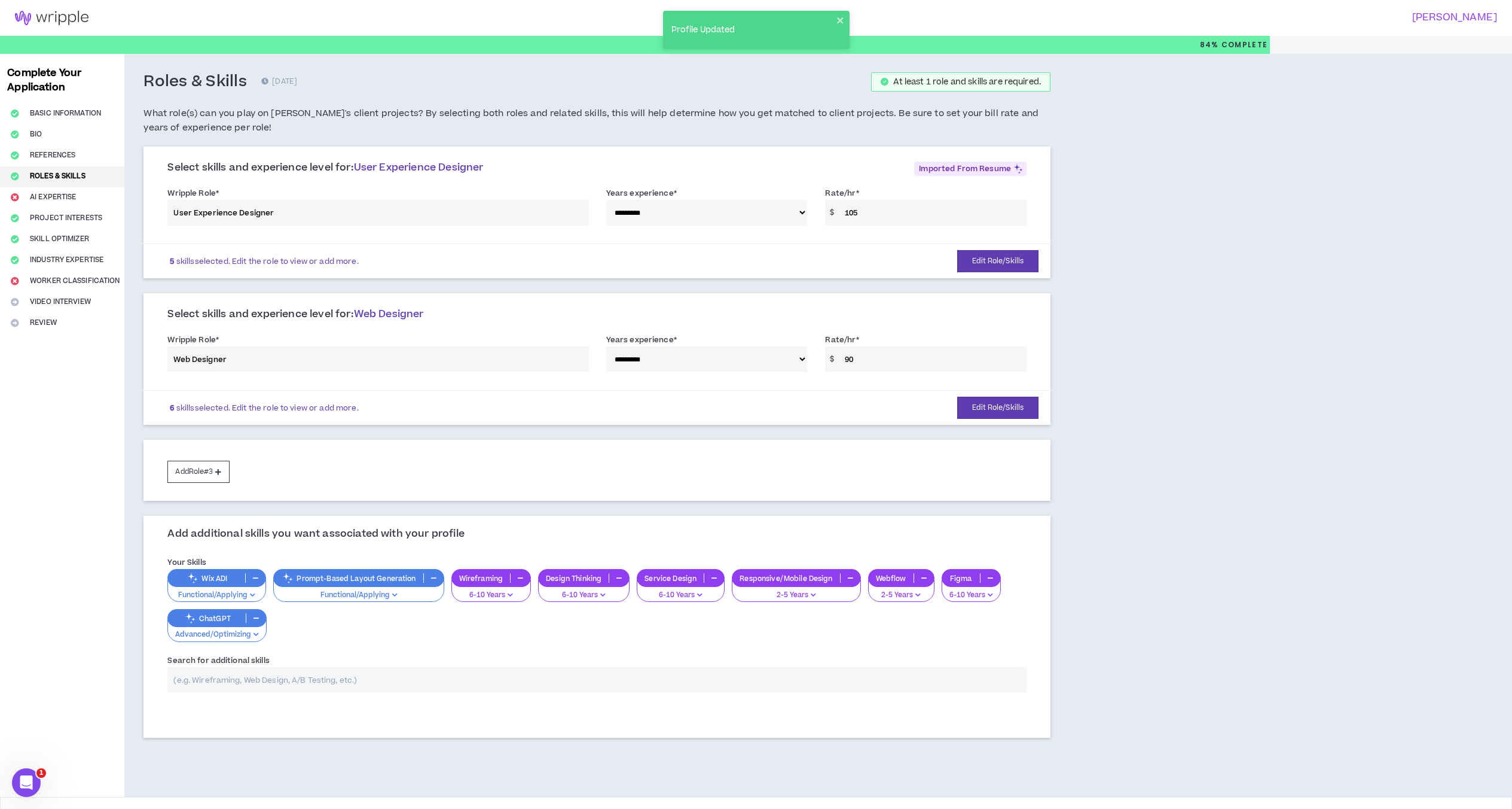
drag, startPoint x: 61, startPoint y: 197, endPoint x: 347, endPoint y: 235, distance: 288.5
click at [61, 197] on div "Complete Your Application Basic Information Bio References Roles & Skills AI Ex…" at bounding box center [62, 425] width 124 height 743
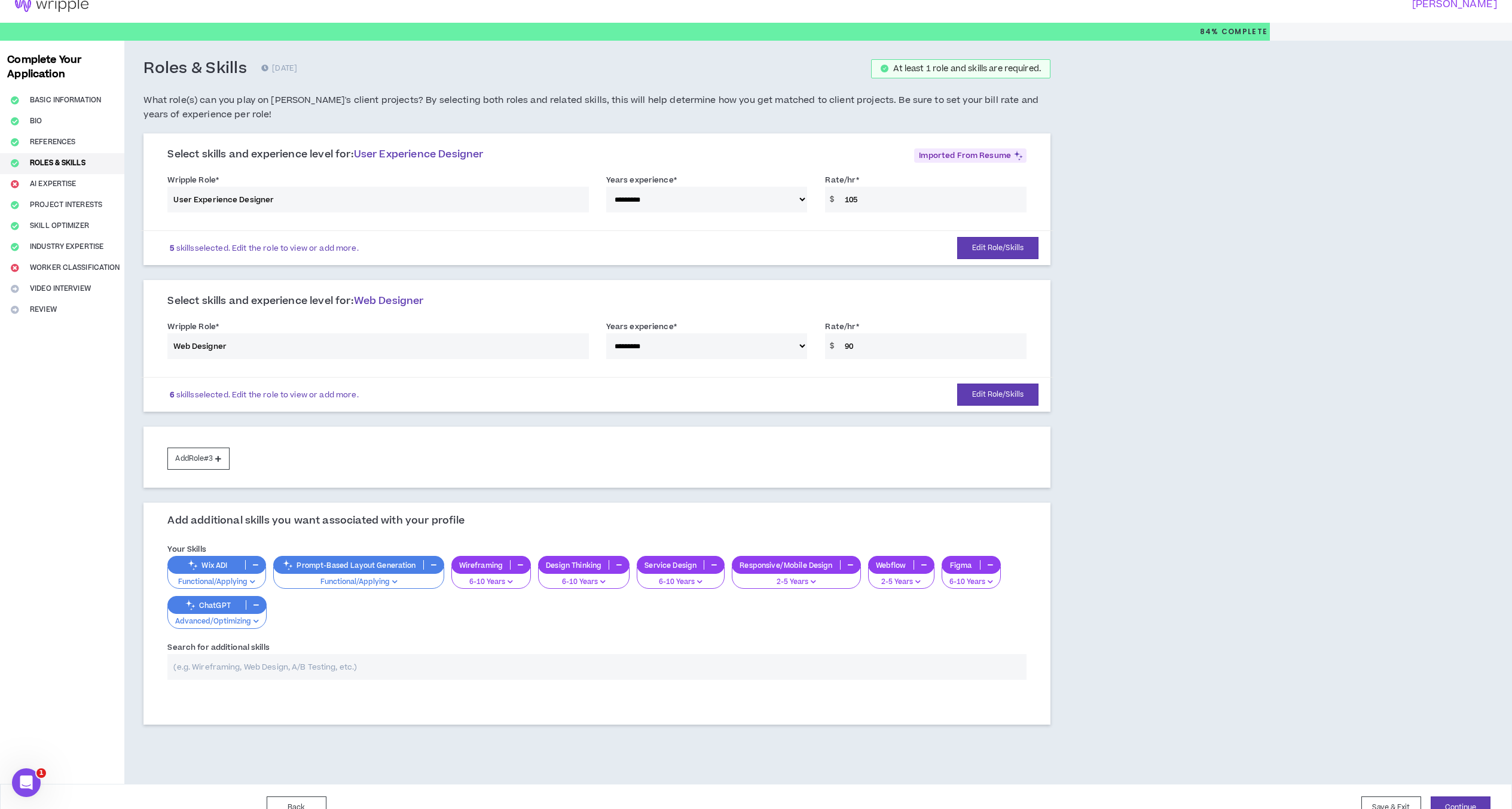
scroll to position [35, 0]
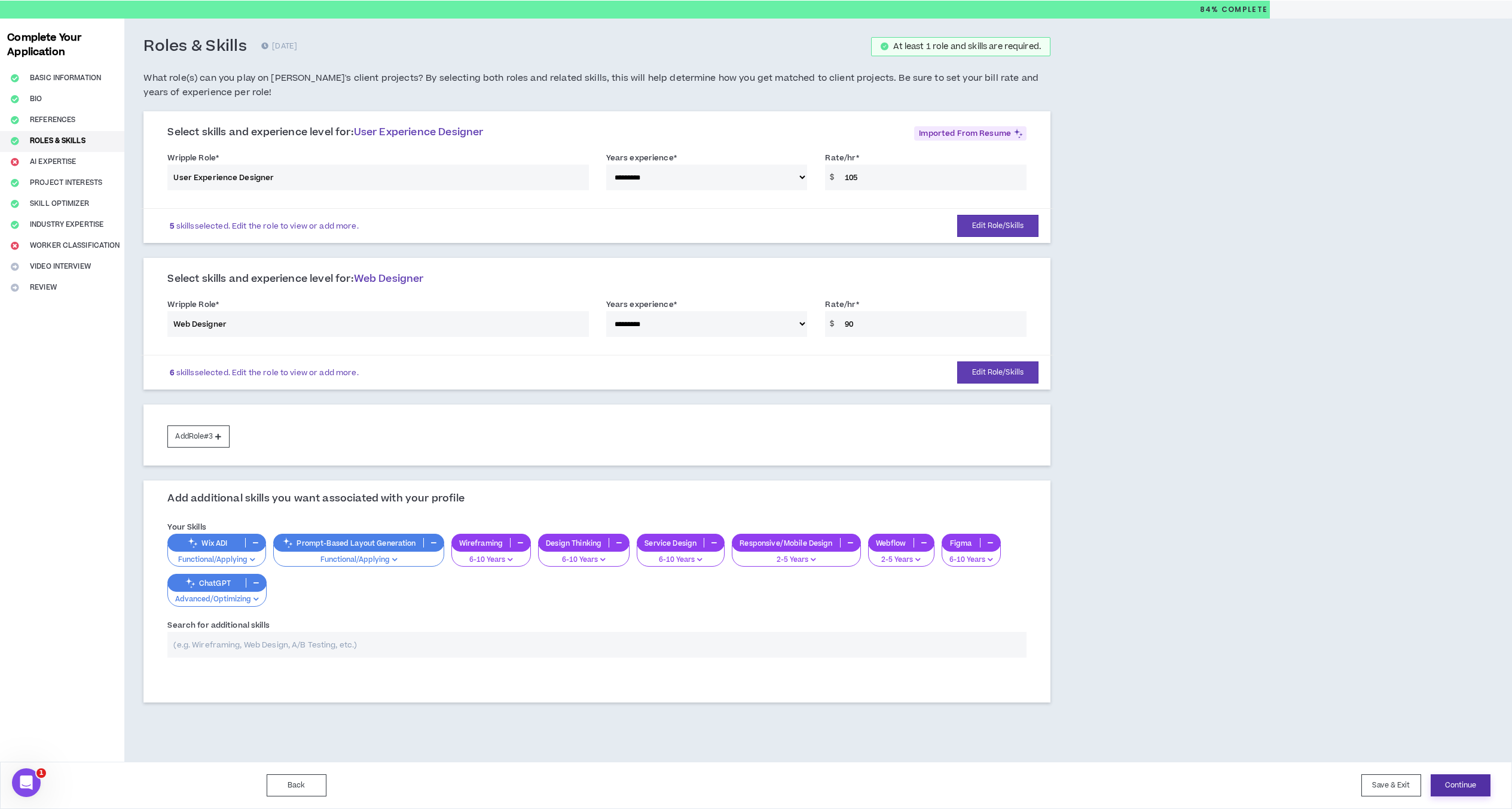
click at [1150, 778] on button "Continue" at bounding box center [1460, 785] width 60 height 22
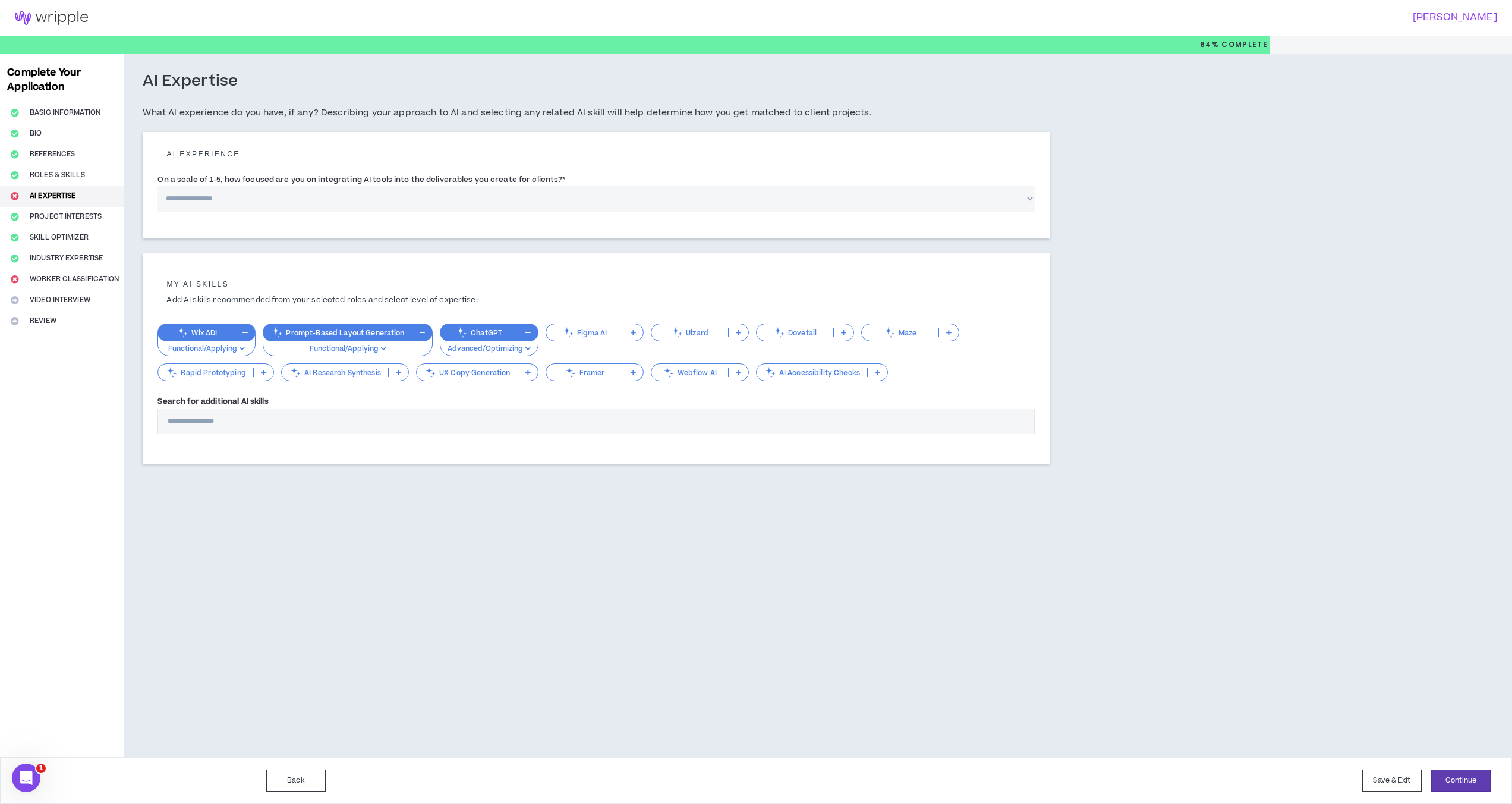
click at [797, 333] on p "Dovetail" at bounding box center [794, 332] width 76 height 9
click at [812, 385] on span "Advanced/Optimizing" at bounding box center [804, 390] width 83 height 13
click at [693, 333] on p "Figma AI" at bounding box center [690, 332] width 76 height 9
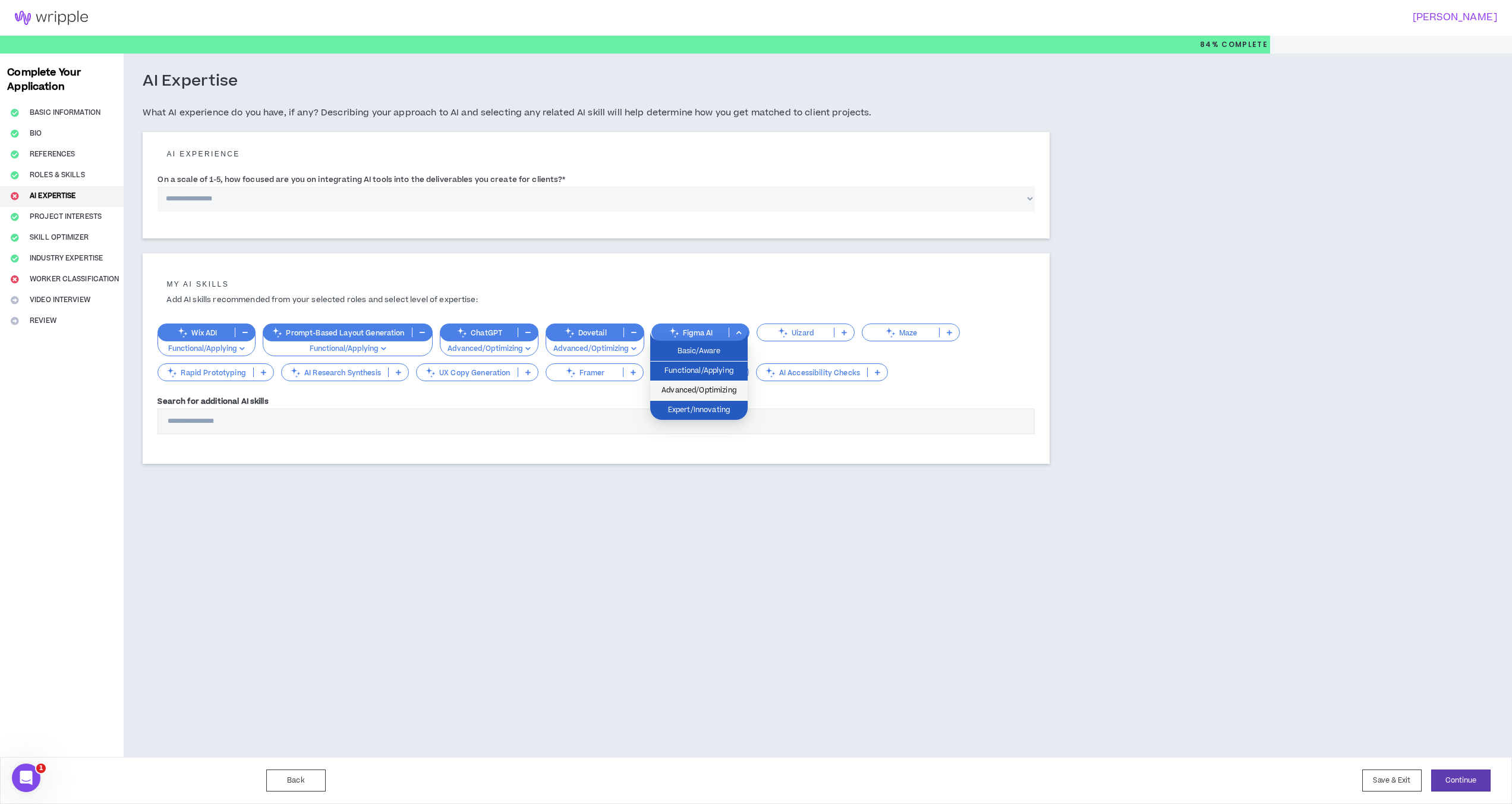
click at [702, 386] on span "Advanced/Optimizing" at bounding box center [699, 390] width 83 height 13
click at [356, 372] on p "AI Research Synthesis" at bounding box center [335, 372] width 107 height 9
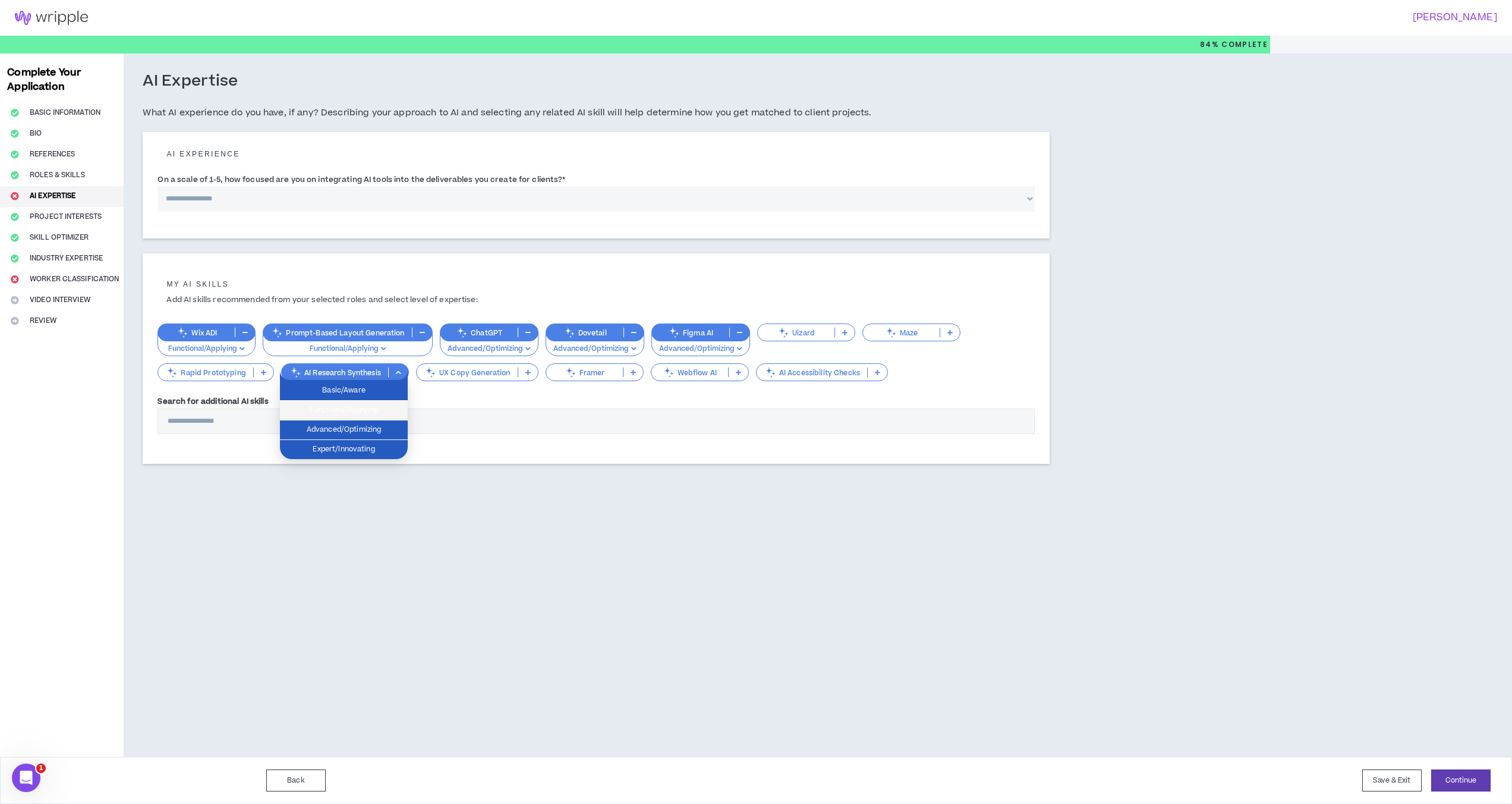
drag, startPoint x: 359, startPoint y: 404, endPoint x: 301, endPoint y: 382, distance: 62.0
click at [359, 404] on span "Functional/Applying" at bounding box center [344, 410] width 114 height 13
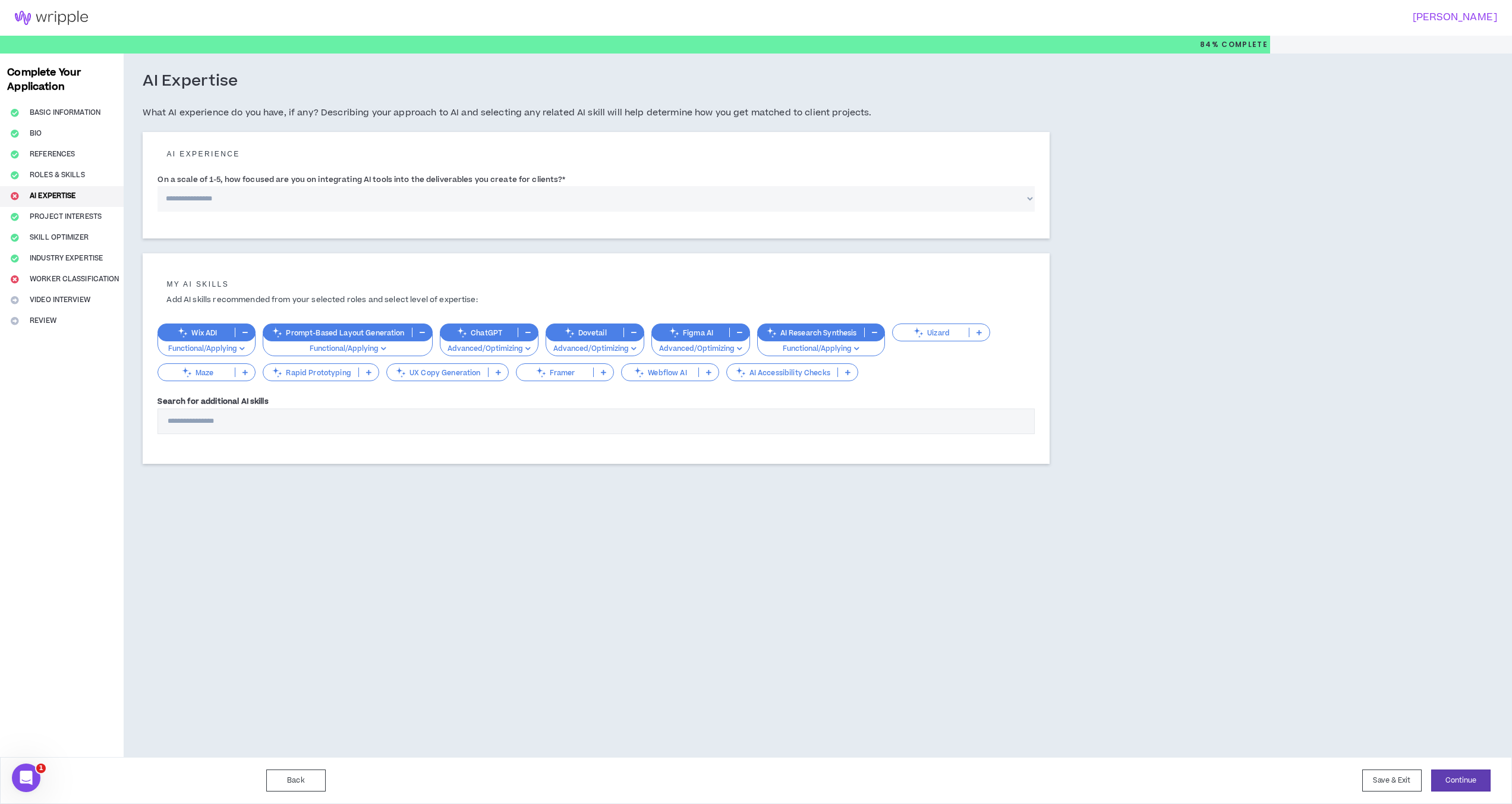
click at [314, 373] on p "Rapid Prototyping" at bounding box center [310, 372] width 95 height 9
drag, startPoint x: 329, startPoint y: 428, endPoint x: 373, endPoint y: 415, distance: 45.9
click at [329, 428] on span "Advanced/Optimizing" at bounding box center [320, 429] width 100 height 13
click at [425, 372] on p "UX Copy Generation" at bounding box center [419, 372] width 101 height 9
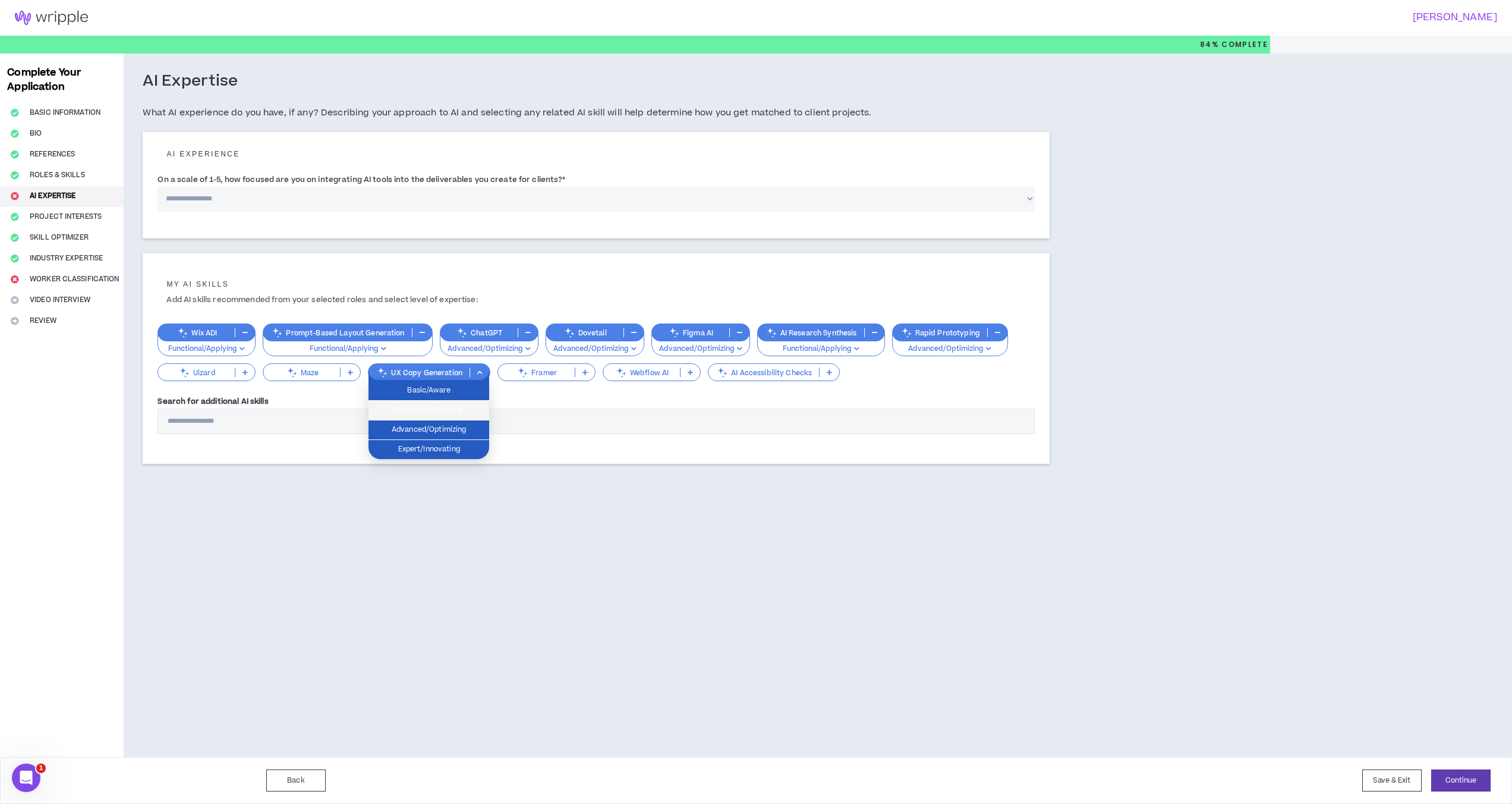
drag, startPoint x: 429, startPoint y: 402, endPoint x: 444, endPoint y: 398, distance: 15.5
click at [430, 402] on li "Functional/Applying" at bounding box center [429, 410] width 120 height 20
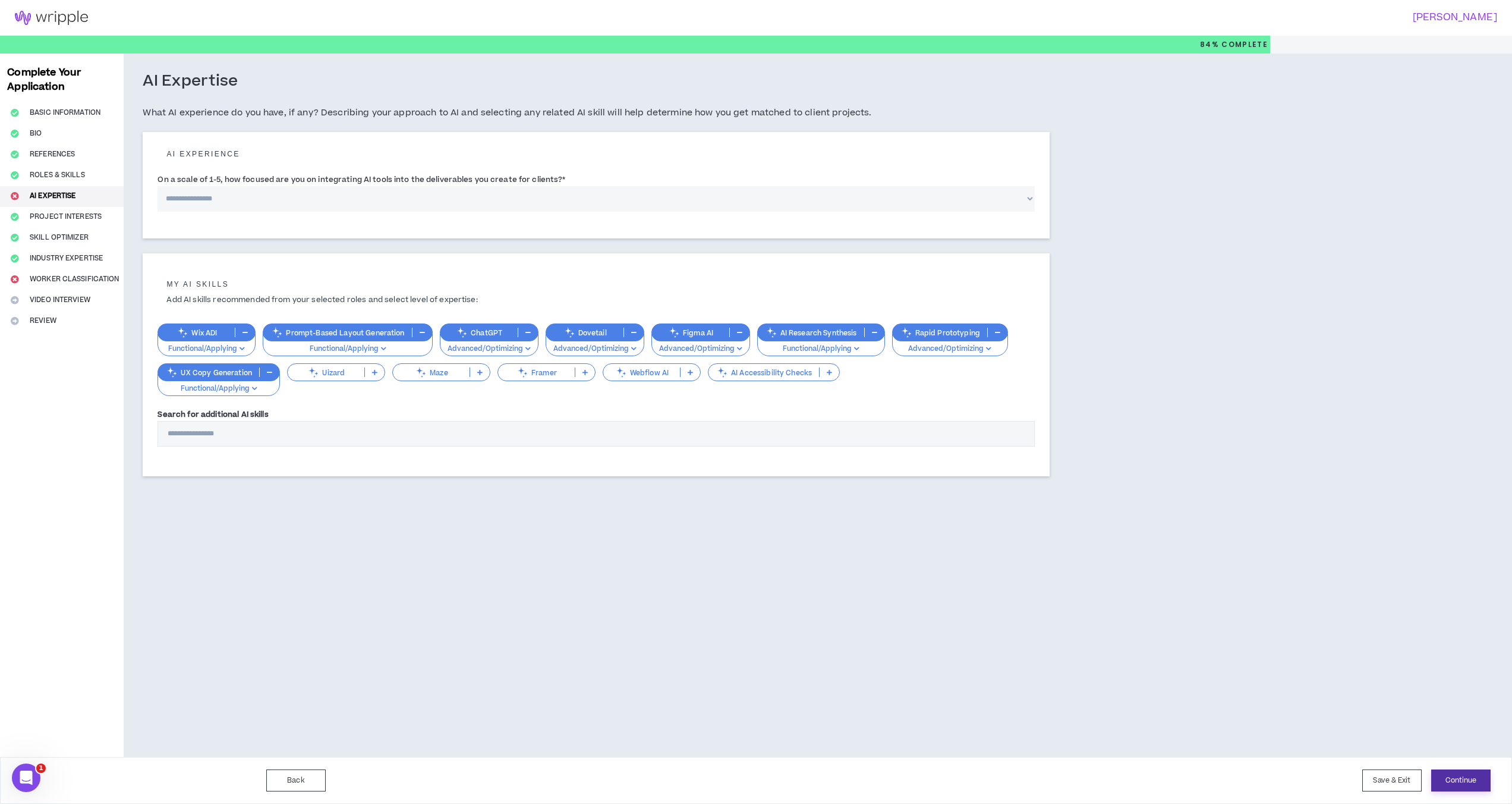
click at [1144, 781] on button "Continue" at bounding box center [1461, 780] width 60 height 22
click at [409, 198] on select "**********" at bounding box center [596, 199] width 878 height 26
select select "*"
click at [157, 186] on select "**********" at bounding box center [596, 199] width 878 height 26
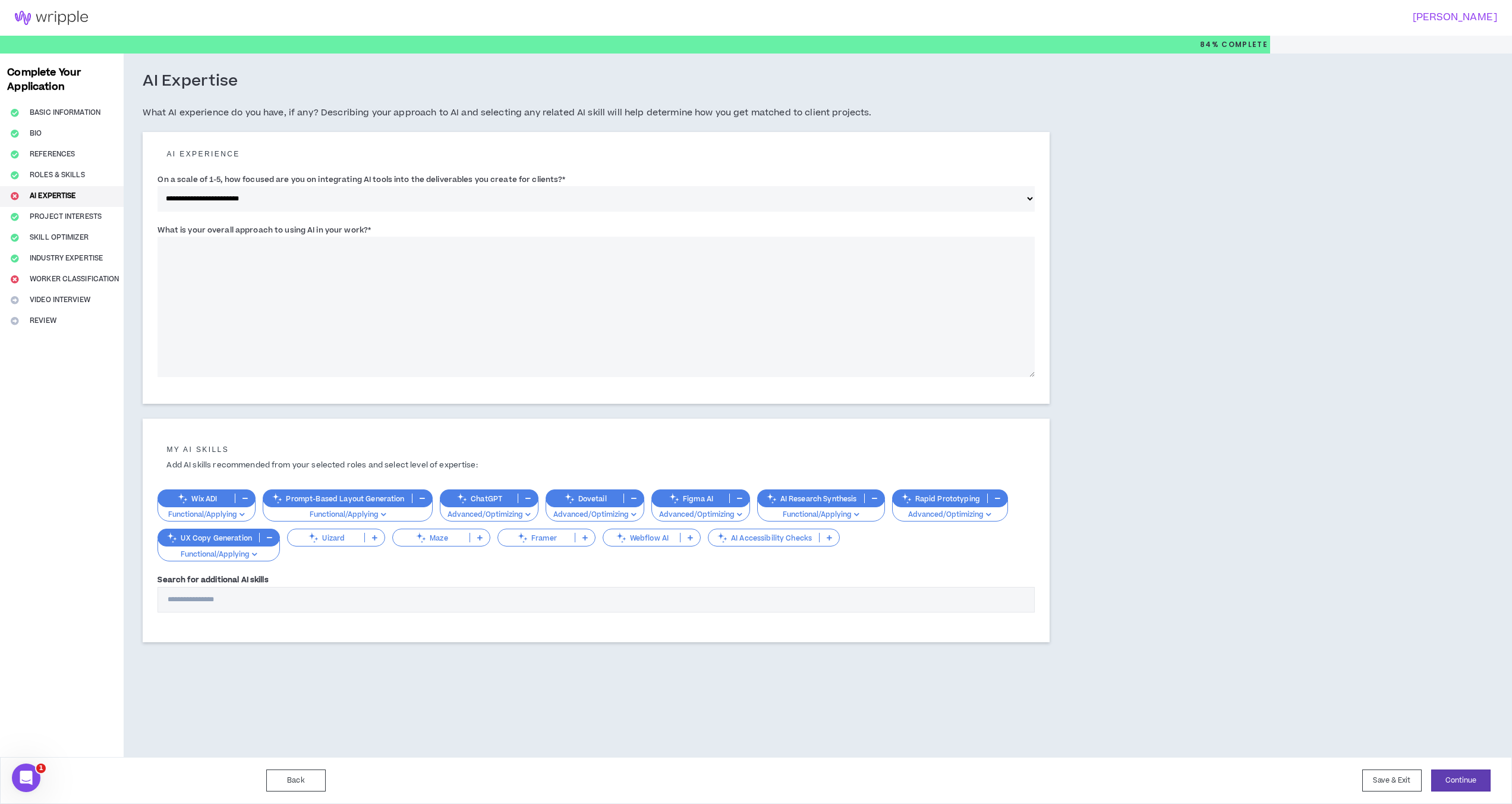
click at [341, 251] on textarea "What is your overall approach to using AI in your work? *" at bounding box center [596, 306] width 878 height 140
click at [286, 275] on textarea "What is your overall approach to using AI in your work? *" at bounding box center [596, 306] width 878 height 140
paste textarea "**********"
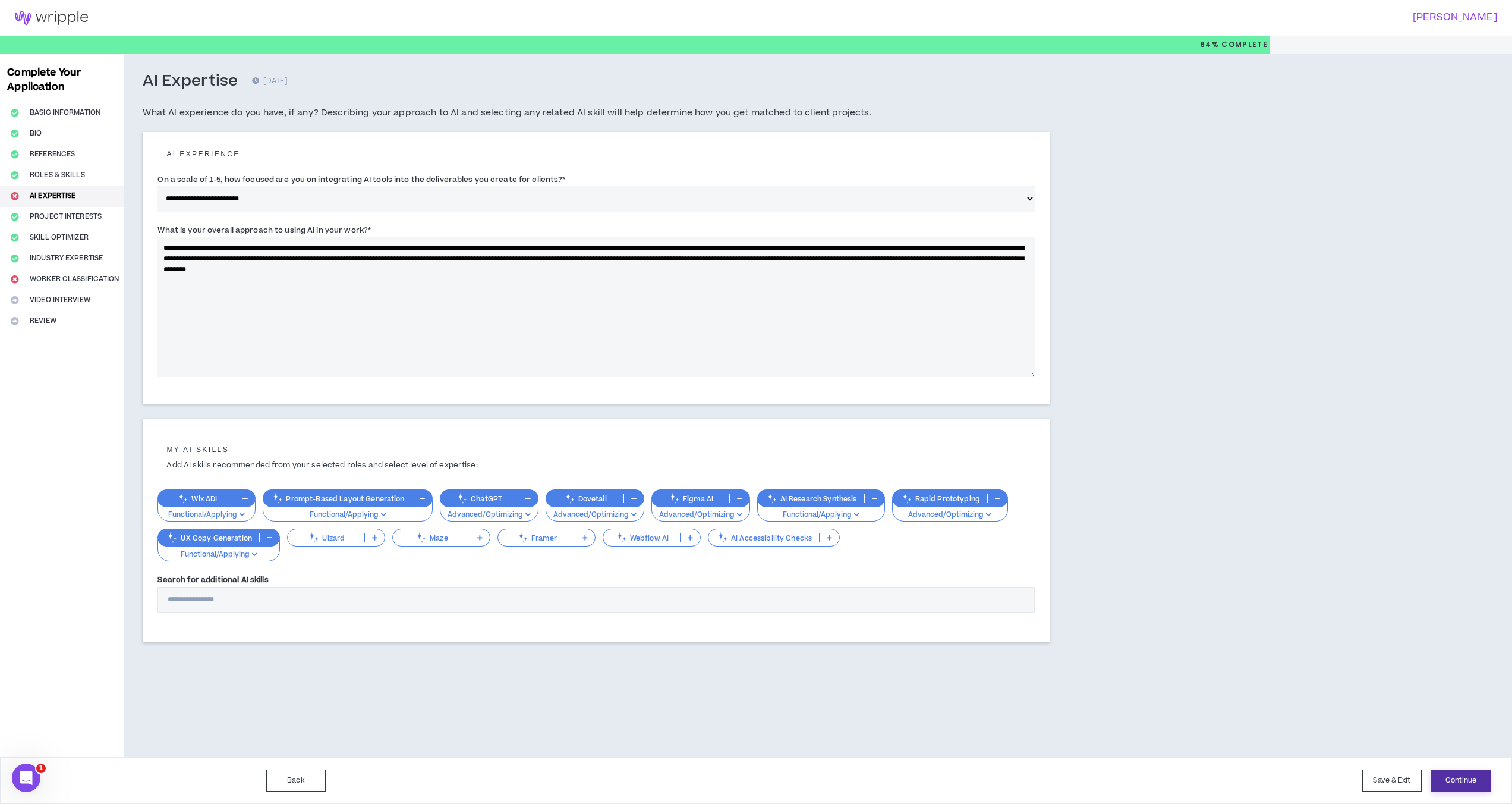
type textarea "**********"
click at [1144, 781] on button "Continue" at bounding box center [1461, 780] width 60 height 22
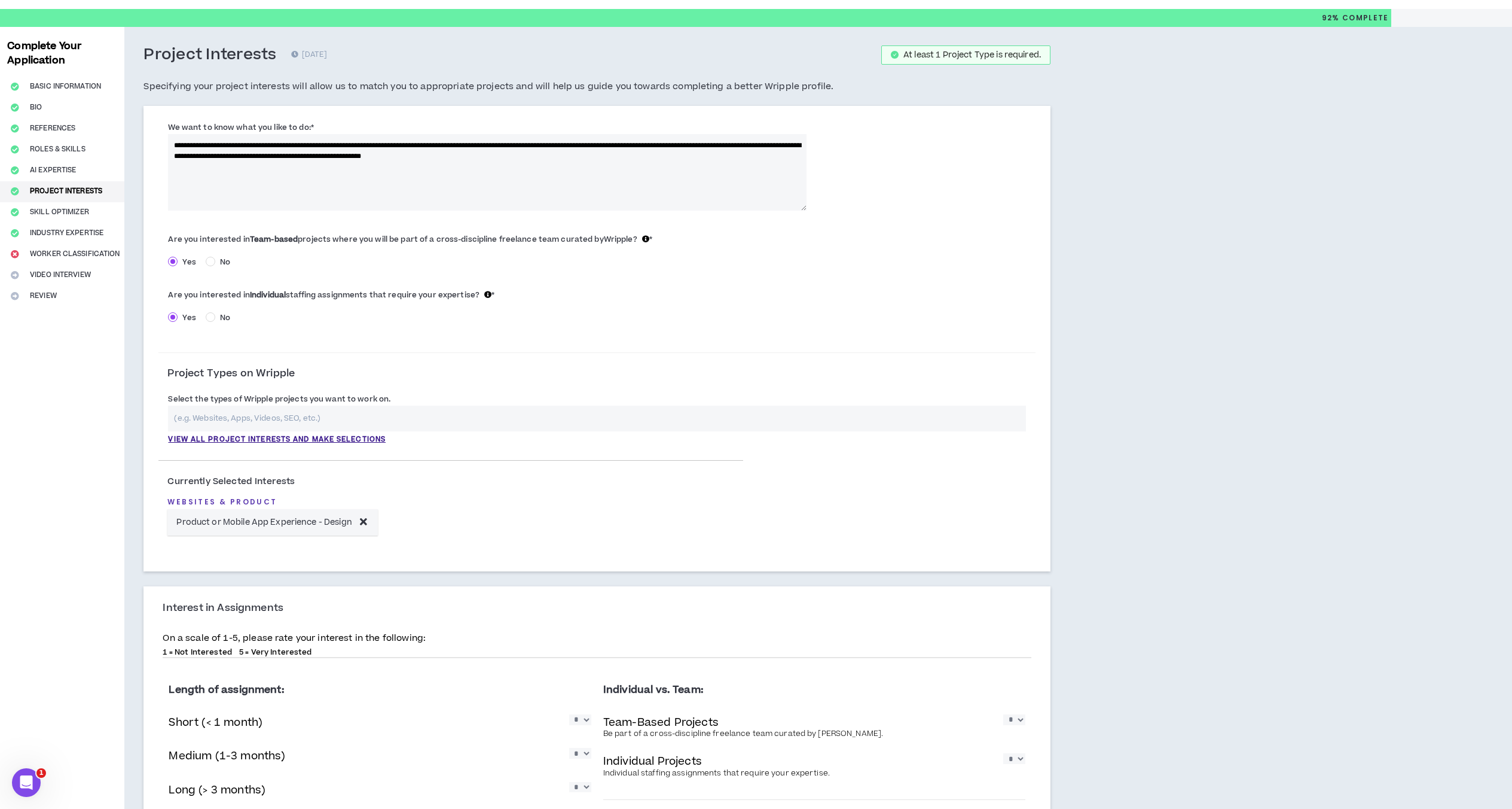
scroll to position [120, 0]
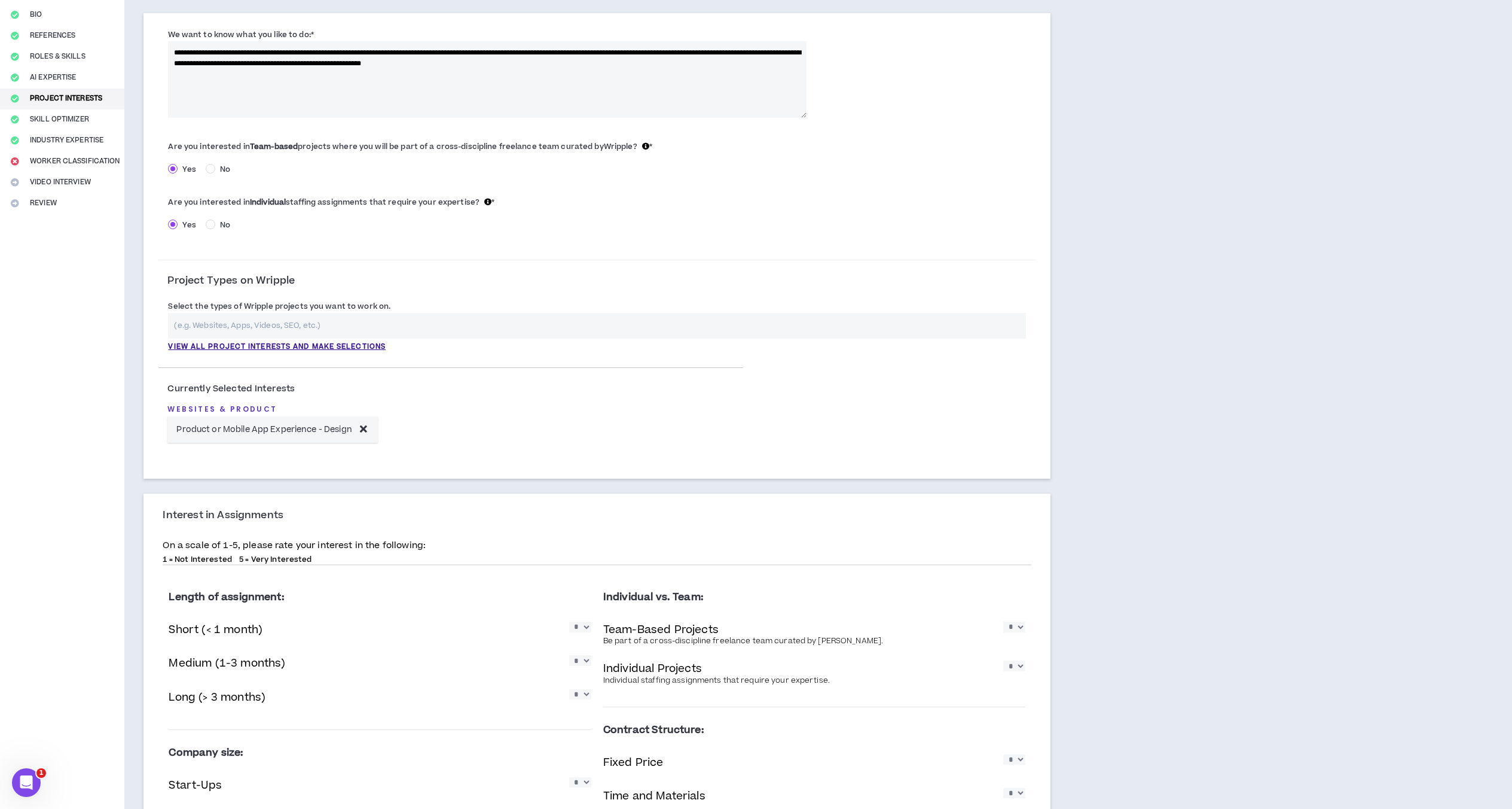
click at [459, 324] on input "text" at bounding box center [597, 326] width 858 height 26
click at [351, 344] on p "View all project interests and make selections" at bounding box center [277, 347] width 218 height 11
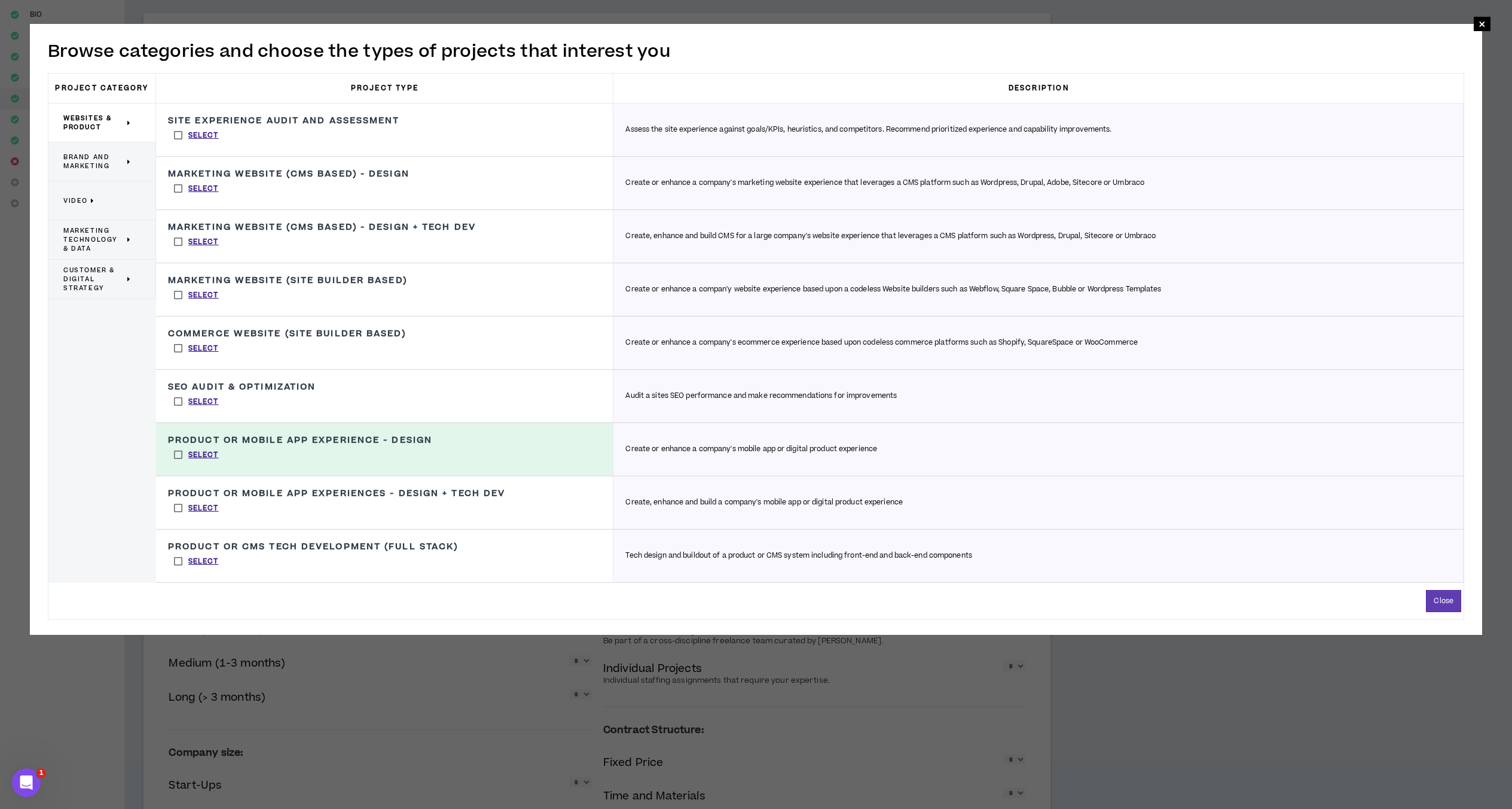
click at [179, 133] on label "Select" at bounding box center [196, 136] width 57 height 18
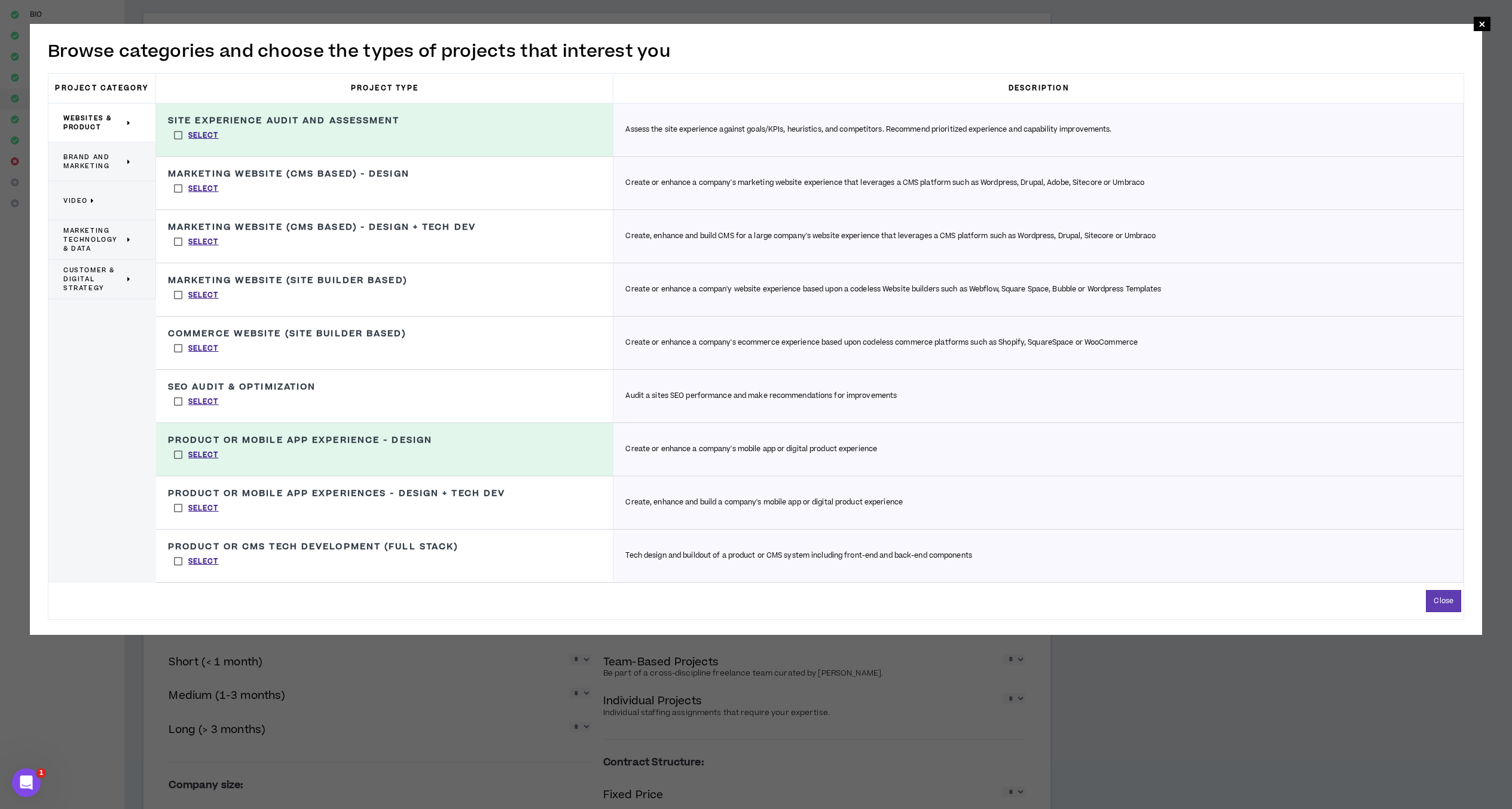
click at [177, 188] on label "Select" at bounding box center [196, 189] width 57 height 18
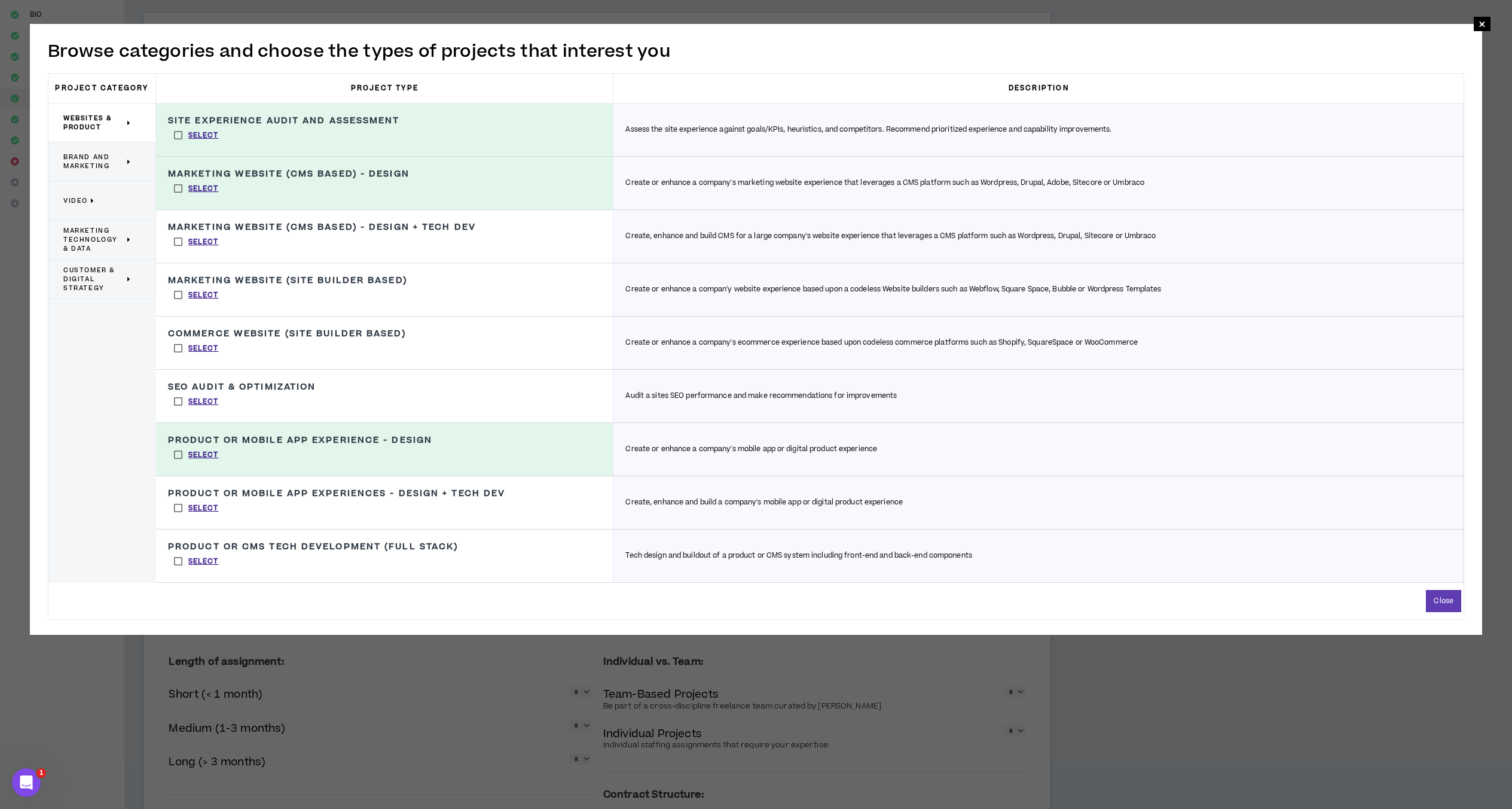
click at [177, 245] on label "Select" at bounding box center [196, 241] width 57 height 18
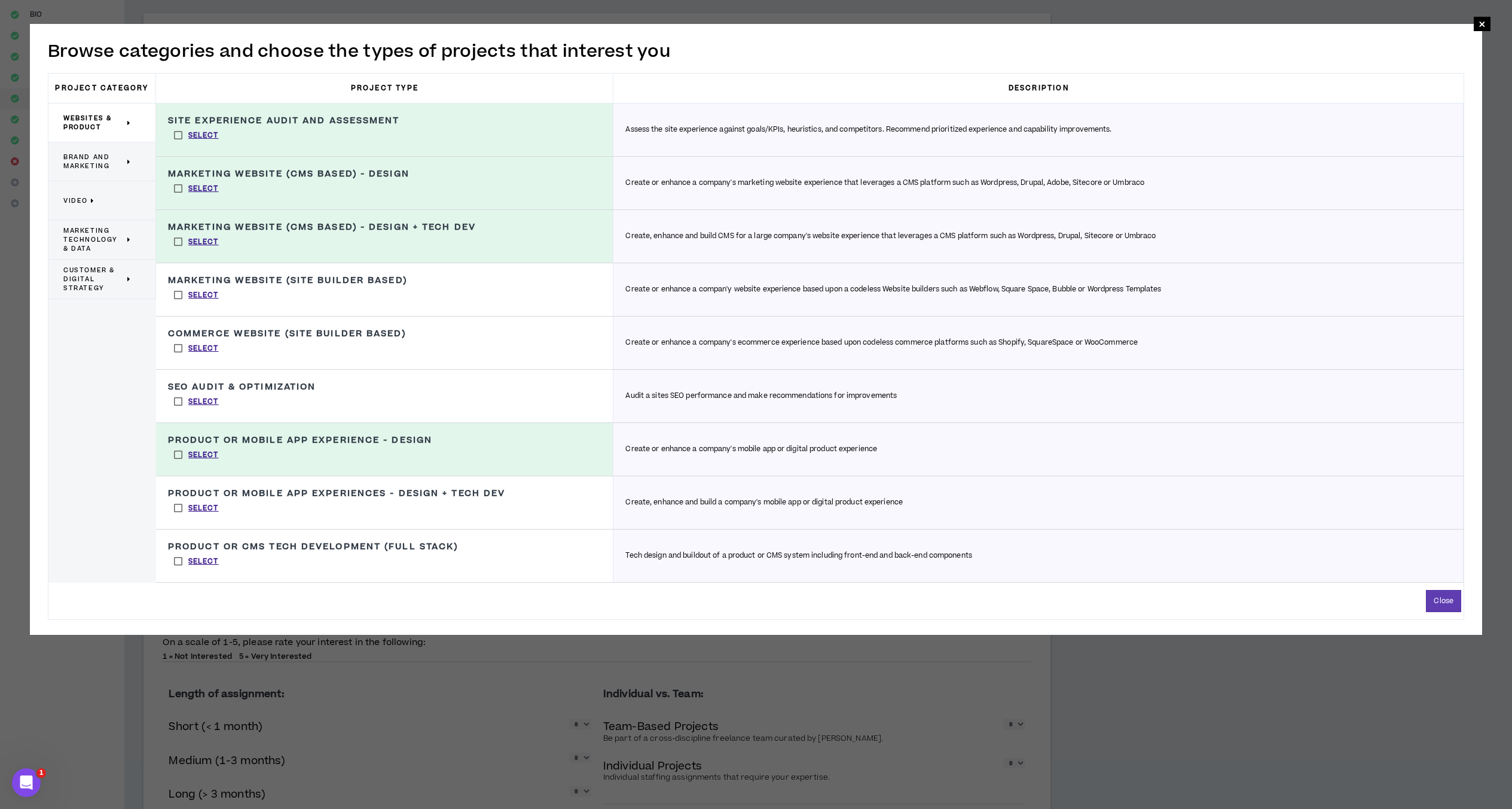
click at [174, 294] on label "Select" at bounding box center [196, 295] width 57 height 18
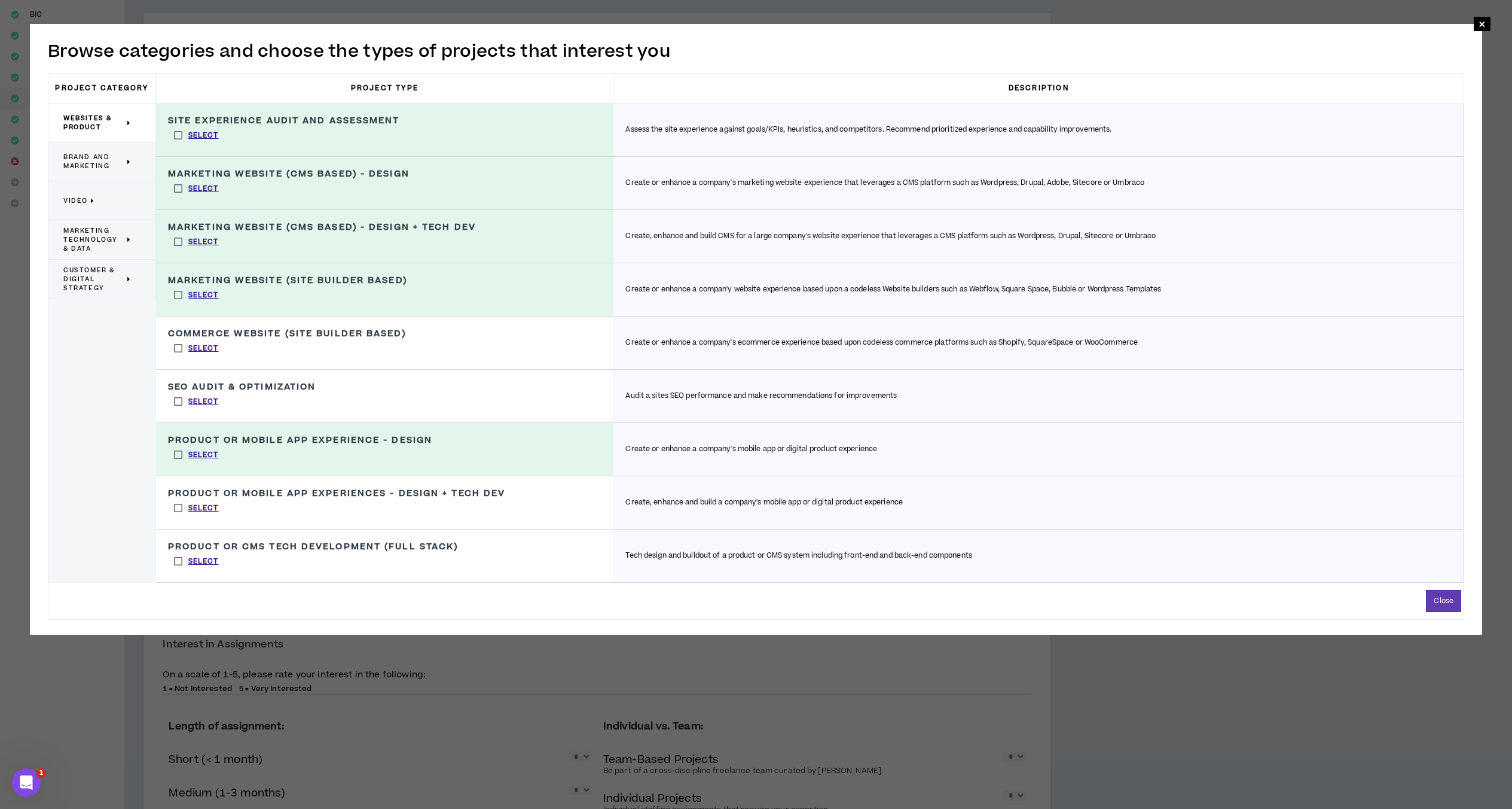
click at [174, 508] on label "Select" at bounding box center [196, 508] width 57 height 18
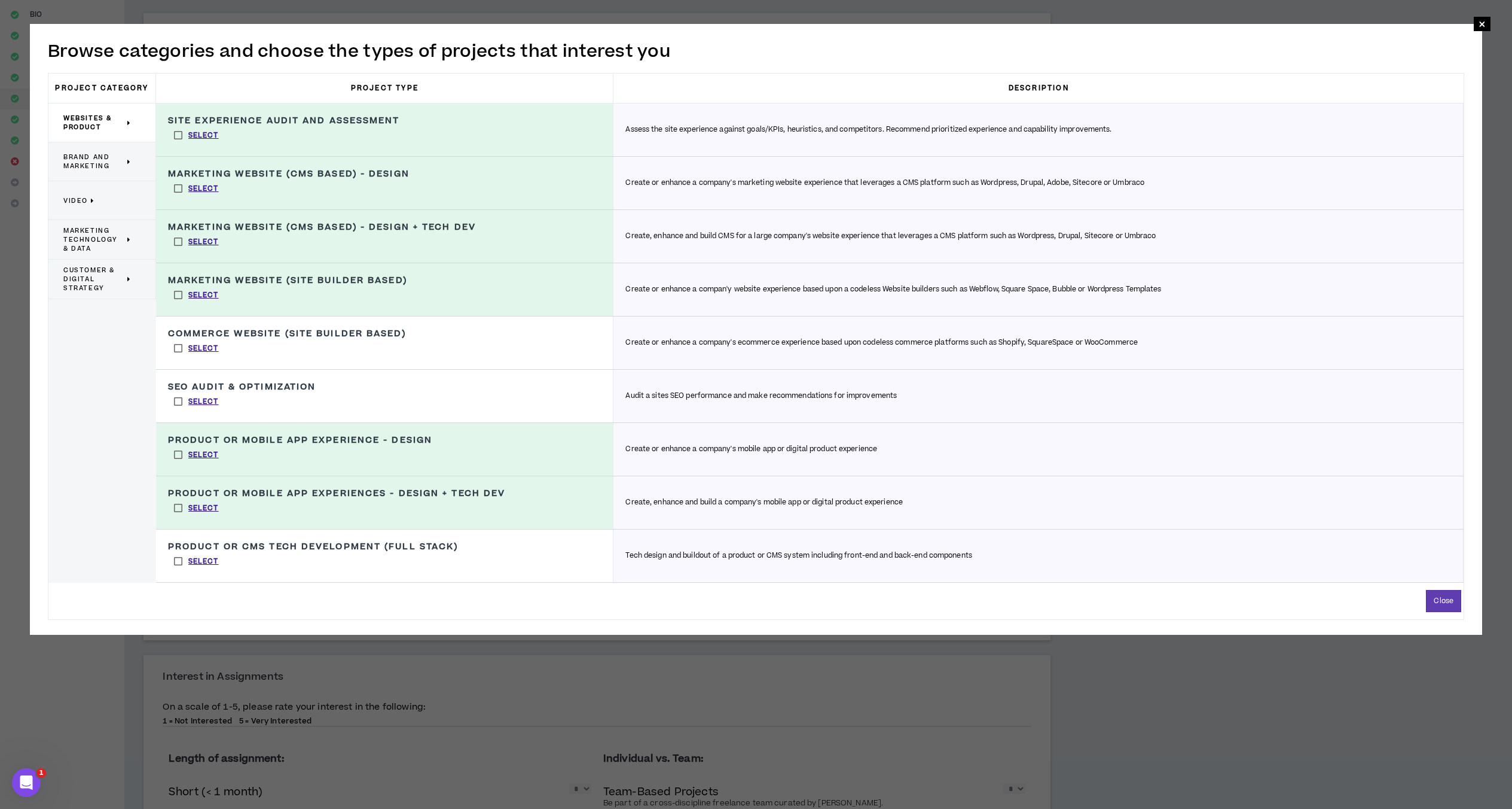
click at [96, 155] on span "Brand and Marketing" at bounding box center [94, 161] width 61 height 18
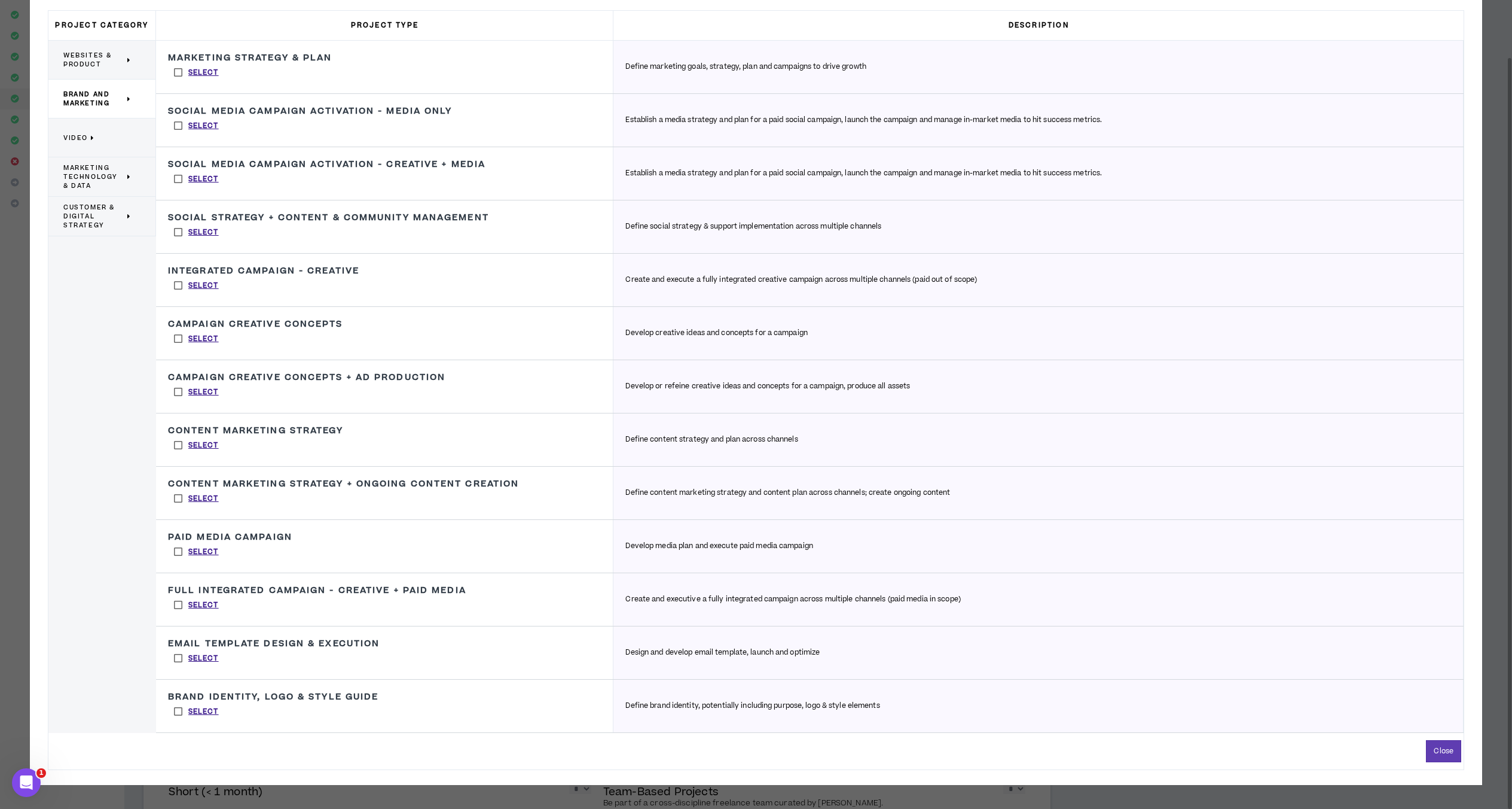
click at [177, 658] on label "Select" at bounding box center [196, 658] width 57 height 18
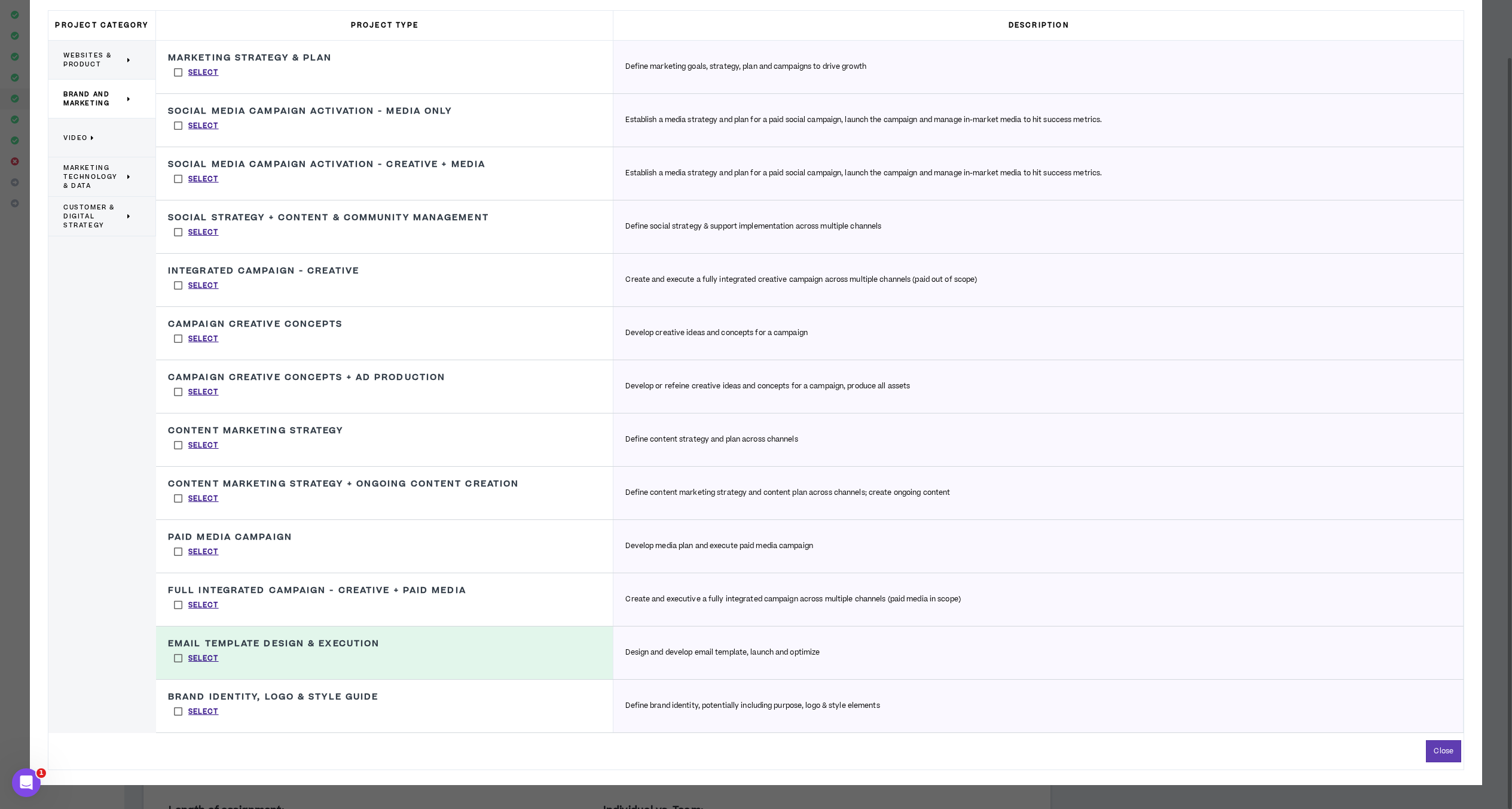
click at [105, 222] on span "Customer & Digital Strategy" at bounding box center [94, 216] width 61 height 27
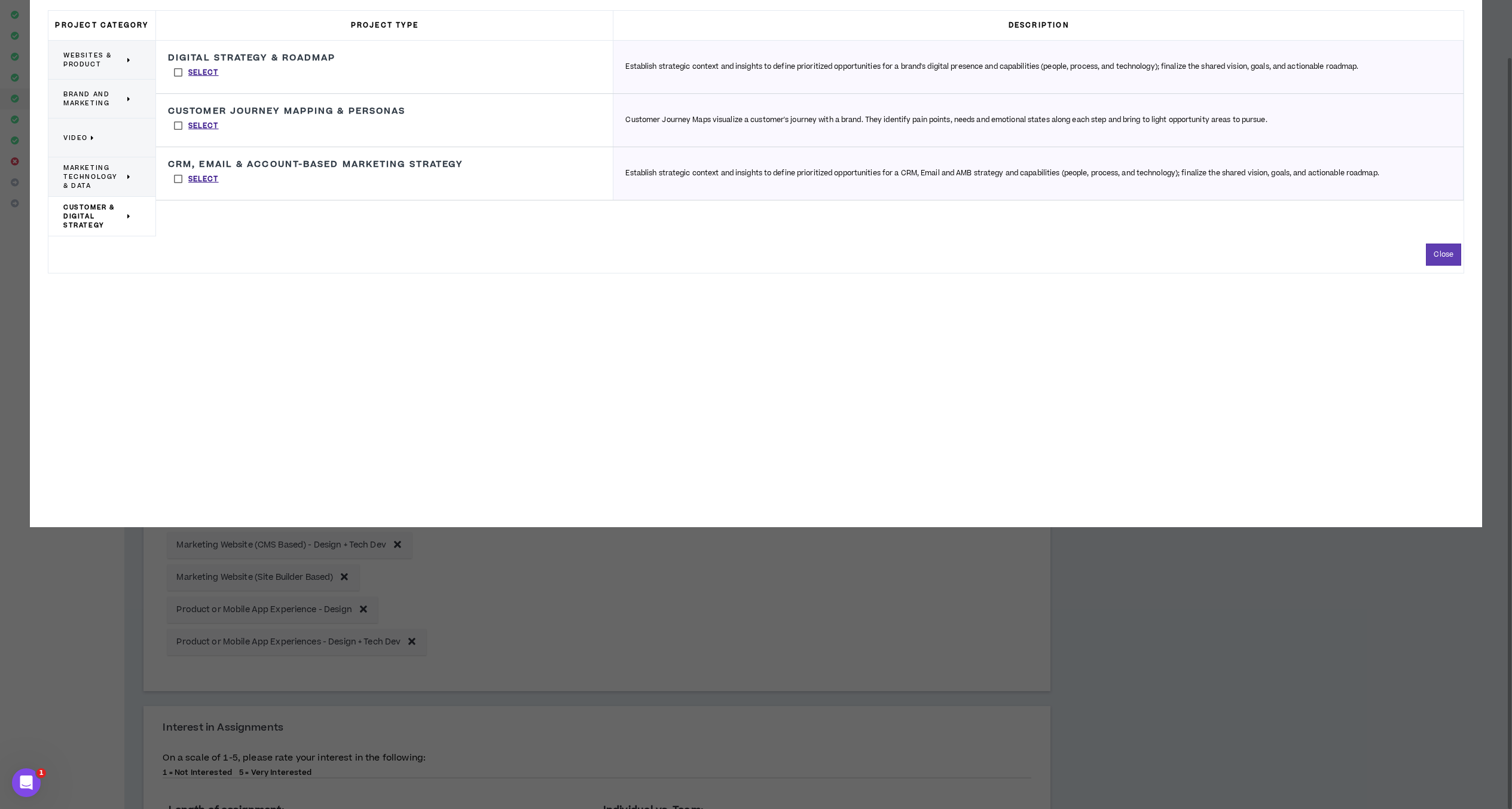
click at [176, 71] on label "Select" at bounding box center [196, 72] width 57 height 18
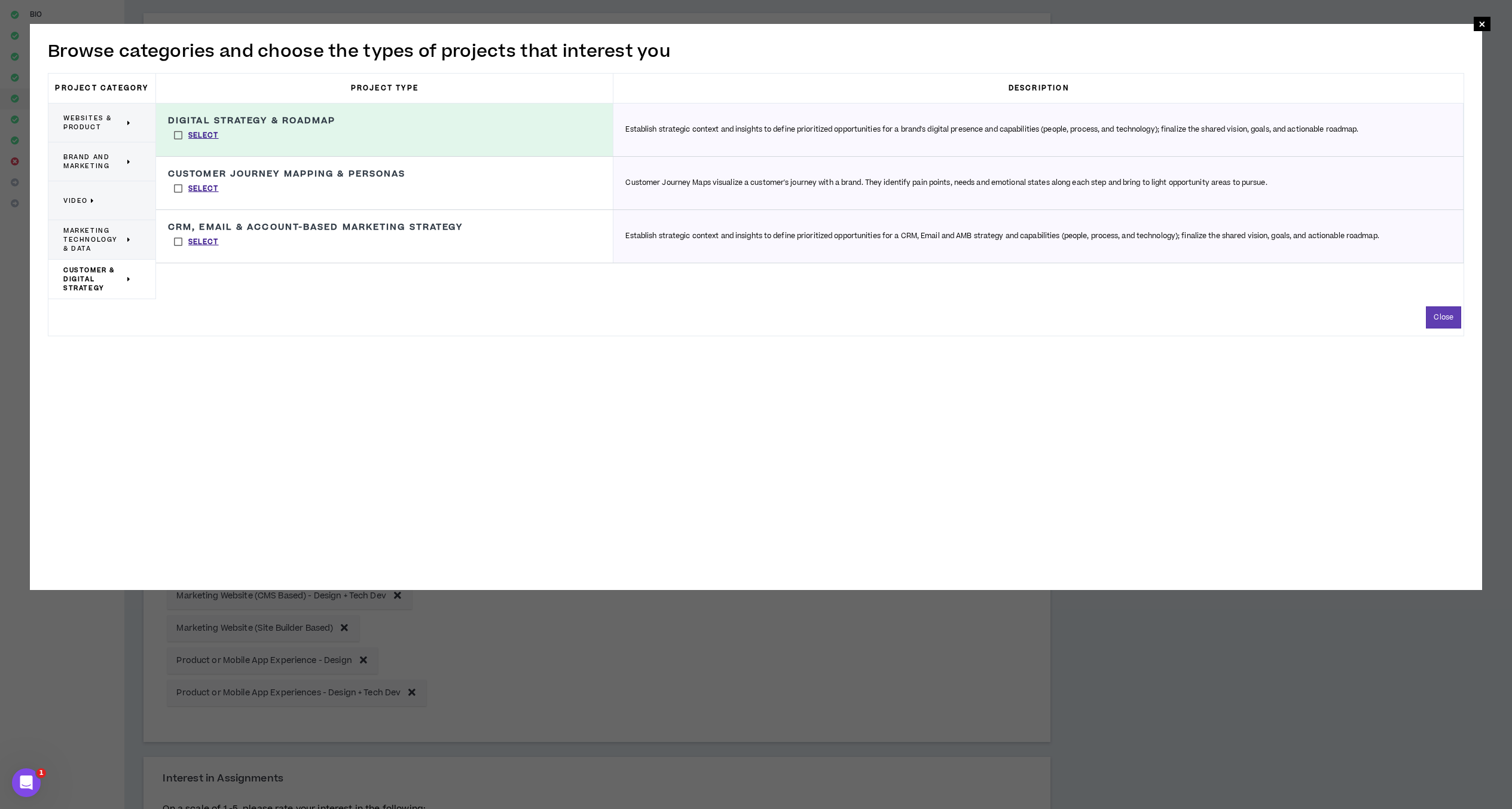
click at [86, 241] on span "Marketing Technology & Data" at bounding box center [94, 239] width 61 height 27
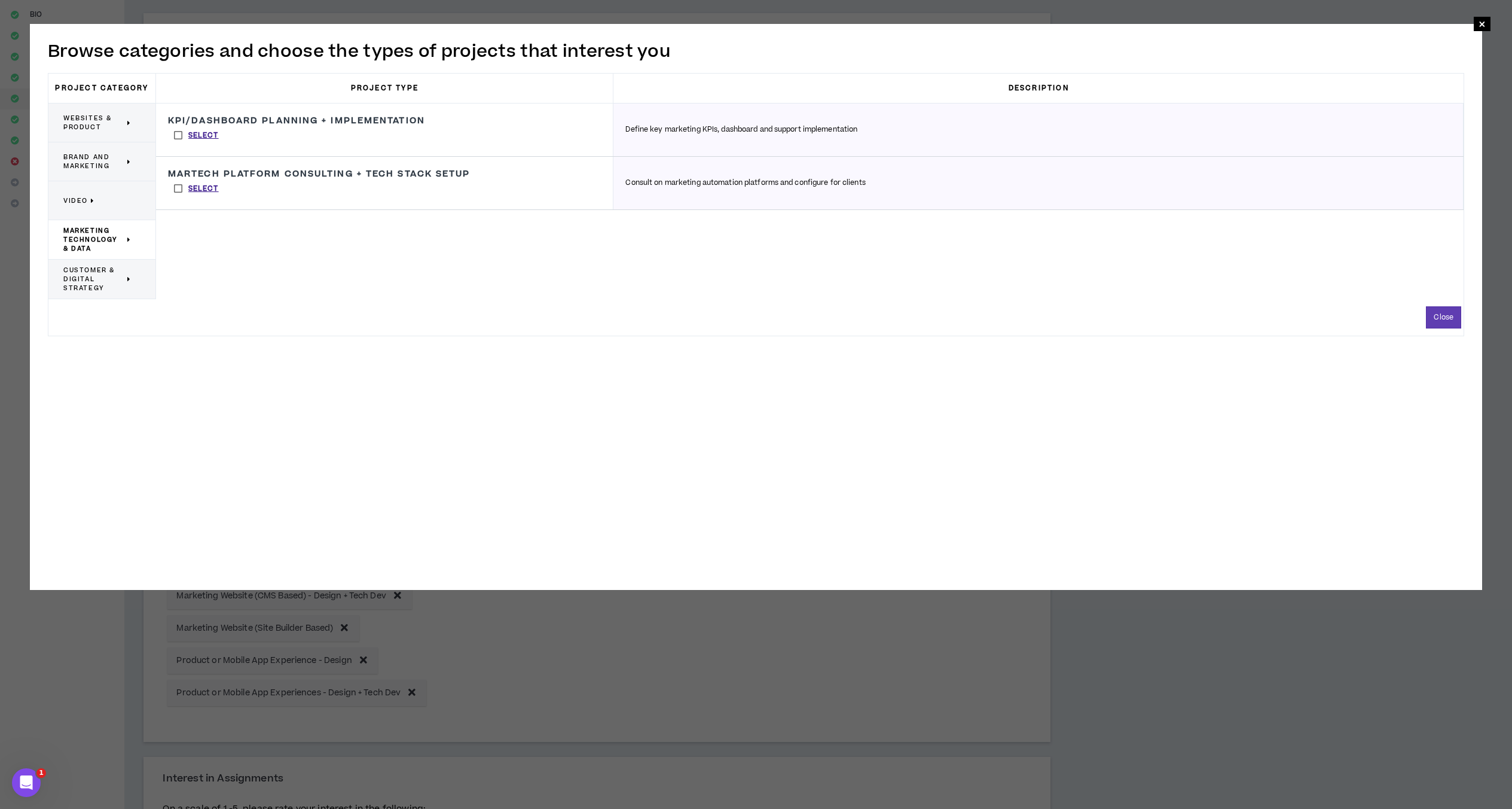
click at [95, 202] on p "Video" at bounding box center [97, 200] width 69 height 27
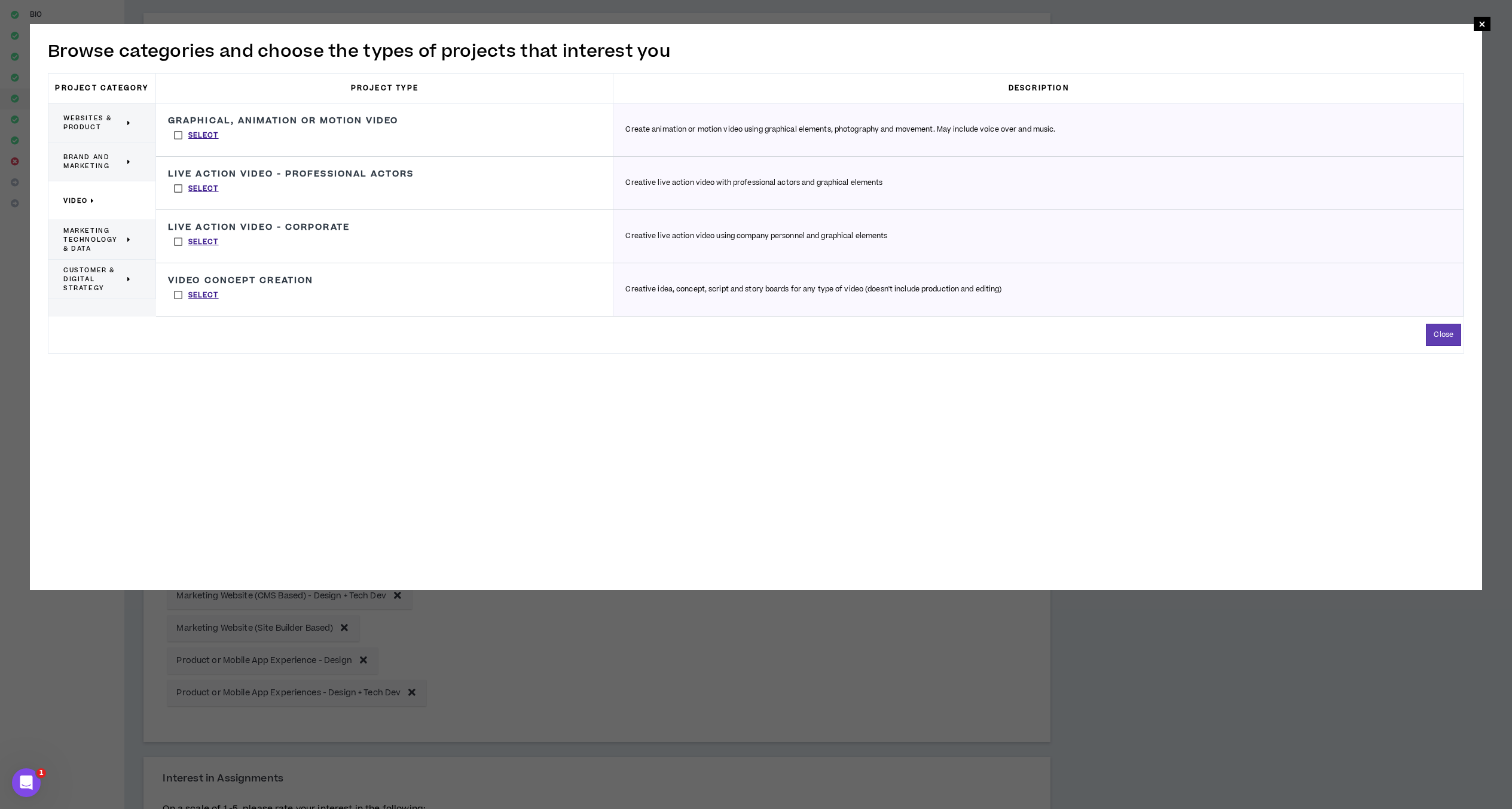
click at [107, 162] on span "Brand and Marketing" at bounding box center [94, 161] width 61 height 18
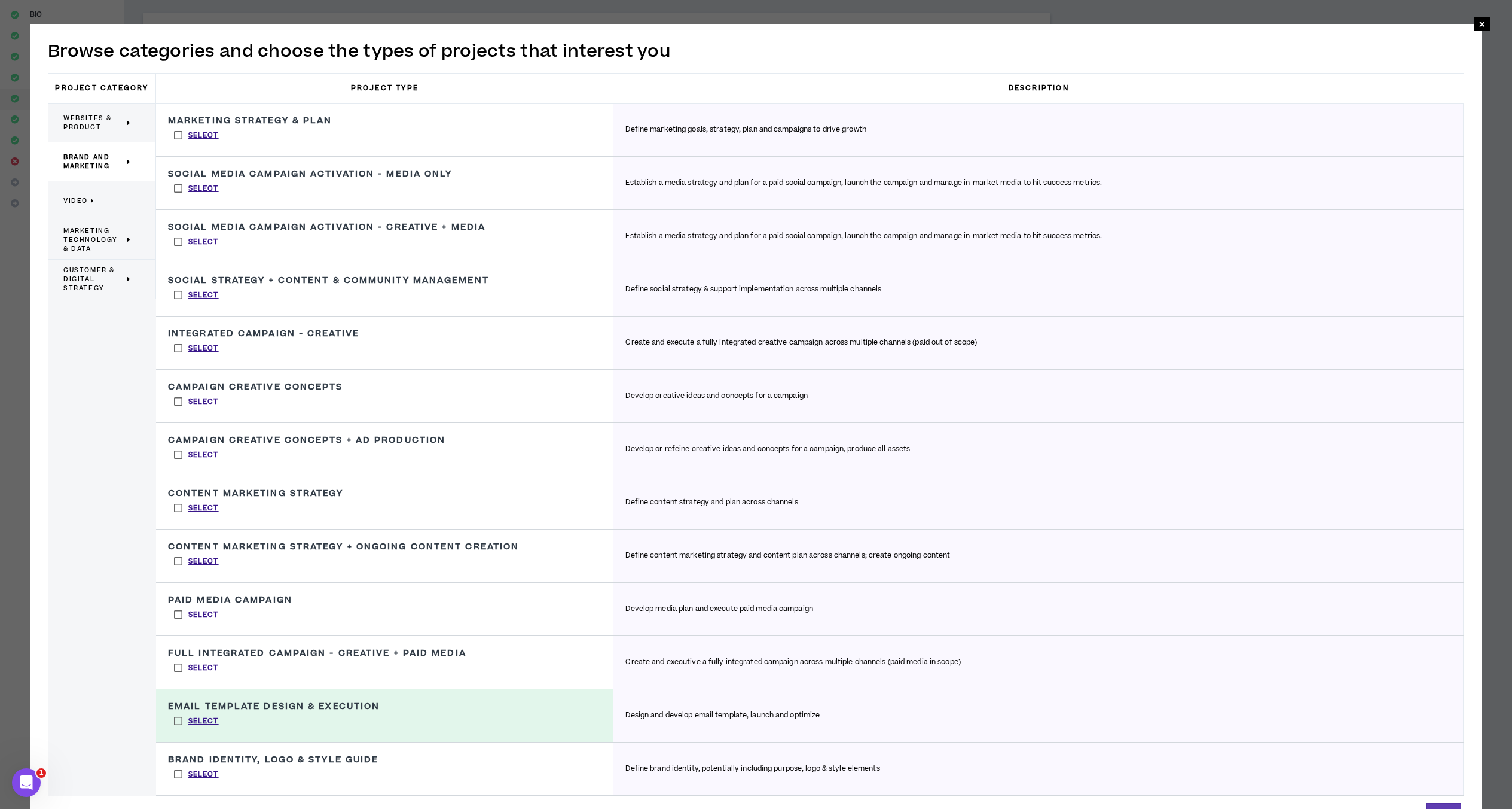
click at [110, 120] on span "Websites & Product" at bounding box center [94, 123] width 61 height 18
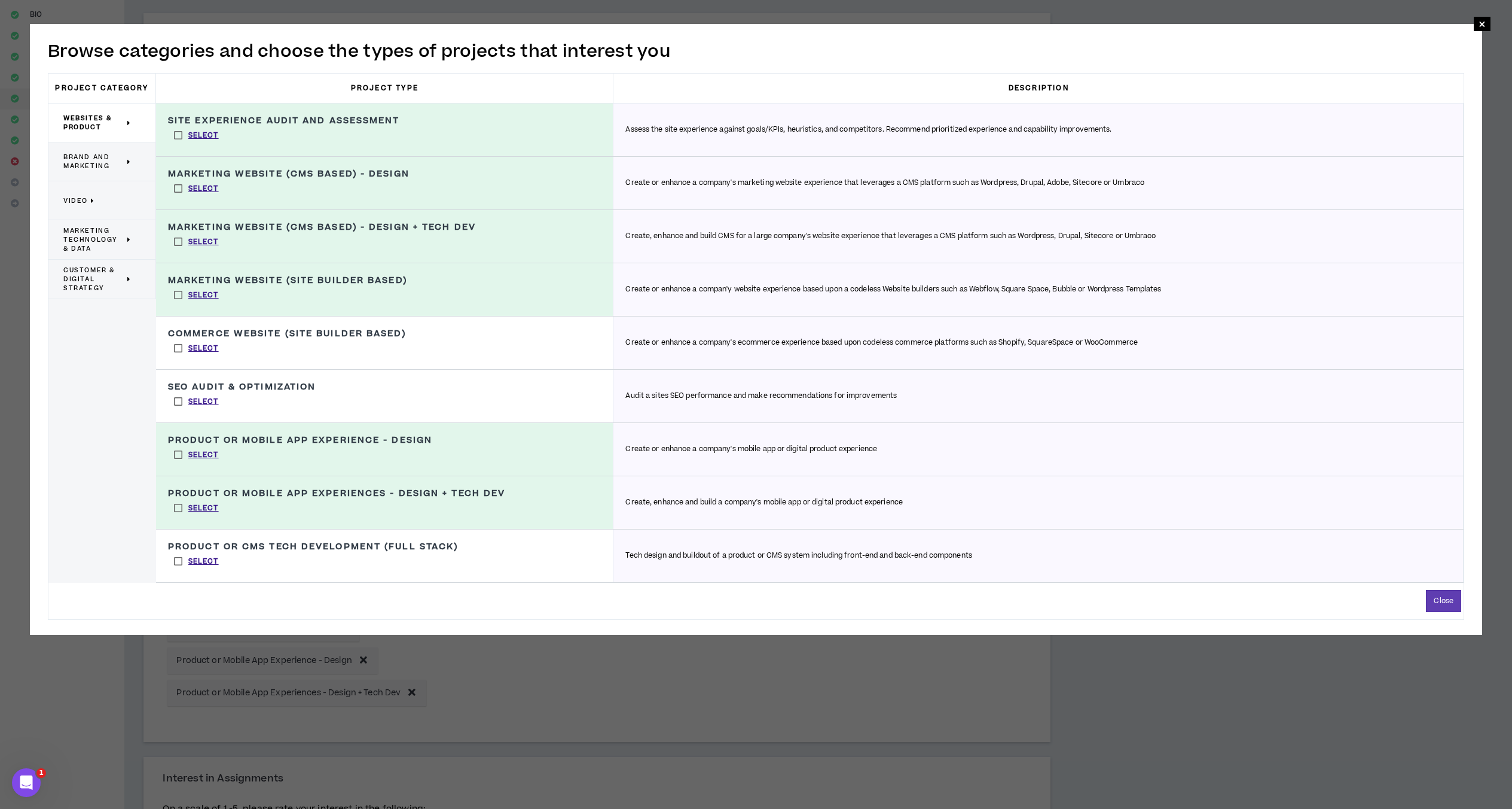
click at [107, 174] on p "Brand and Marketing" at bounding box center [97, 161] width 69 height 27
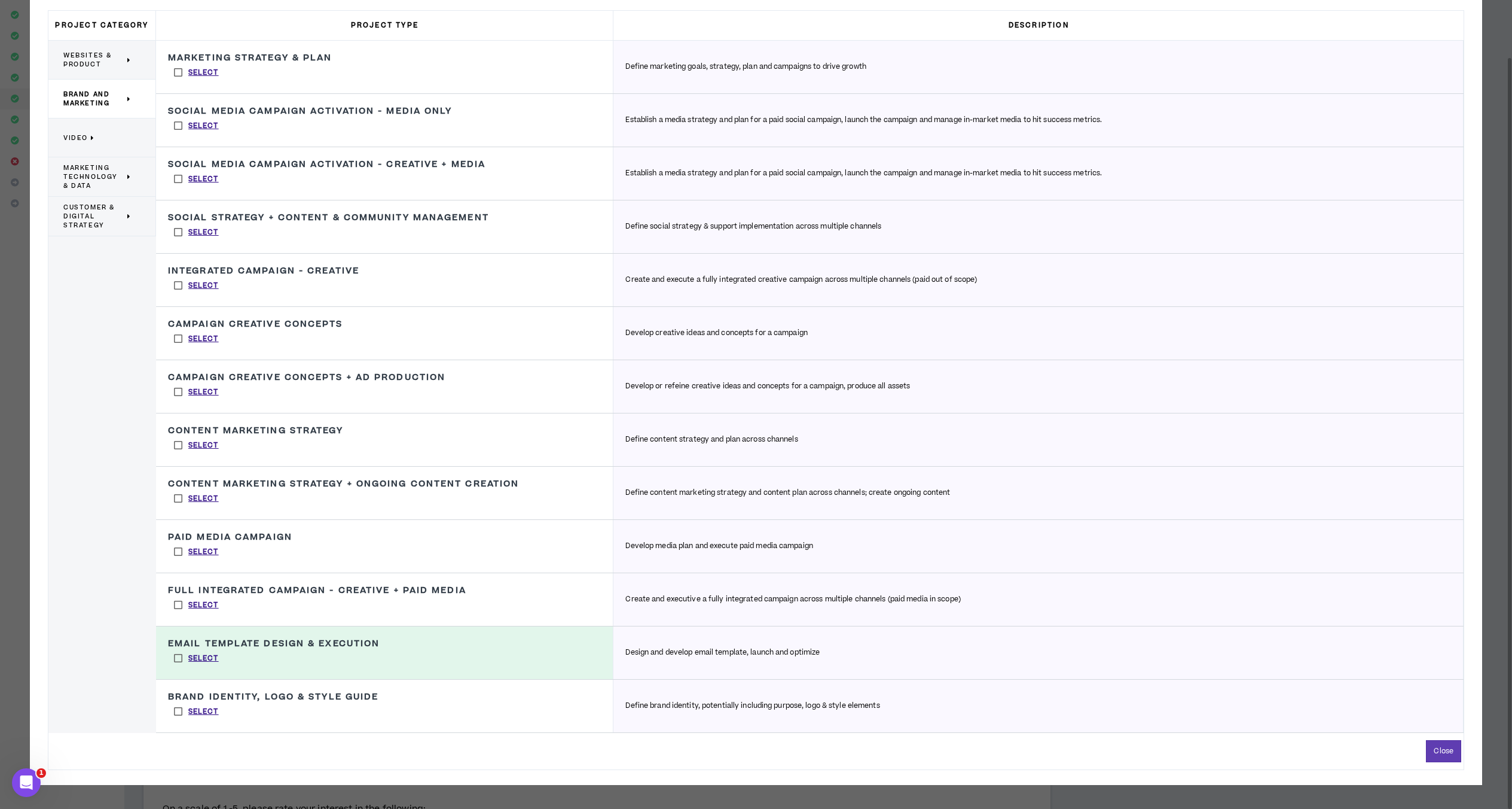
click at [182, 656] on label "Select" at bounding box center [196, 658] width 57 height 18
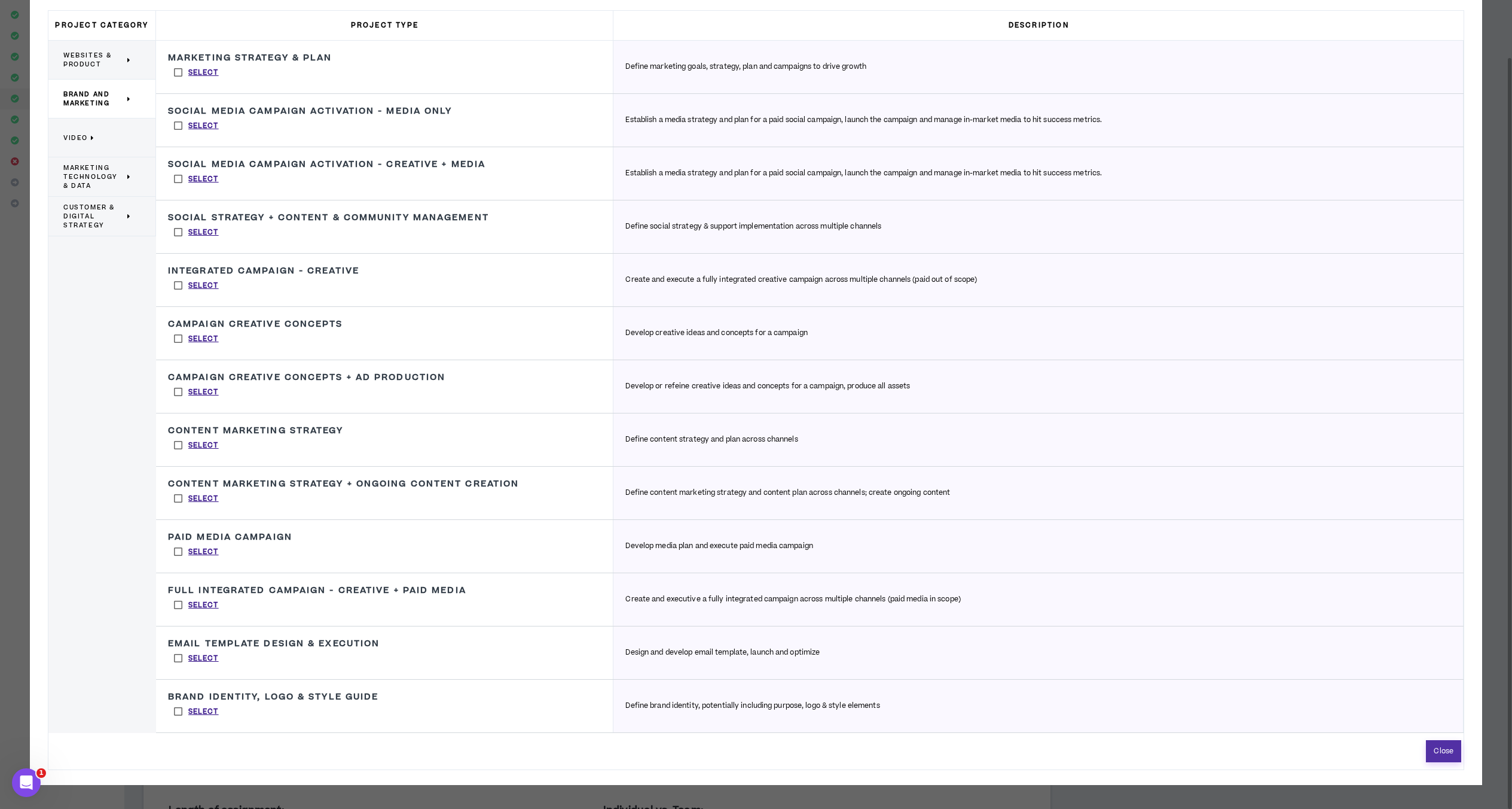
click at [1150, 757] on button "Close" at bounding box center [1443, 750] width 35 height 22
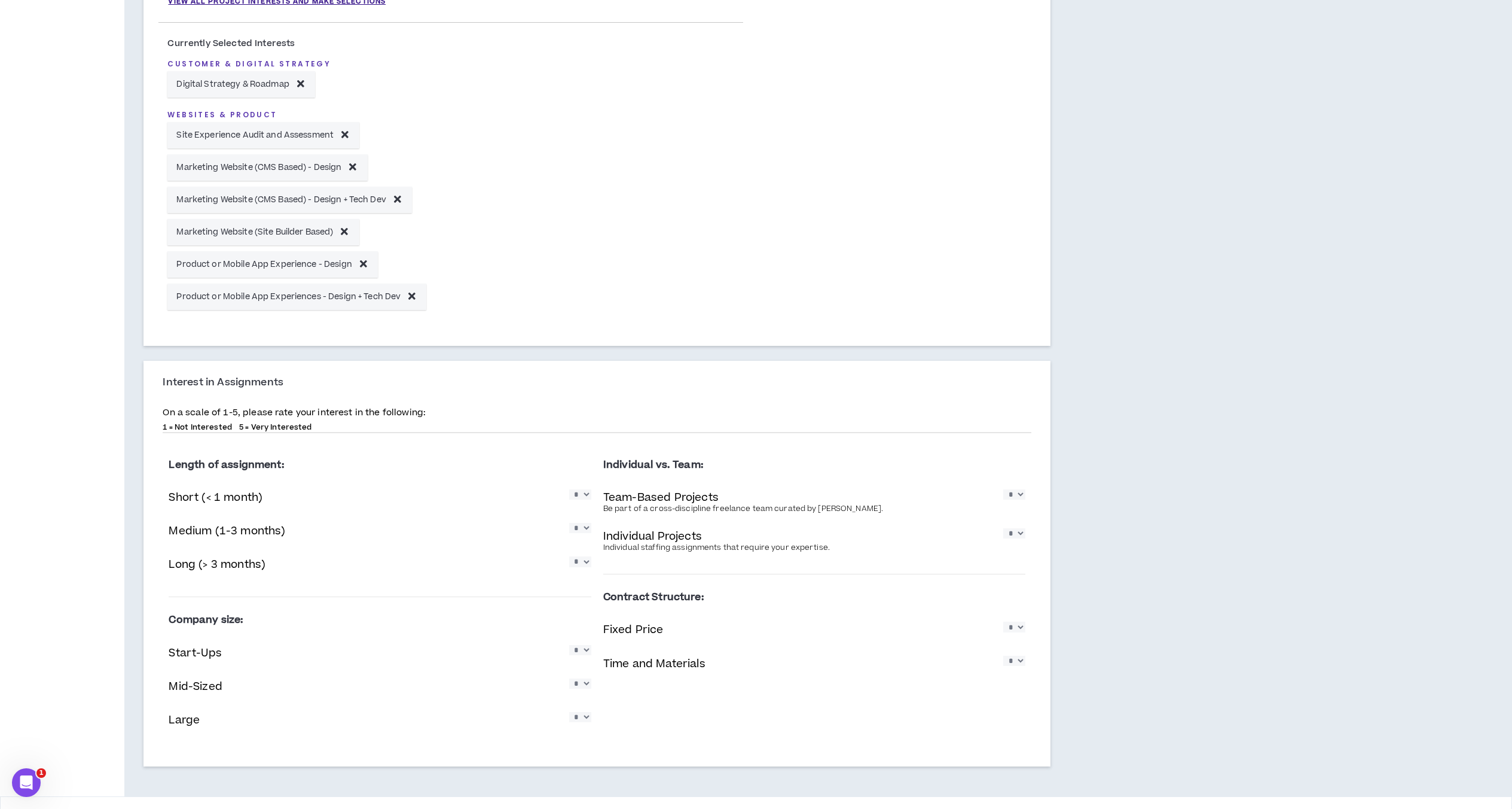
scroll to position [478, 0]
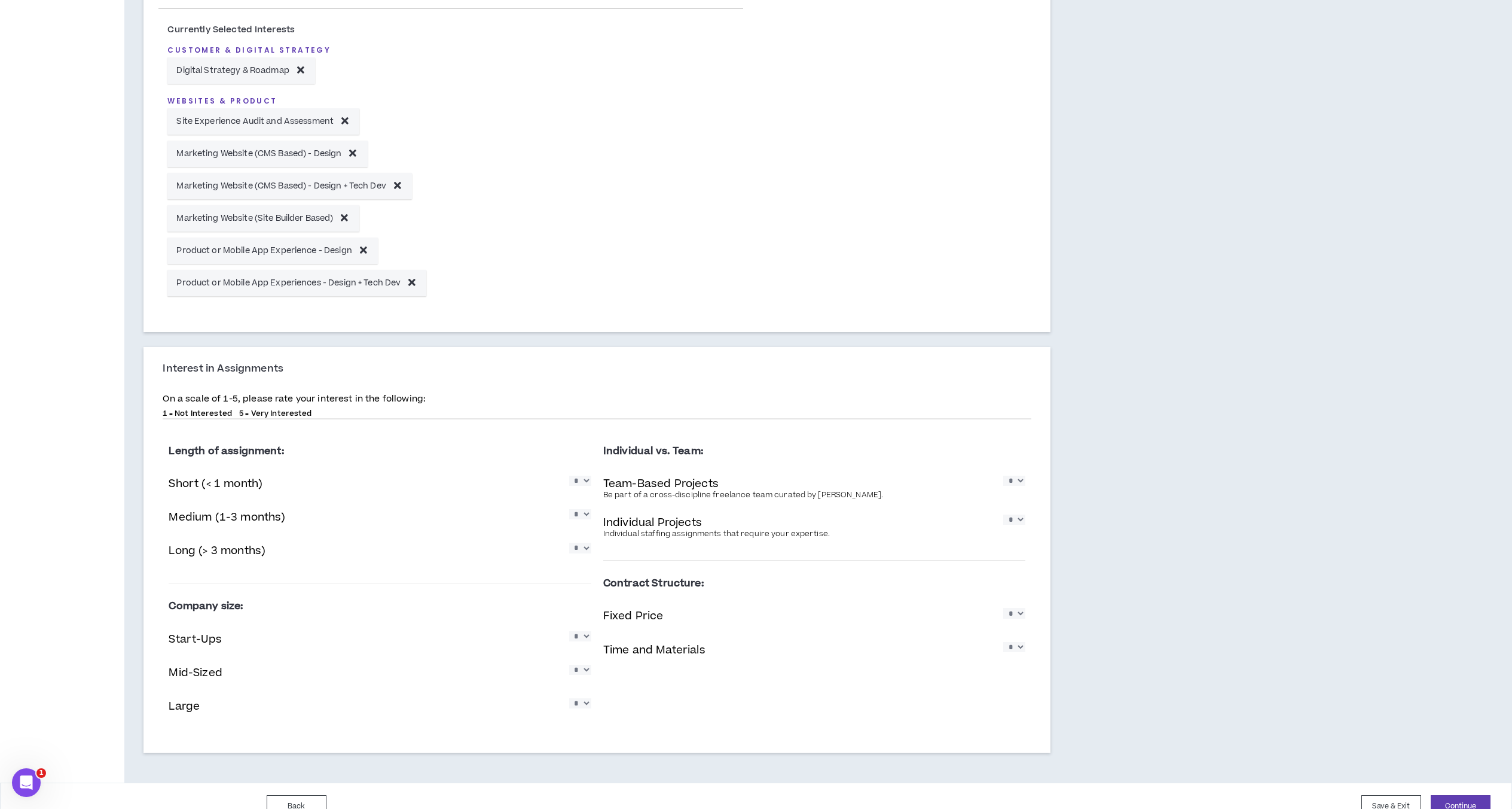
click at [585, 484] on select "* * * * *" at bounding box center [579, 480] width 22 height 10
select select "*"
click at [569, 475] on select "* * * * *" at bounding box center [579, 480] width 22 height 10
click at [585, 515] on select "* * * * *" at bounding box center [579, 513] width 22 height 10
select select "*"
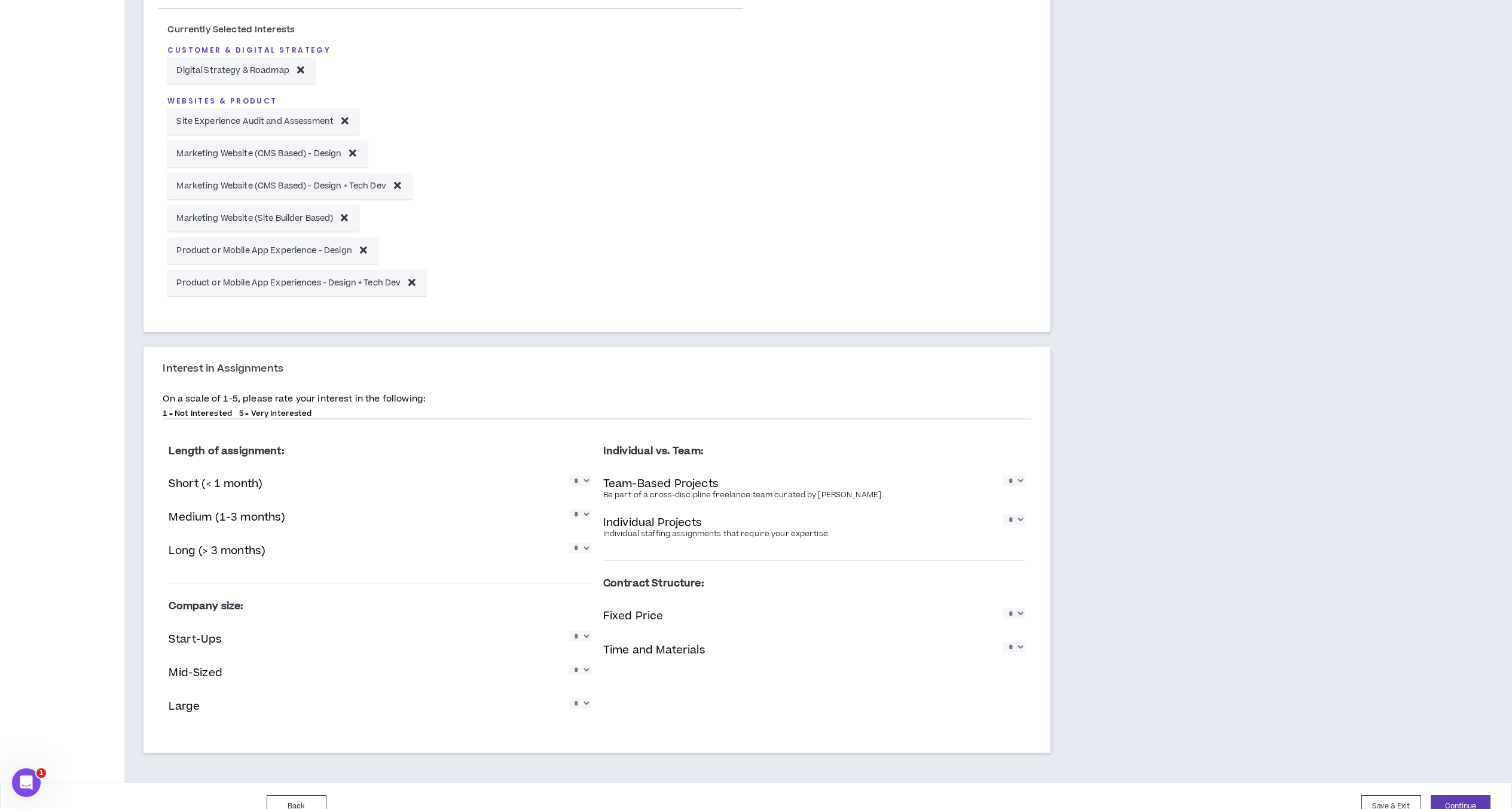
click at [569, 509] on select "* * * * *" at bounding box center [579, 513] width 22 height 10
click at [580, 552] on select "* * * * *" at bounding box center [579, 547] width 22 height 10
select select "*"
click at [569, 542] on select "* * * * *" at bounding box center [579, 547] width 22 height 10
click at [1019, 486] on select "* * * * *" at bounding box center [1013, 480] width 22 height 10
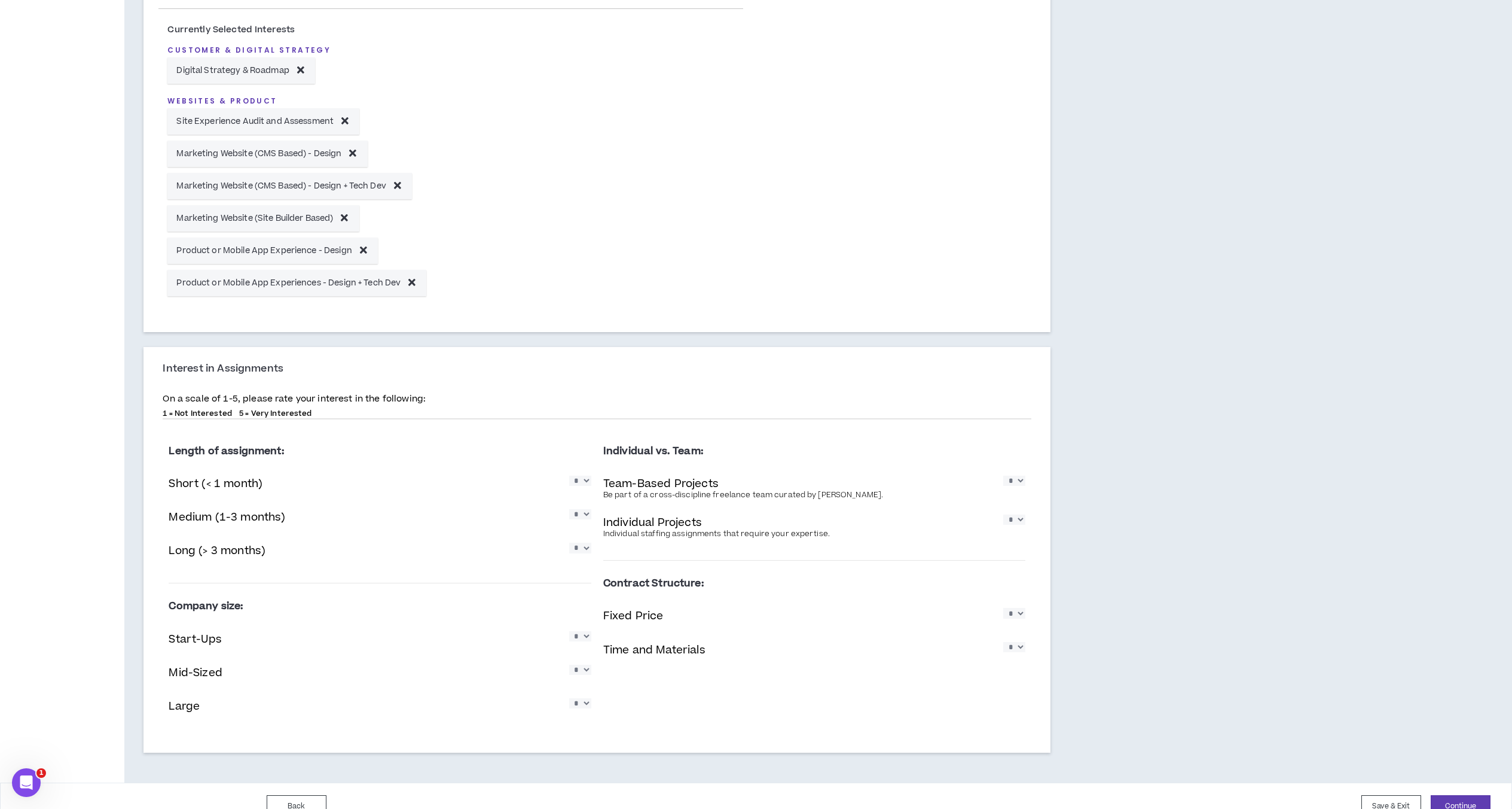
select select "*"
click at [1003, 475] on select "* * * * *" at bounding box center [1013, 480] width 22 height 10
click at [1014, 521] on select "* * * * *" at bounding box center [1013, 519] width 22 height 10
select select "*"
click at [1003, 514] on select "* * * * *" at bounding box center [1013, 519] width 22 height 10
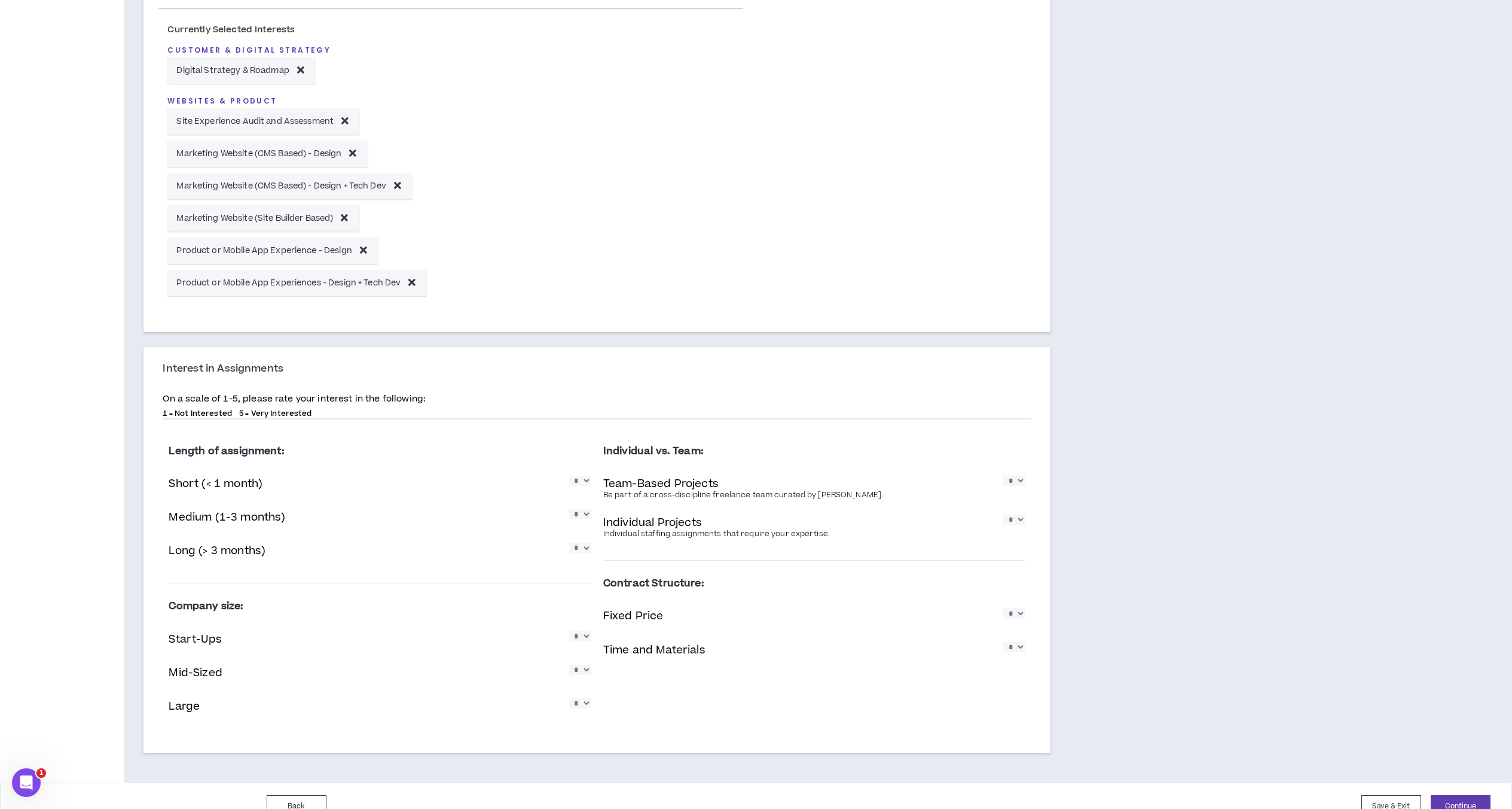
click at [1019, 523] on select "* * * * *" at bounding box center [1013, 519] width 22 height 10
click at [946, 516] on div "Individual Projects Individual staffing assignments that require your expertise…" at bounding box center [814, 526] width 422 height 30
click at [1026, 482] on div "Individual vs. Team: Team-Based Projects Be part of a cross-discipline freelanc…" at bounding box center [814, 555] width 434 height 254
click at [1018, 481] on select "* * * * *" at bounding box center [1013, 480] width 22 height 10
click at [1003, 475] on select "* * * * *" at bounding box center [1013, 480] width 22 height 10
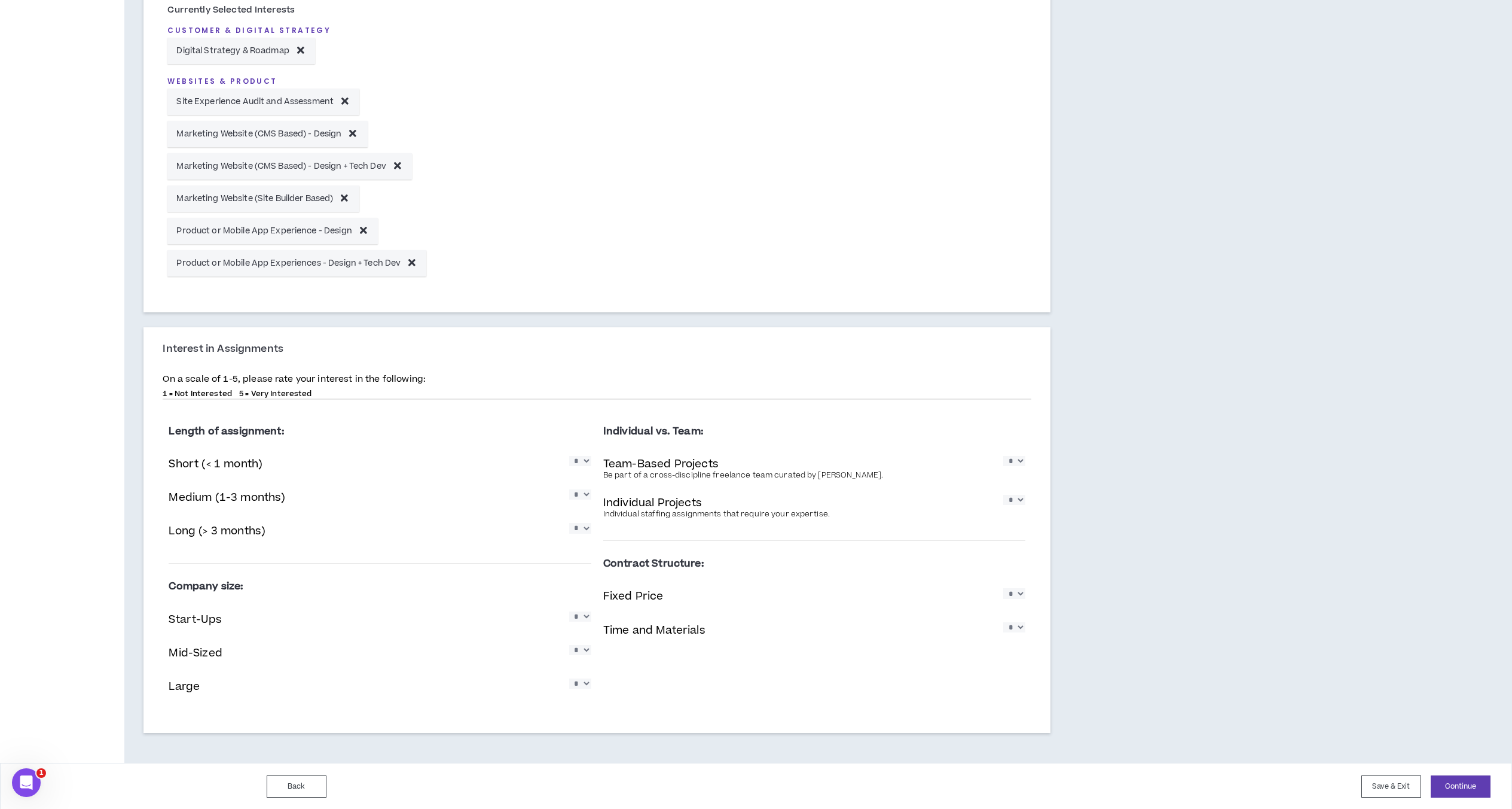
scroll to position [500, 0]
click at [586, 620] on select "* * * * *" at bounding box center [579, 615] width 22 height 10
select select "*"
click at [569, 610] on select "* * * * *" at bounding box center [579, 615] width 22 height 10
click at [582, 649] on select "* * * * *" at bounding box center [579, 648] width 22 height 10
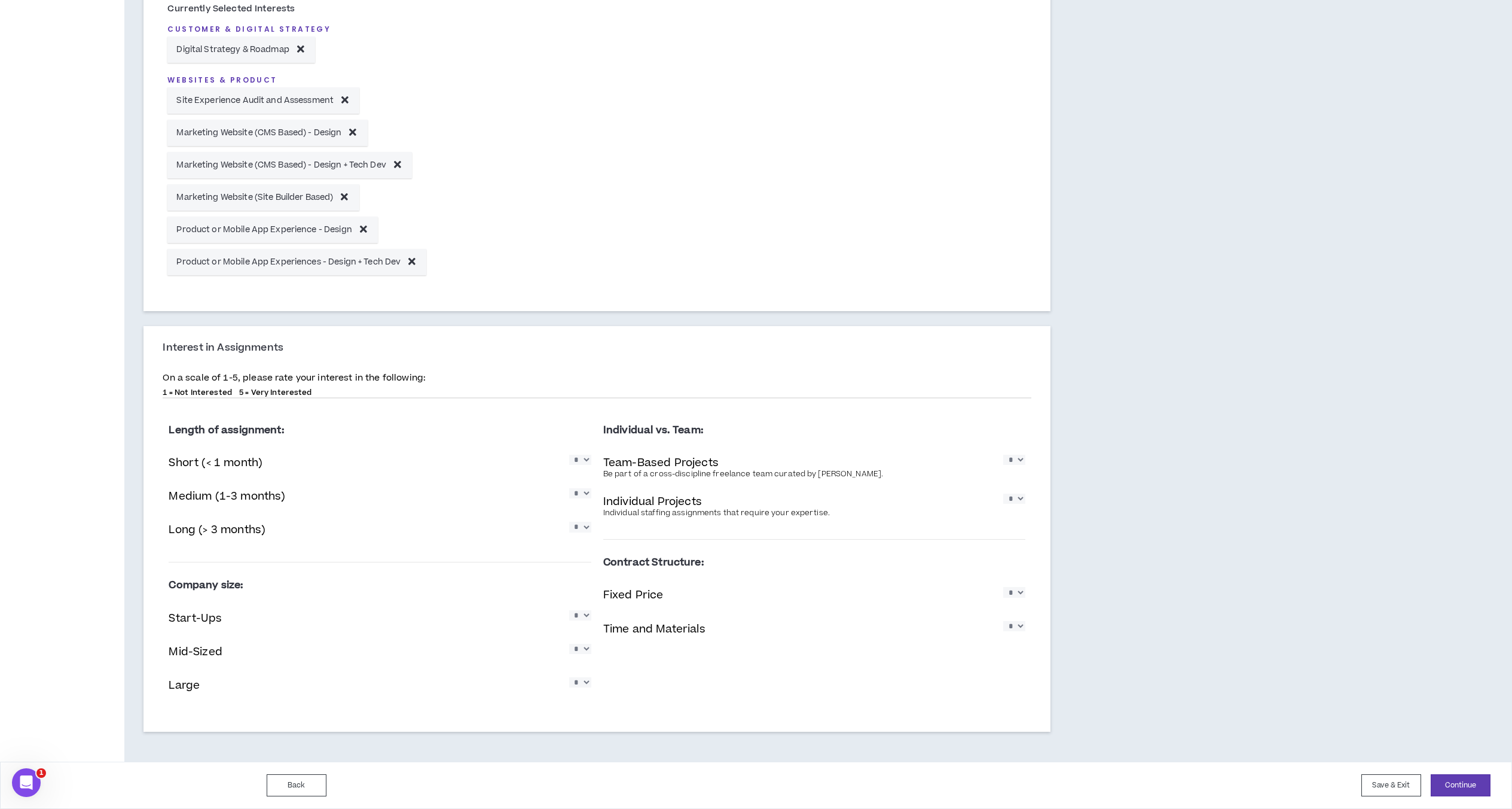
select select "*"
click at [569, 644] on select "* * * * *" at bounding box center [579, 648] width 22 height 10
click at [583, 683] on select "* * * * *" at bounding box center [579, 682] width 22 height 10
select select "*"
click at [569, 677] on select "* * * * *" at bounding box center [579, 682] width 22 height 10
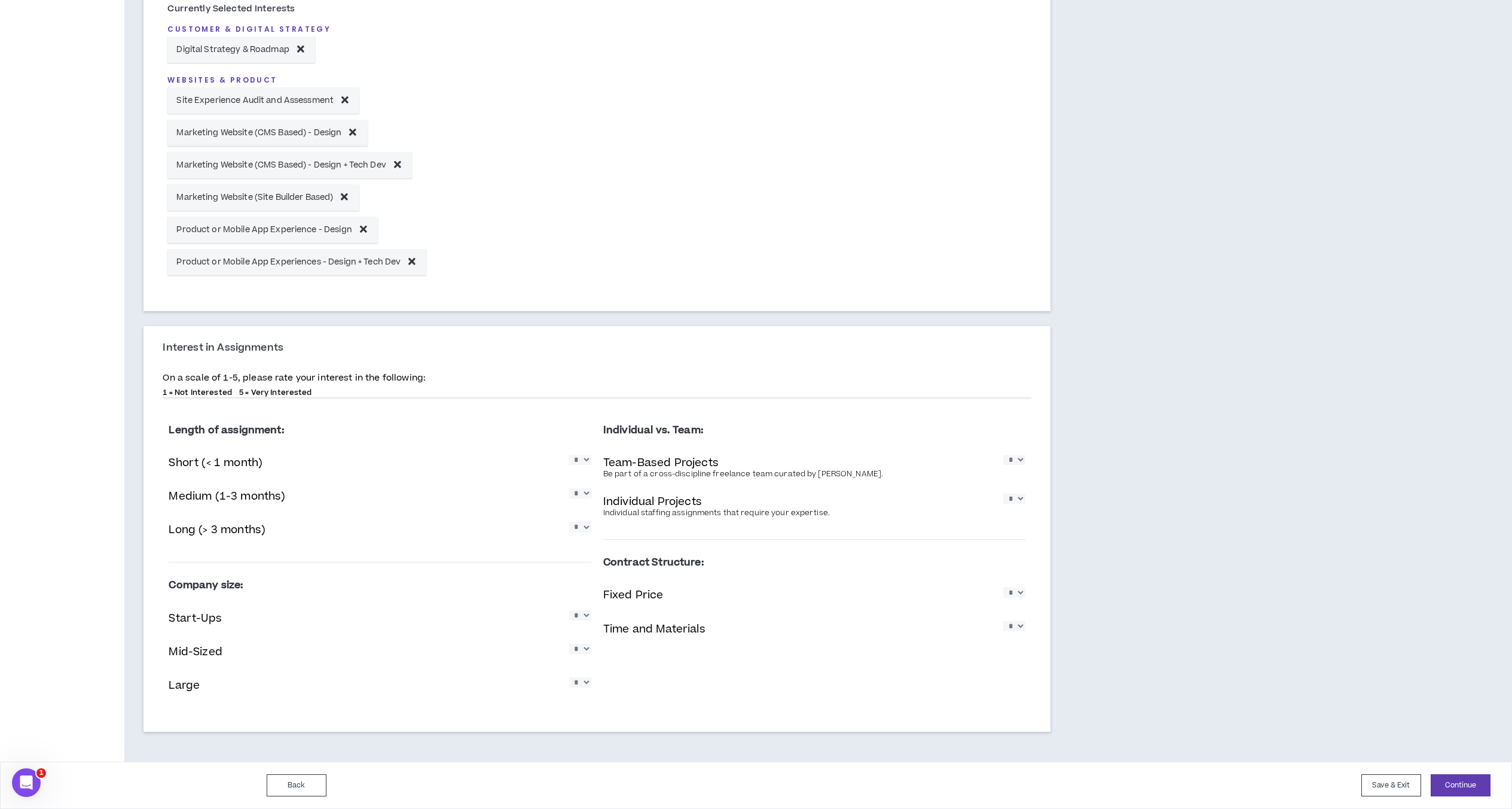
click at [586, 647] on select "* * * * *" at bounding box center [579, 648] width 22 height 10
select select "*"
click at [569, 644] on select "* * * * *" at bounding box center [579, 648] width 22 height 10
click at [580, 610] on select "* * * * *" at bounding box center [579, 615] width 22 height 10
select select "*"
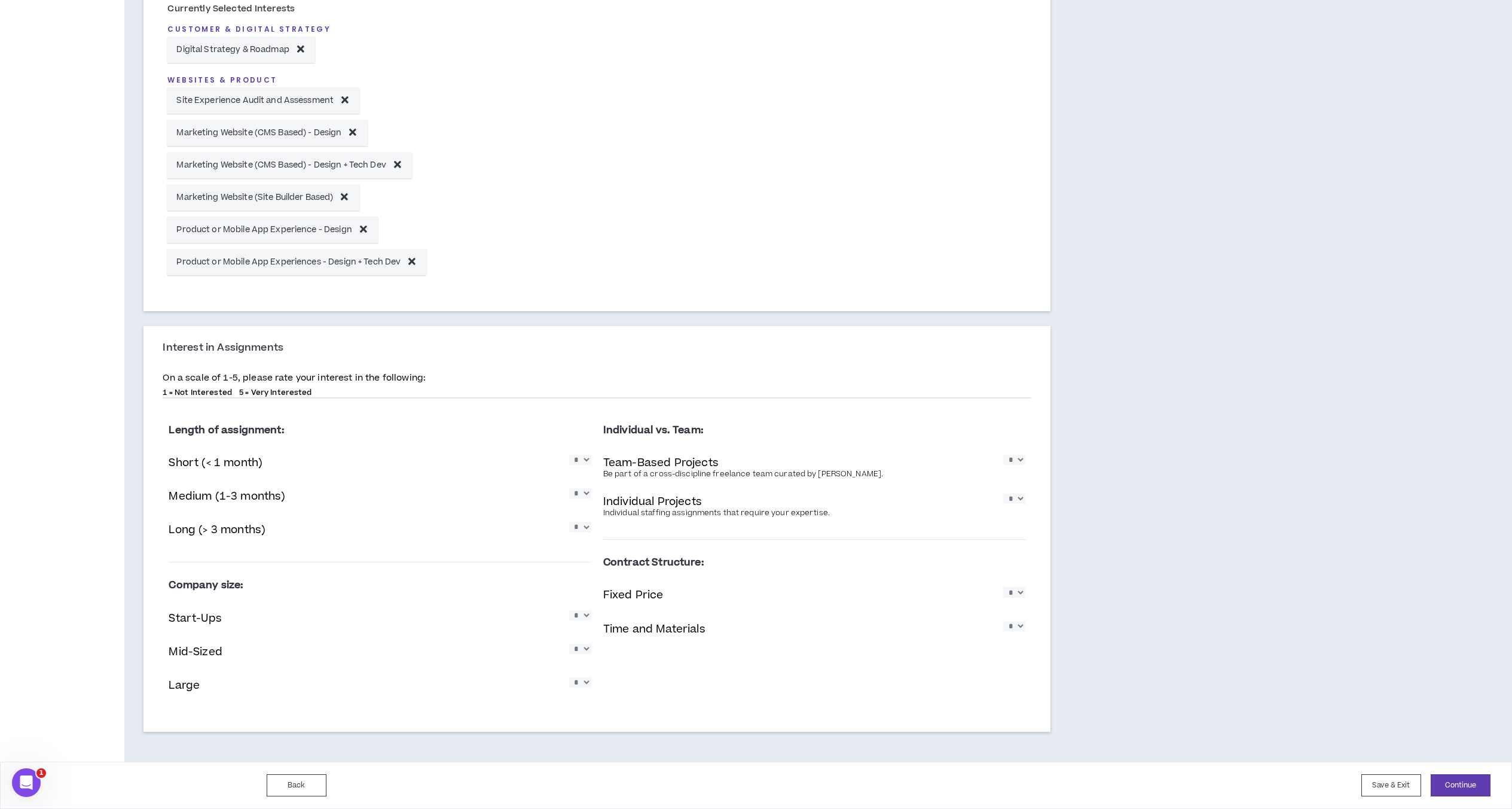
click at [569, 610] on select "* * * * *" at bounding box center [579, 615] width 22 height 10
click at [1017, 597] on select "* * * * *" at bounding box center [1013, 591] width 22 height 10
select select "*"
click at [1003, 587] on select "* * * * *" at bounding box center [1013, 591] width 22 height 10
click at [1017, 625] on select "* * * * *" at bounding box center [1013, 625] width 22 height 10
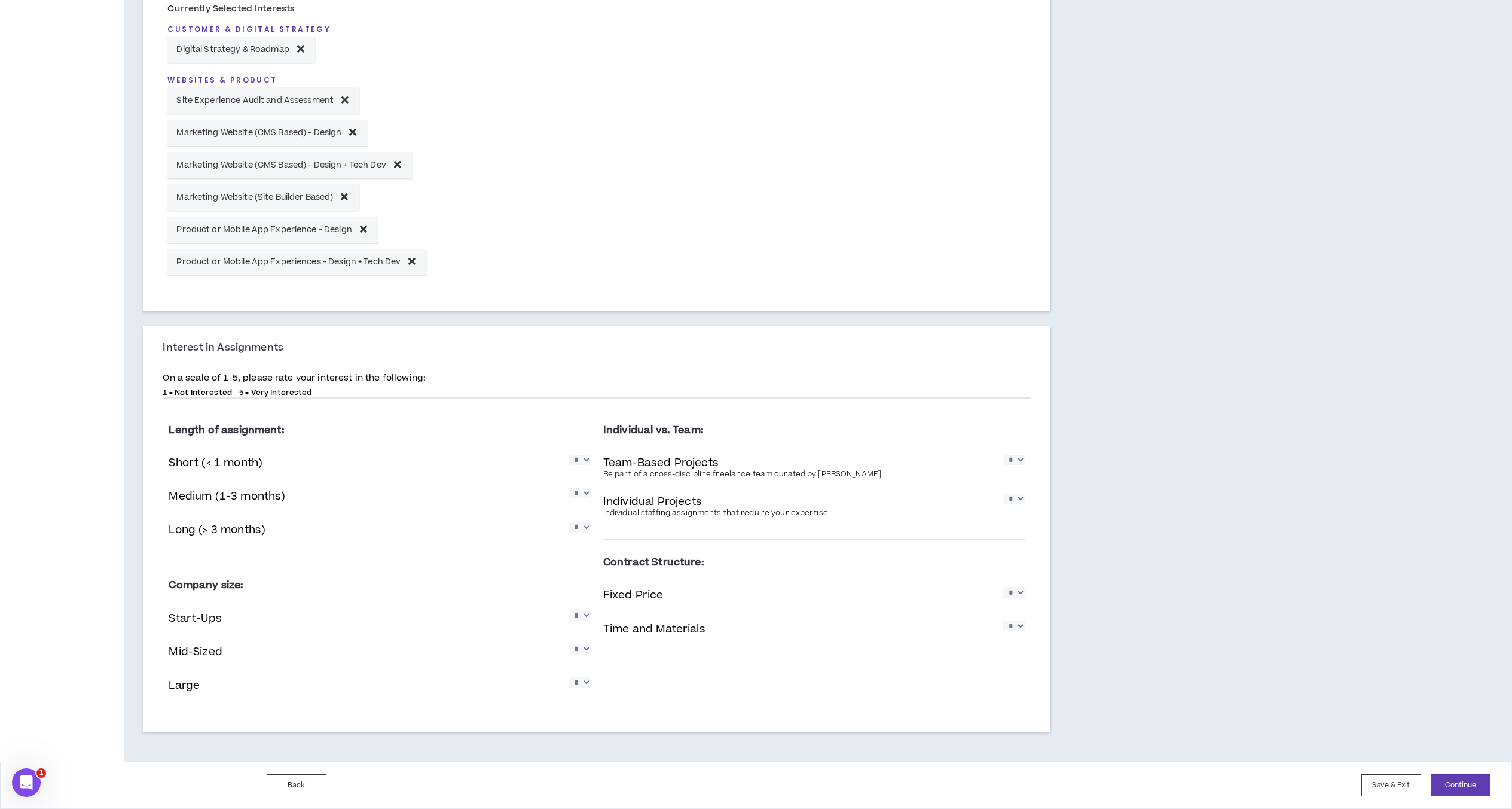
select select "*"
click at [1003, 621] on select "* * * * *" at bounding box center [1013, 625] width 22 height 10
click at [671, 628] on p "Time and Materials" at bounding box center [654, 628] width 102 height 16
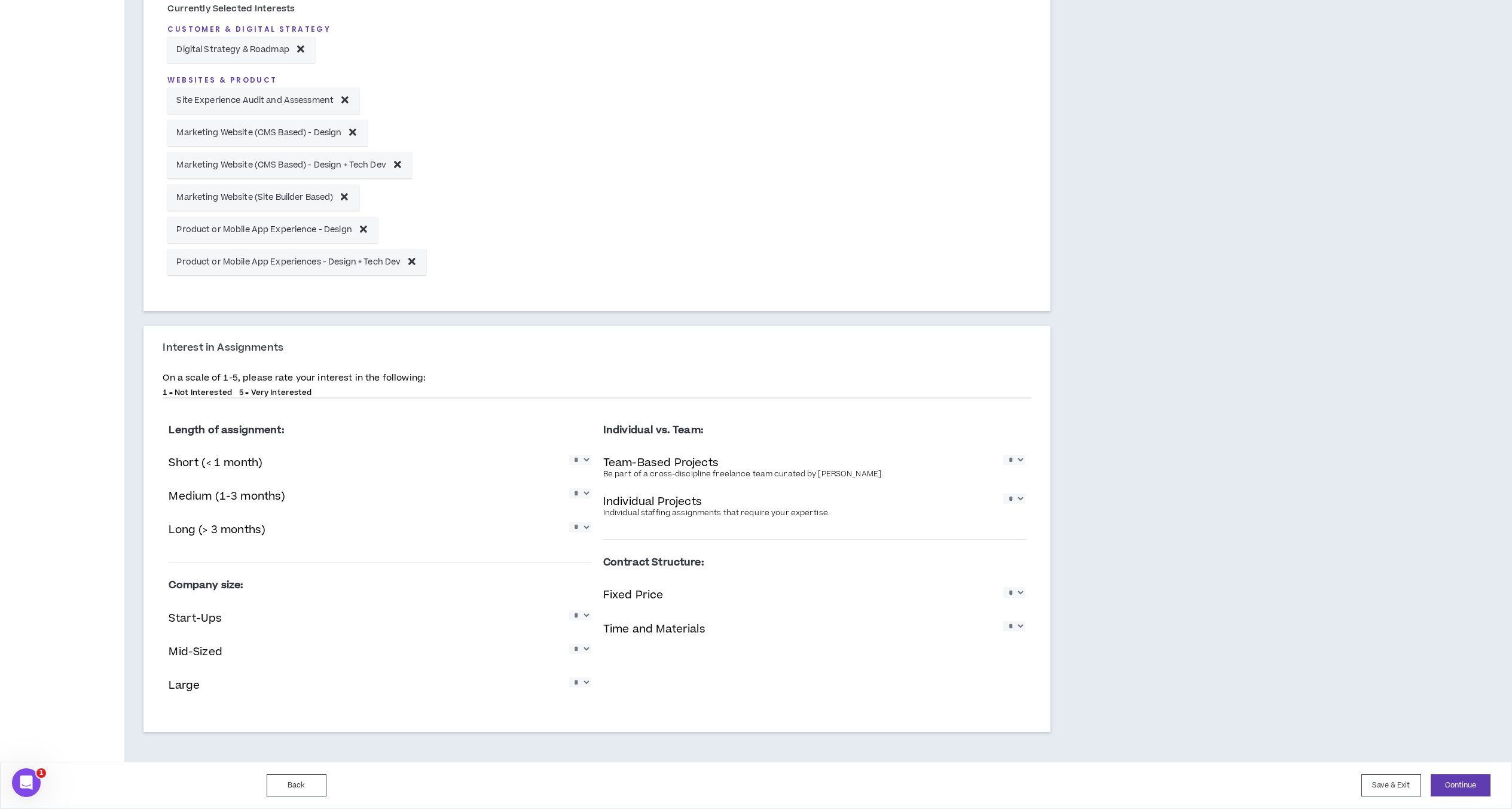
click at [1029, 589] on div "Individual vs. Team: Team-Based Projects Be part of a cross-discipline freelanc…" at bounding box center [814, 534] width 434 height 254
drag, startPoint x: 1018, startPoint y: 592, endPoint x: 1016, endPoint y: 601, distance: 9.2
click at [1018, 592] on select "* * * * *" at bounding box center [1013, 591] width 22 height 10
select select "*"
click at [1003, 587] on select "* * * * *" at bounding box center [1013, 591] width 22 height 10
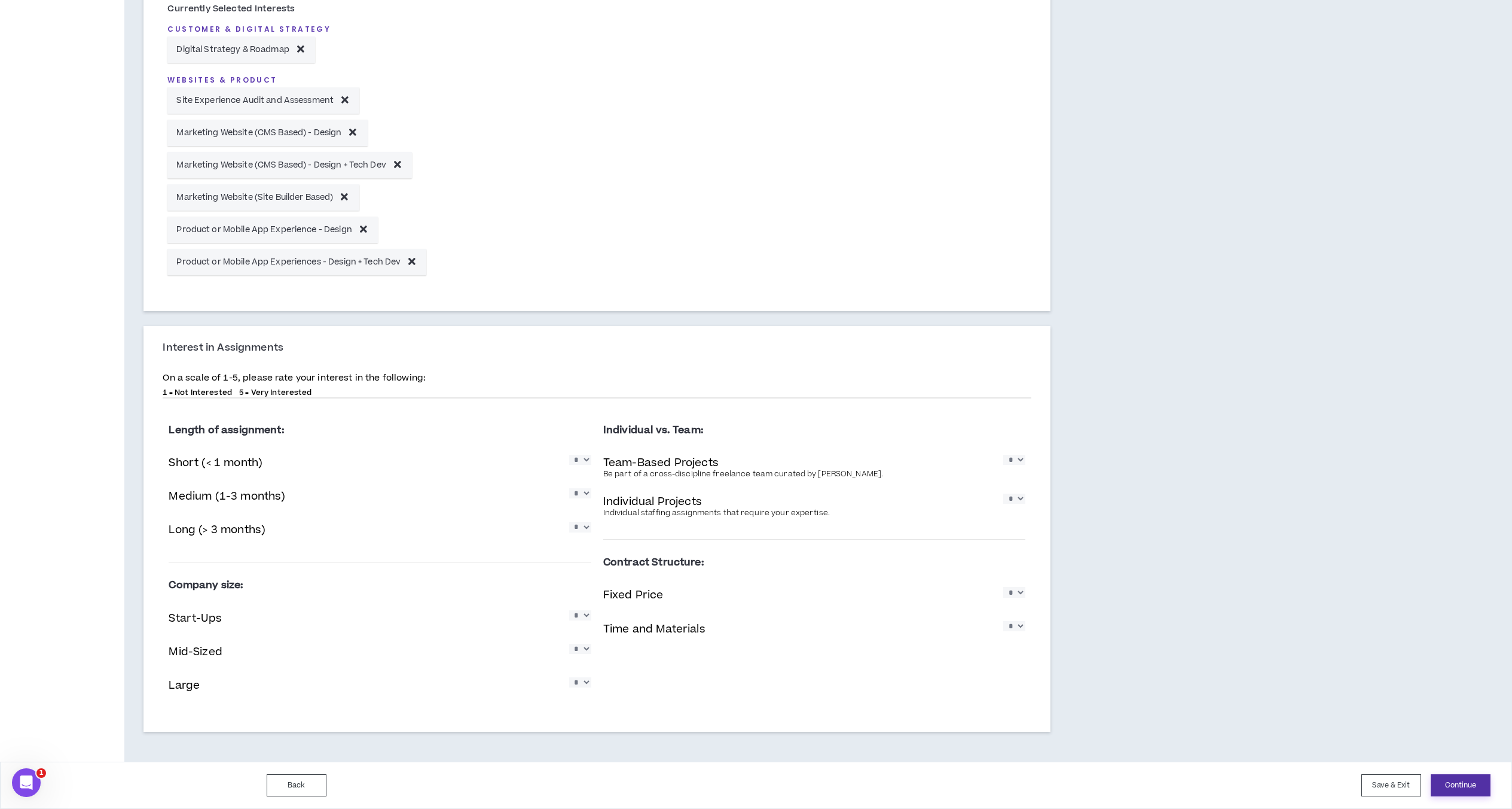
click at [1150, 788] on button "Continue" at bounding box center [1460, 785] width 60 height 22
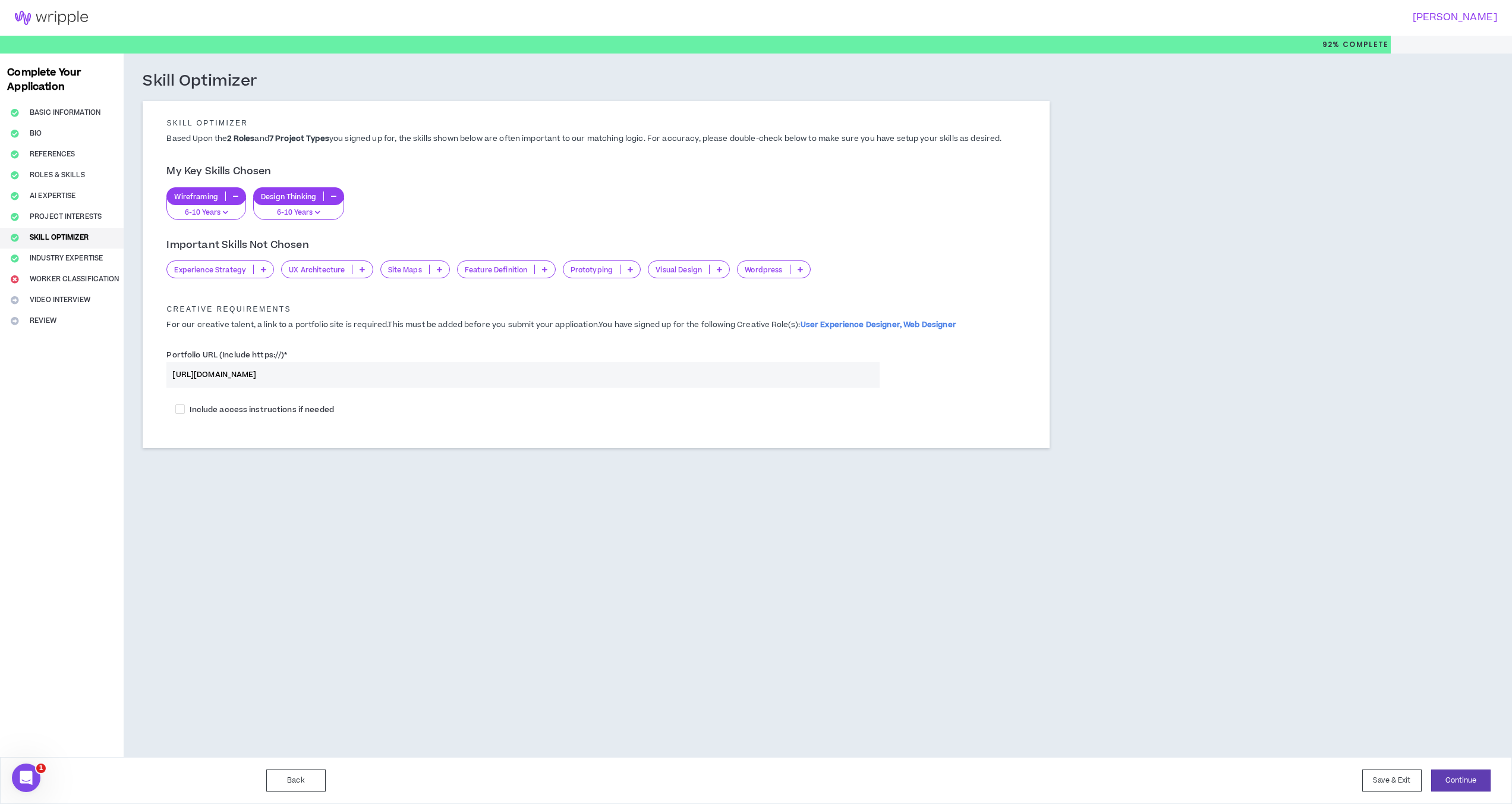
click at [263, 270] on icon at bounding box center [263, 270] width 5 height 6
drag, startPoint x: 255, startPoint y: 323, endPoint x: 290, endPoint y: 297, distance: 43.6
click at [255, 323] on span "6-10 Years" at bounding box center [220, 327] width 92 height 13
click at [252, 270] on p at bounding box center [248, 269] width 20 height 10
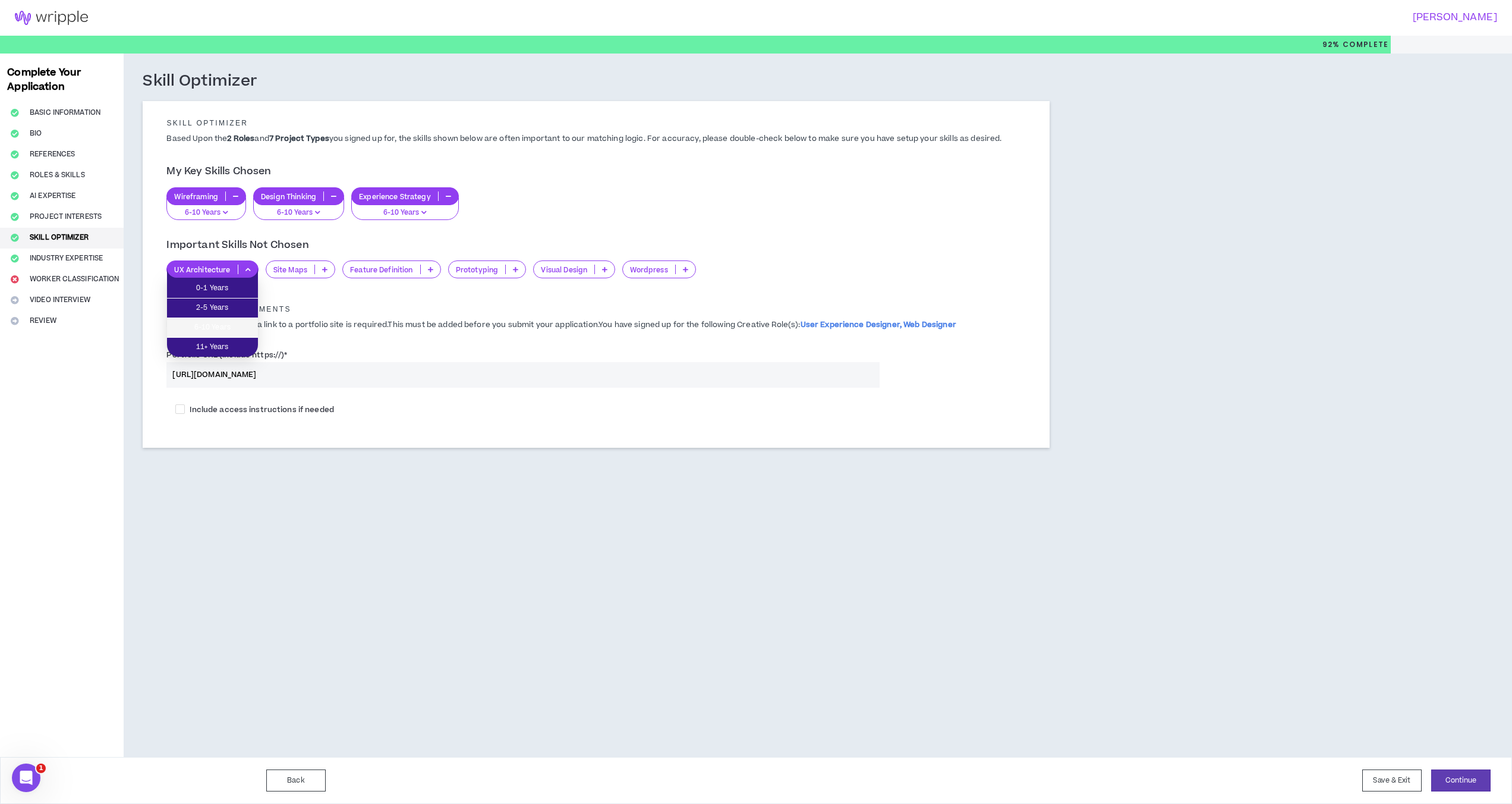
click at [238, 323] on span "6-10 Years" at bounding box center [212, 327] width 76 height 13
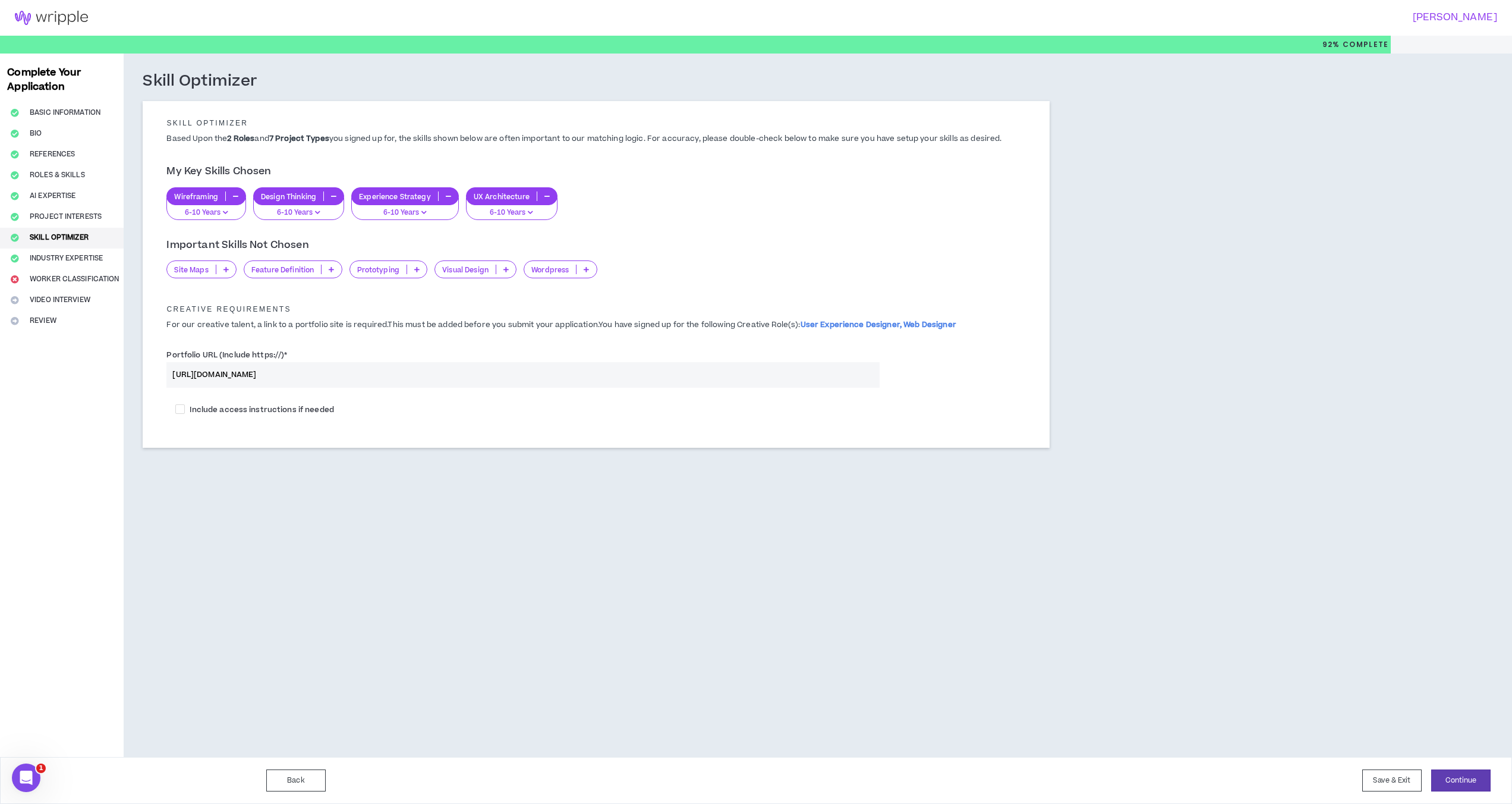
click at [281, 272] on p "Feature Definition" at bounding box center [283, 270] width 77 height 9
drag, startPoint x: 299, startPoint y: 303, endPoint x: 292, endPoint y: 302, distance: 7.1
click at [299, 303] on span "2-5 Years" at bounding box center [292, 307] width 84 height 13
click at [214, 270] on p "Site Maps" at bounding box center [192, 270] width 48 height 9
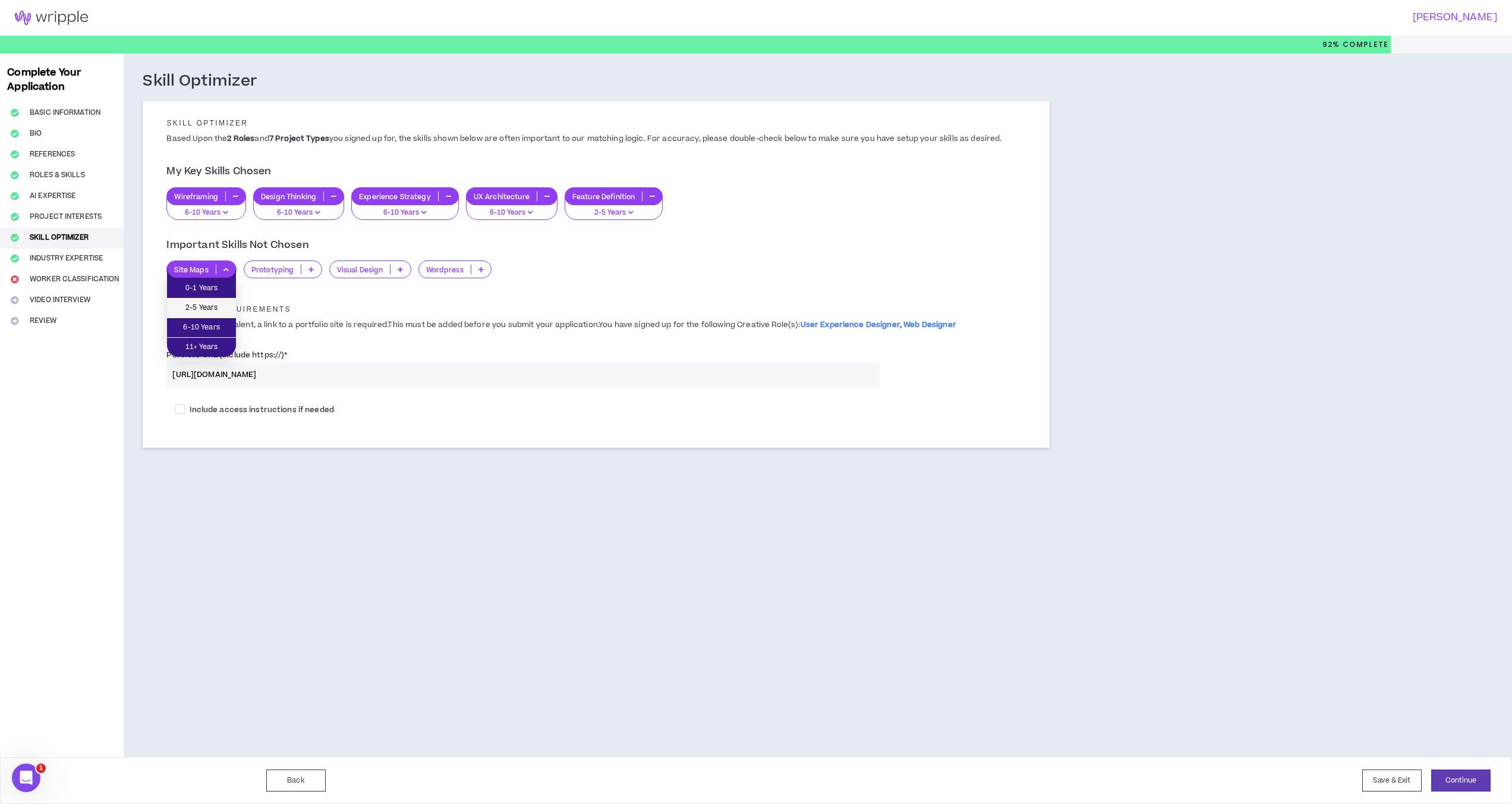
click at [214, 306] on span "2-5 Years" at bounding box center [201, 307] width 55 height 13
click at [234, 270] on icon at bounding box center [234, 270] width 5 height 6
click at [231, 323] on span "6-10 Years" at bounding box center [205, 327] width 63 height 13
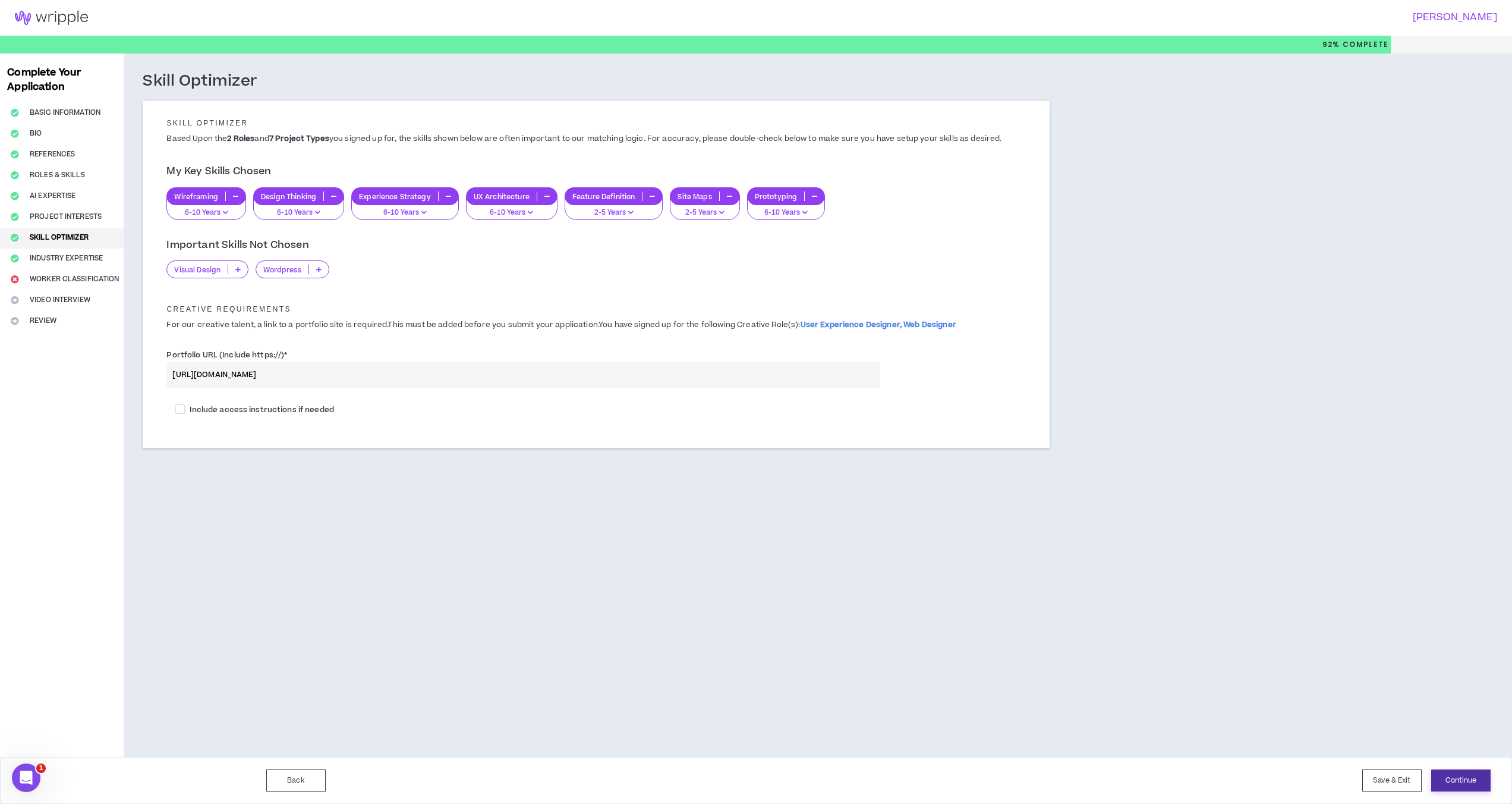
click at [1144, 784] on button "Continue" at bounding box center [1461, 780] width 60 height 22
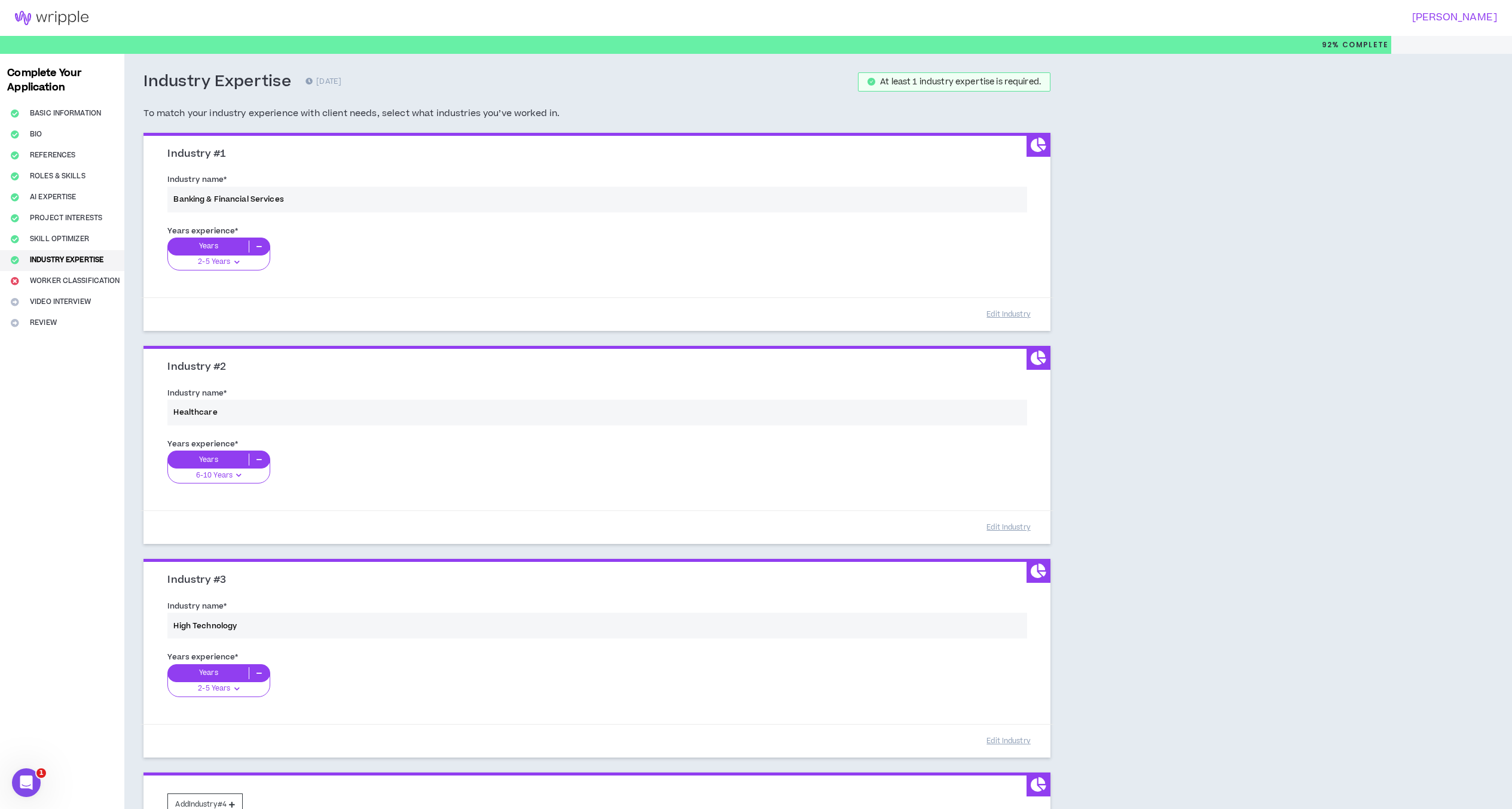
click at [238, 262] on div "Years experience * Years 2-5 Years 0-1 Years 2-5 Years 6-10 Years 11+ Years" at bounding box center [597, 255] width 877 height 67
click at [238, 261] on div "Years experience * Years 2-5 Years 0-1 Years 2-5 Years 6-10 Years 11+ Years" at bounding box center [597, 255] width 877 height 67
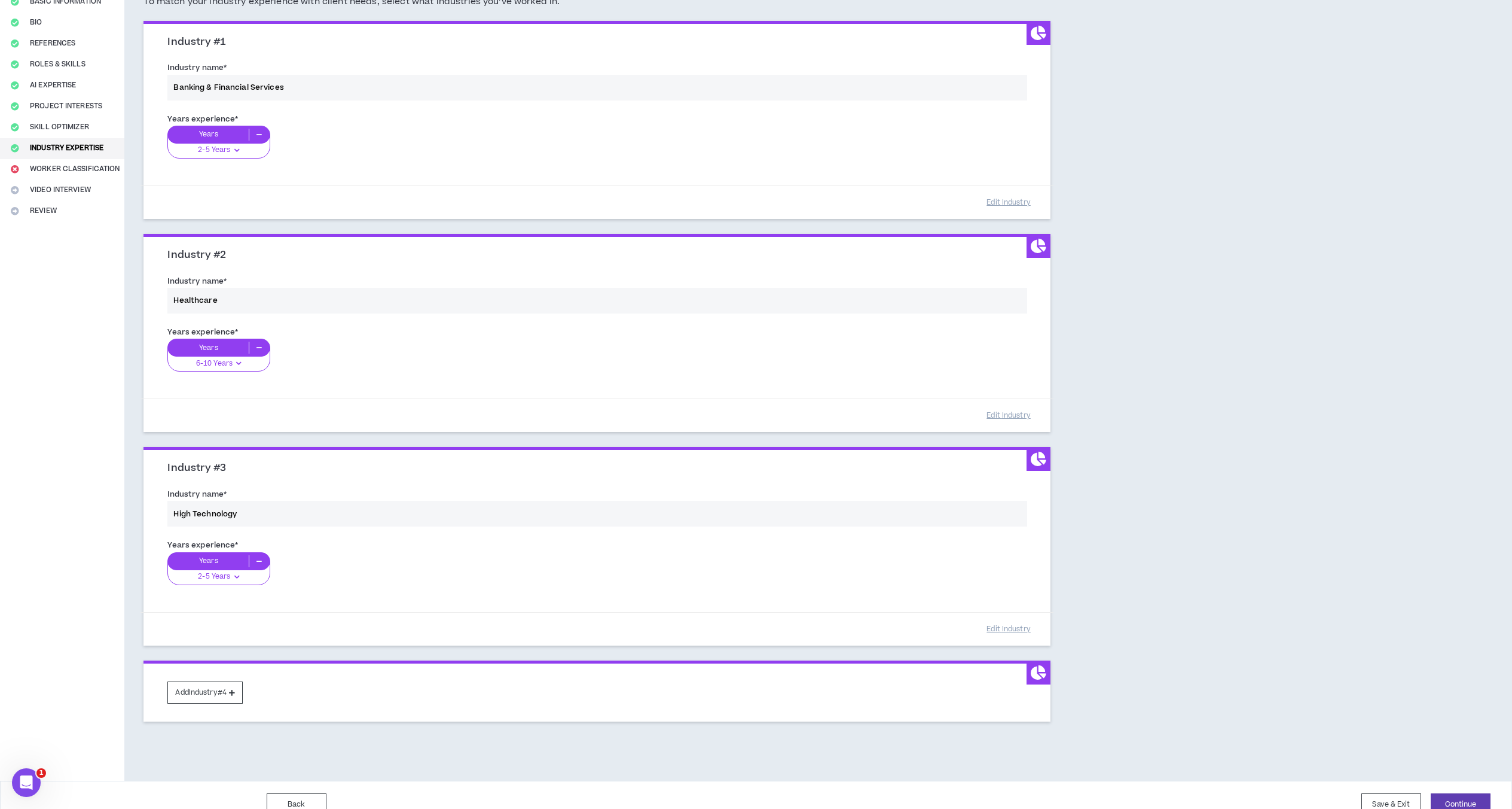
scroll to position [131, 0]
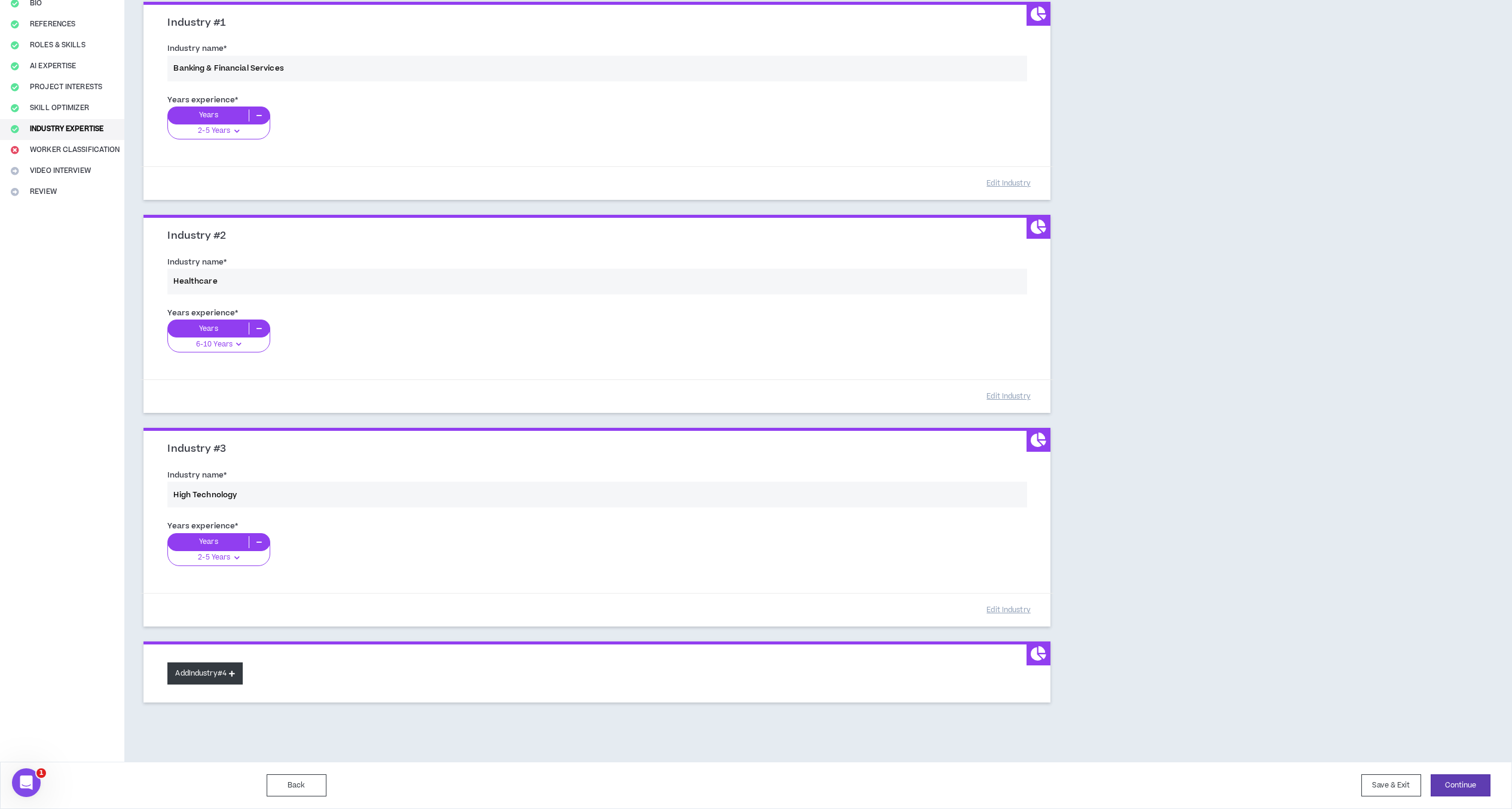
click at [207, 677] on button "Add Industry #4" at bounding box center [205, 673] width 75 height 22
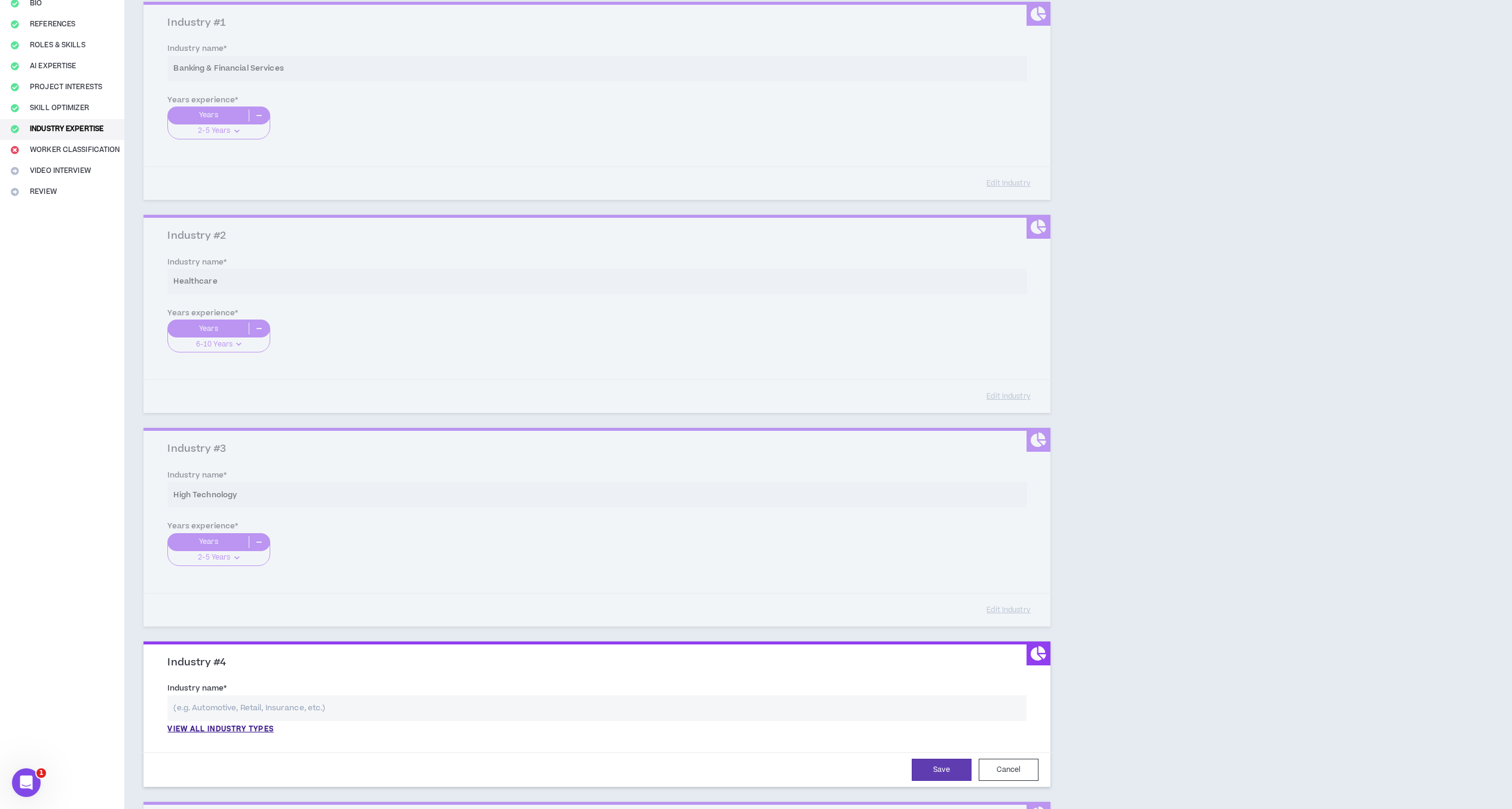
click at [238, 707] on input "text" at bounding box center [597, 708] width 859 height 26
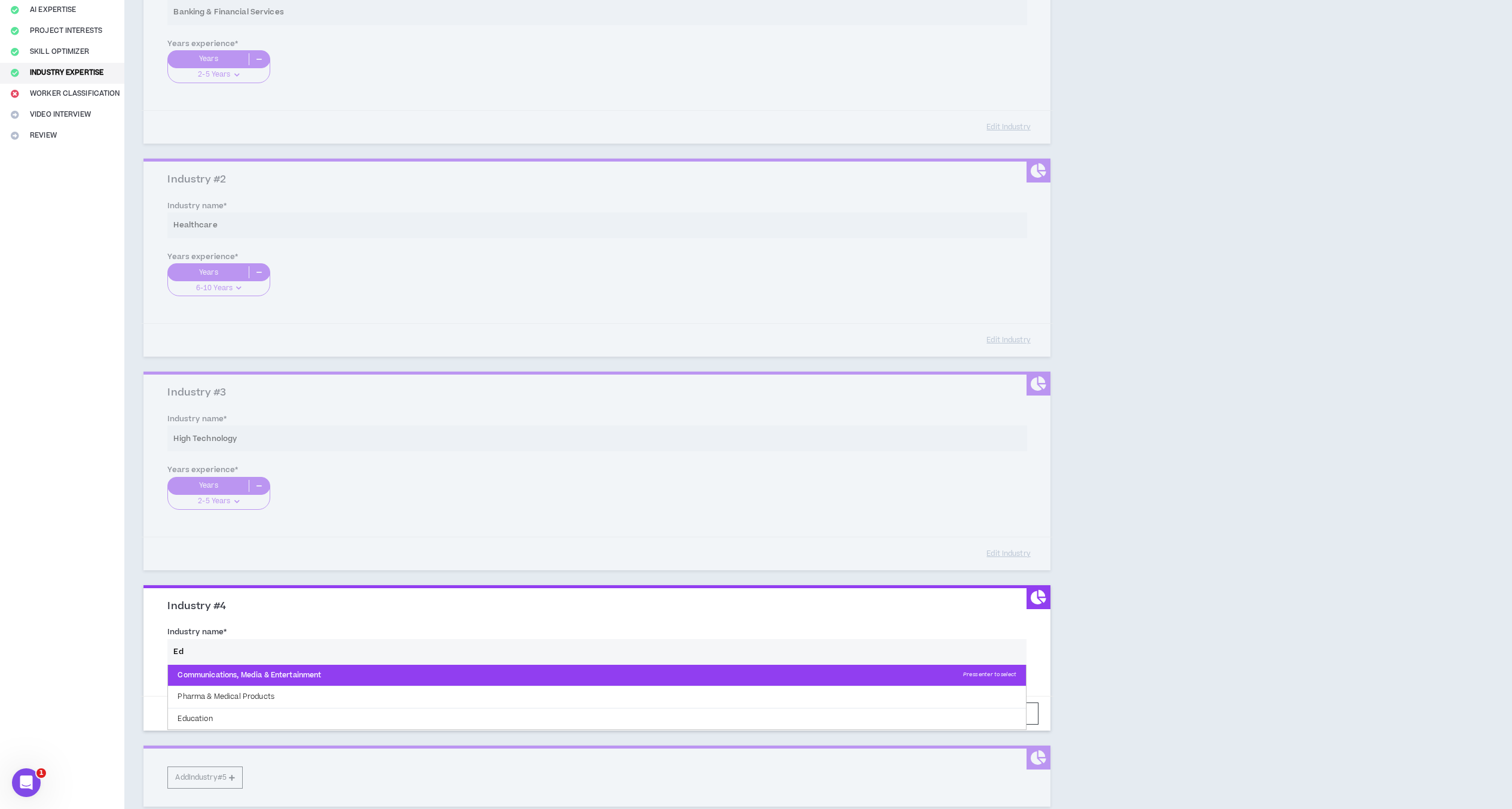
scroll to position [190, 0]
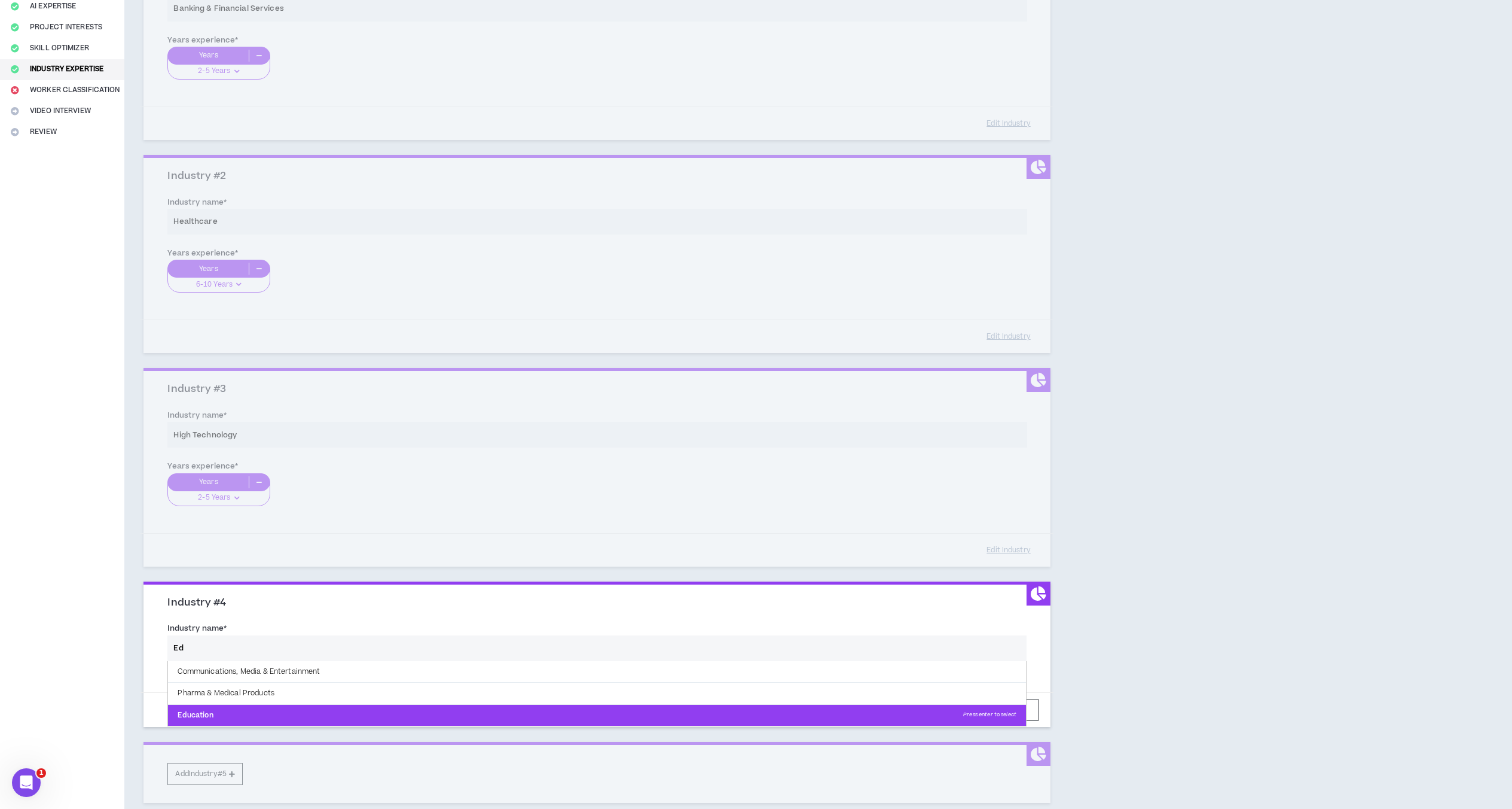
click at [241, 716] on p "Education Press enter to select" at bounding box center [597, 715] width 858 height 21
type input "Education"
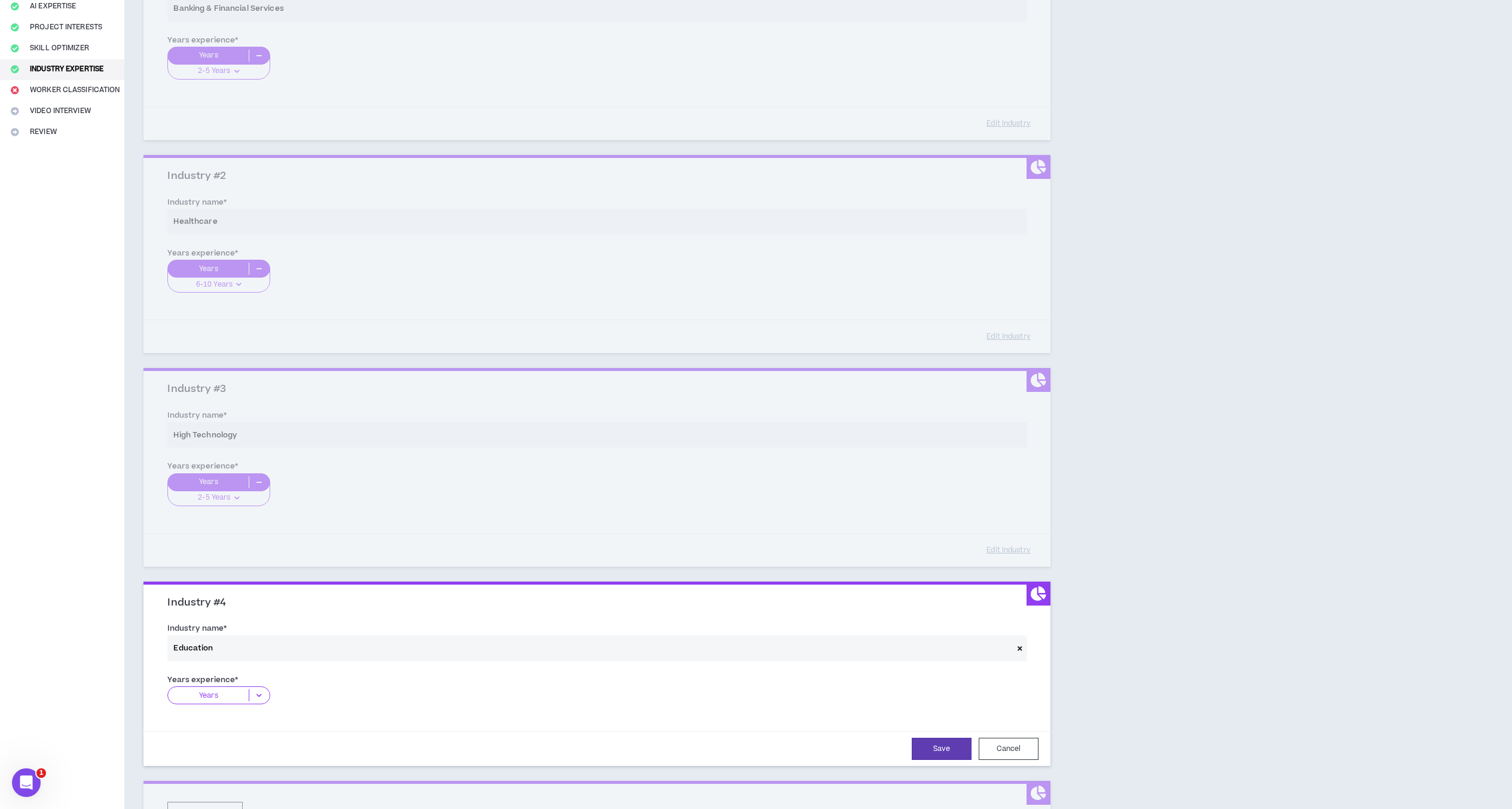
click at [222, 692] on p "Years" at bounding box center [209, 695] width 81 height 12
drag, startPoint x: 233, startPoint y: 724, endPoint x: 241, endPoint y: 724, distance: 8.0
click at [233, 724] on div "2-5 Years" at bounding box center [219, 732] width 102 height 18
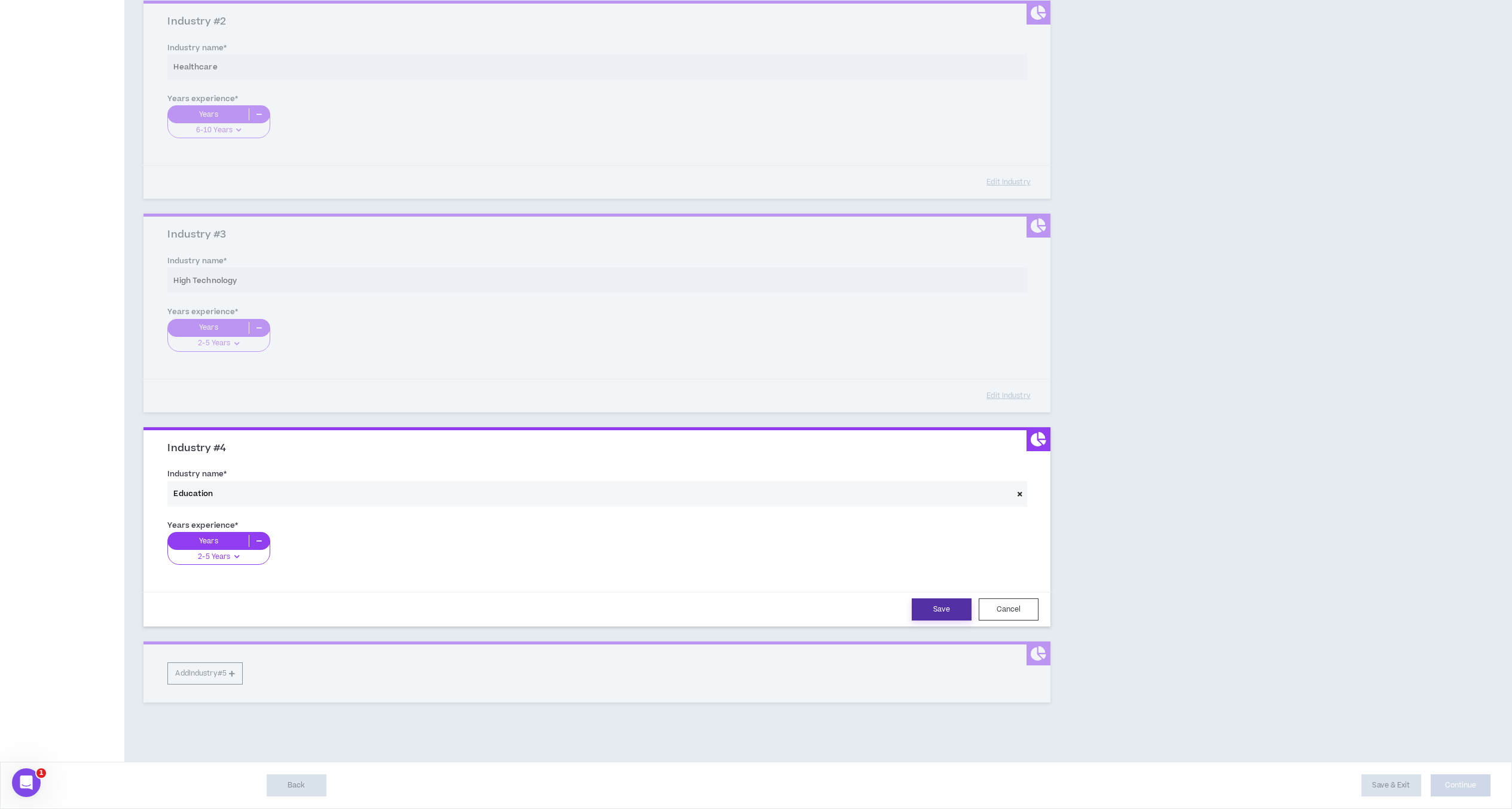
click at [939, 603] on button "Save" at bounding box center [941, 609] width 60 height 22
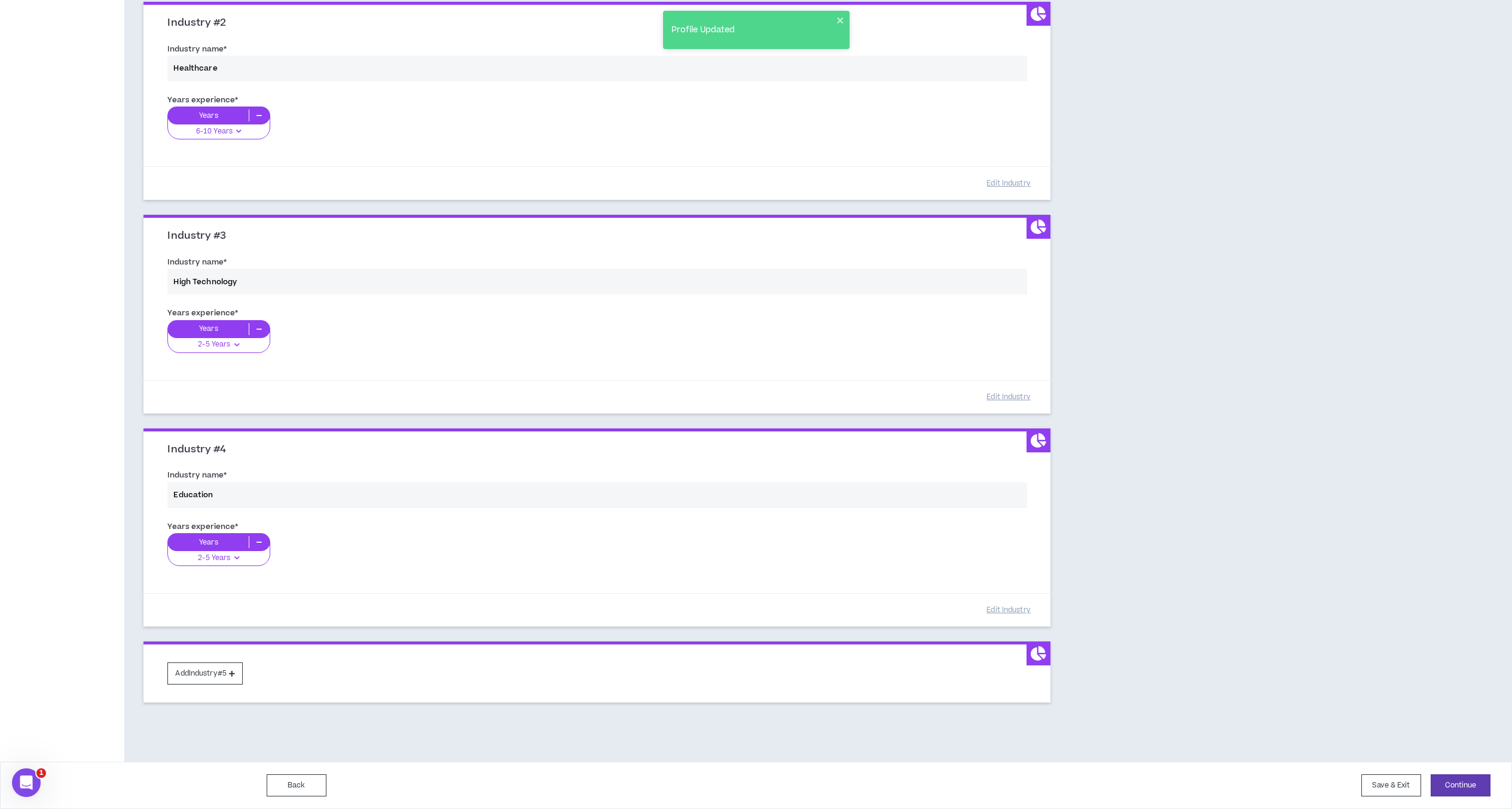
click at [444, 483] on div "Industry name * Education" at bounding box center [597, 491] width 877 height 51
click at [1150, 772] on div "Back Save & Exit Continue Save & Exit" at bounding box center [756, 785] width 1512 height 47
click at [1150, 780] on button "Continue" at bounding box center [1460, 785] width 60 height 22
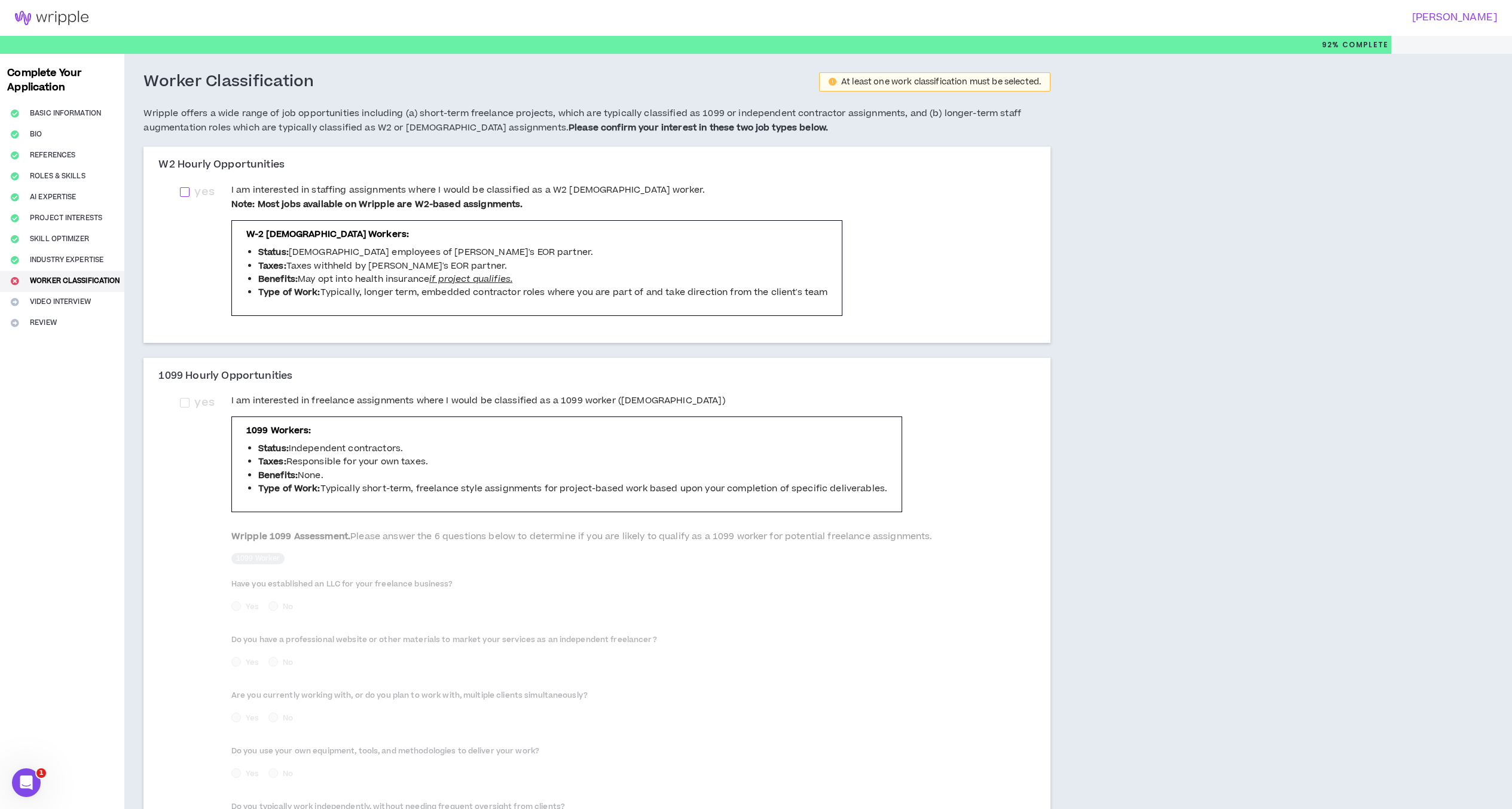
click at [187, 190] on span at bounding box center [184, 192] width 10 height 10
checkbox input "****"
click at [185, 401] on span at bounding box center [184, 402] width 10 height 10
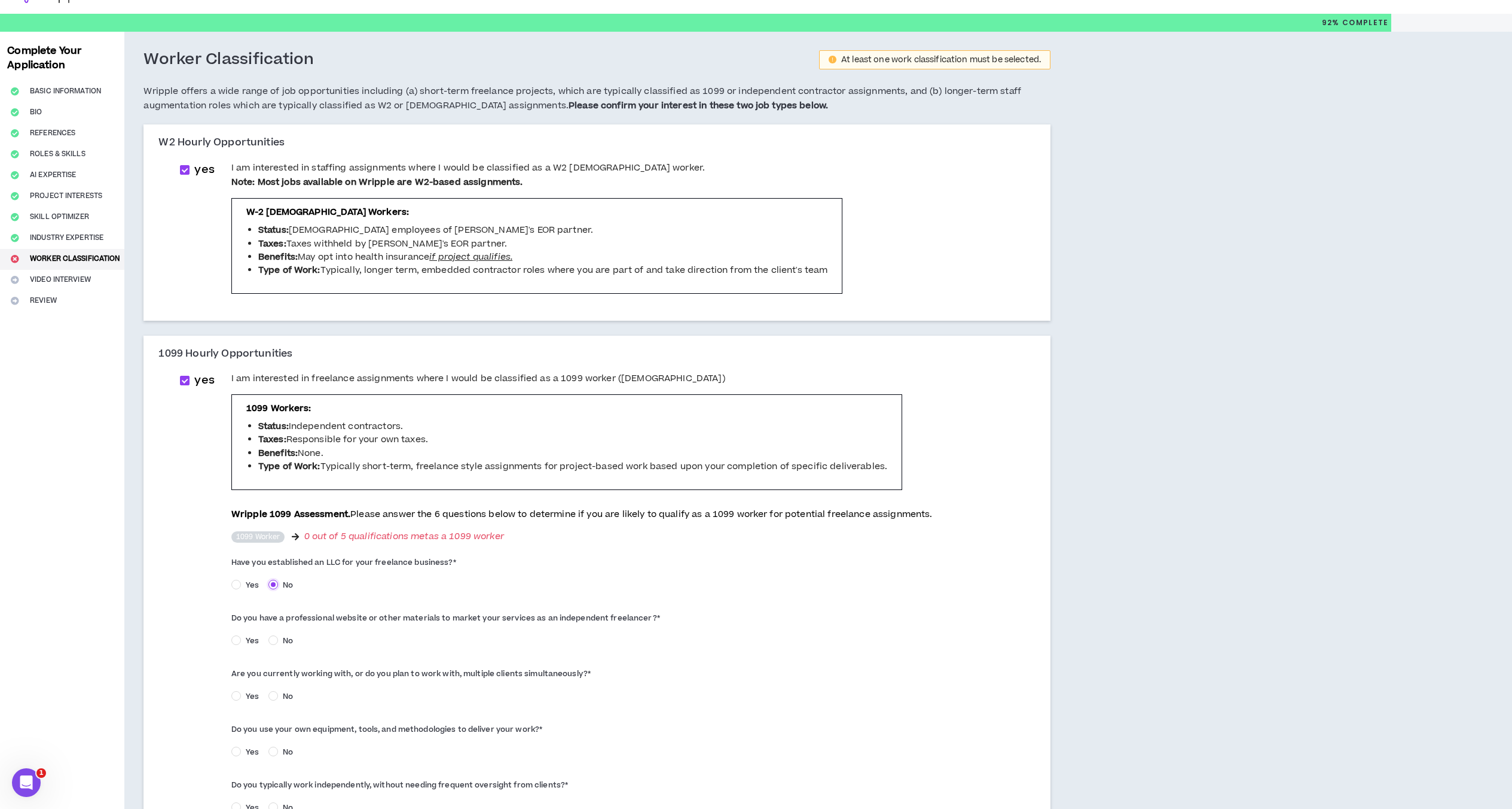
scroll to position [60, 0]
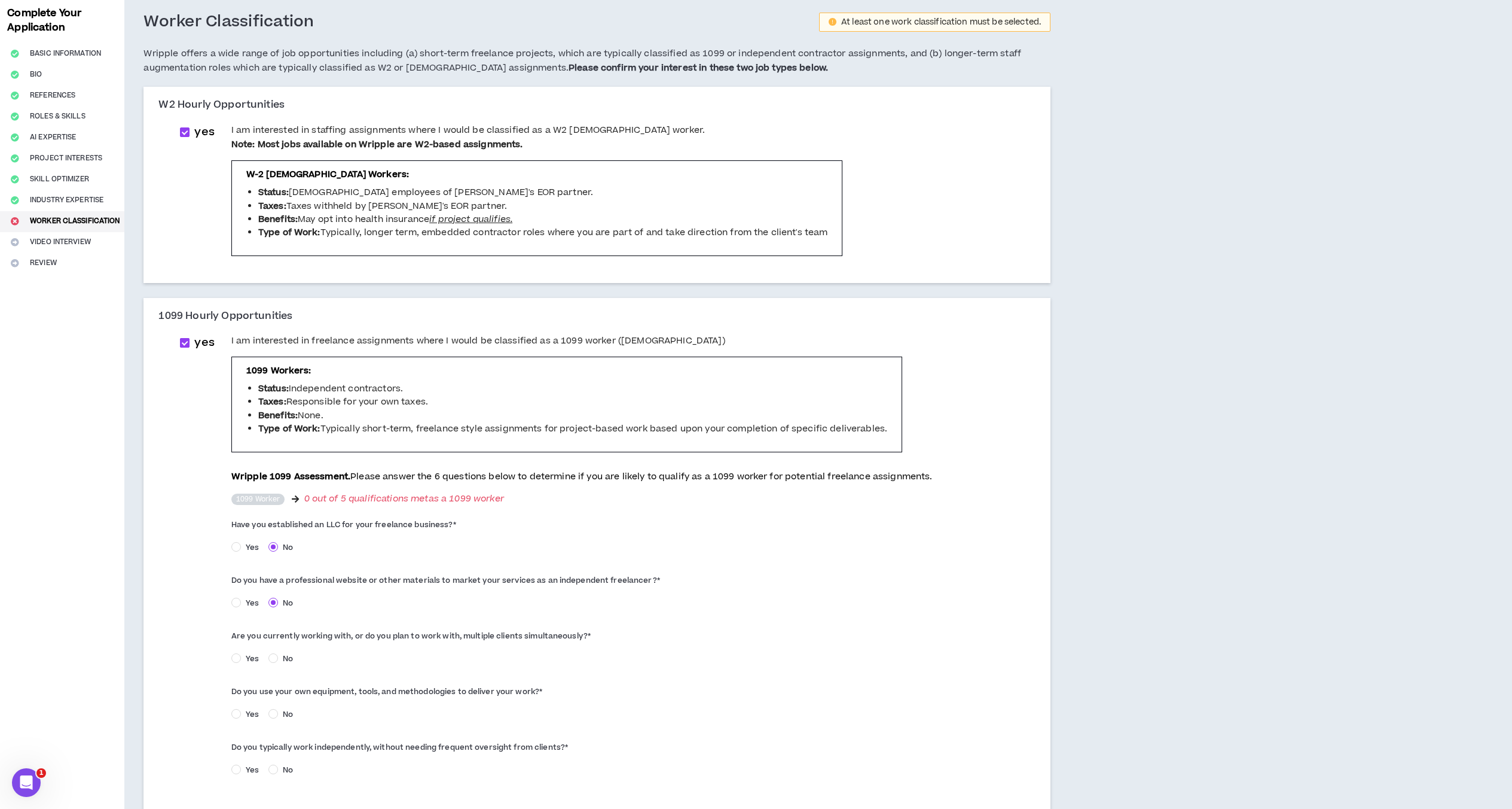
click at [183, 344] on span at bounding box center [184, 343] width 10 height 10
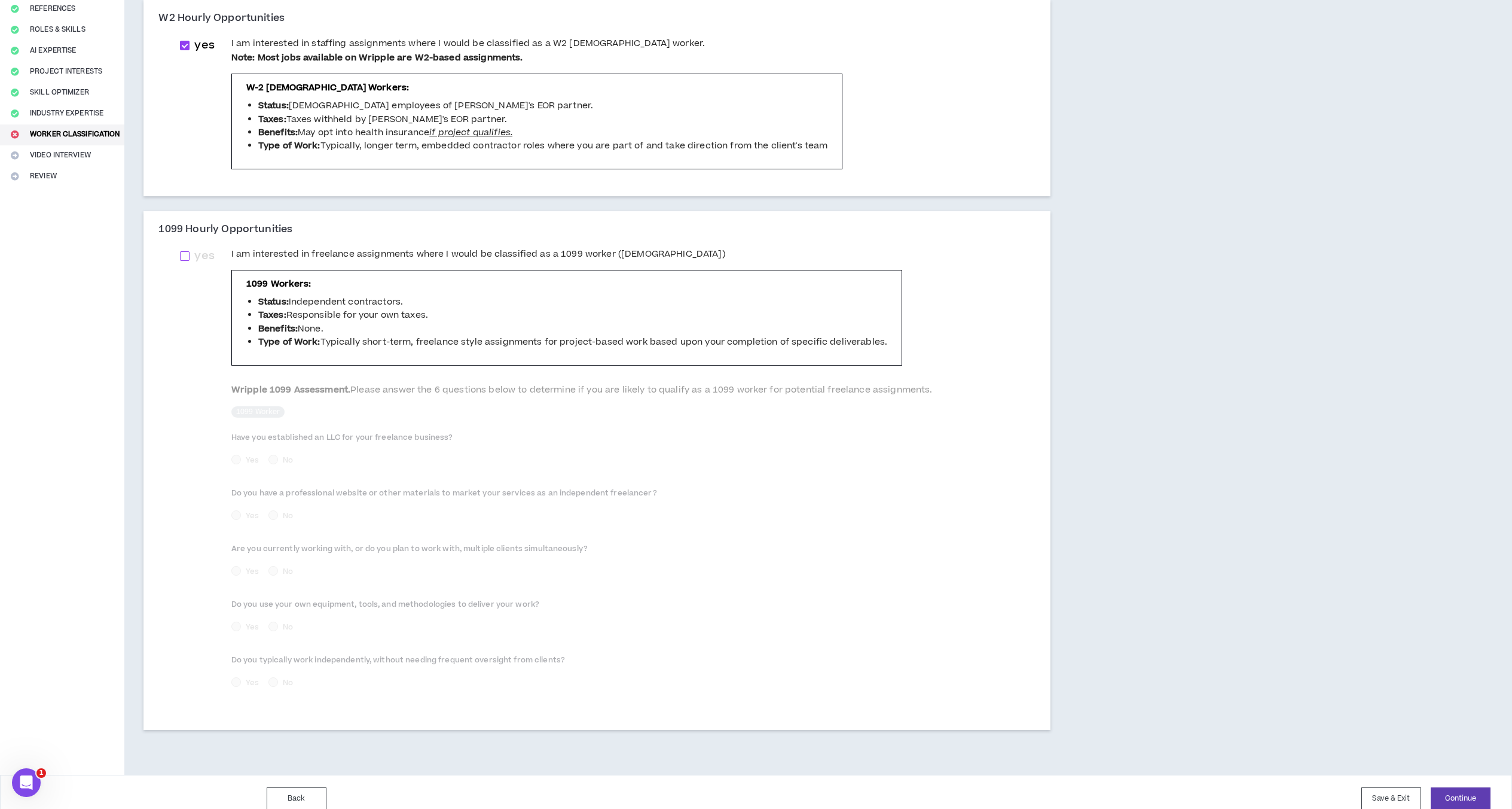
scroll to position [160, 0]
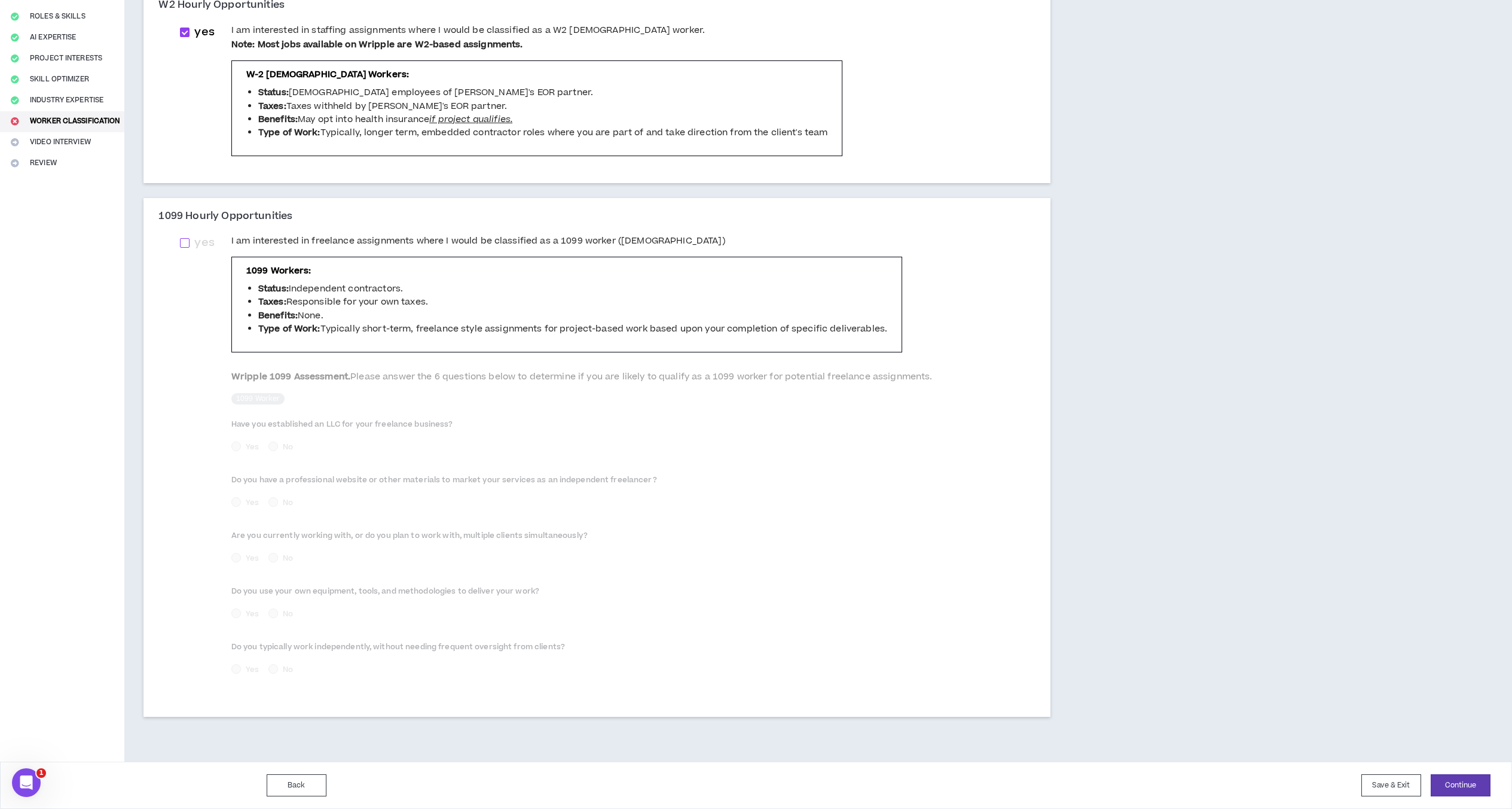
click at [189, 244] on span at bounding box center [184, 242] width 10 height 10
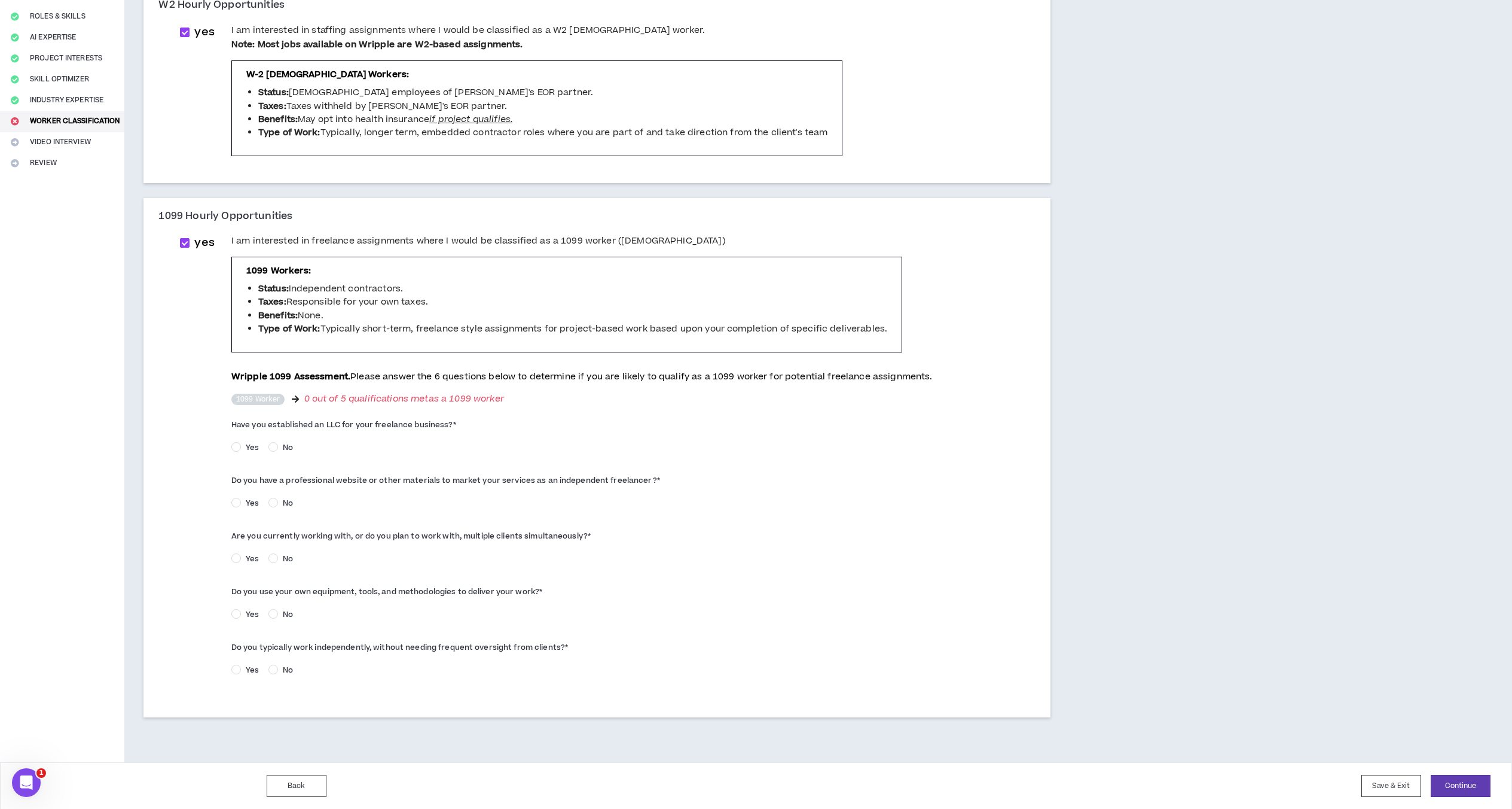
click at [228, 619] on div "yes I am interested in freelance assignments where I would be classified as a 1…" at bounding box center [597, 462] width 853 height 456
click at [238, 497] on label "Yes" at bounding box center [247, 502] width 32 height 12
click at [241, 448] on span "Yes" at bounding box center [252, 447] width 23 height 11
click at [279, 449] on span "No" at bounding box center [288, 447] width 20 height 11
click at [286, 506] on span "No" at bounding box center [288, 503] width 20 height 11
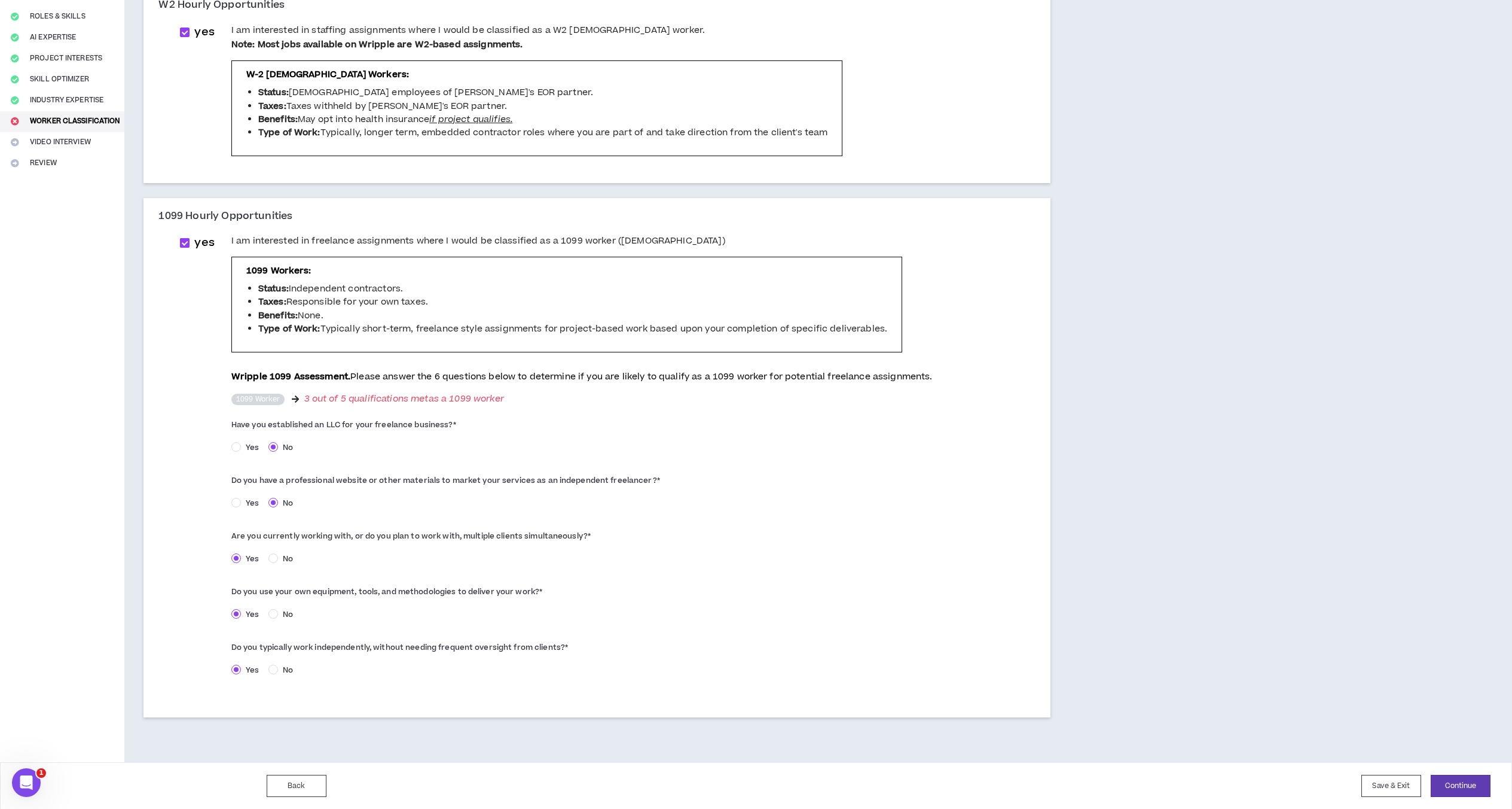
click at [182, 242] on span at bounding box center [184, 242] width 10 height 10
checkbox input "*****"
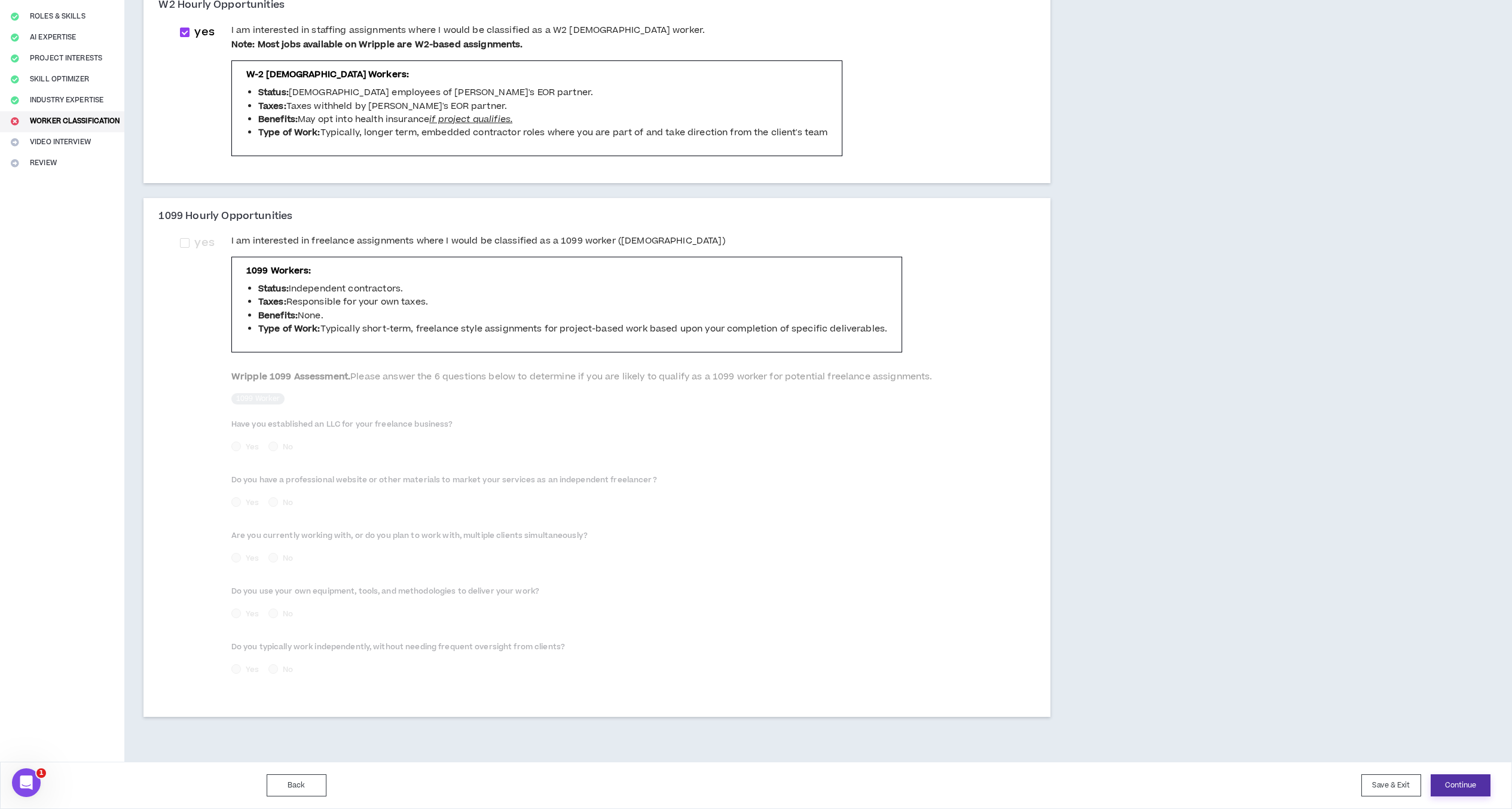
click at [1150, 795] on button "Continue" at bounding box center [1460, 785] width 60 height 22
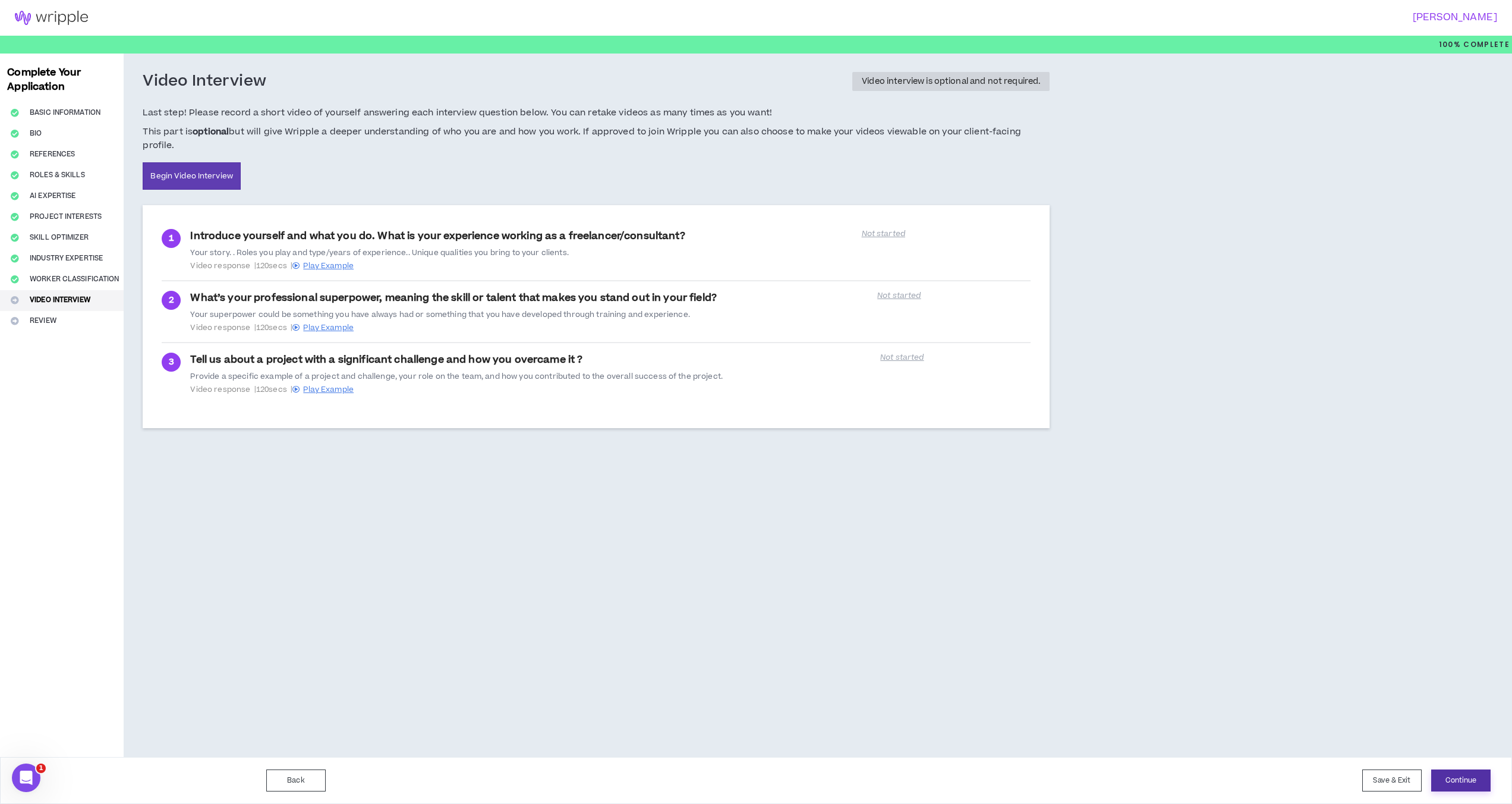
click at [1144, 779] on button "Continue" at bounding box center [1461, 780] width 60 height 22
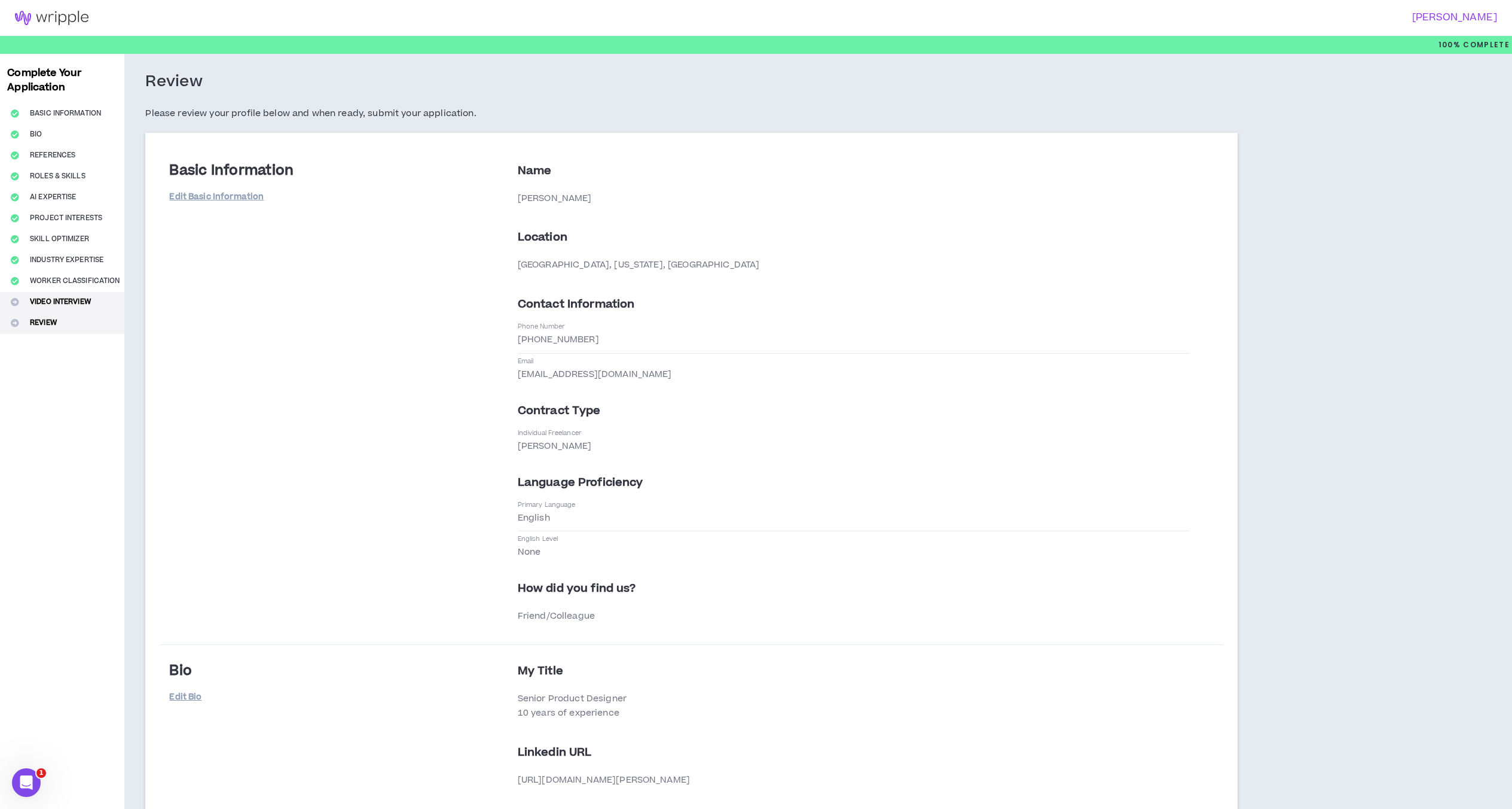
click at [69, 300] on button "Video Interview" at bounding box center [62, 302] width 124 height 21
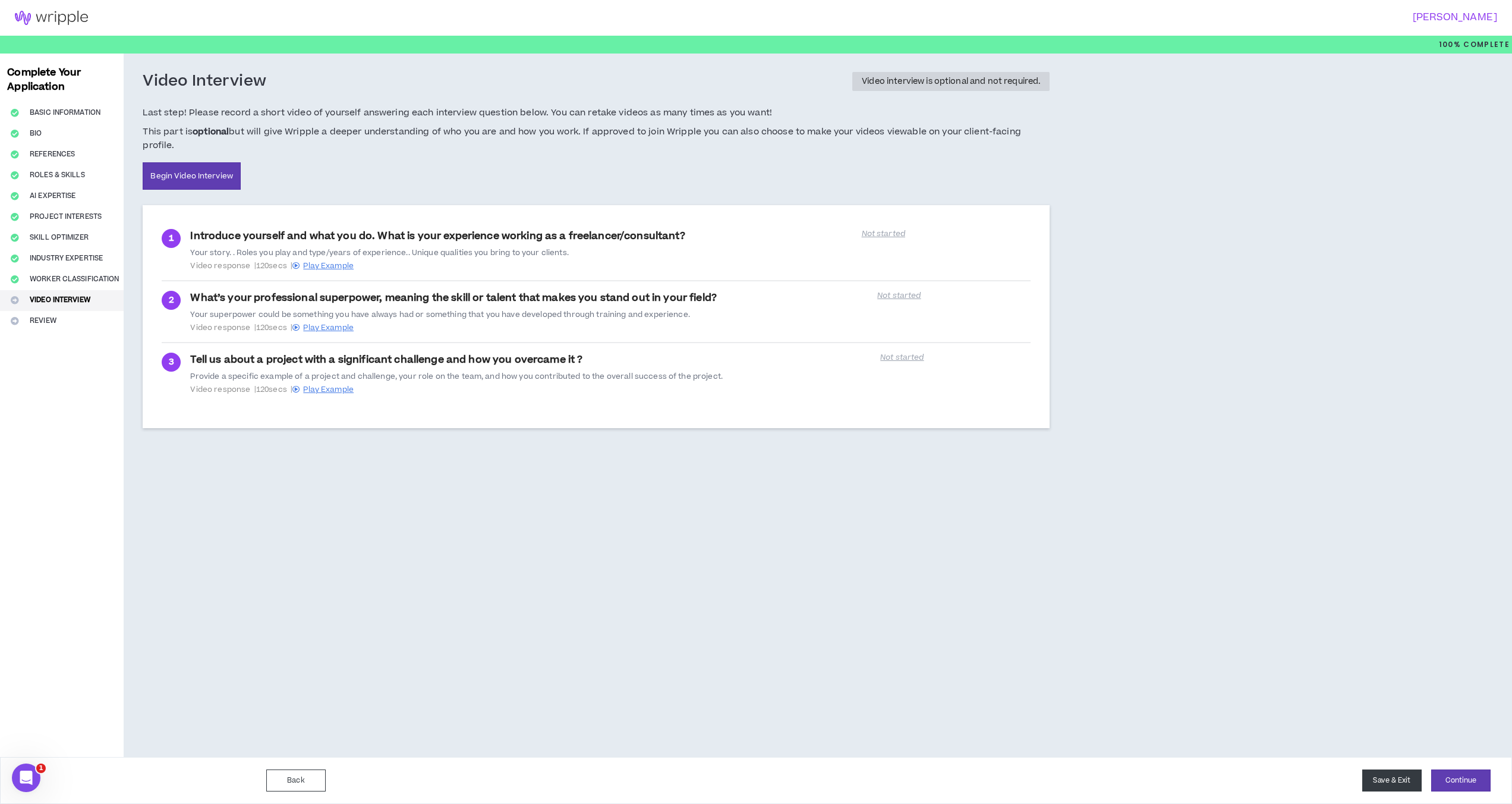
click at [1144, 783] on button "Save & Exit" at bounding box center [1392, 780] width 60 height 22
